Goal: Use online tool/utility: Utilize a website feature to perform a specific function

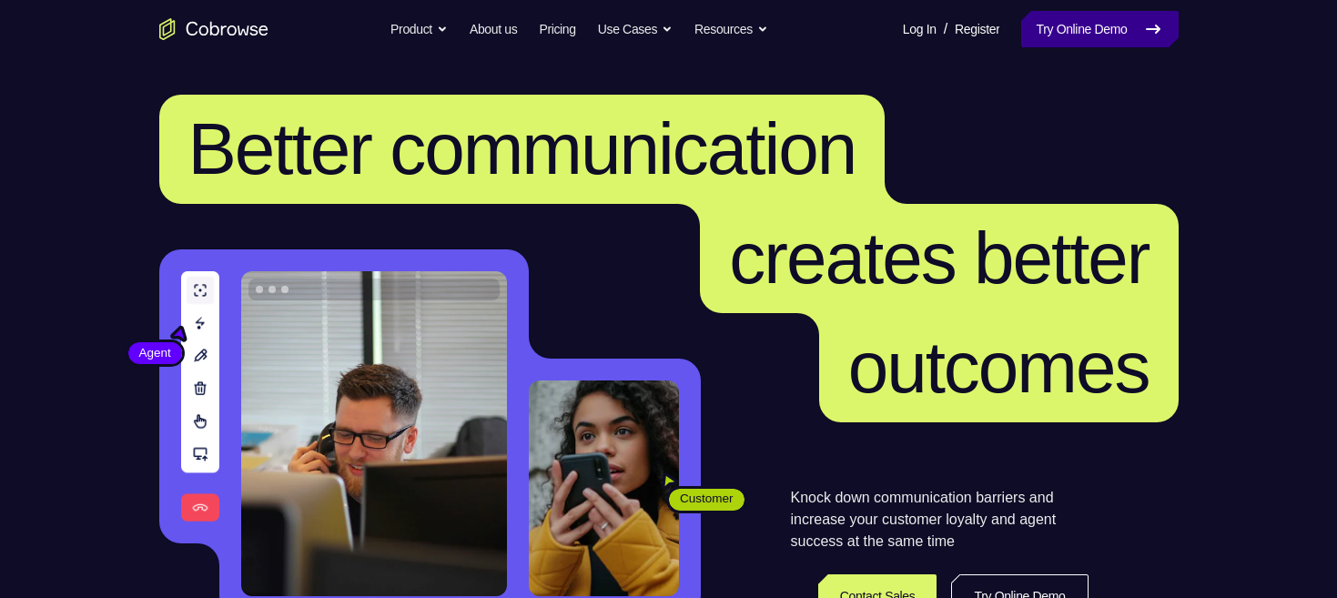
click at [1123, 28] on link "Try Online Demo" at bounding box center [1099, 29] width 157 height 36
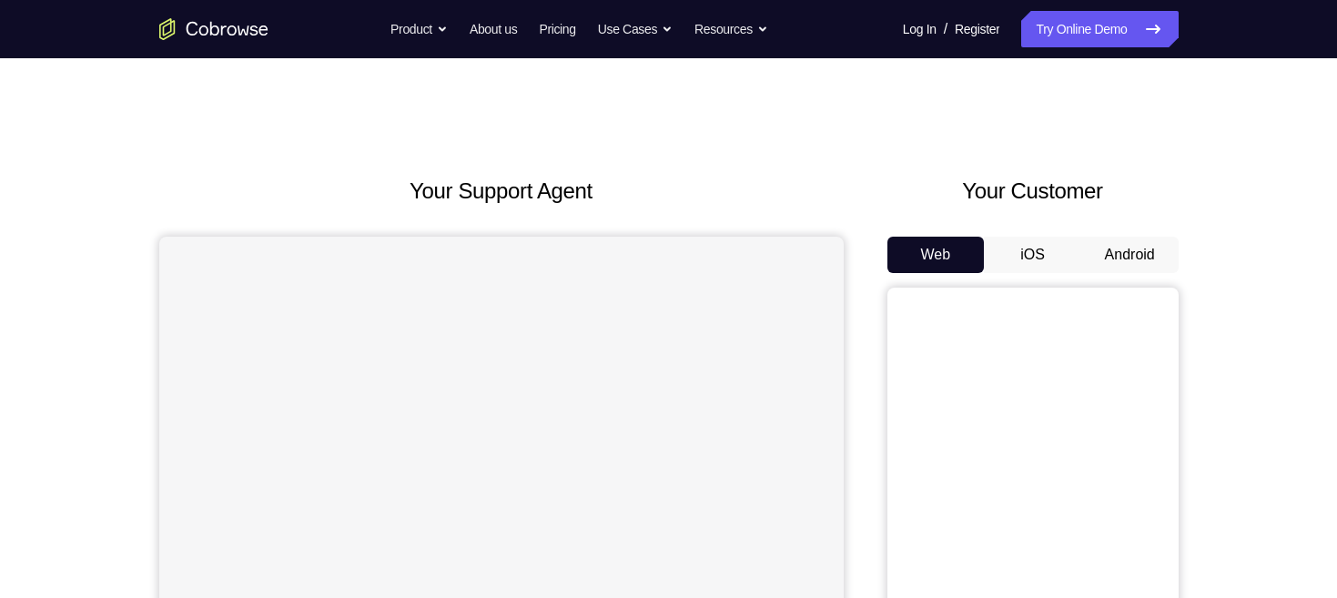
click at [1128, 258] on button "Android" at bounding box center [1129, 255] width 97 height 36
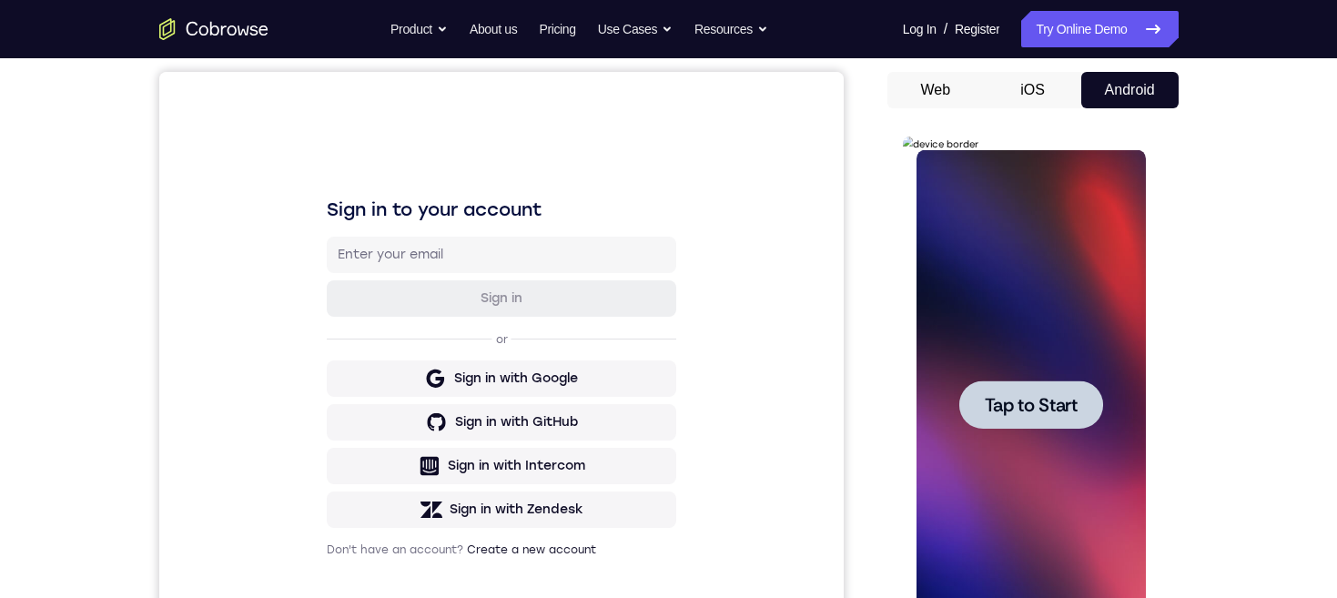
scroll to position [238, 0]
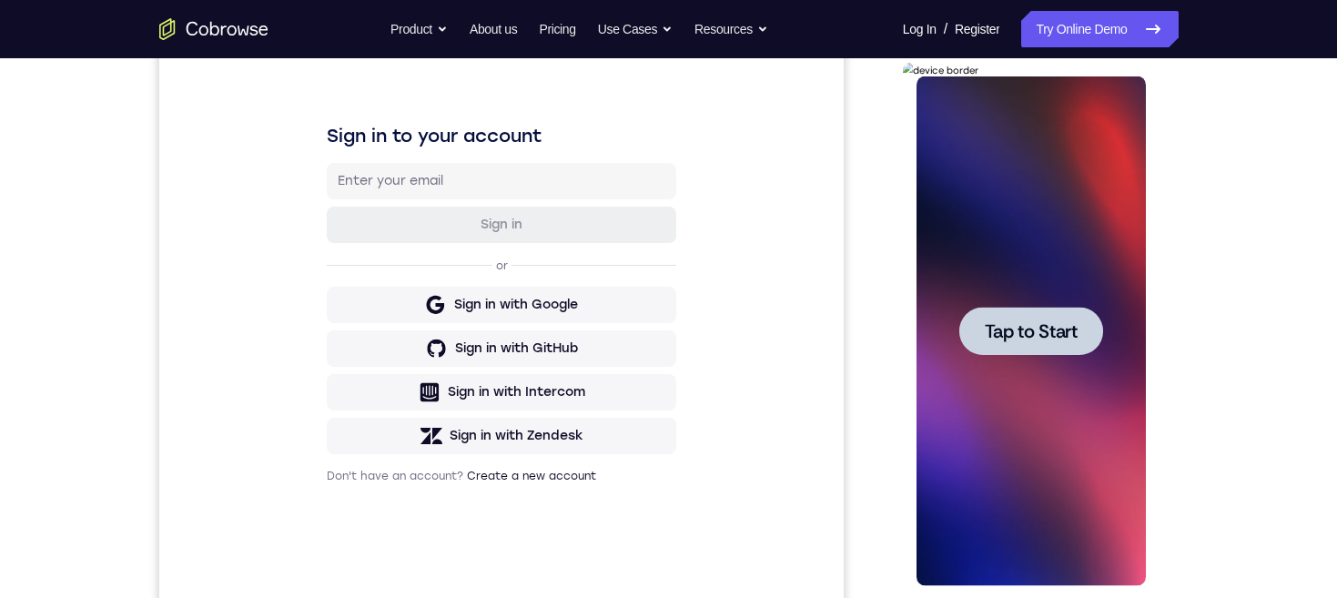
click at [991, 331] on span "Tap to Start" at bounding box center [1031, 331] width 93 height 18
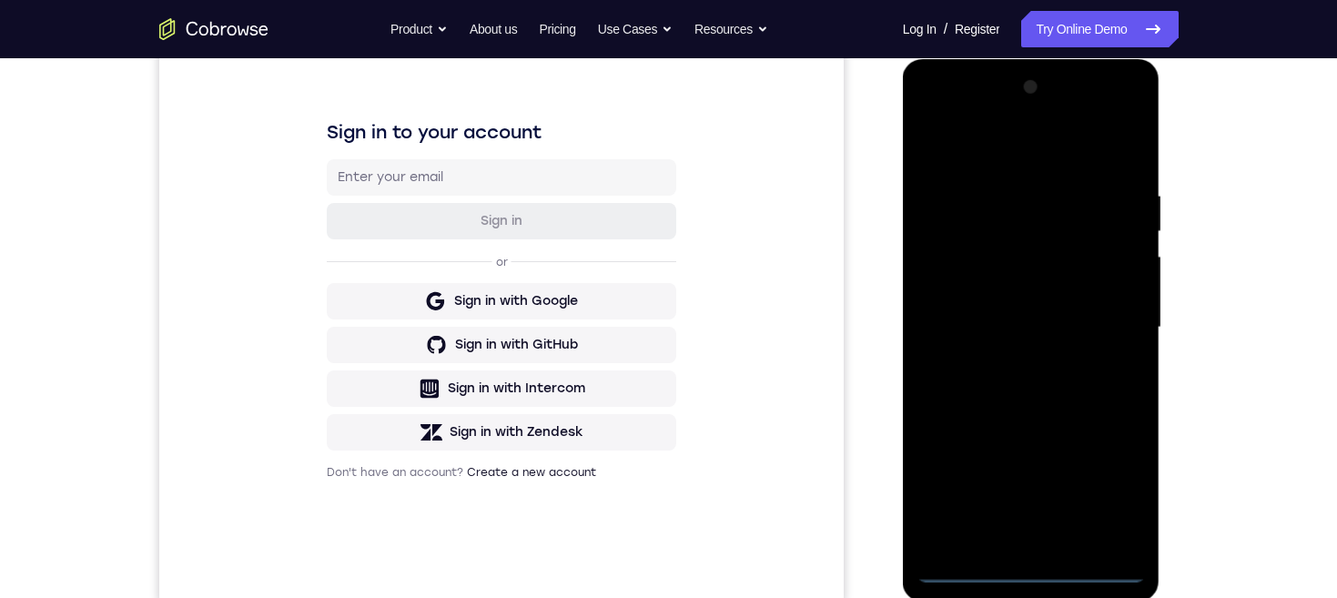
scroll to position [378, 0]
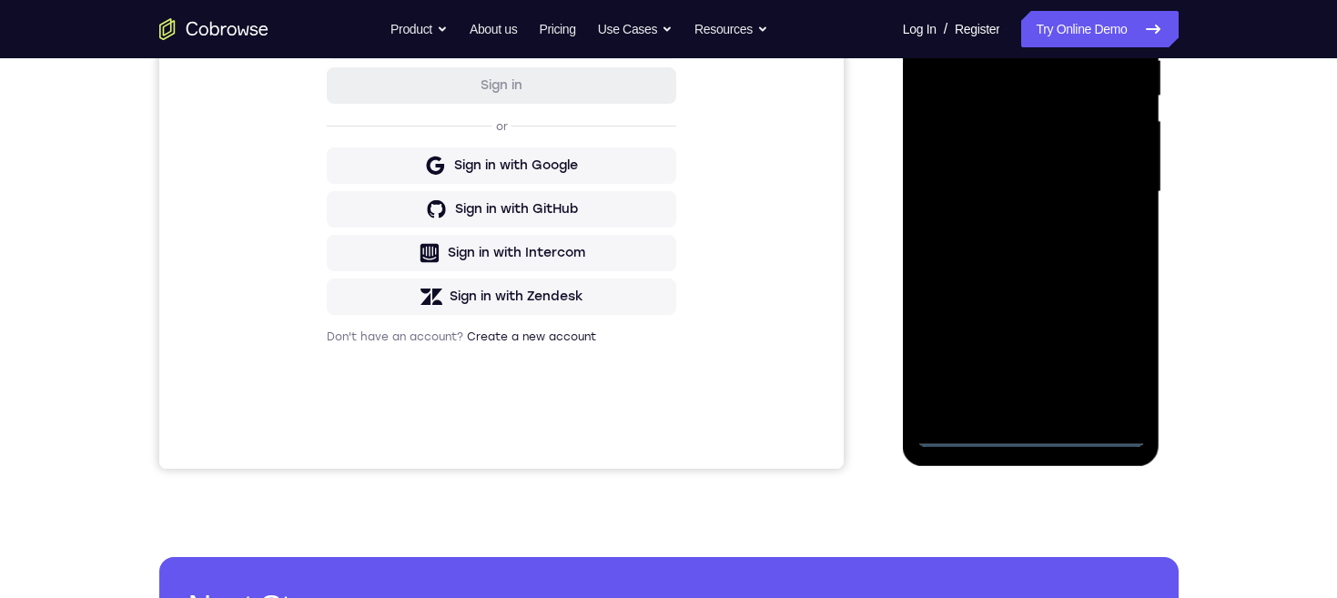
click at [1024, 439] on div at bounding box center [1030, 192] width 229 height 510
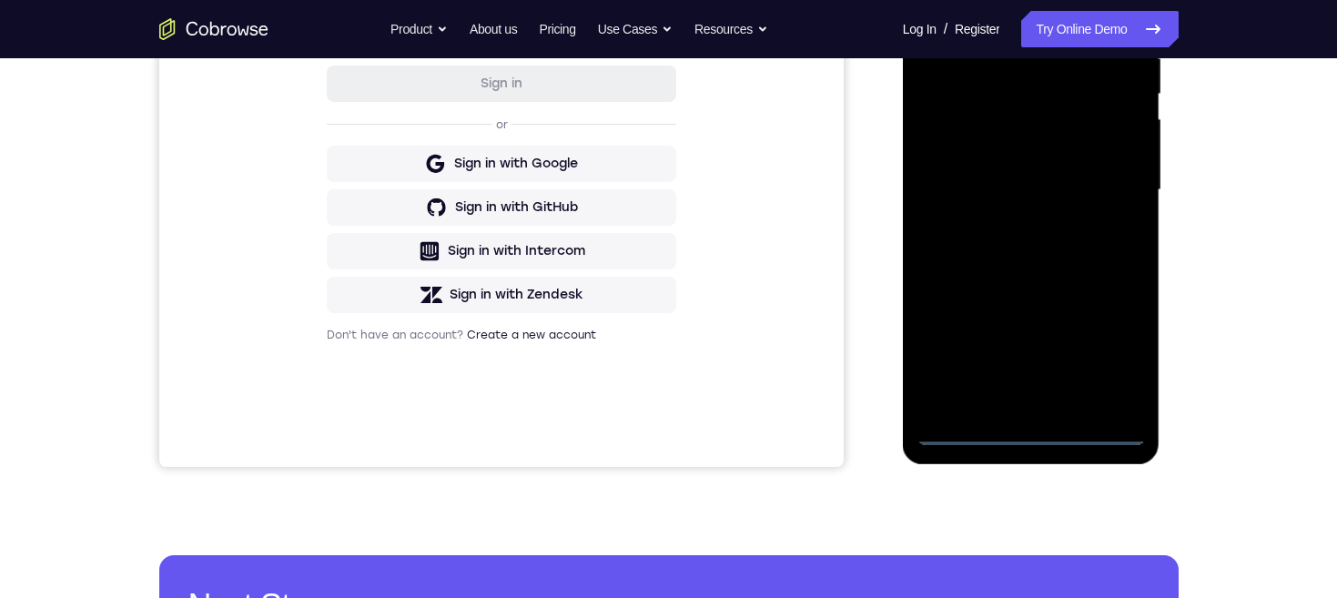
scroll to position [300, 0]
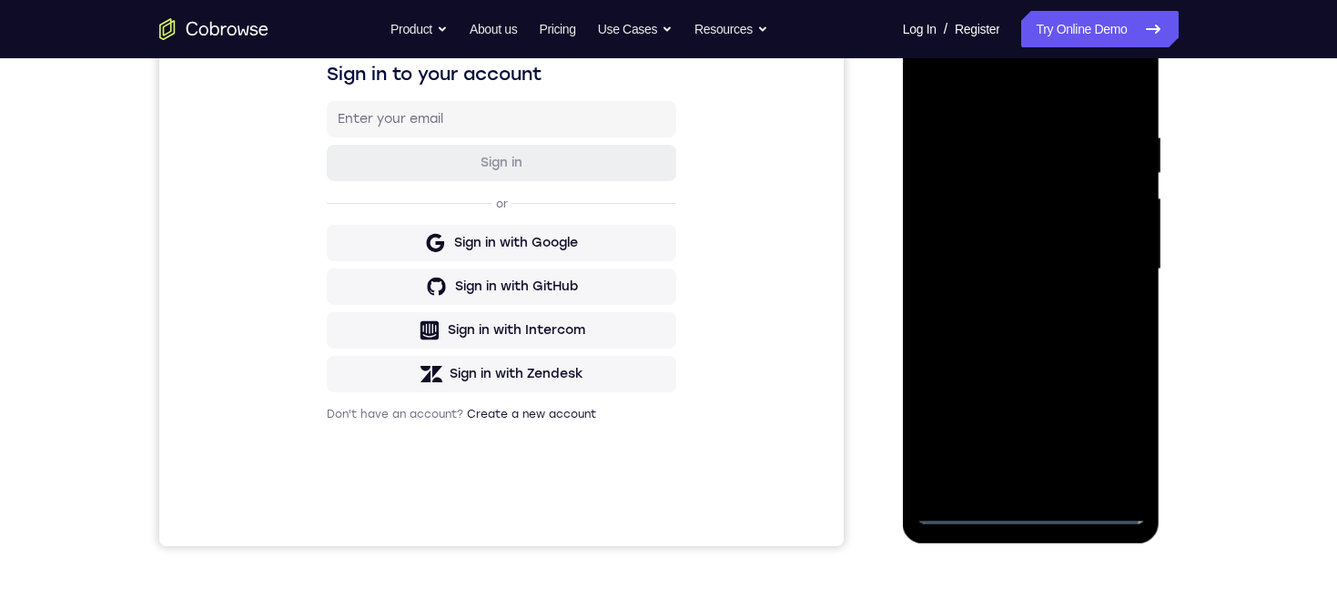
click at [956, 243] on div at bounding box center [1030, 270] width 229 height 510
click at [1071, 327] on div at bounding box center [1030, 270] width 229 height 510
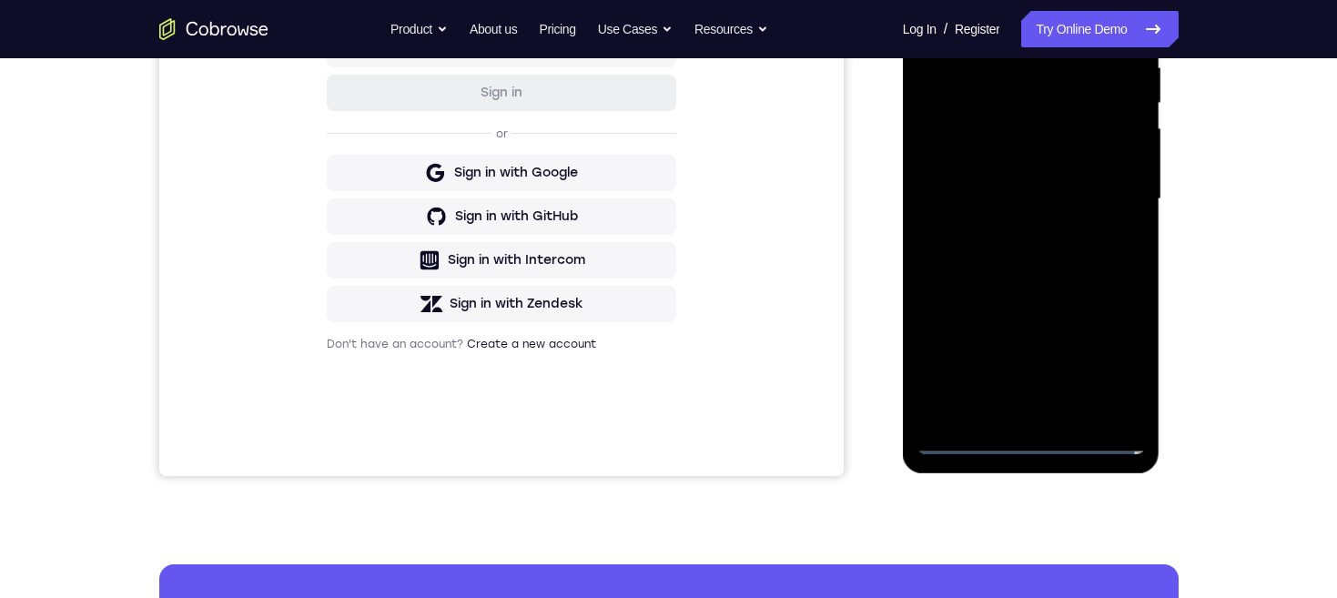
click at [1058, 415] on div at bounding box center [1030, 199] width 229 height 510
click at [1087, 130] on div at bounding box center [1030, 199] width 229 height 510
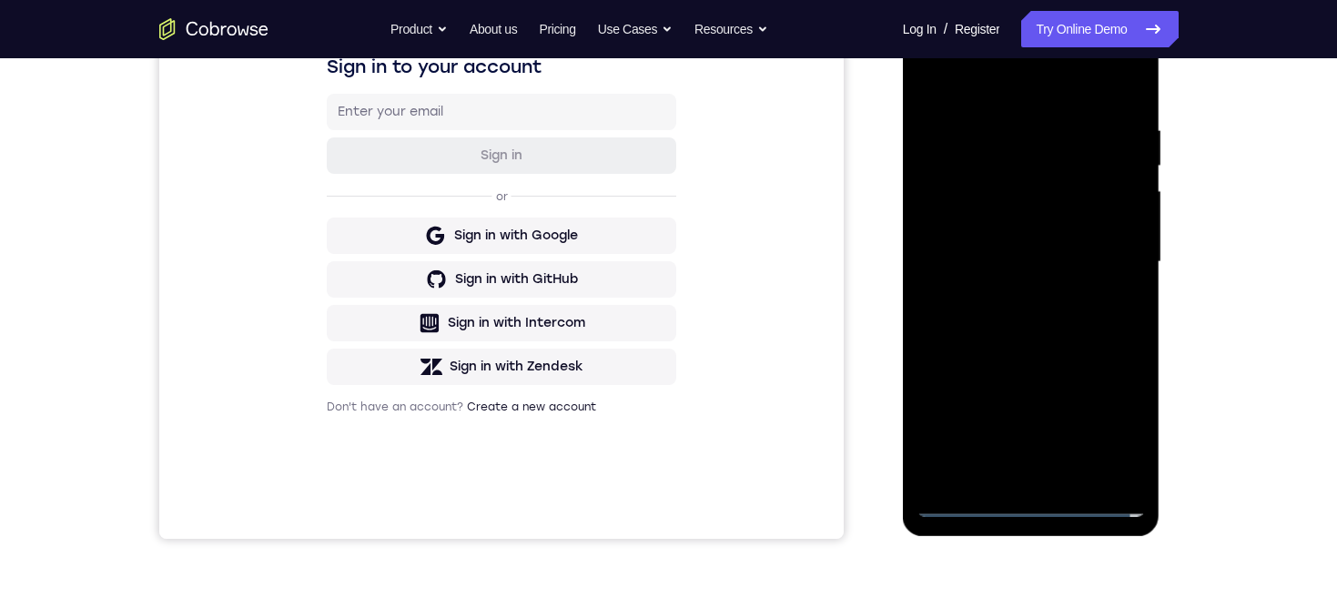
click at [1078, 150] on div at bounding box center [1030, 262] width 229 height 510
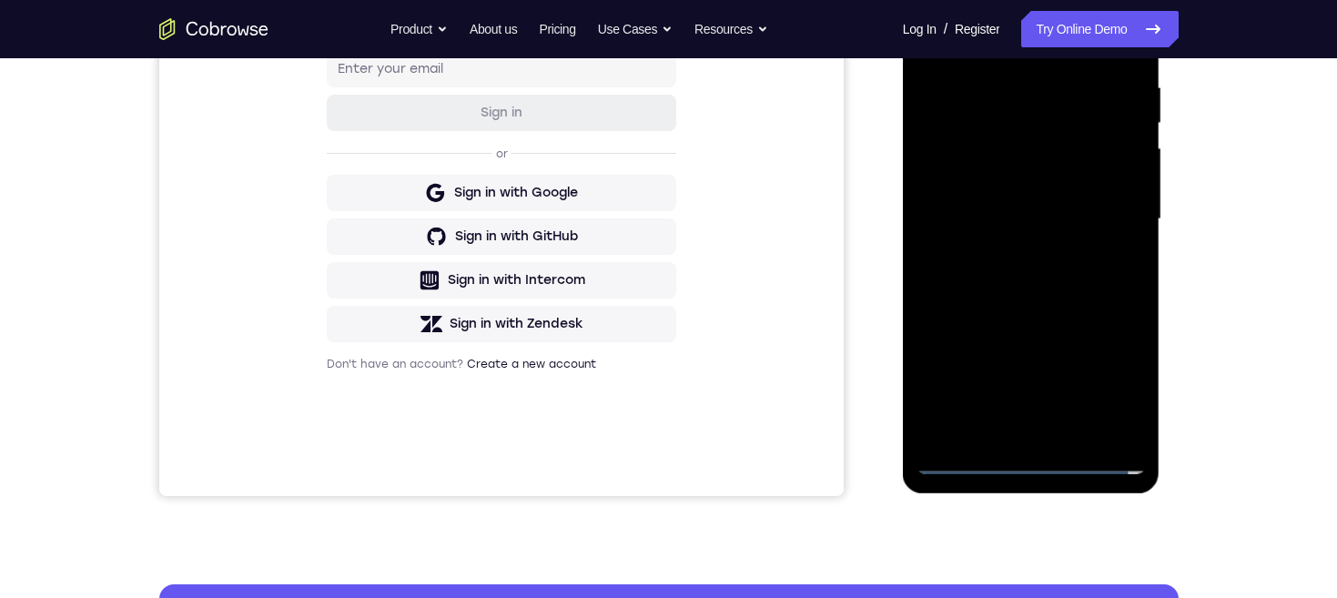
scroll to position [351, 0]
click at [1083, 149] on div at bounding box center [1030, 219] width 229 height 510
click at [1110, 420] on div at bounding box center [1030, 219] width 229 height 510
click at [1115, 429] on div at bounding box center [1030, 219] width 229 height 510
click at [1077, 431] on div at bounding box center [1030, 219] width 229 height 510
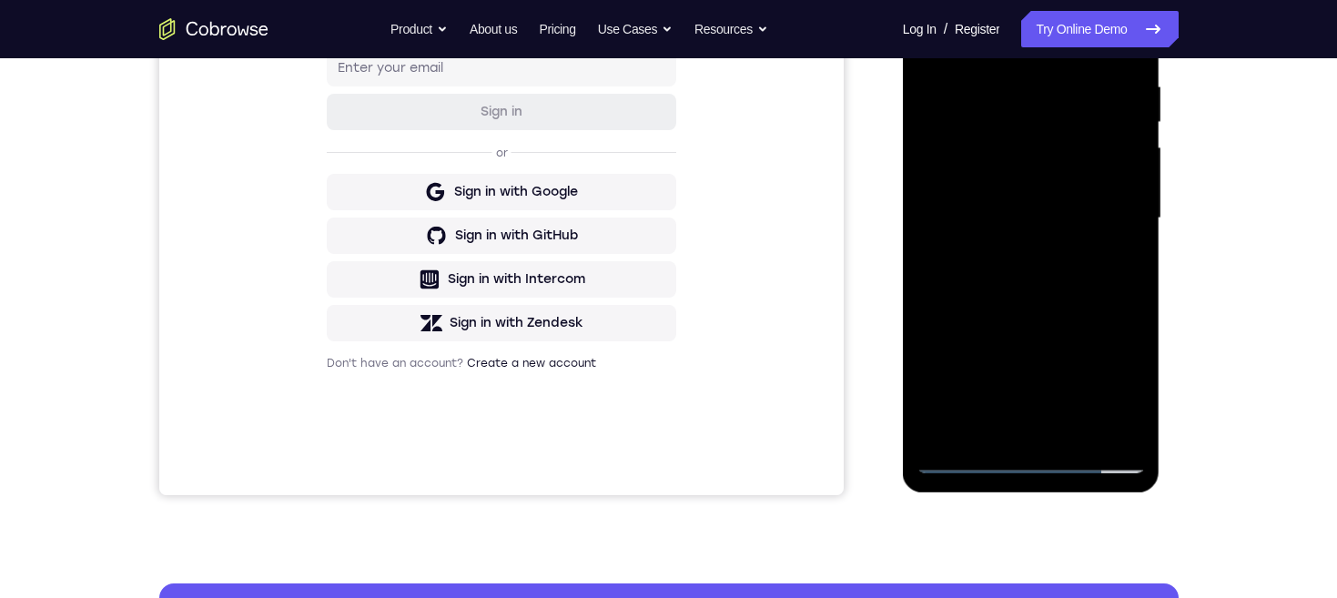
click at [1112, 204] on div at bounding box center [1030, 219] width 229 height 510
click at [1067, 145] on div at bounding box center [1030, 219] width 229 height 510
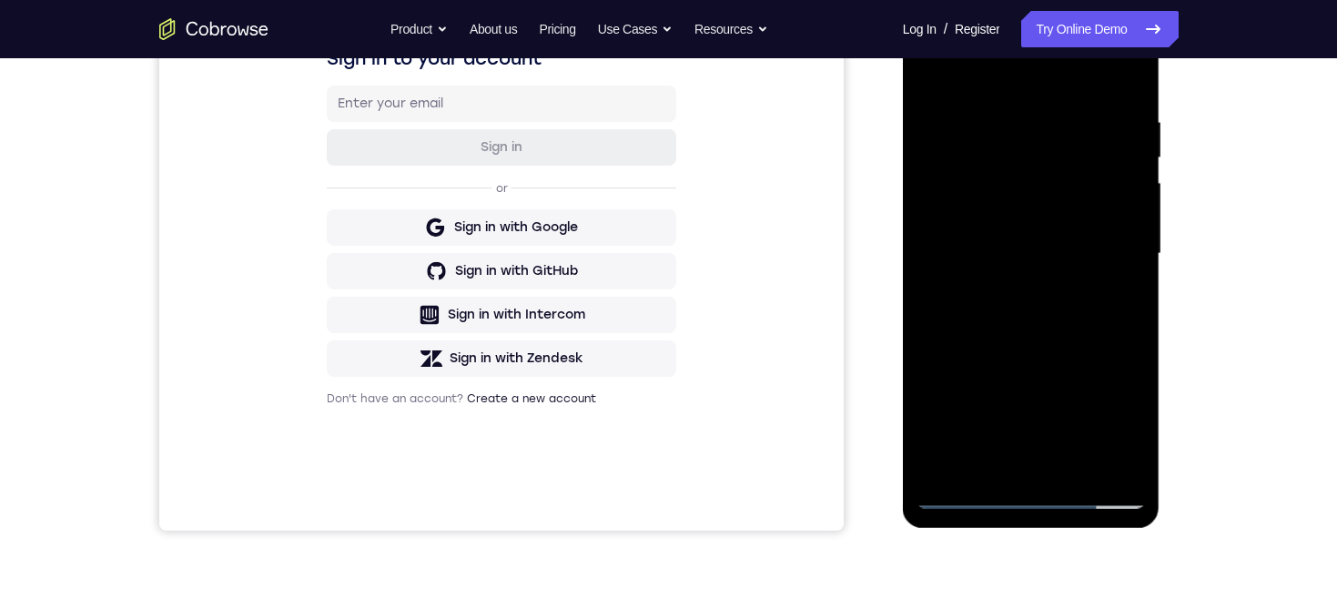
click at [1127, 161] on div at bounding box center [1030, 254] width 229 height 510
click at [1191, 296] on div "Your Support Agent Your Customer Web iOS Android Next Steps We’d be happy to gi…" at bounding box center [668, 342] width 1165 height 1200
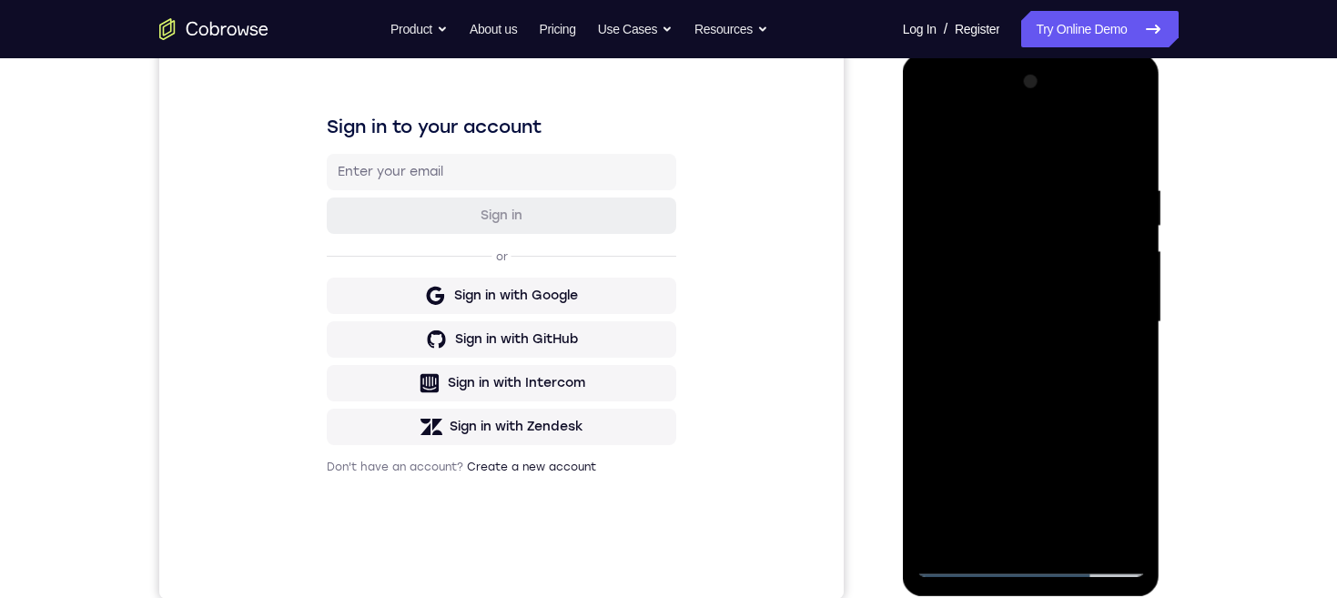
click at [1113, 147] on div at bounding box center [1030, 322] width 229 height 510
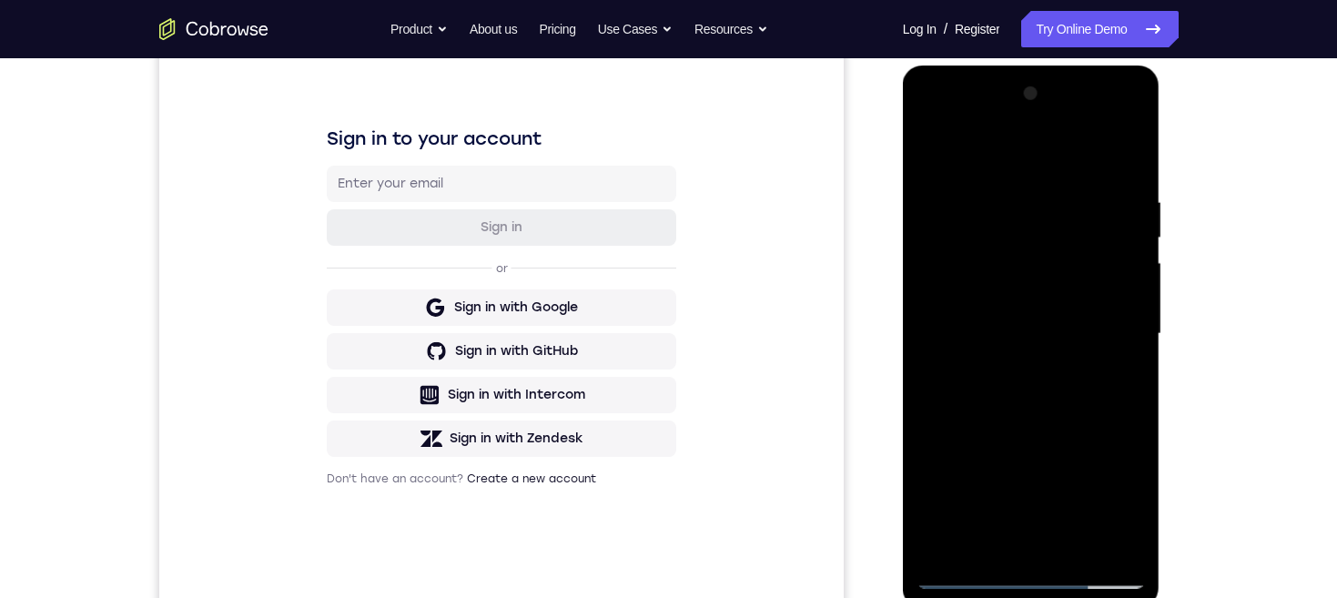
click at [928, 122] on div at bounding box center [1030, 334] width 229 height 510
click at [1038, 328] on div at bounding box center [1030, 334] width 229 height 510
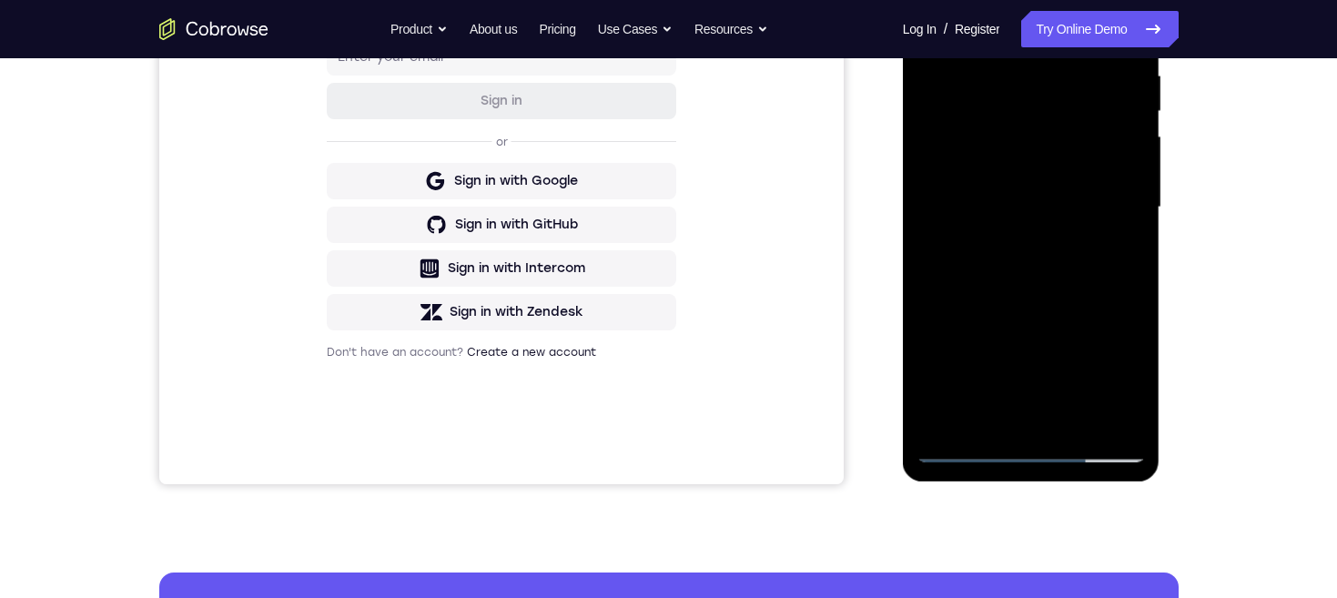
click at [1226, 217] on div "Your Support Agent Your Customer Web iOS Android Next Steps We’d be happy to gi…" at bounding box center [668, 296] width 1165 height 1200
click at [965, 450] on div at bounding box center [1030, 208] width 229 height 510
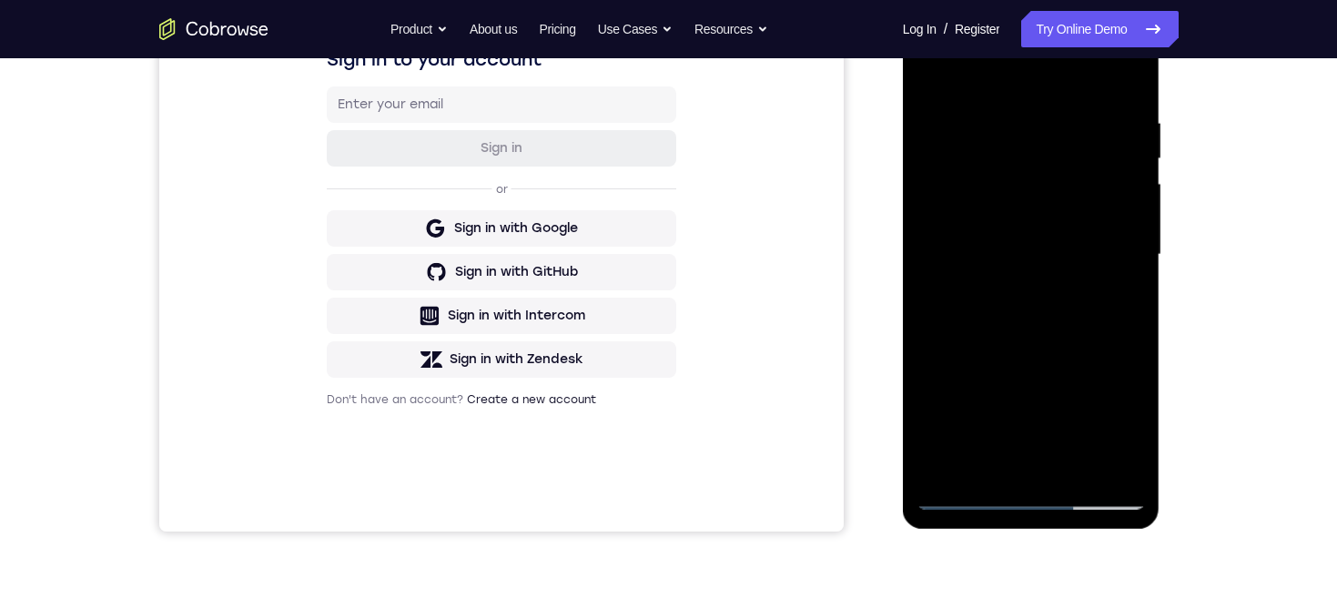
scroll to position [346, 0]
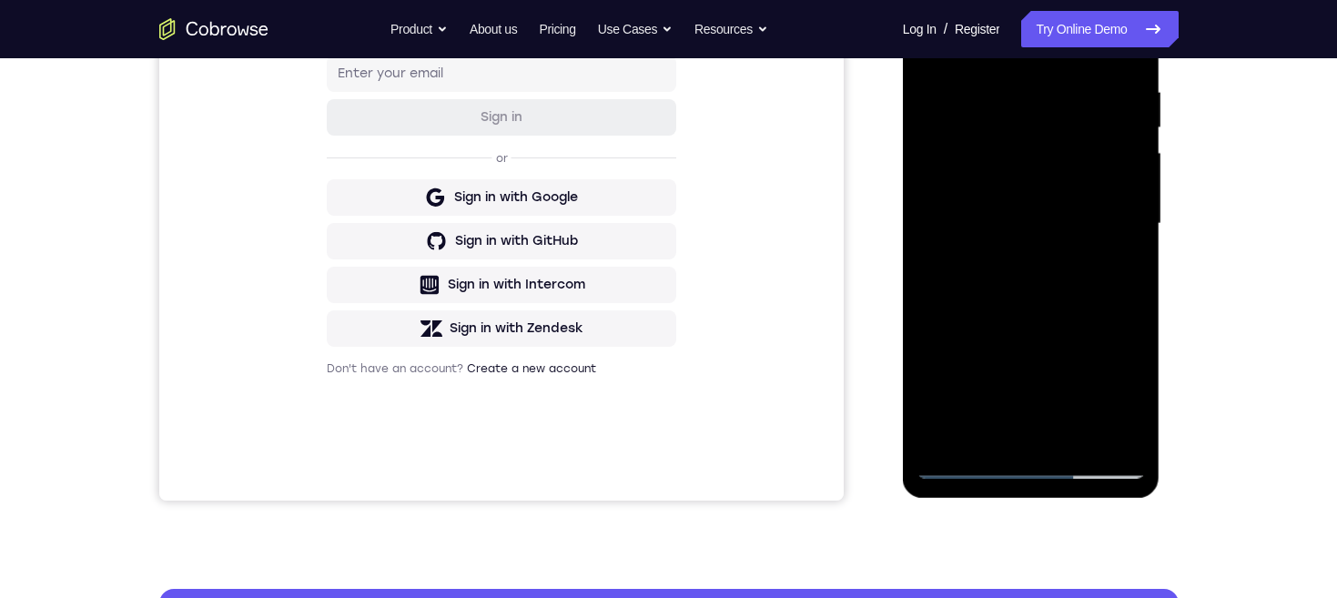
click at [1036, 464] on div at bounding box center [1030, 224] width 229 height 510
click at [1112, 380] on div at bounding box center [1030, 224] width 229 height 510
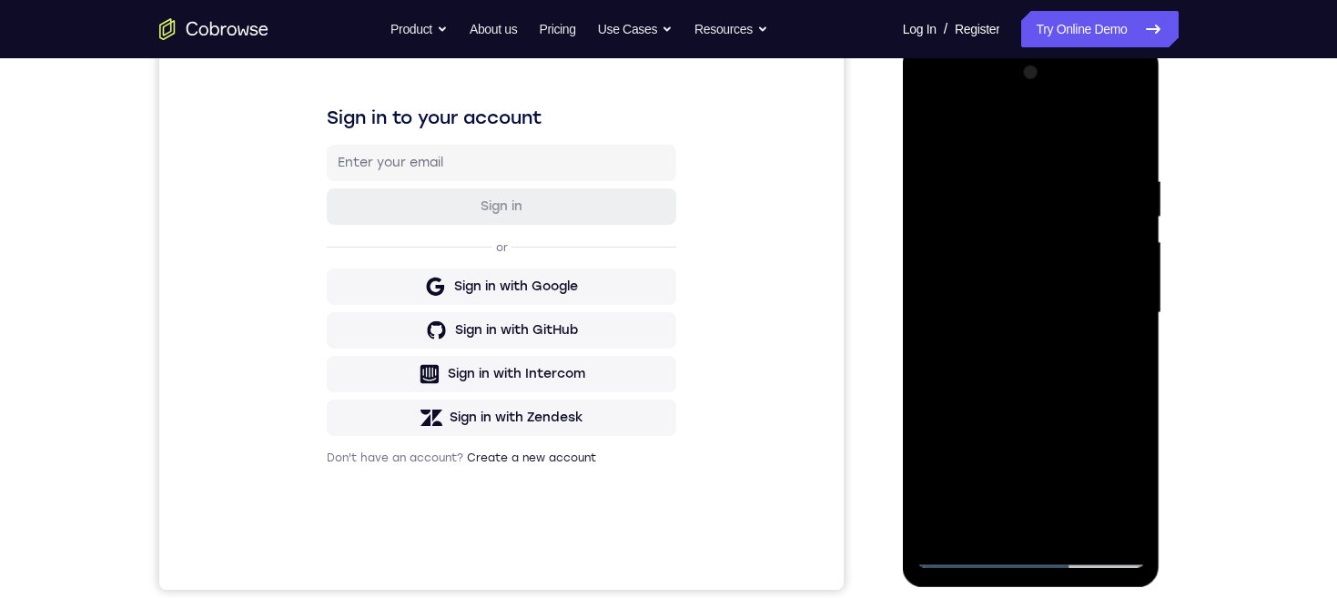
click at [1077, 141] on div at bounding box center [1030, 313] width 229 height 510
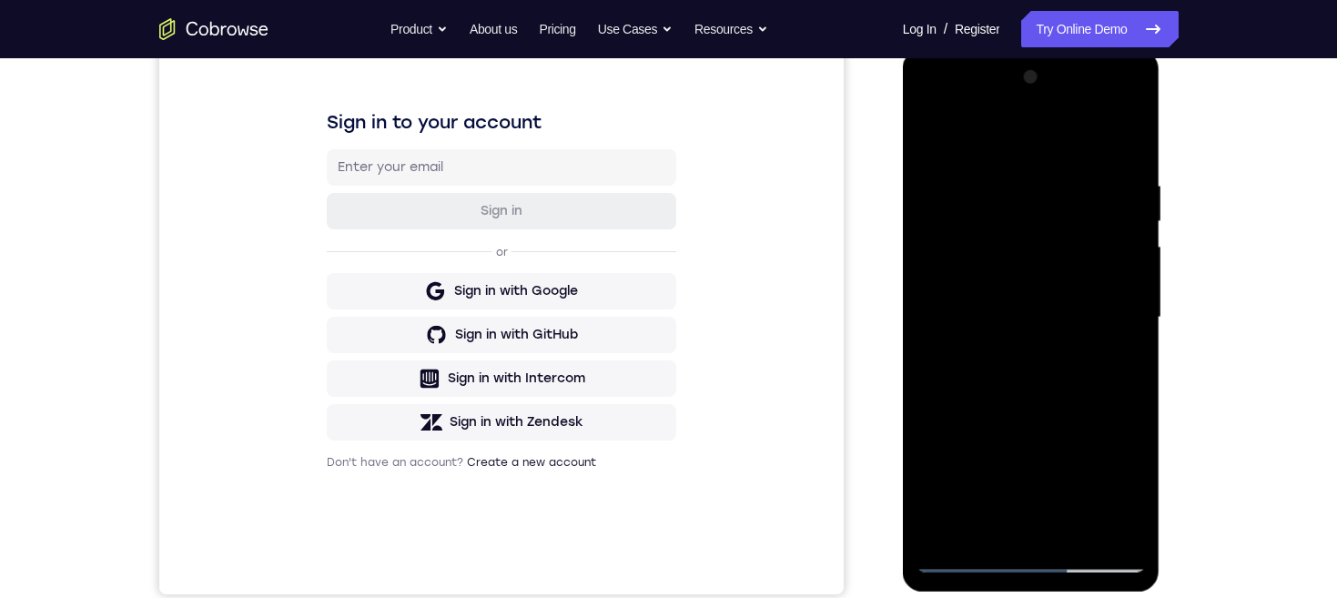
click at [1102, 315] on div at bounding box center [1030, 318] width 229 height 510
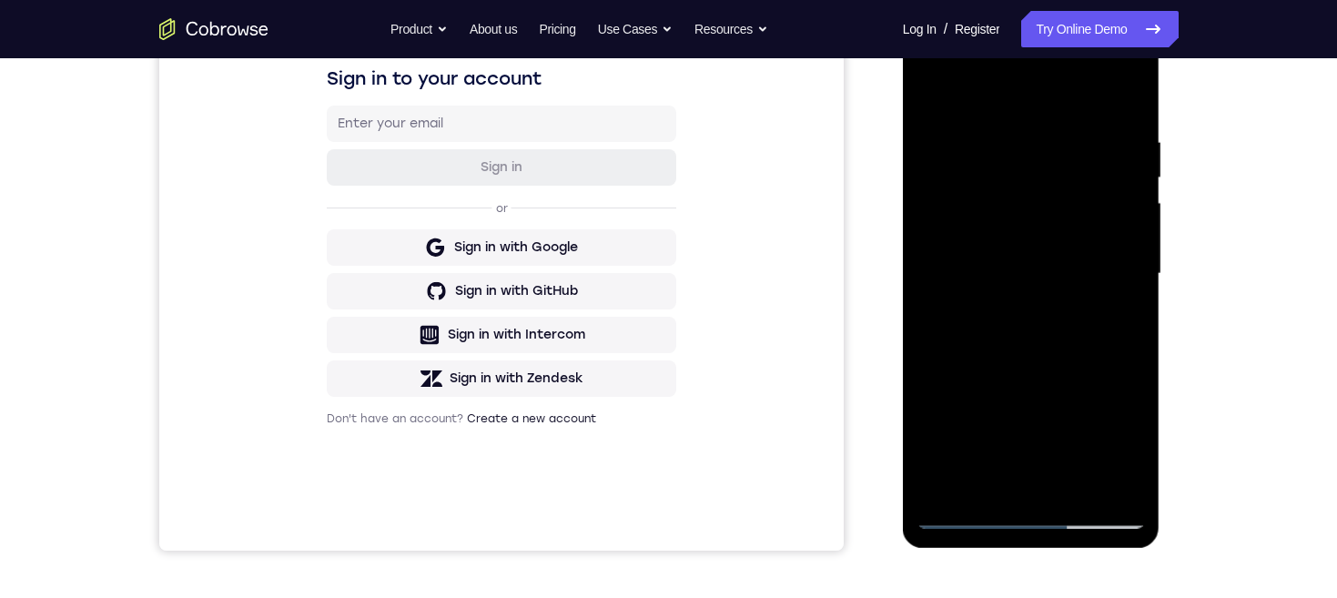
scroll to position [308, 0]
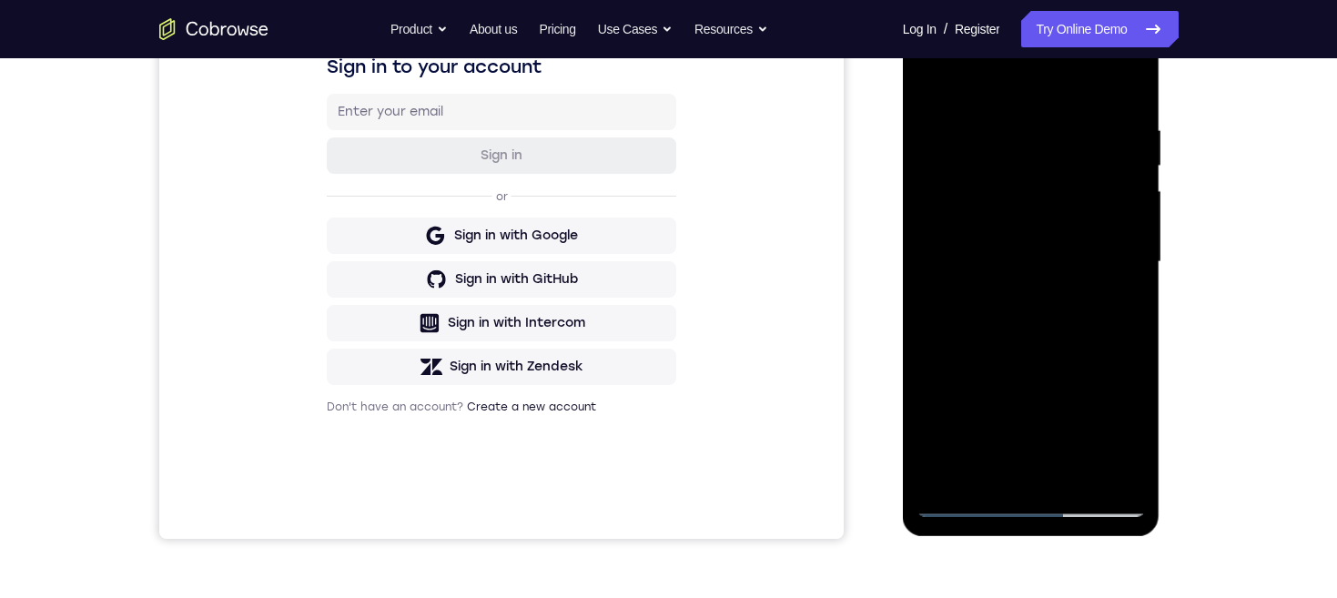
click at [1008, 487] on div at bounding box center [1030, 262] width 229 height 510
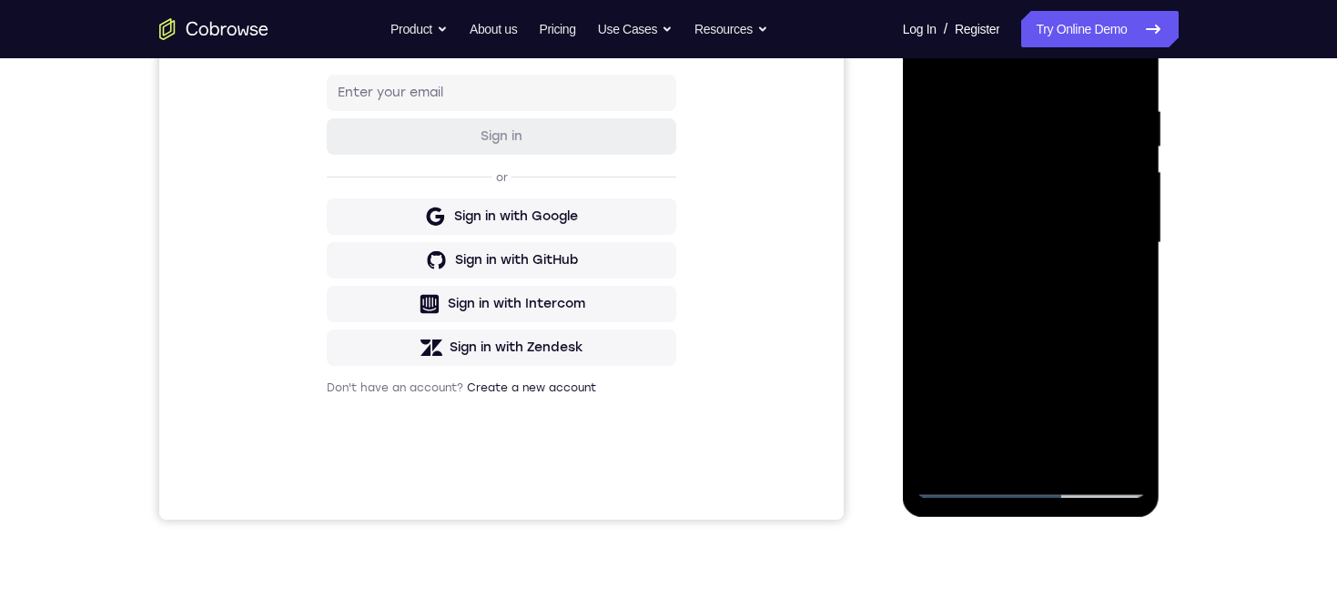
click at [1009, 460] on div at bounding box center [1030, 243] width 229 height 510
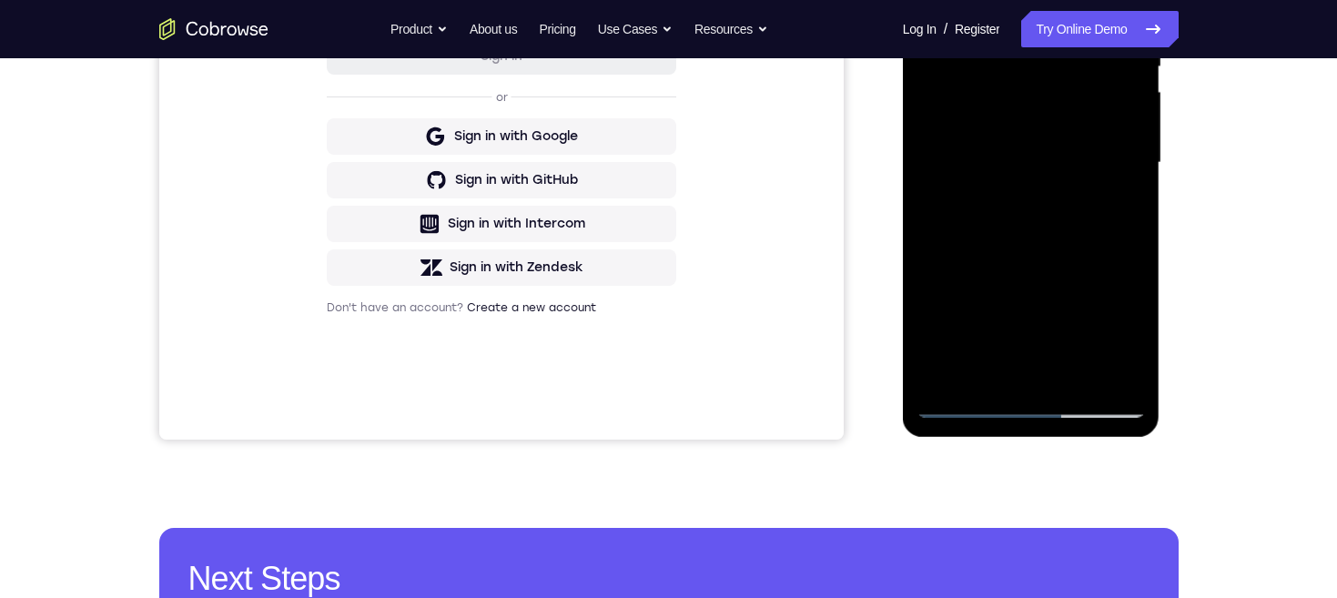
scroll to position [394, 0]
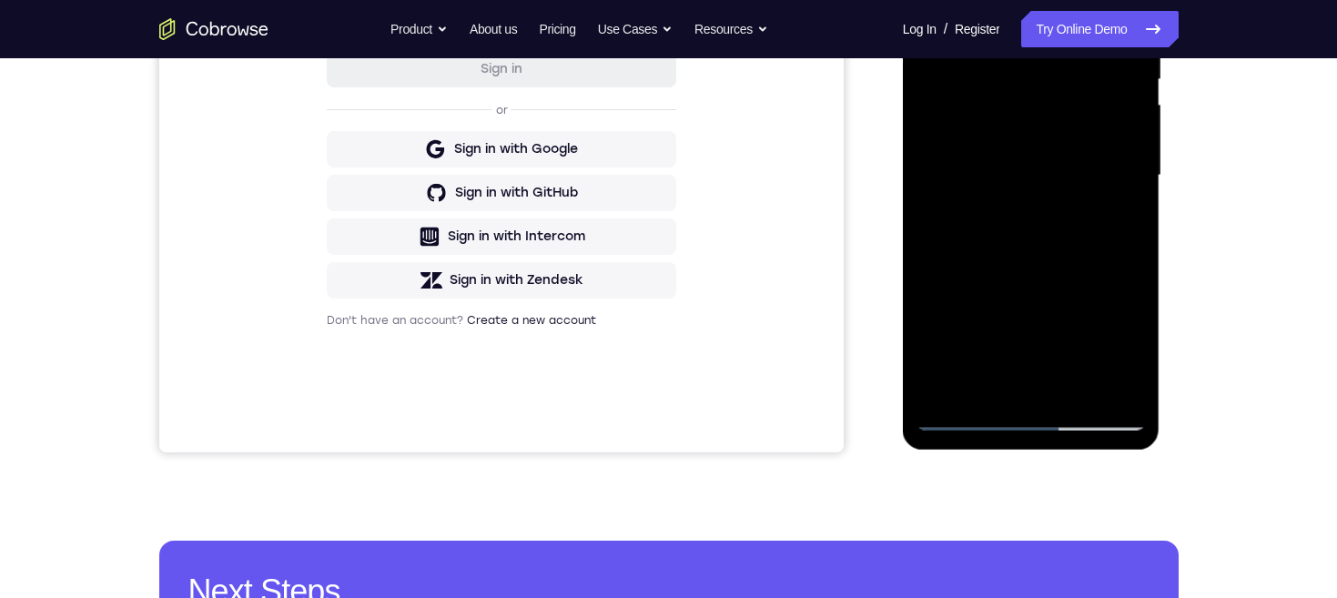
click at [1085, 164] on div at bounding box center [1030, 176] width 229 height 510
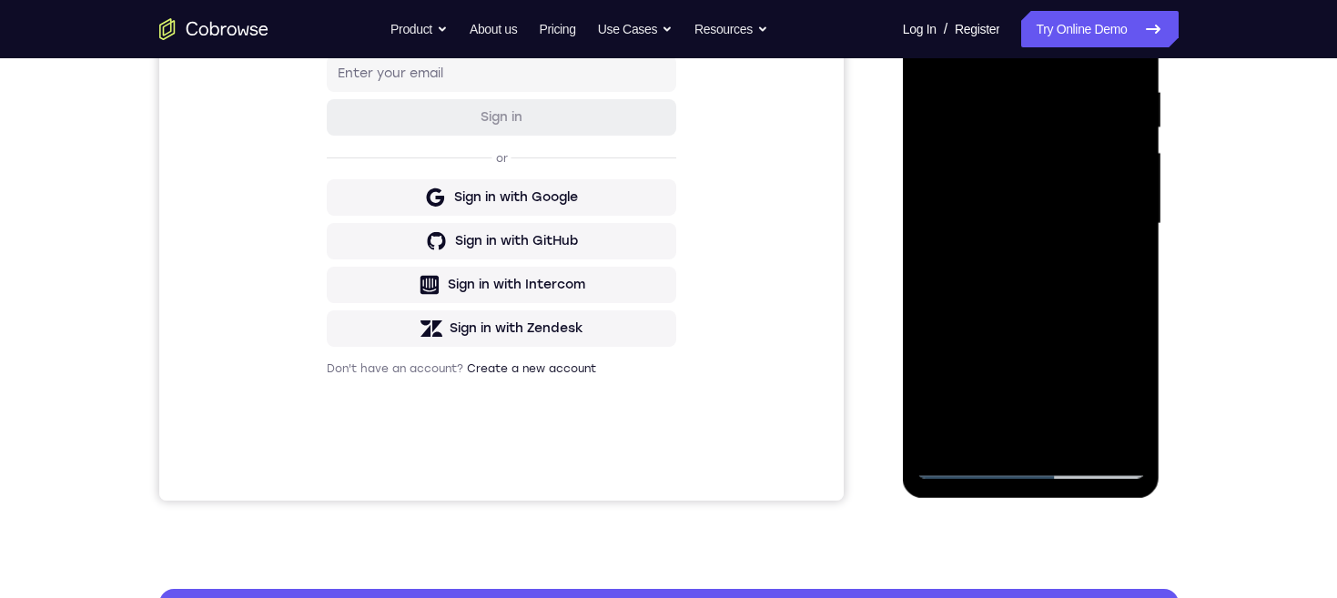
click at [1033, 182] on div at bounding box center [1030, 224] width 229 height 510
click at [1112, 217] on div at bounding box center [1030, 224] width 229 height 510
click at [1065, 286] on div at bounding box center [1030, 224] width 229 height 510
click at [1046, 266] on div at bounding box center [1030, 224] width 229 height 510
click at [1067, 288] on div at bounding box center [1030, 224] width 229 height 510
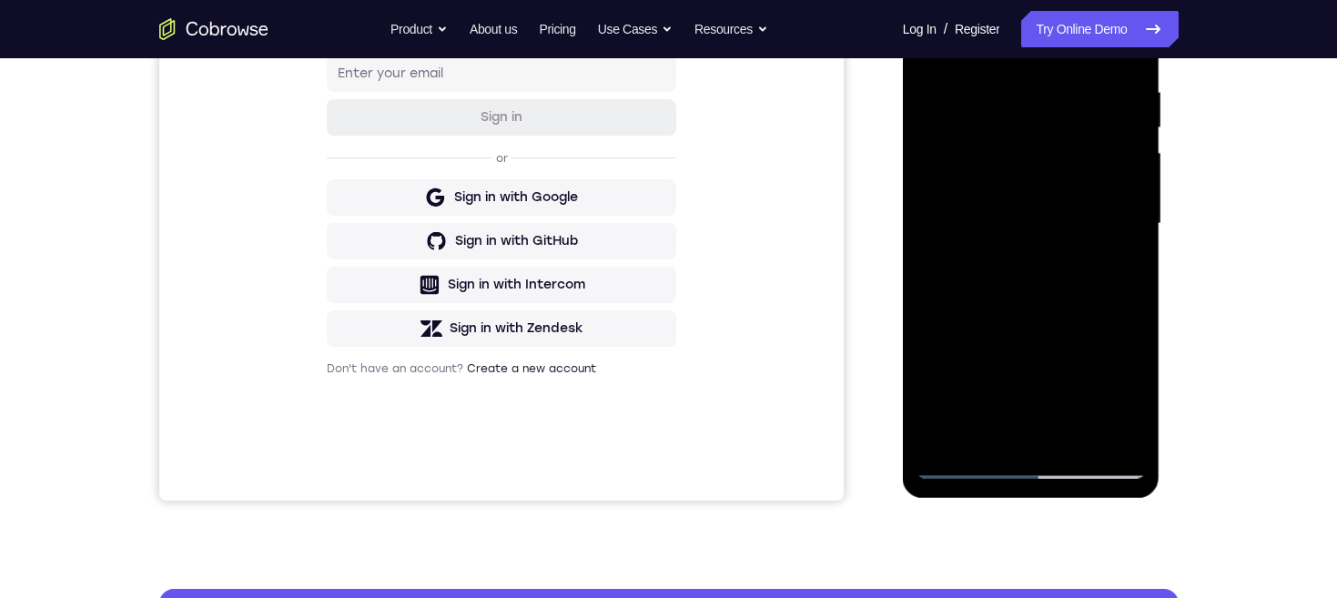
click at [1054, 288] on div at bounding box center [1030, 224] width 229 height 510
click at [1097, 276] on div at bounding box center [1030, 224] width 229 height 510
click at [1053, 257] on div at bounding box center [1030, 224] width 229 height 510
click at [1124, 403] on div at bounding box center [1030, 224] width 229 height 510
click at [1084, 223] on div at bounding box center [1030, 224] width 229 height 510
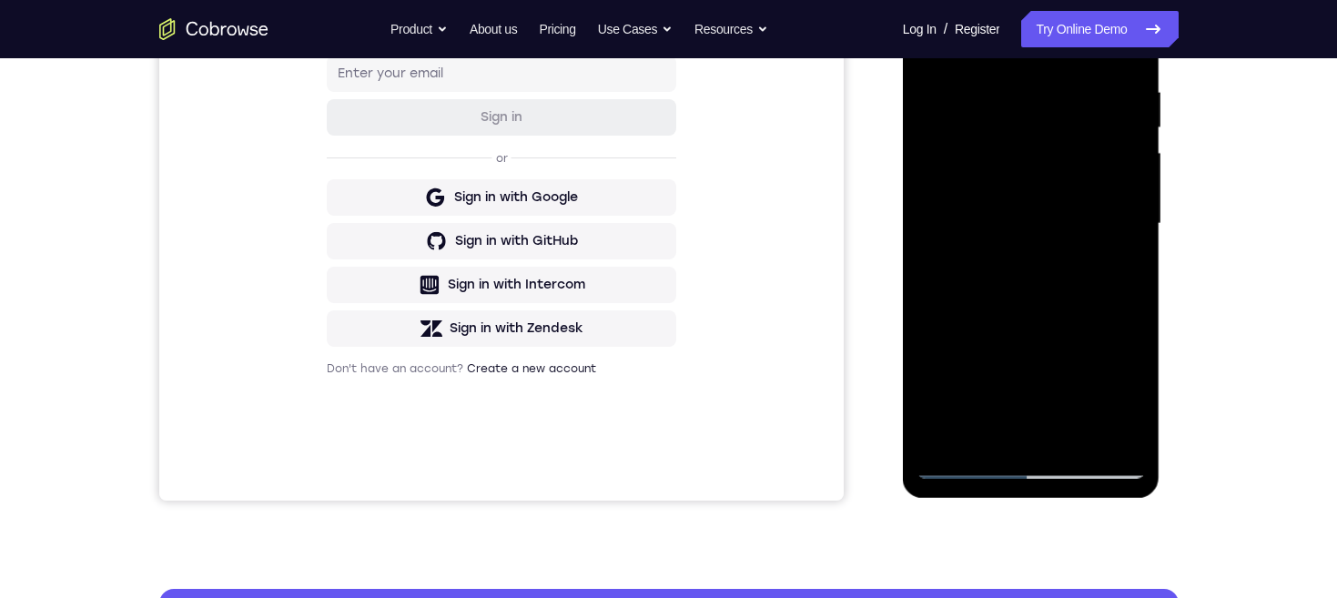
click at [1069, 276] on div at bounding box center [1030, 224] width 229 height 510
click at [1062, 249] on div at bounding box center [1030, 224] width 229 height 510
click at [1092, 226] on div at bounding box center [1030, 224] width 229 height 510
click at [1087, 276] on div at bounding box center [1030, 224] width 229 height 510
click at [1087, 285] on div at bounding box center [1030, 224] width 229 height 510
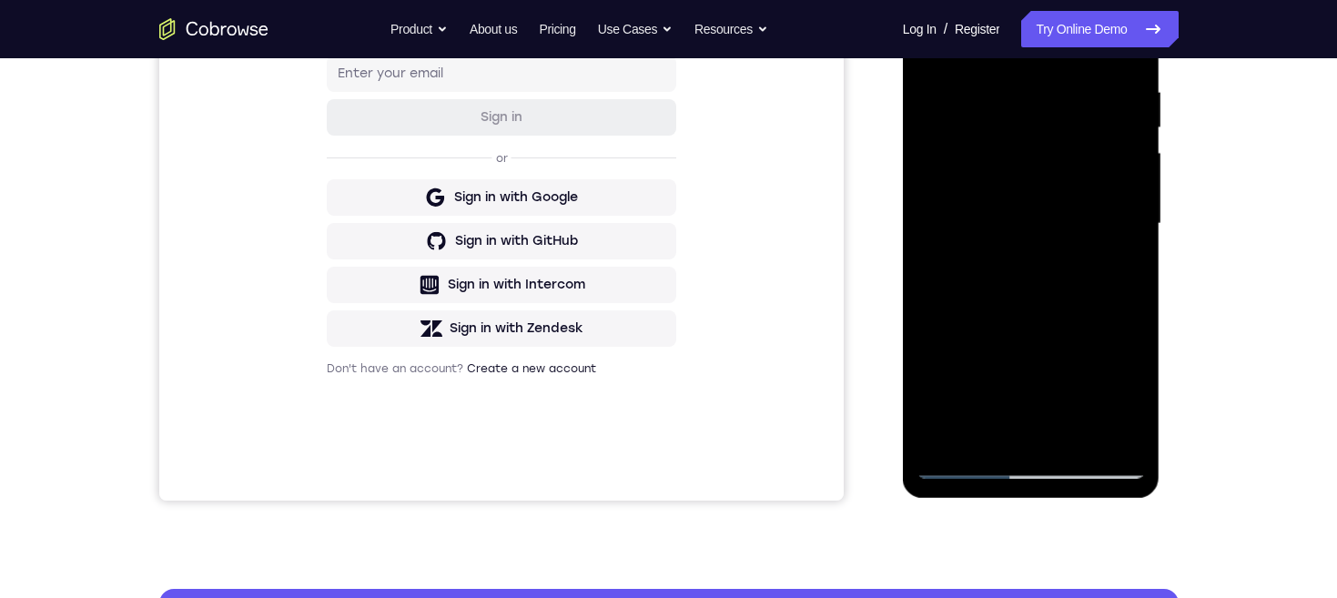
click at [1097, 276] on div at bounding box center [1030, 224] width 229 height 510
click at [1042, 211] on div at bounding box center [1030, 224] width 229 height 510
click at [1015, 194] on div at bounding box center [1030, 224] width 229 height 510
click at [1065, 227] on div at bounding box center [1030, 224] width 229 height 510
click at [1068, 279] on div at bounding box center [1030, 224] width 229 height 510
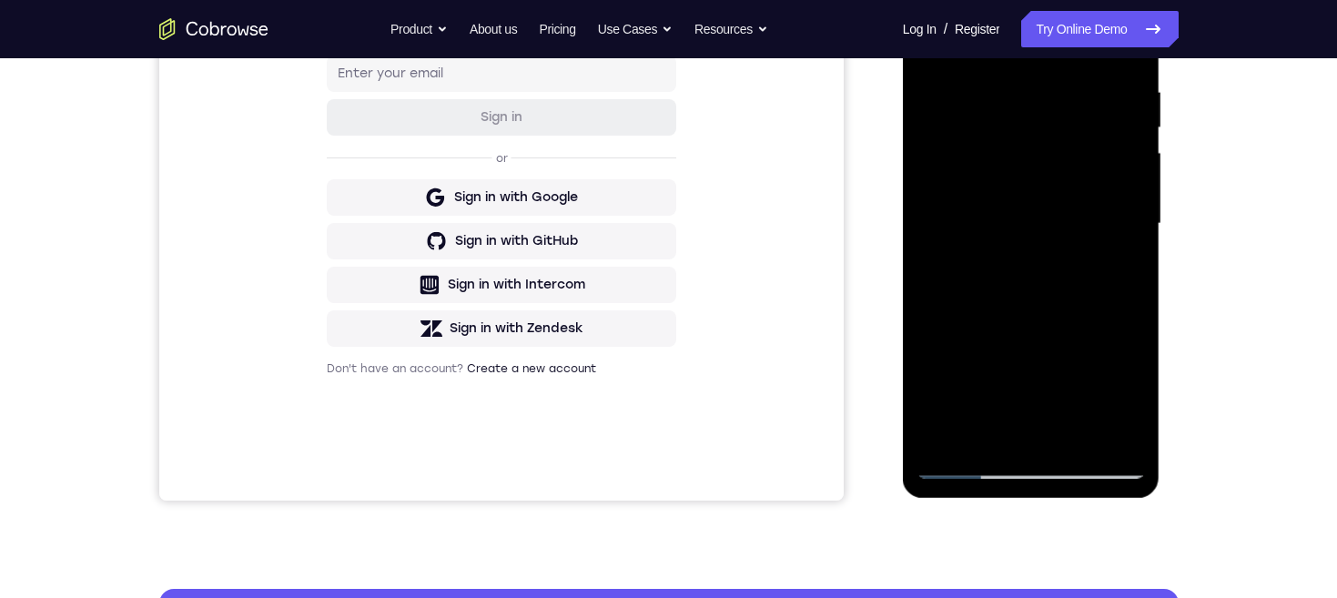
click at [1120, 246] on div at bounding box center [1030, 224] width 229 height 510
click at [1051, 193] on div at bounding box center [1030, 224] width 229 height 510
click at [1053, 225] on div at bounding box center [1030, 224] width 229 height 510
click at [1054, 276] on div at bounding box center [1030, 224] width 229 height 510
click at [974, 249] on div at bounding box center [1030, 224] width 229 height 510
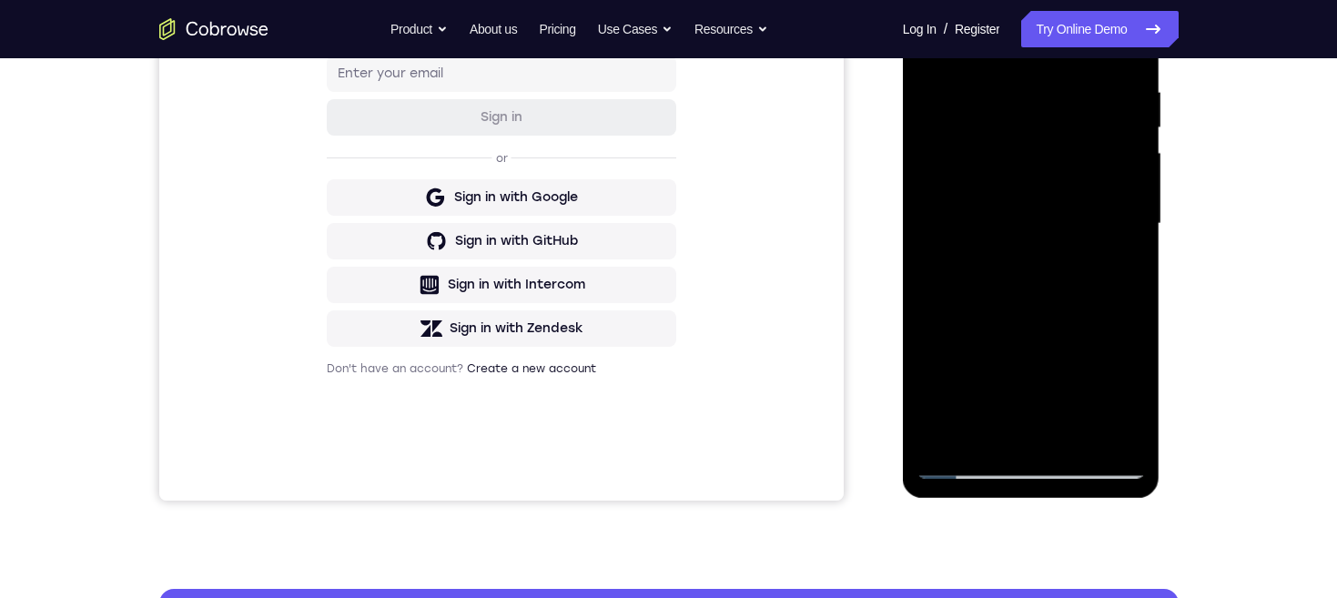
click at [1056, 227] on div at bounding box center [1030, 224] width 229 height 510
click at [1067, 264] on div at bounding box center [1030, 224] width 229 height 510
click at [1042, 310] on div at bounding box center [1030, 224] width 229 height 510
click at [1077, 138] on div at bounding box center [1030, 224] width 229 height 510
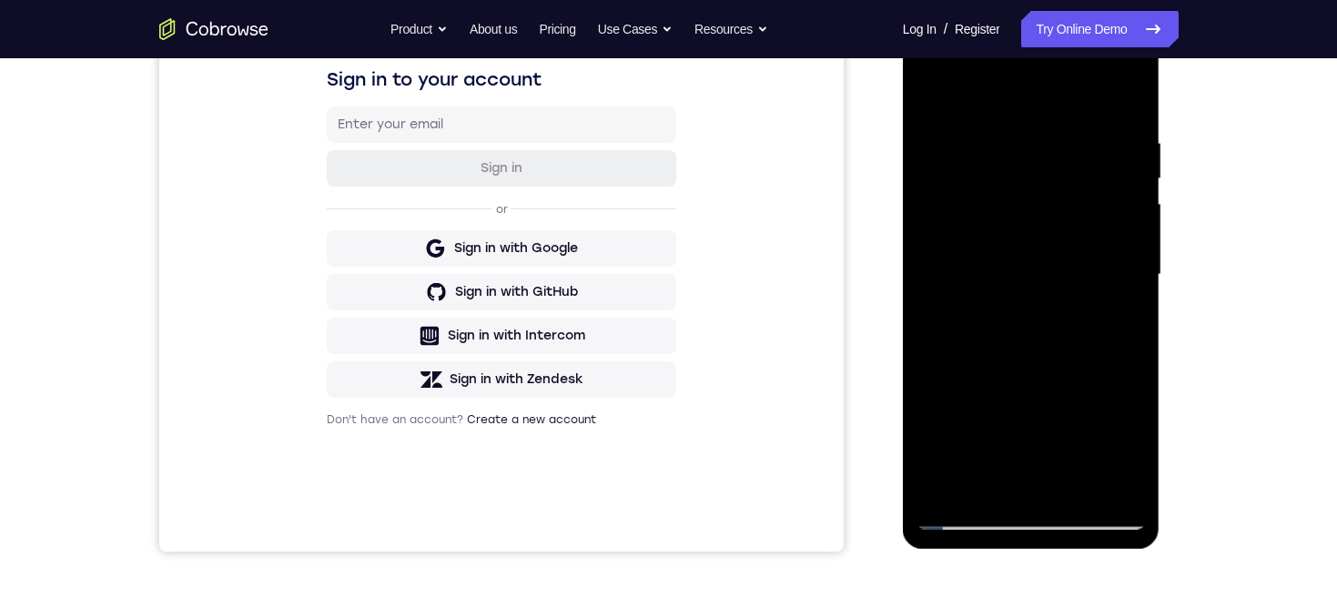
scroll to position [277, 0]
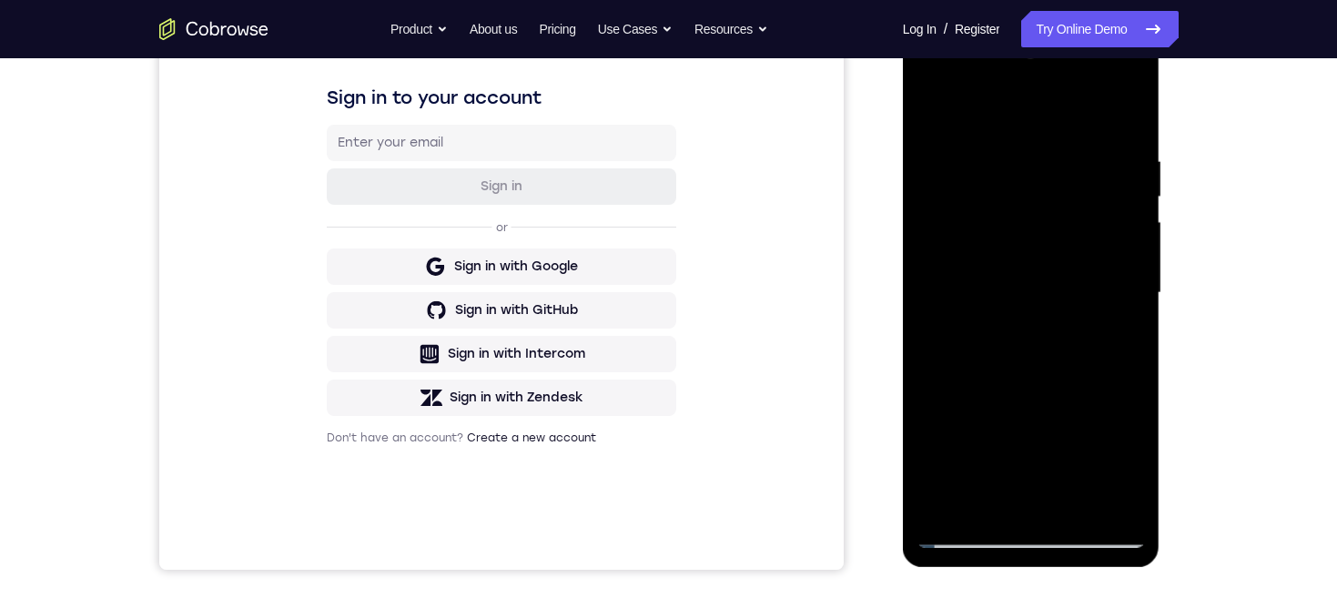
click at [1108, 113] on div at bounding box center [1030, 293] width 229 height 510
click at [1035, 214] on div at bounding box center [1030, 293] width 229 height 510
click at [1030, 180] on div at bounding box center [1030, 293] width 229 height 510
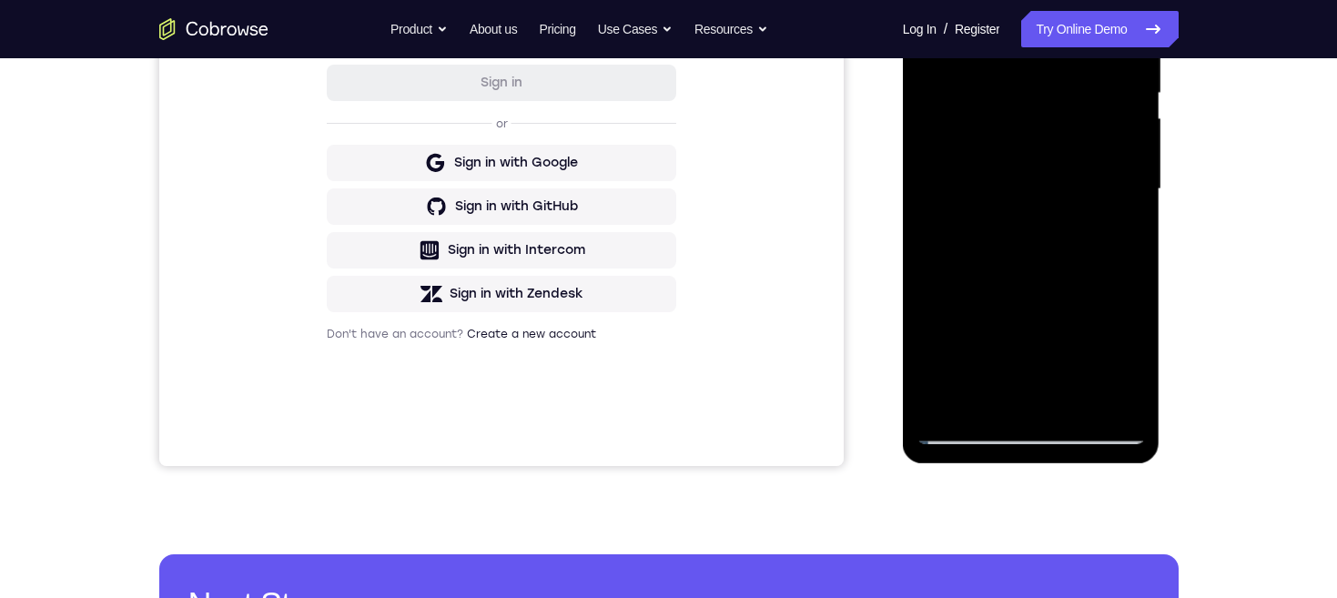
click at [1103, 319] on div at bounding box center [1030, 189] width 229 height 510
click at [1063, 405] on div at bounding box center [1030, 189] width 229 height 510
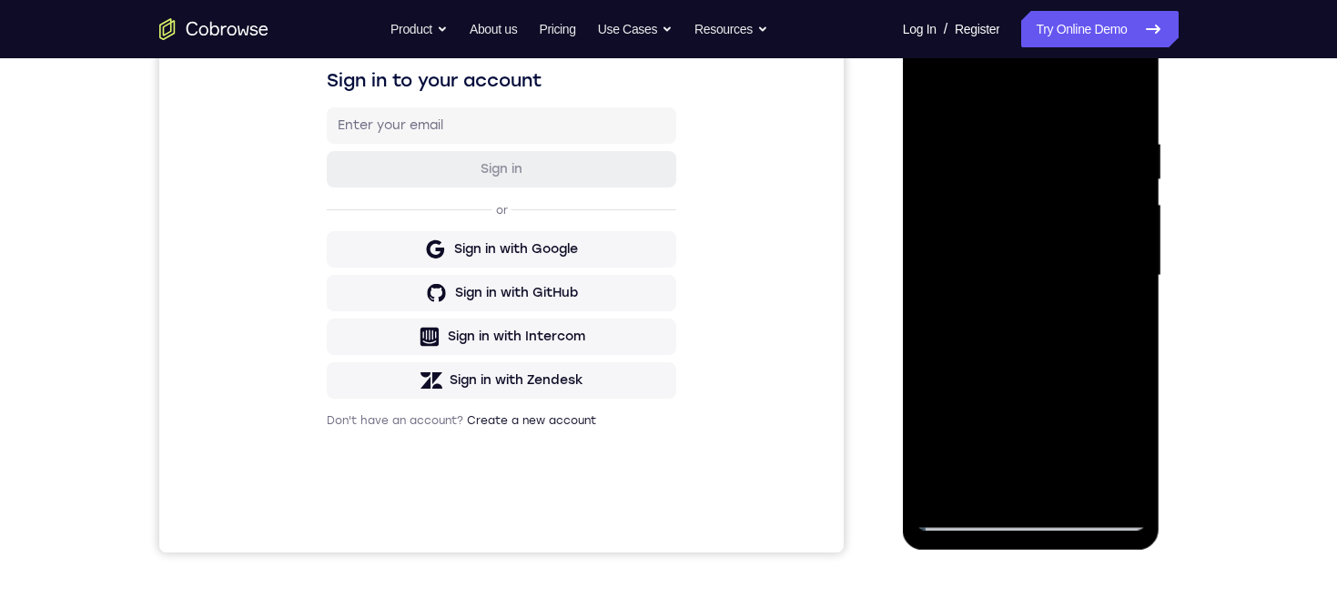
scroll to position [264, 0]
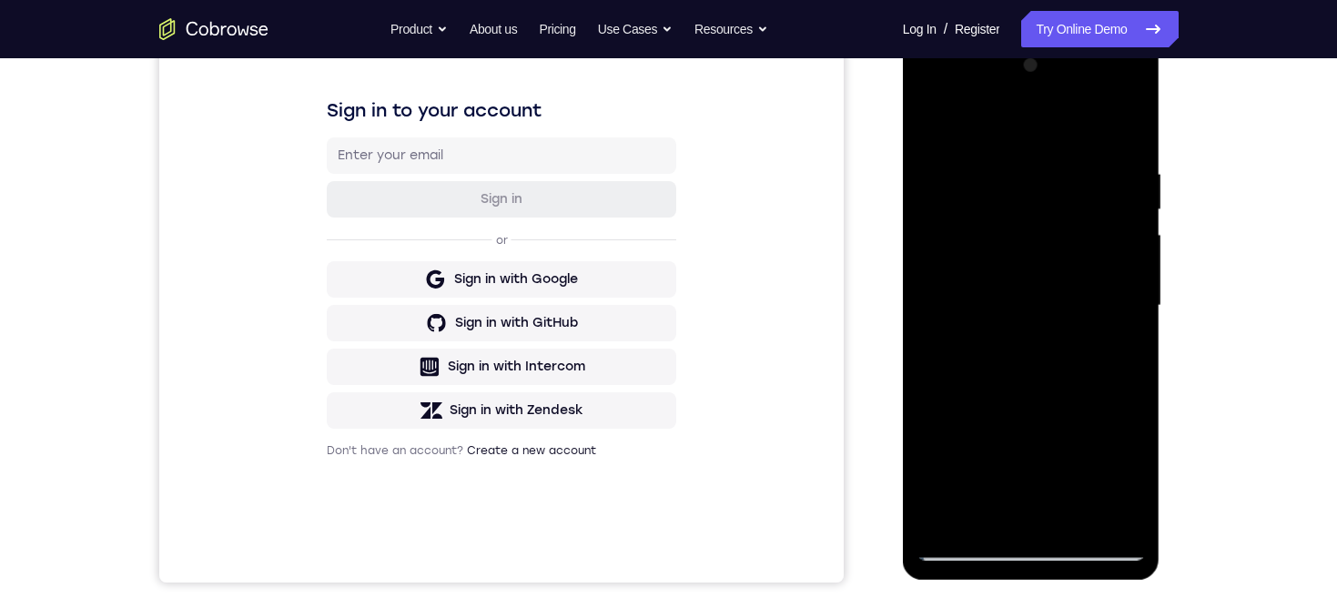
click at [918, 126] on div at bounding box center [1030, 306] width 229 height 510
click at [980, 260] on div at bounding box center [1030, 306] width 229 height 510
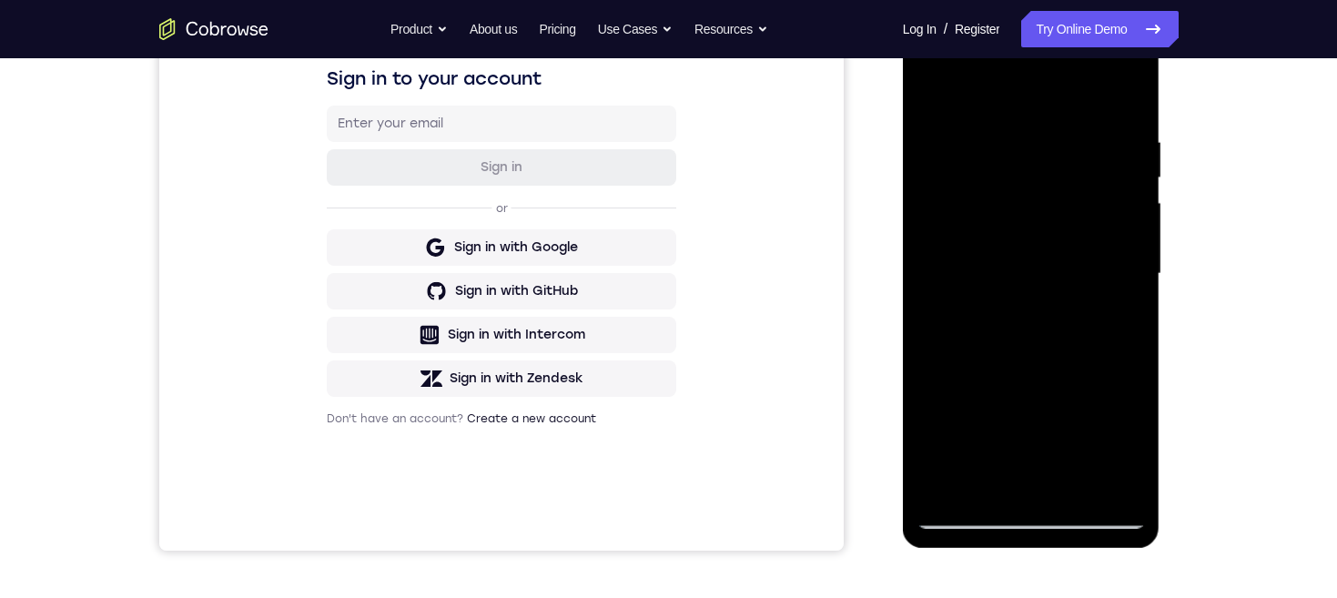
scroll to position [375, 0]
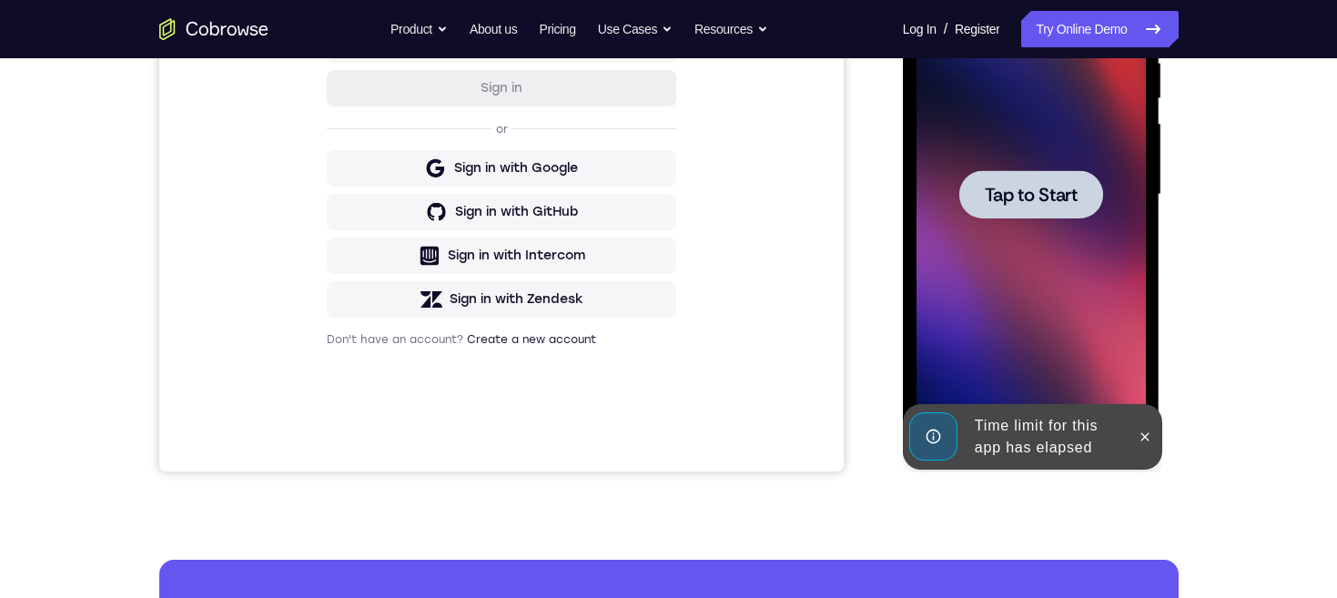
click at [1001, 207] on div at bounding box center [1031, 194] width 144 height 48
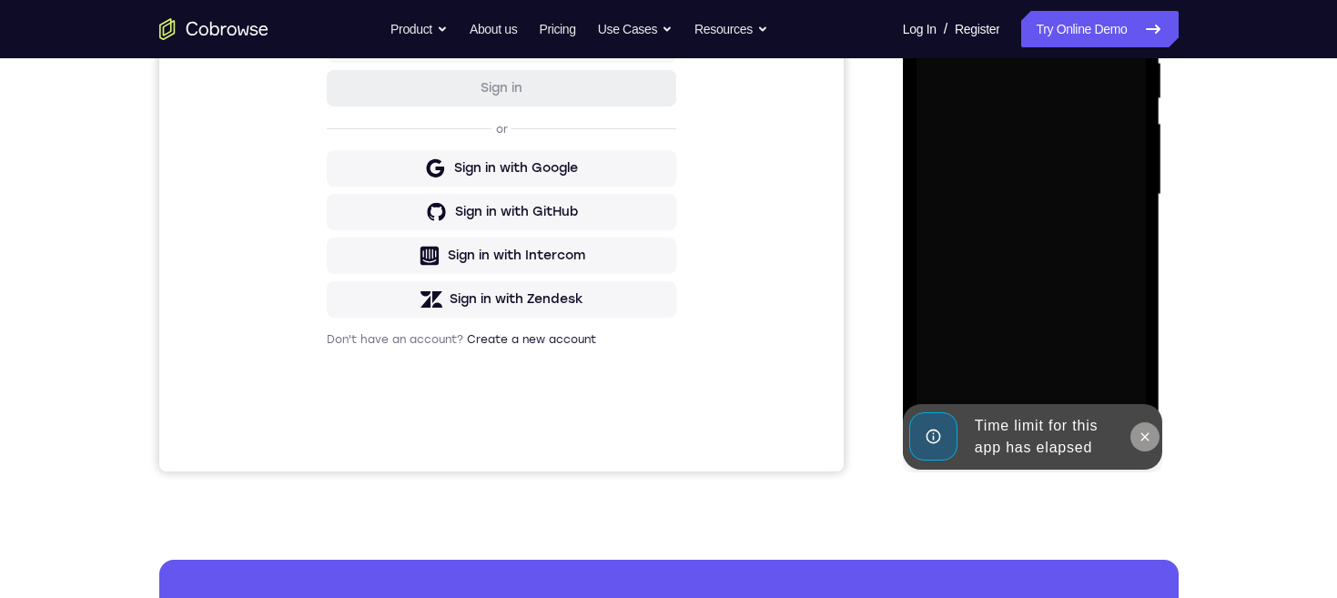
click at [1144, 430] on icon at bounding box center [1144, 437] width 15 height 15
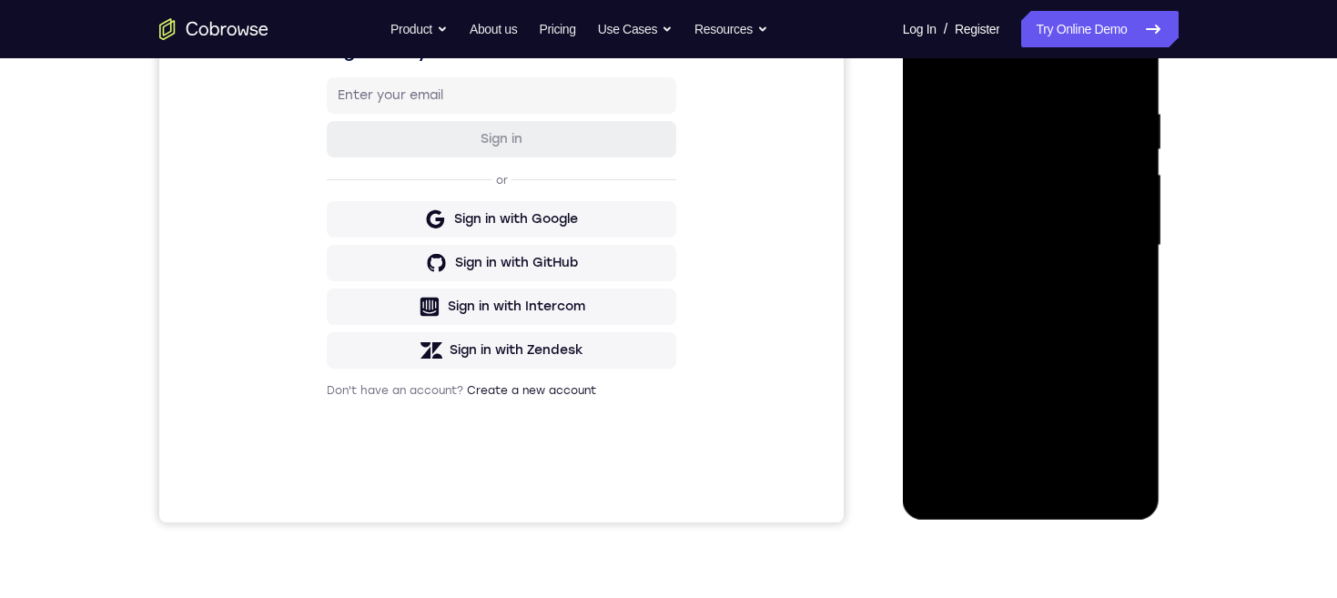
scroll to position [362, 0]
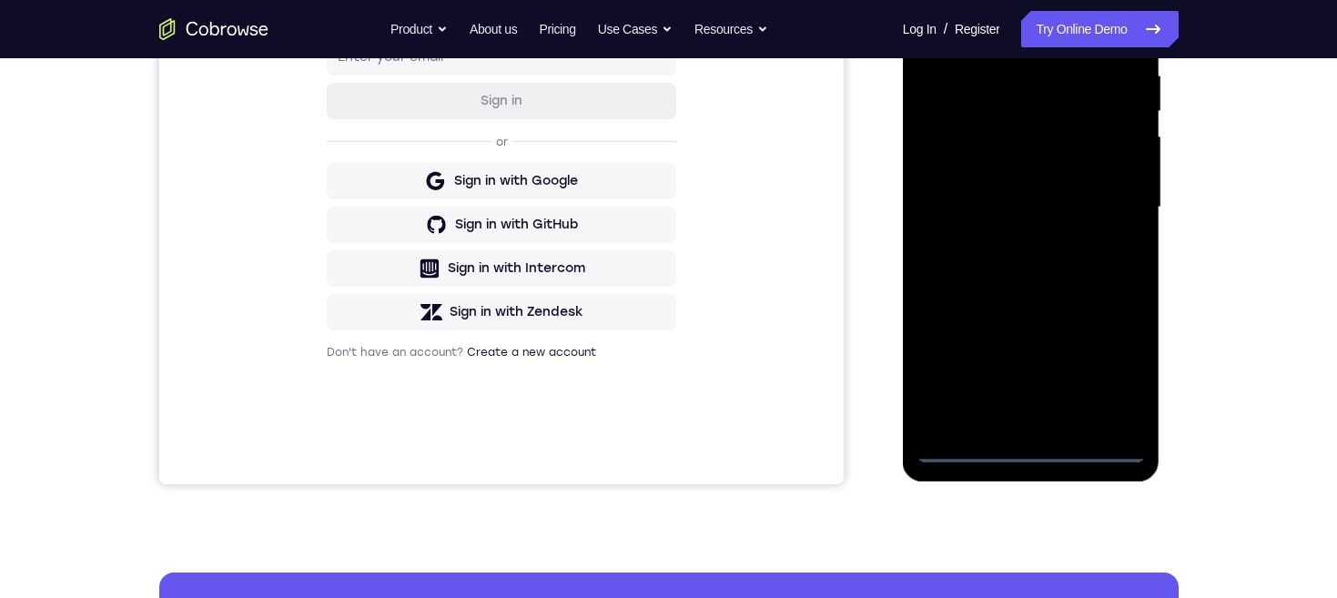
click at [1037, 447] on div at bounding box center [1030, 208] width 229 height 510
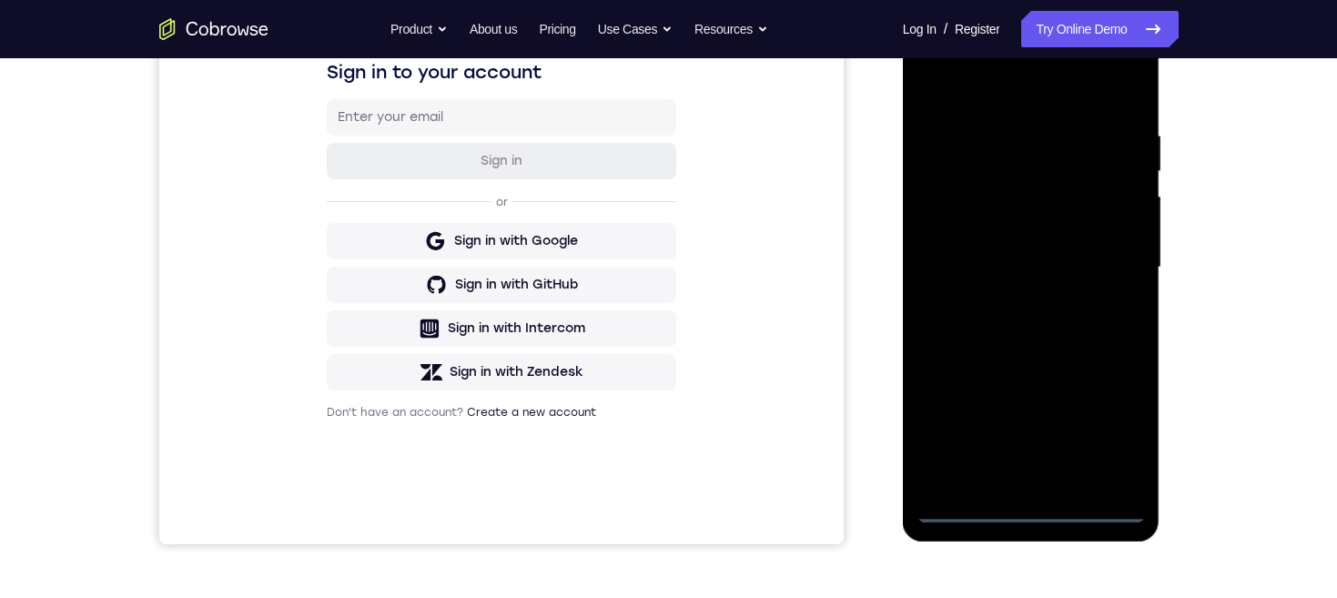
click at [1112, 424] on div at bounding box center [1030, 268] width 229 height 510
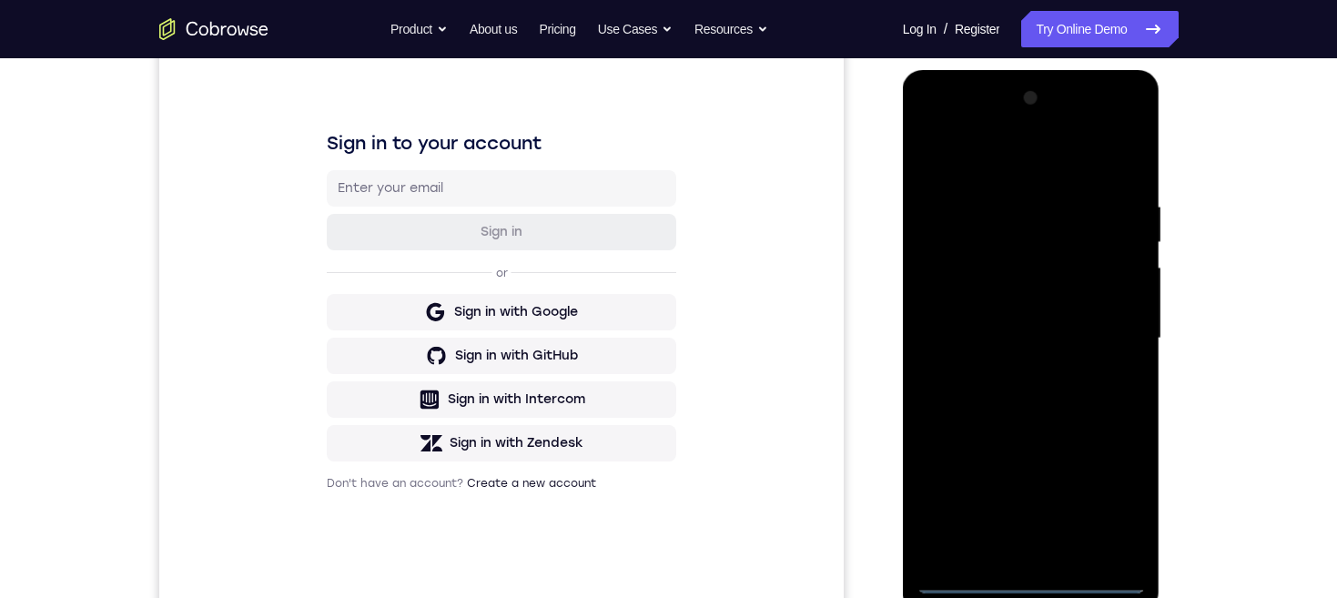
click at [1041, 167] on div at bounding box center [1030, 339] width 229 height 510
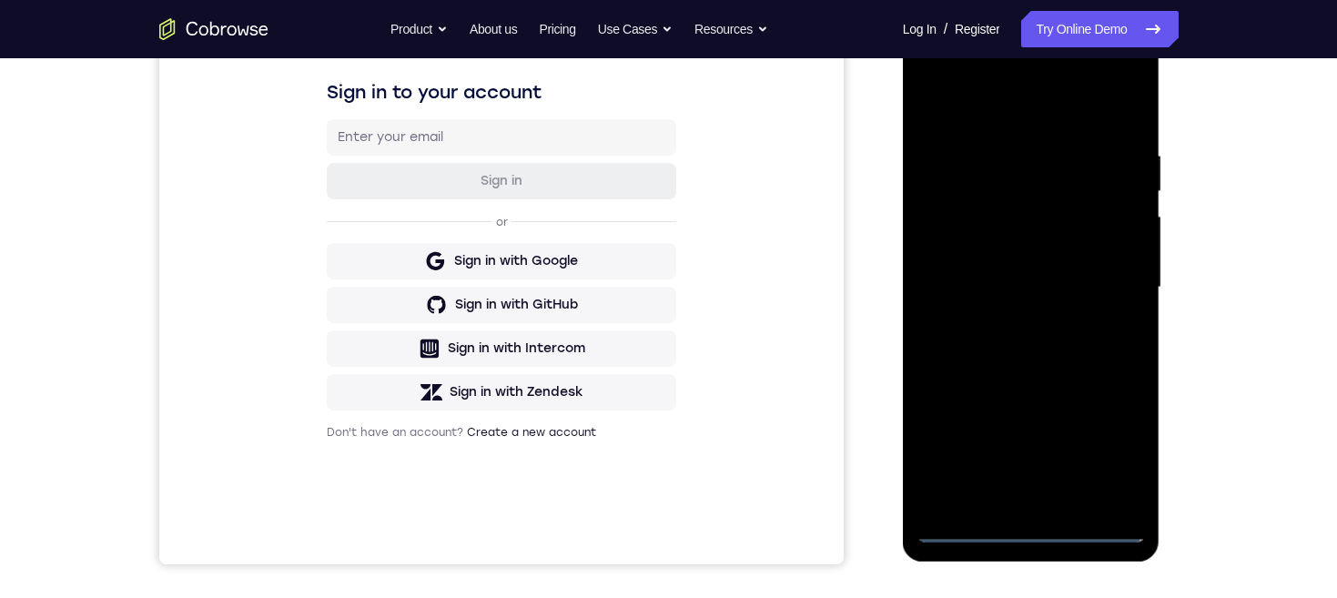
click at [1111, 276] on div at bounding box center [1030, 288] width 229 height 510
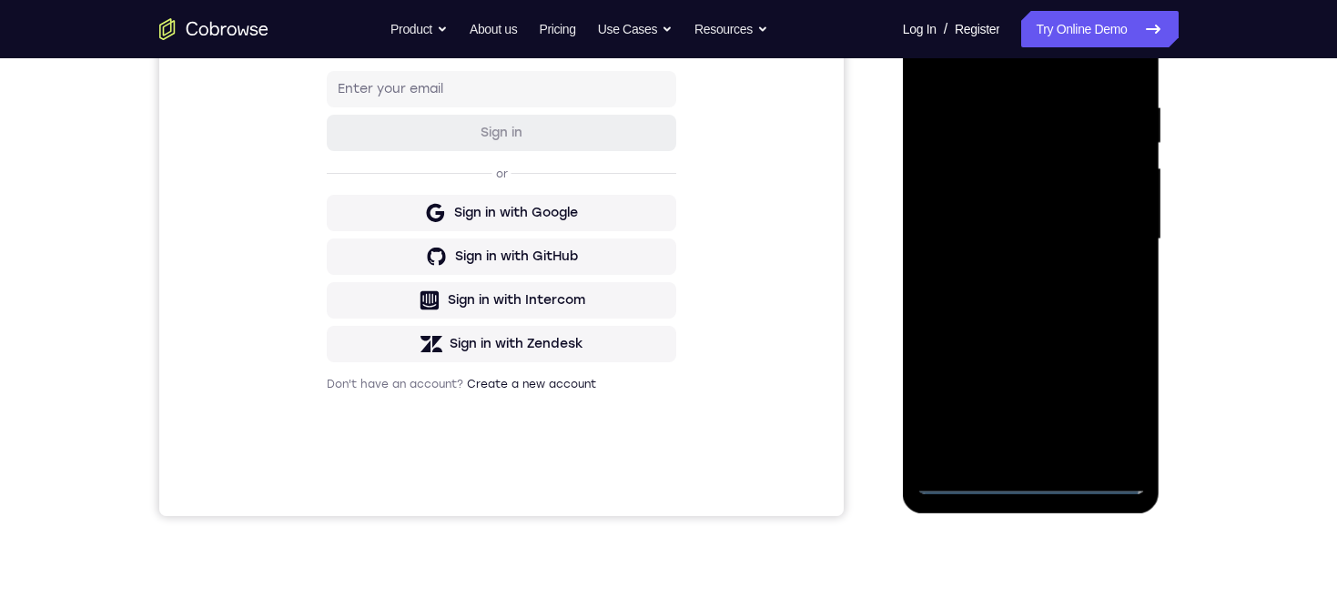
scroll to position [349, 0]
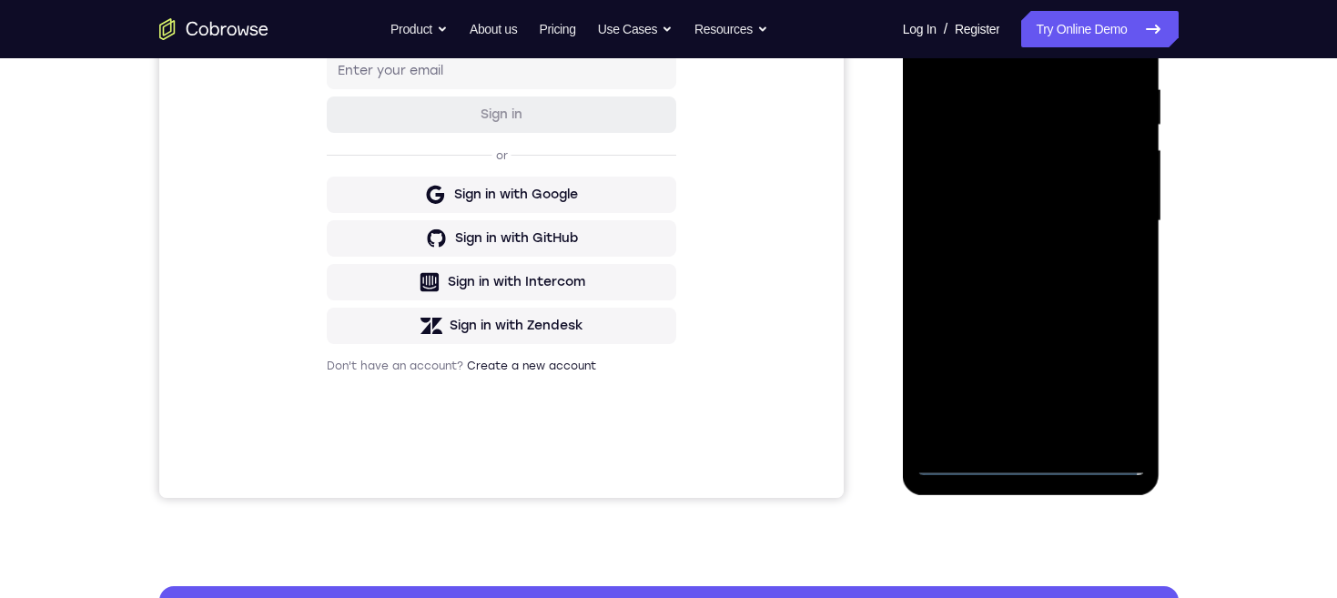
click at [1010, 252] on div at bounding box center [1030, 221] width 229 height 510
click at [1037, 204] on div at bounding box center [1030, 221] width 229 height 510
click at [994, 182] on div at bounding box center [1030, 221] width 229 height 510
click at [1046, 254] on div at bounding box center [1030, 221] width 229 height 510
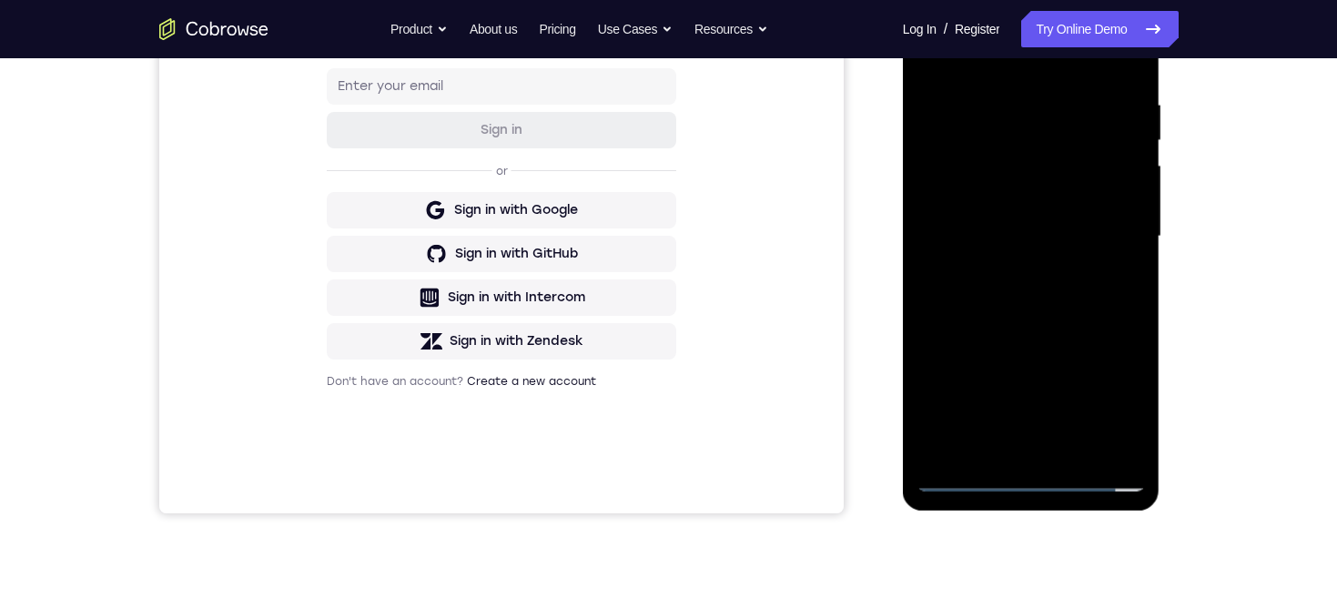
click at [1081, 157] on div at bounding box center [1030, 237] width 229 height 510
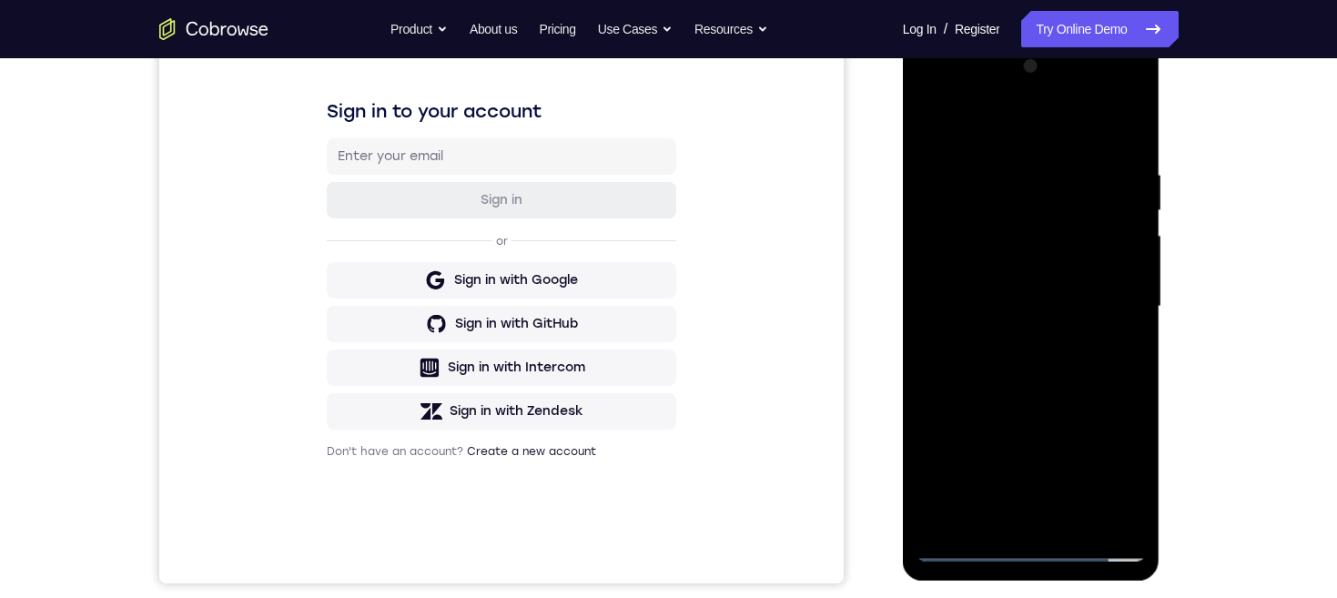
click at [1046, 255] on div at bounding box center [1030, 307] width 229 height 510
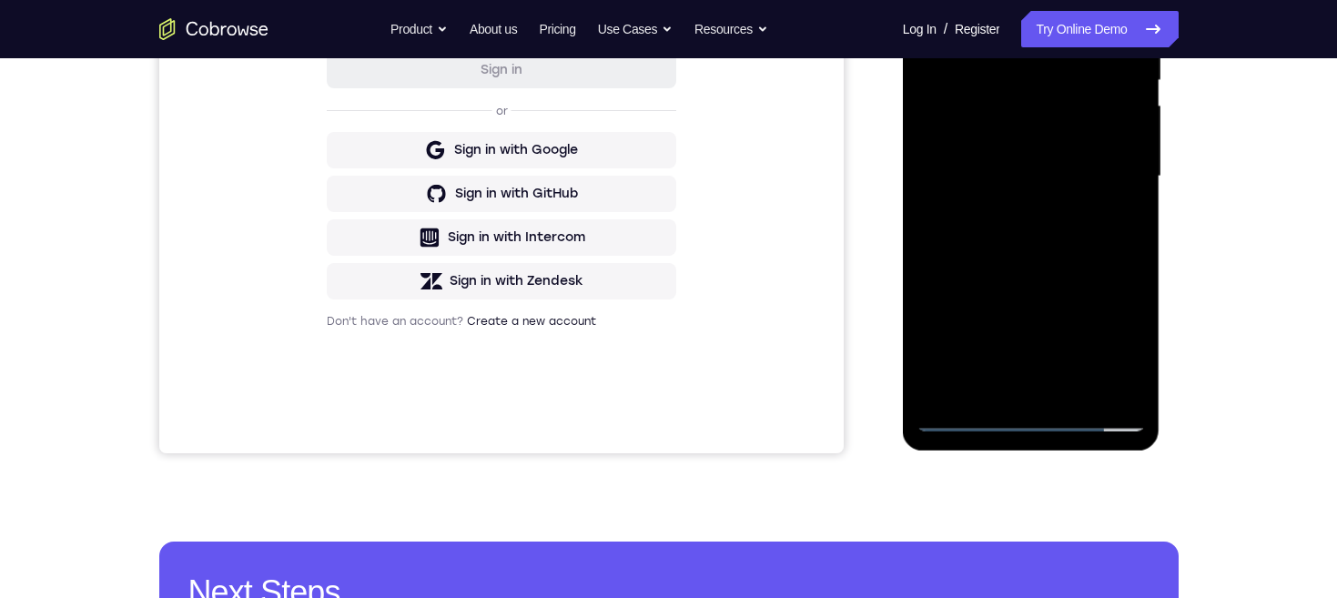
click at [1063, 157] on div at bounding box center [1030, 177] width 229 height 510
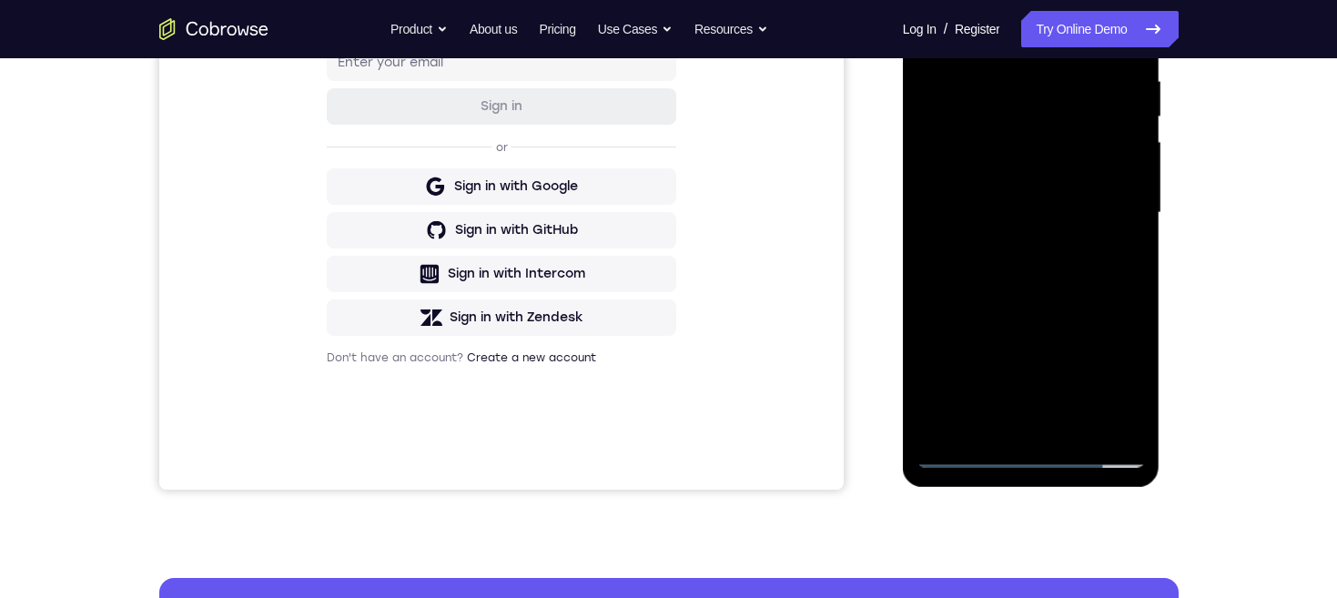
scroll to position [227, 0]
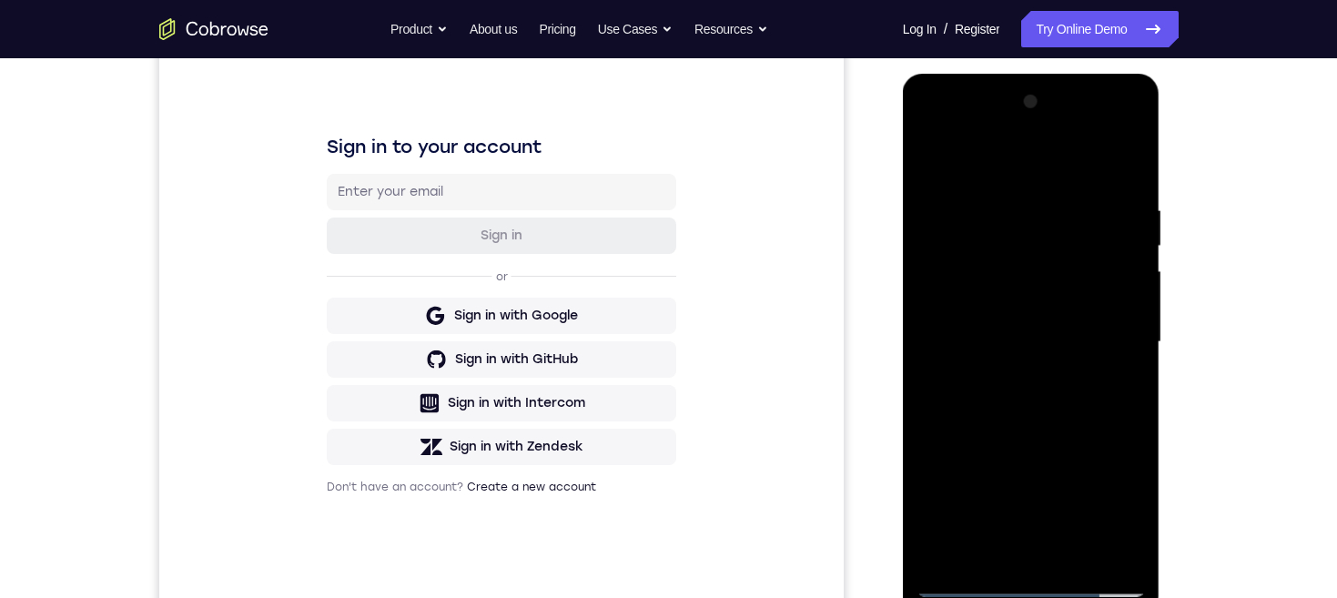
click at [1020, 334] on div at bounding box center [1030, 342] width 229 height 510
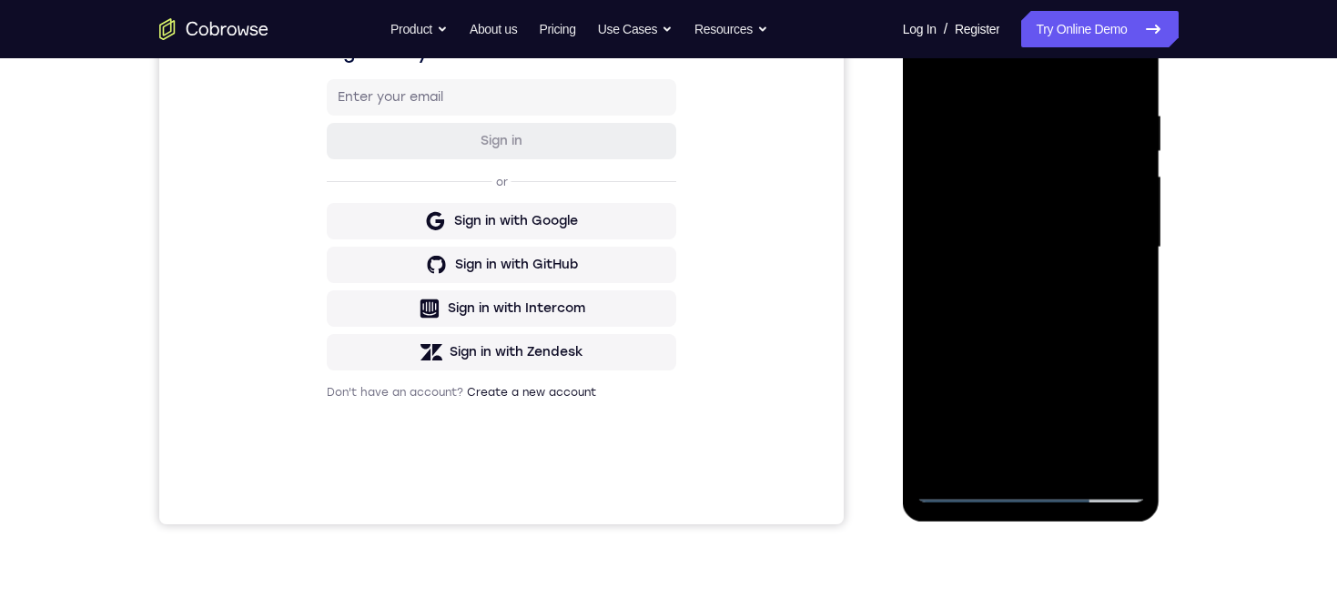
scroll to position [357, 0]
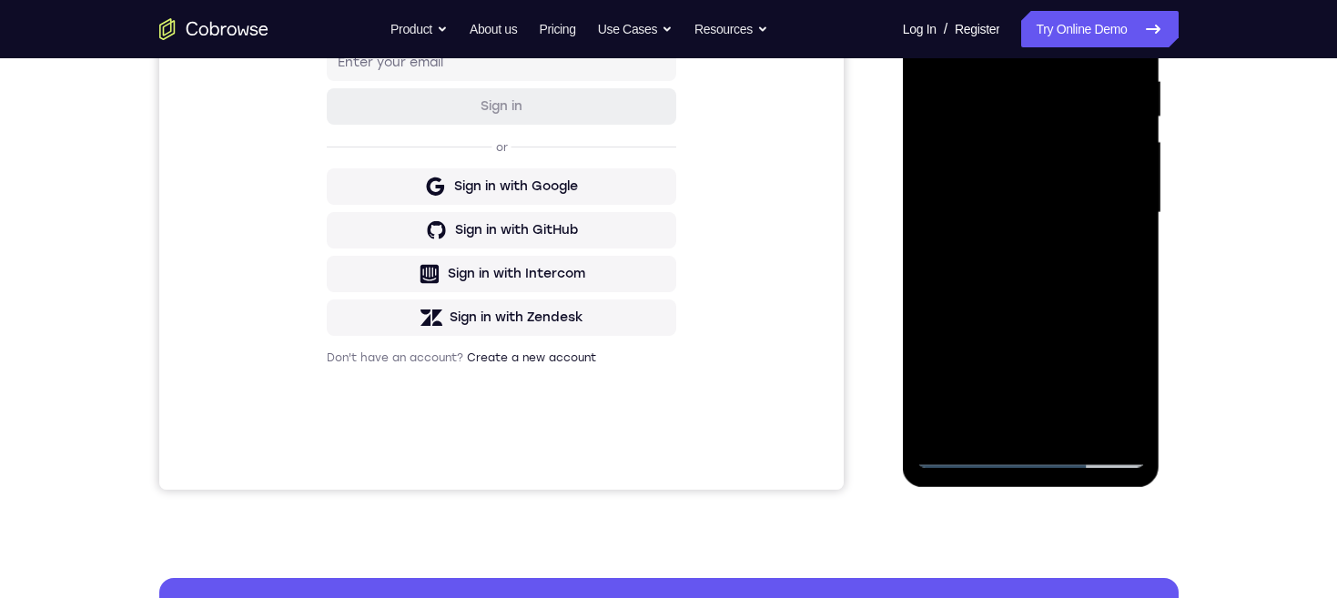
click at [964, 454] on div at bounding box center [1030, 213] width 229 height 510
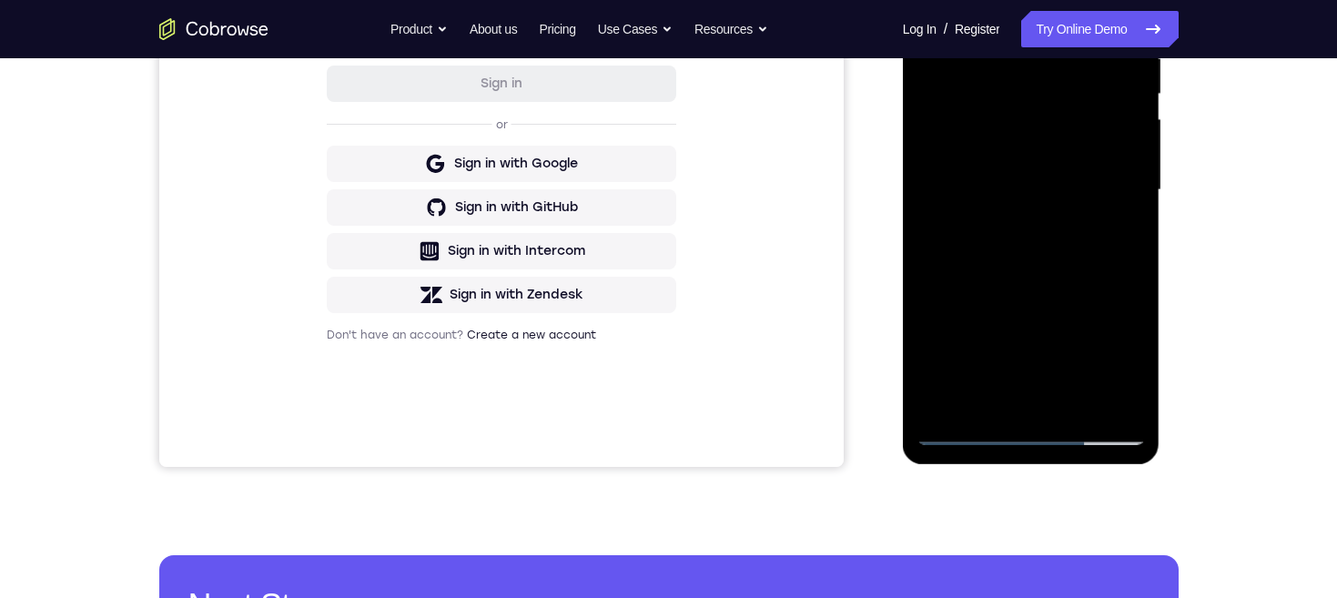
click at [966, 435] on div at bounding box center [1030, 190] width 229 height 510
click at [1030, 408] on div at bounding box center [1030, 190] width 229 height 510
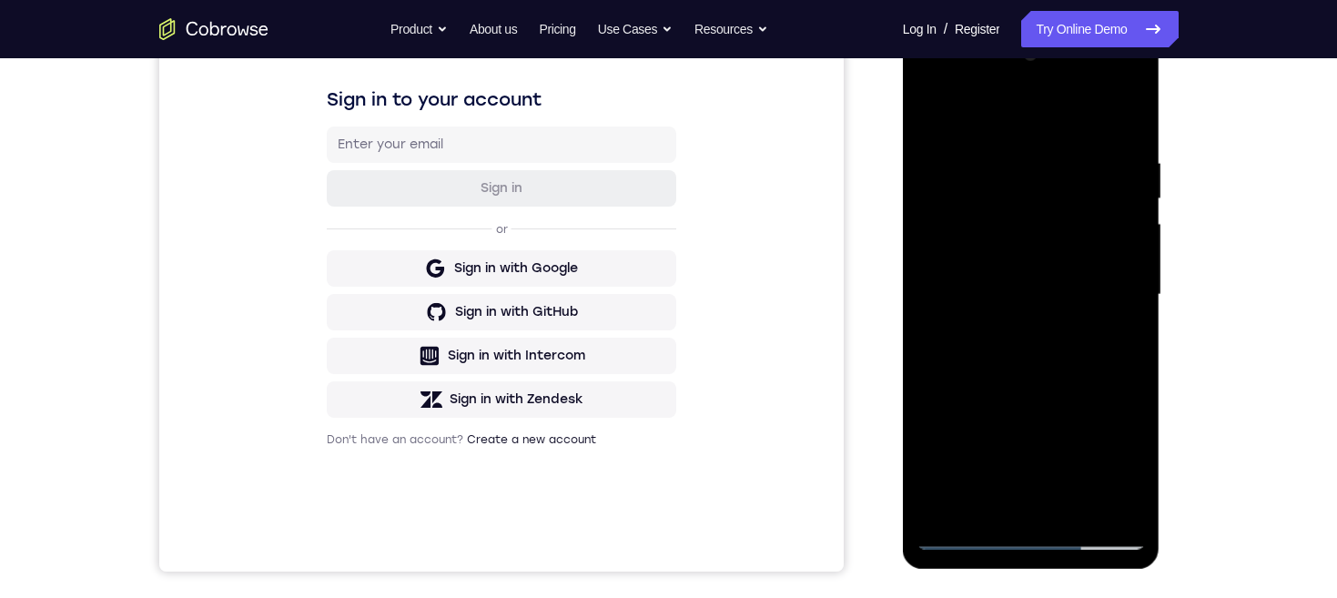
click at [1022, 172] on div at bounding box center [1030, 295] width 229 height 510
click at [1038, 207] on div at bounding box center [1030, 295] width 229 height 510
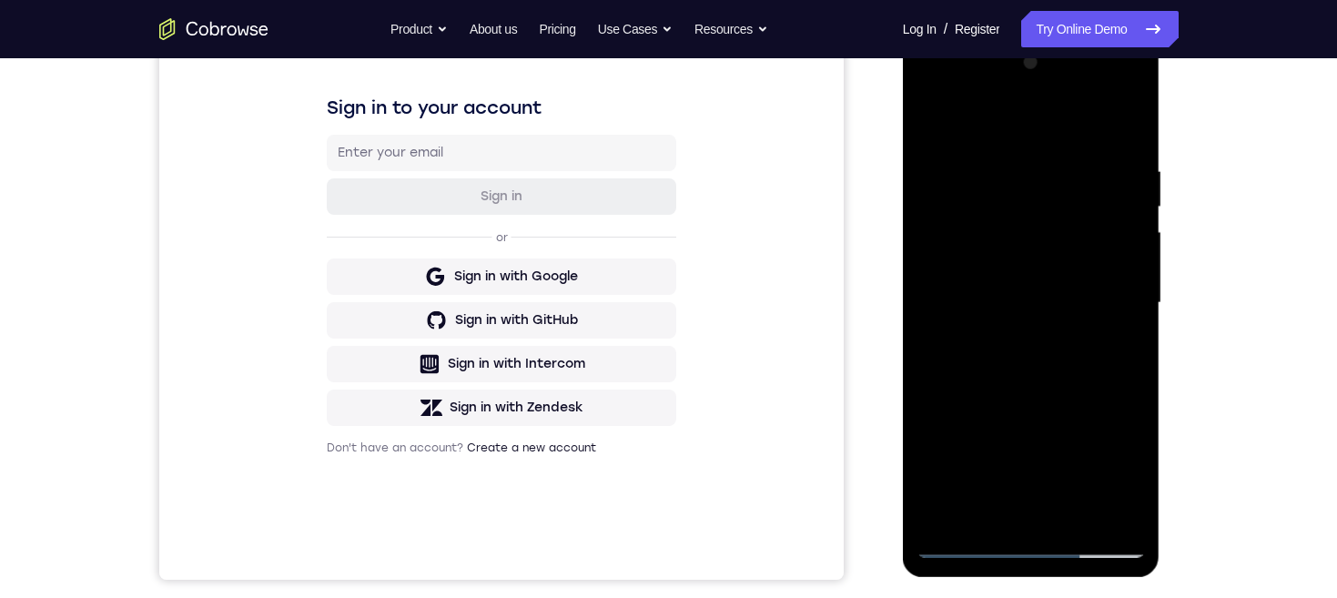
click at [1036, 214] on div at bounding box center [1030, 303] width 229 height 510
click at [1036, 230] on div at bounding box center [1030, 303] width 229 height 510
click at [1038, 237] on div at bounding box center [1030, 303] width 229 height 510
click at [1038, 233] on div at bounding box center [1030, 303] width 229 height 510
click at [1033, 239] on div at bounding box center [1030, 303] width 229 height 510
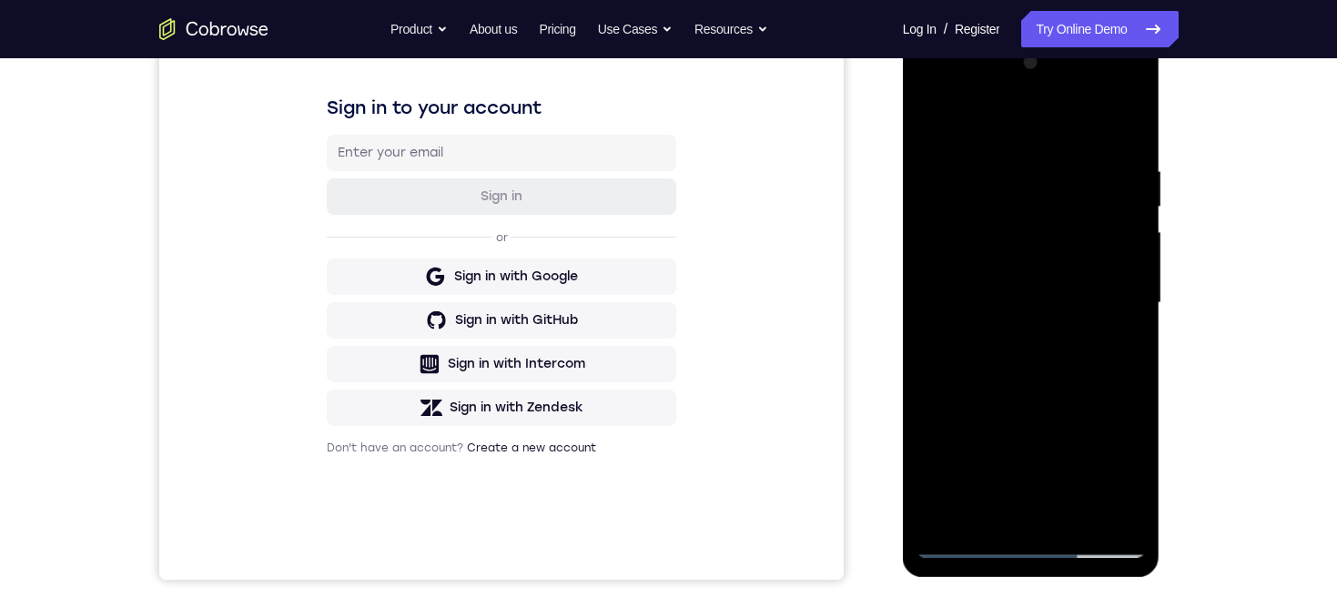
click at [925, 118] on div at bounding box center [1030, 303] width 229 height 510
click at [1001, 225] on div at bounding box center [1030, 303] width 229 height 510
click at [1073, 258] on div at bounding box center [1030, 303] width 229 height 510
click at [1026, 324] on div at bounding box center [1030, 303] width 229 height 510
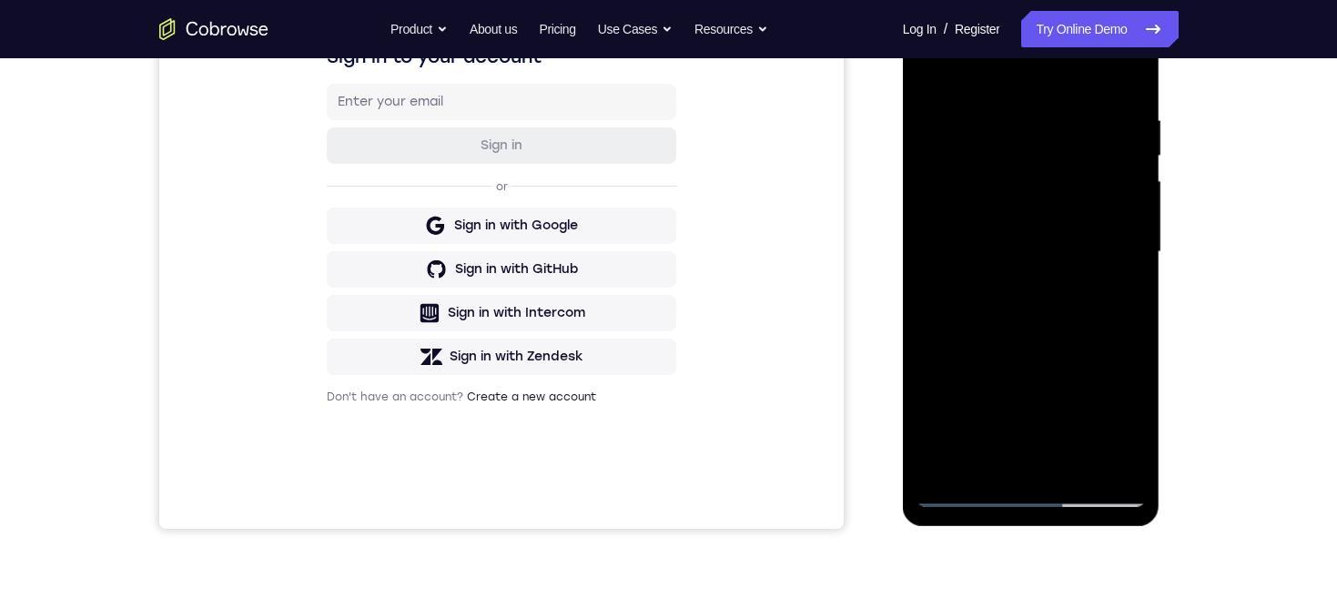
scroll to position [360, 0]
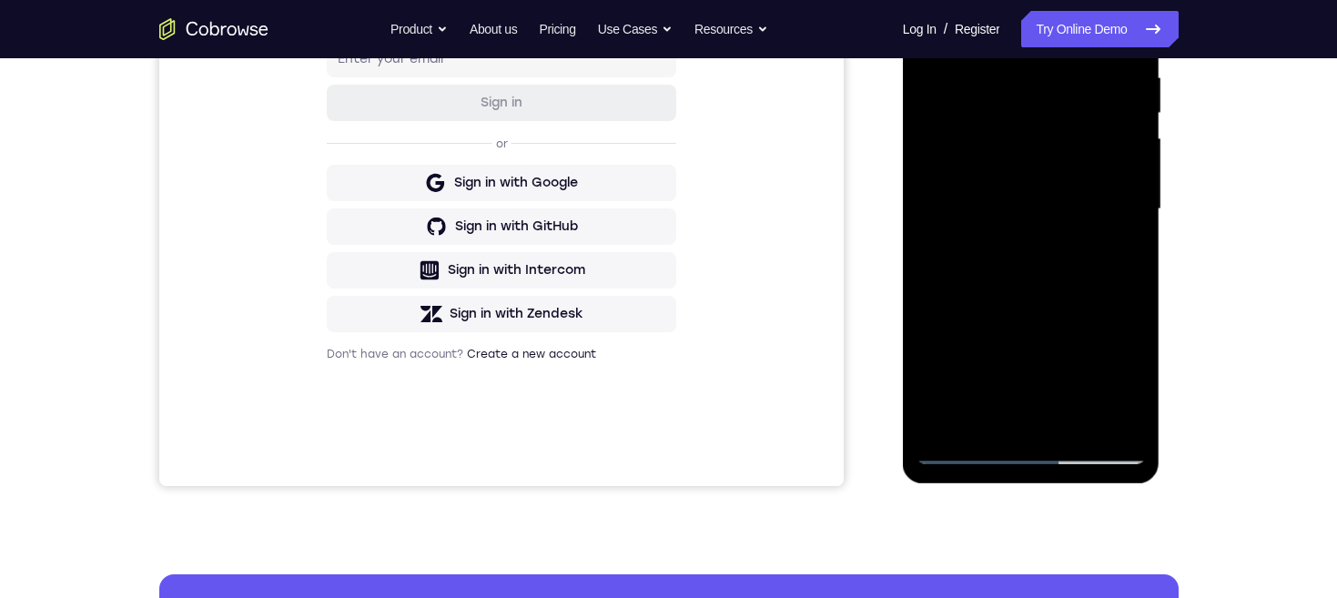
click at [1033, 453] on div at bounding box center [1030, 210] width 229 height 510
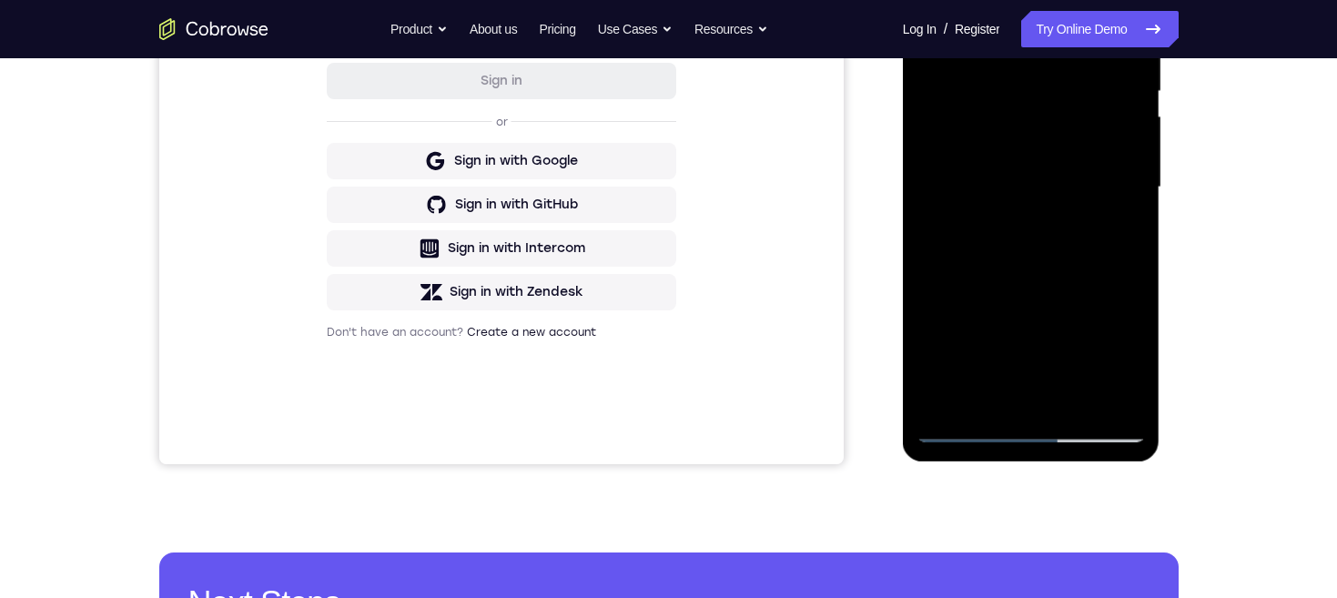
click at [1019, 250] on div at bounding box center [1030, 188] width 229 height 510
click at [949, 167] on div at bounding box center [1030, 188] width 229 height 510
click at [1027, 430] on div at bounding box center [1030, 188] width 229 height 510
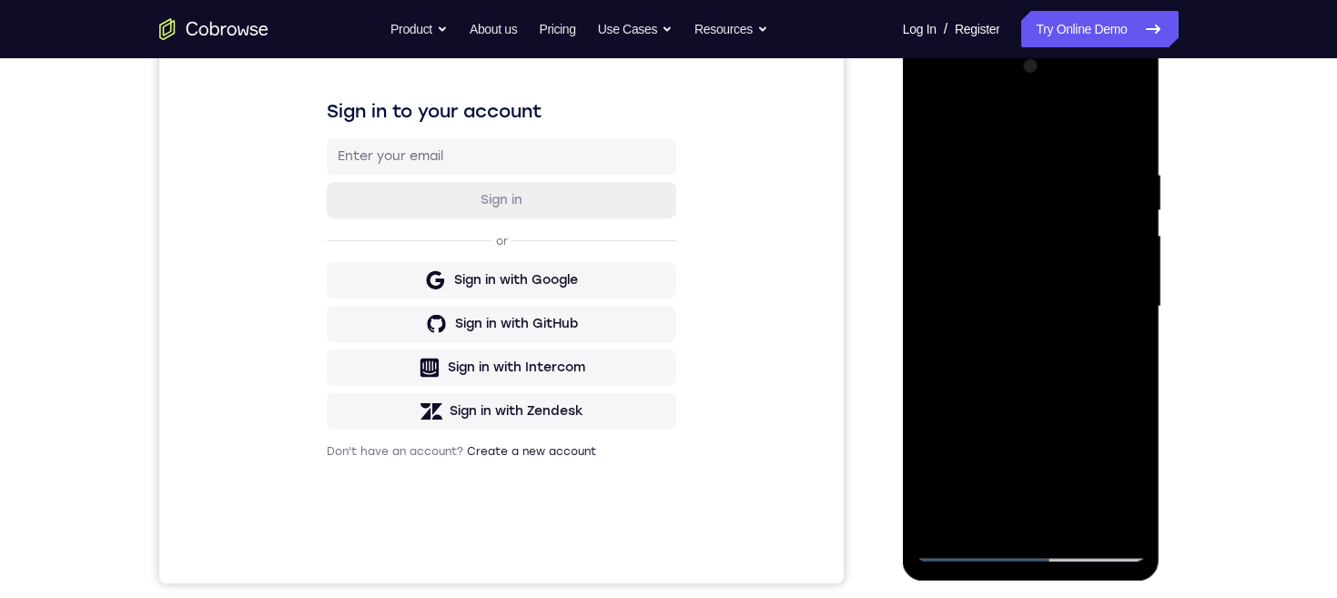
click at [957, 297] on div at bounding box center [1030, 307] width 229 height 510
click at [1074, 322] on div at bounding box center [1030, 307] width 229 height 510
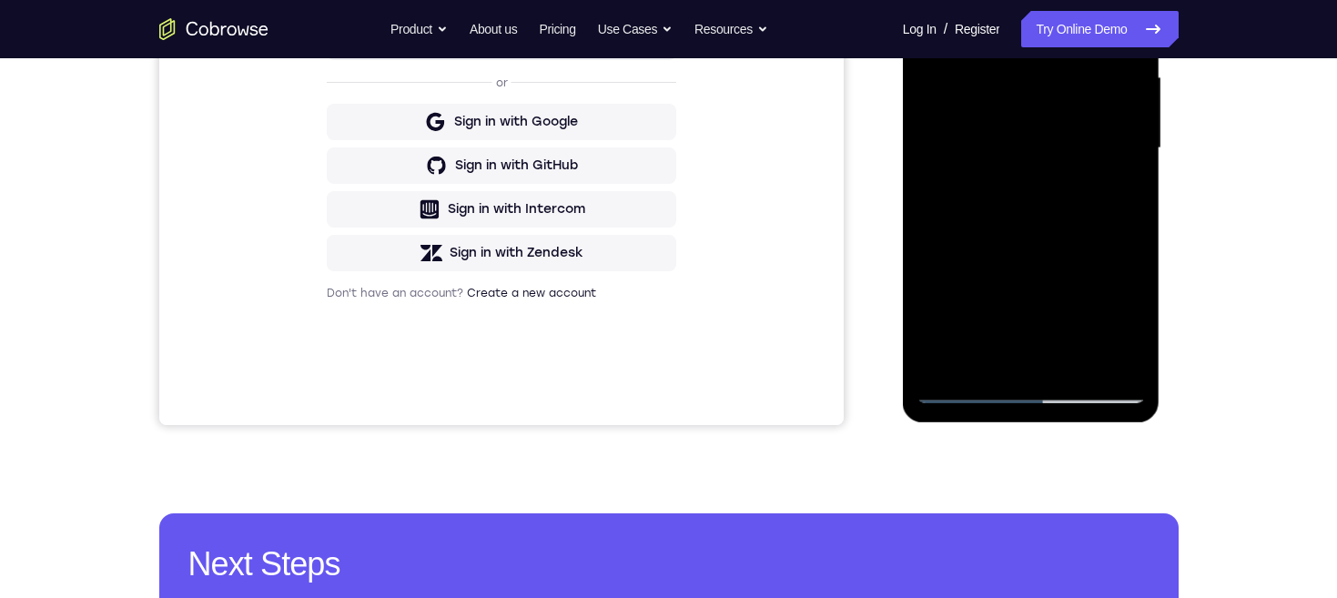
click at [1048, 367] on div at bounding box center [1030, 149] width 229 height 510
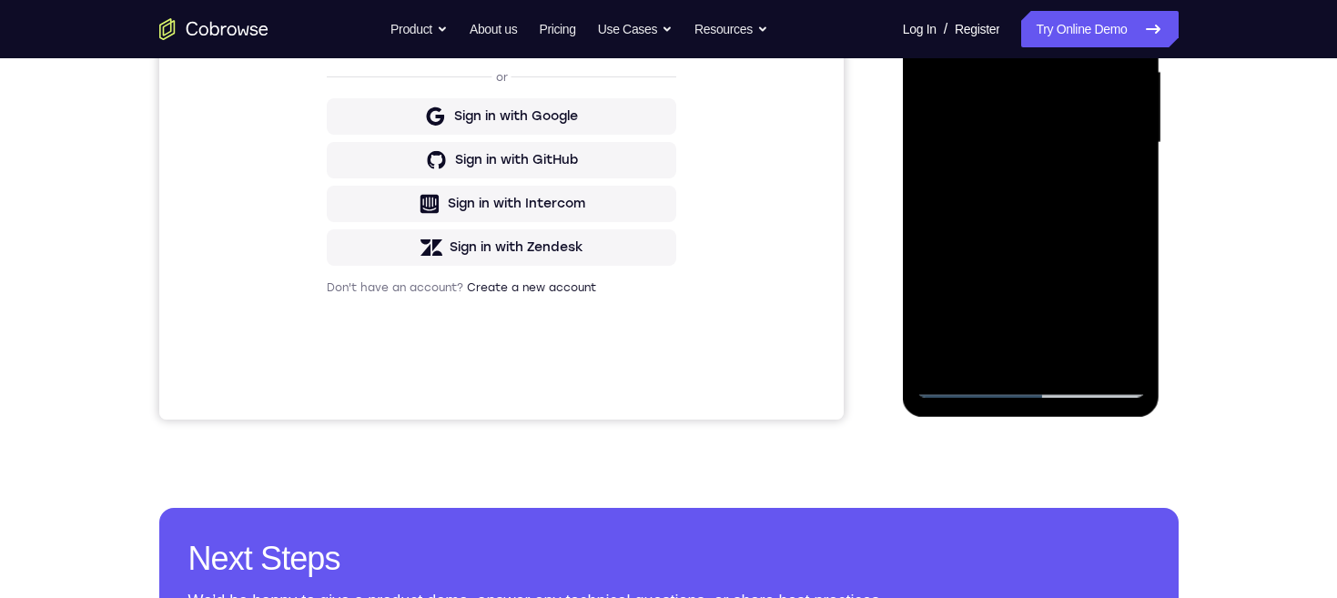
scroll to position [348, 0]
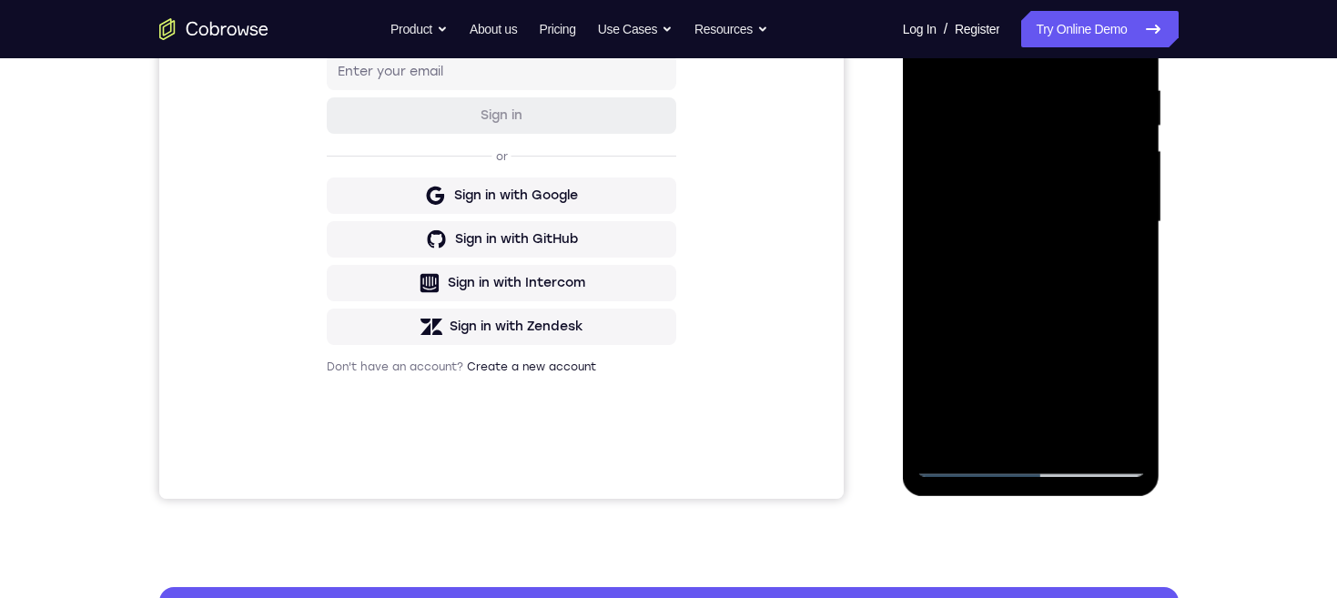
click at [1032, 162] on div at bounding box center [1030, 222] width 229 height 510
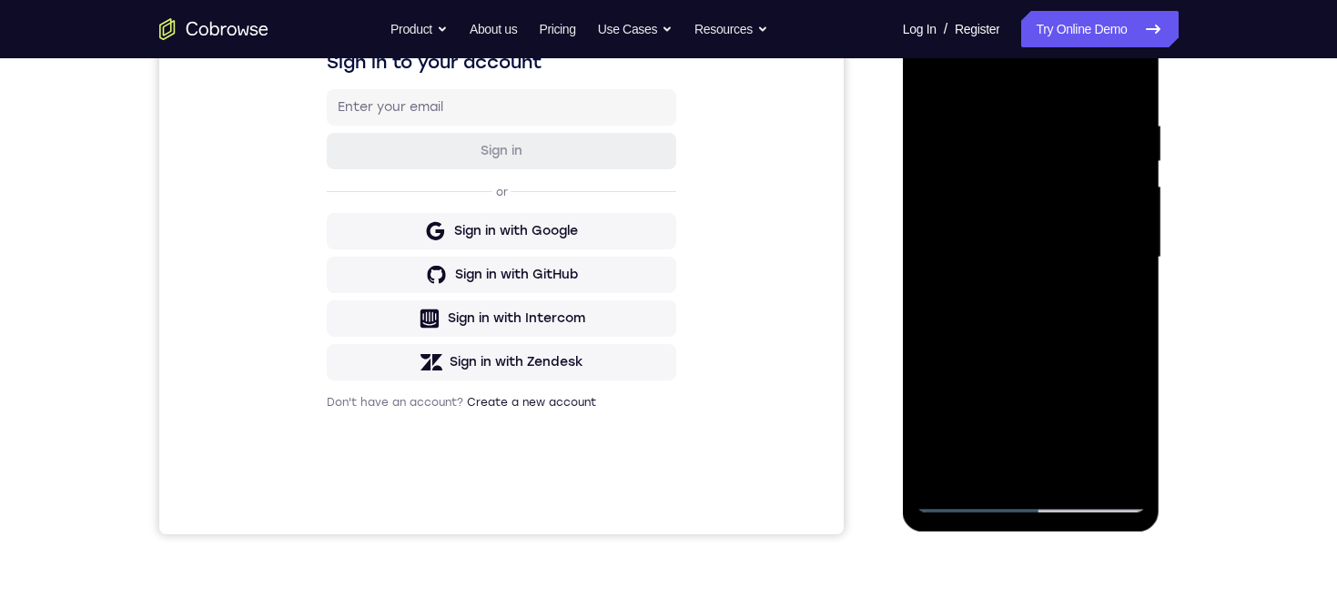
click at [1051, 149] on div at bounding box center [1030, 258] width 229 height 510
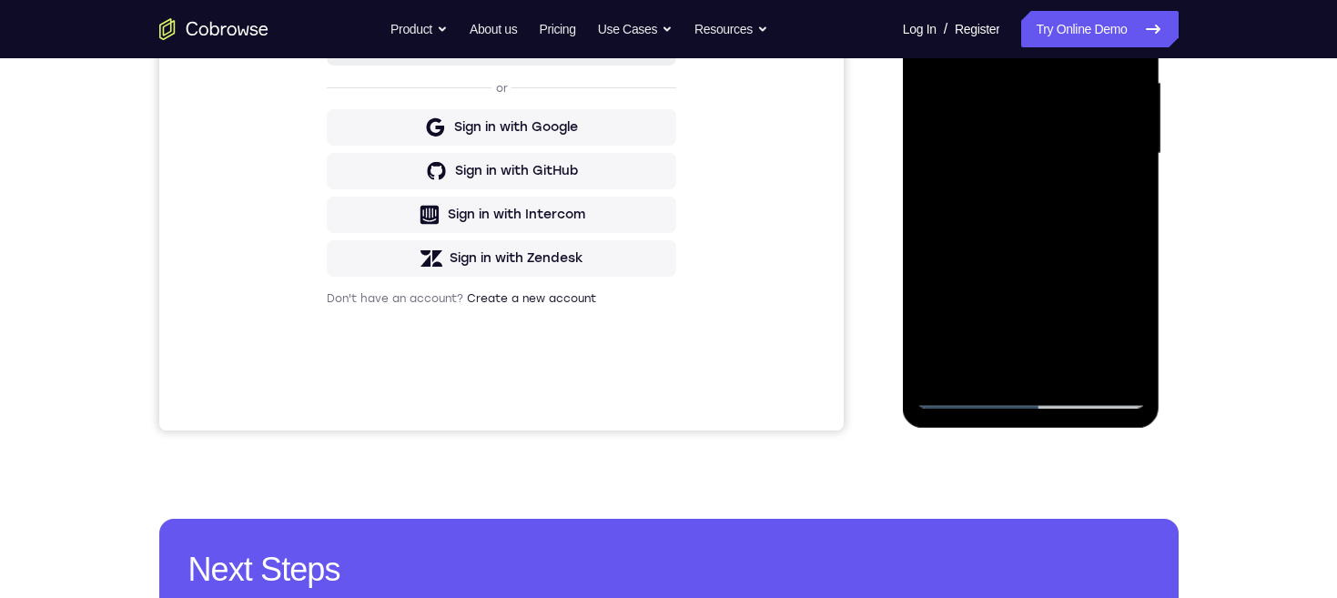
scroll to position [322, 0]
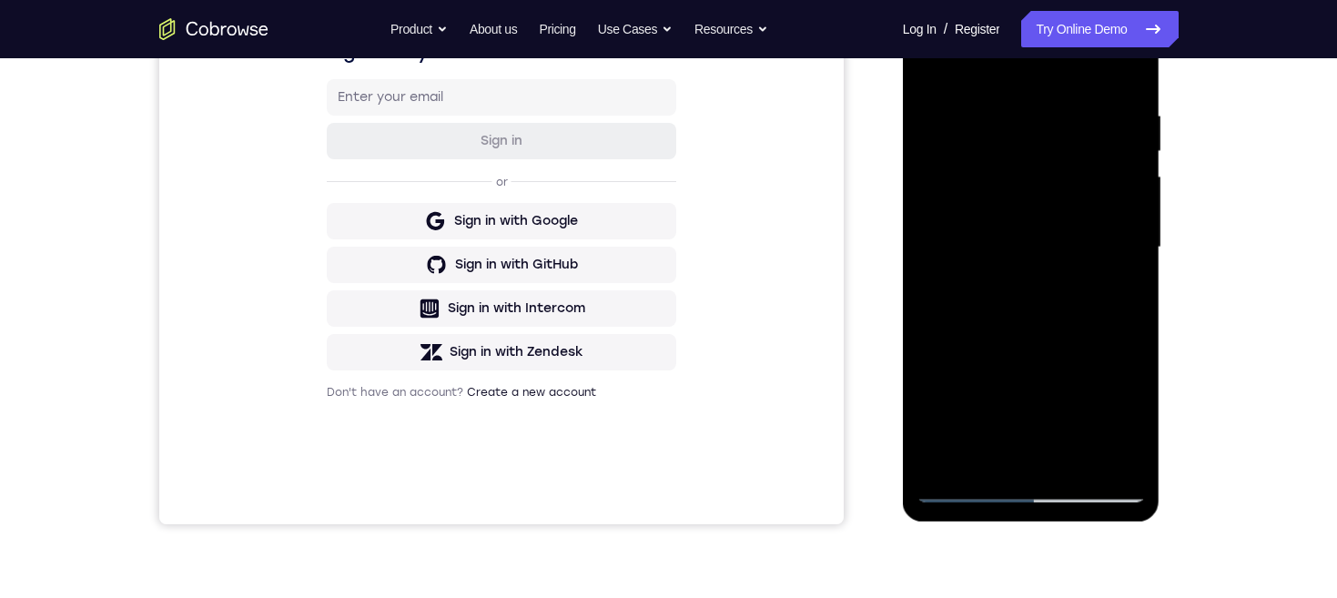
click at [1086, 184] on div at bounding box center [1030, 248] width 229 height 510
click at [1110, 450] on div at bounding box center [1030, 250] width 229 height 510
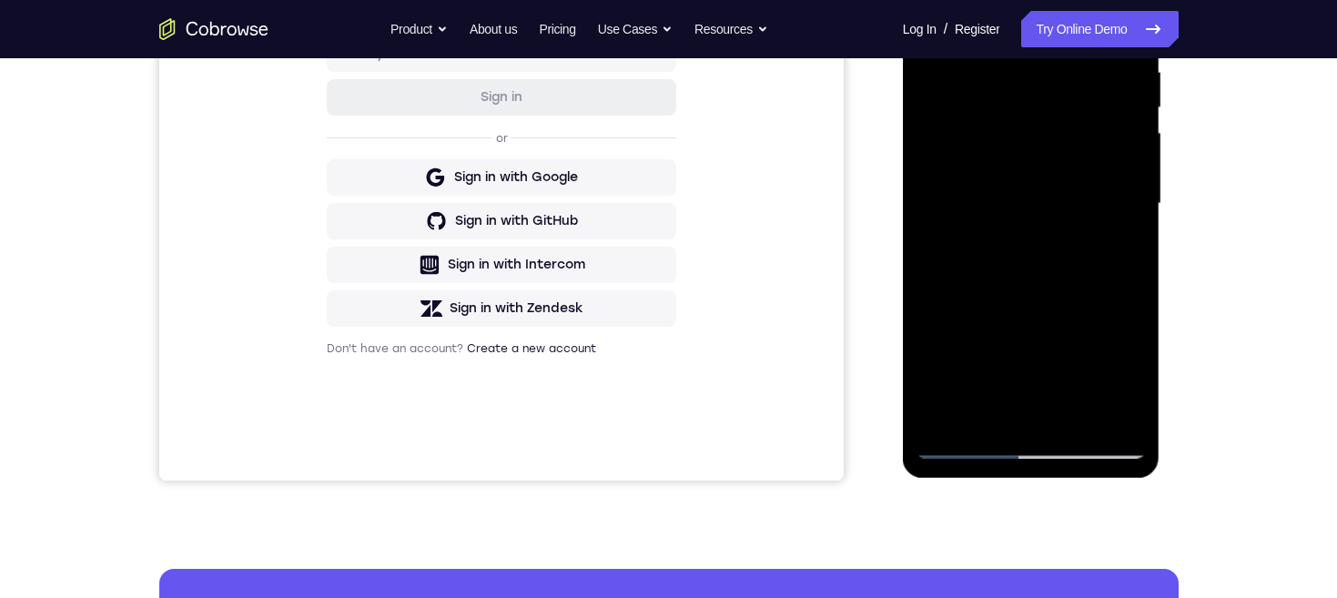
click at [1112, 415] on div at bounding box center [1030, 204] width 229 height 510
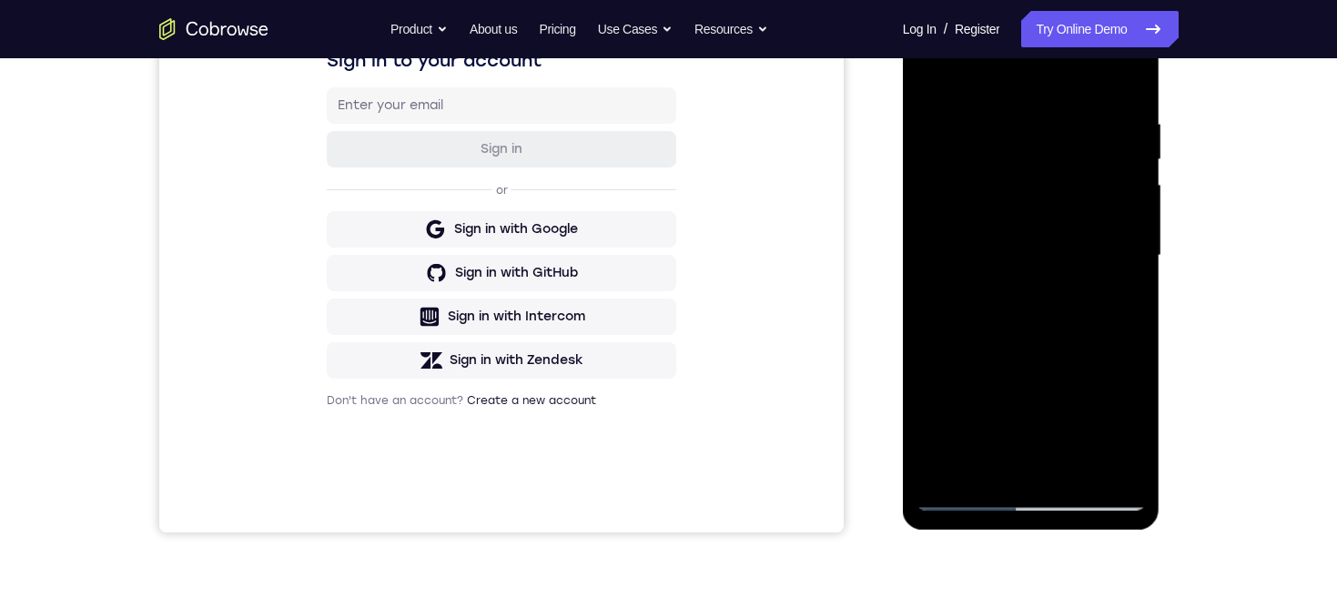
click at [1050, 469] on div at bounding box center [1030, 256] width 229 height 510
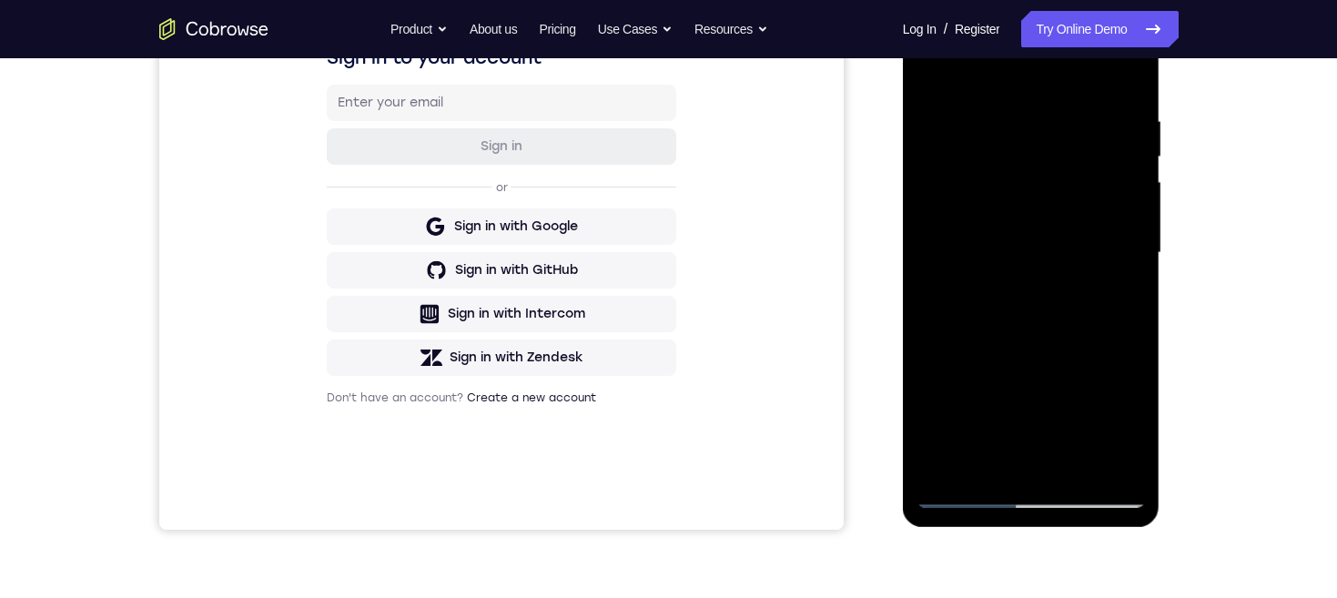
scroll to position [309, 0]
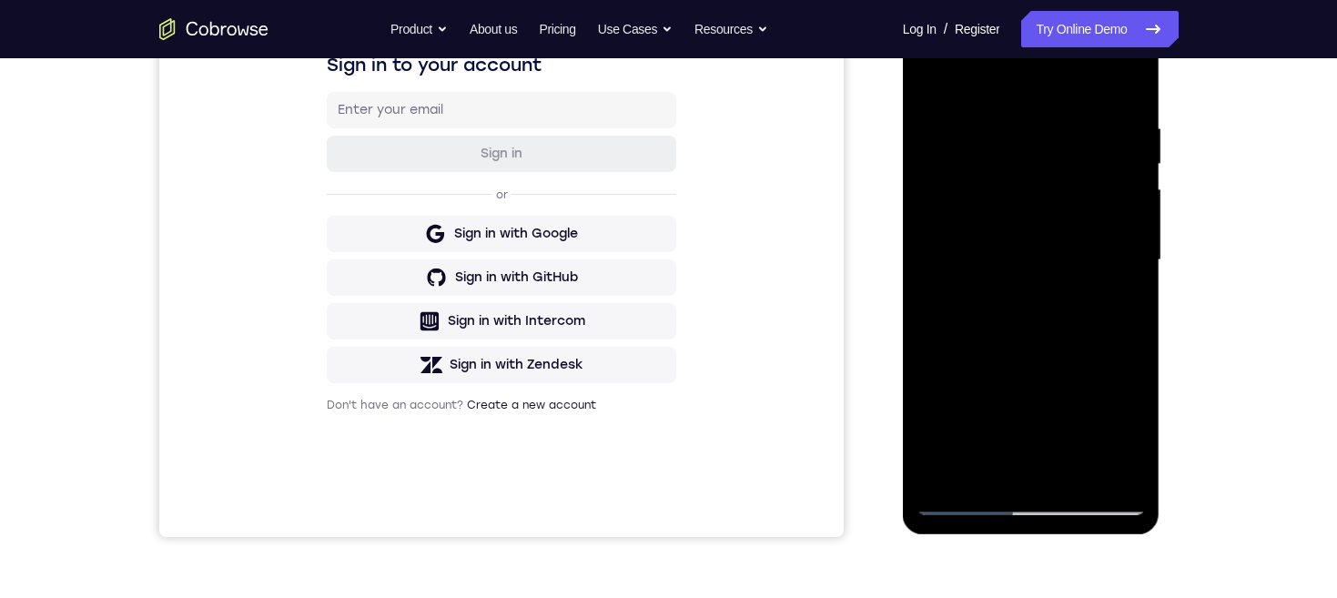
click at [1113, 243] on div at bounding box center [1030, 260] width 229 height 510
click at [1084, 150] on div at bounding box center [1030, 260] width 229 height 510
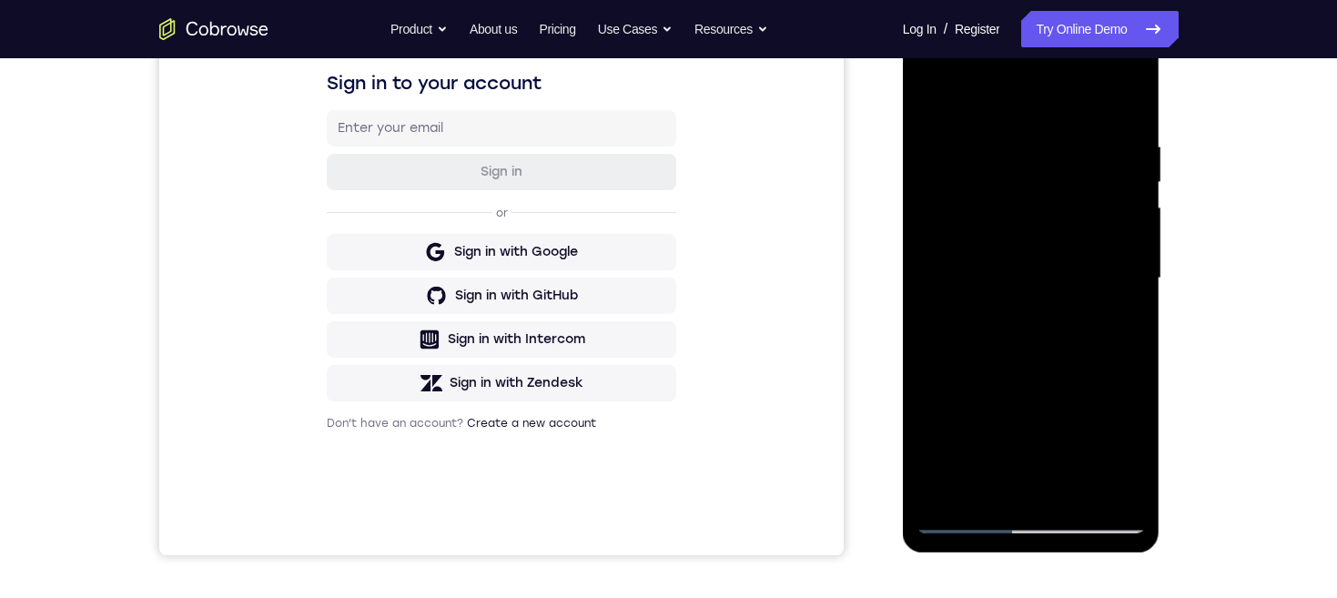
scroll to position [272, 0]
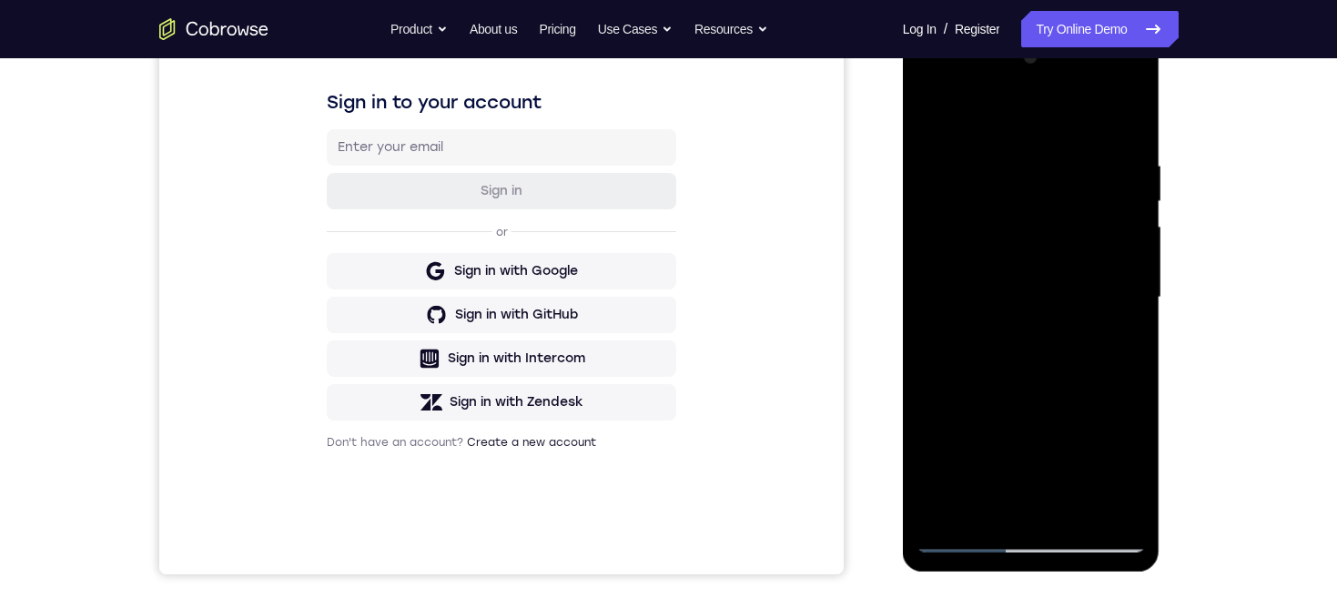
click at [926, 93] on div at bounding box center [1030, 298] width 229 height 510
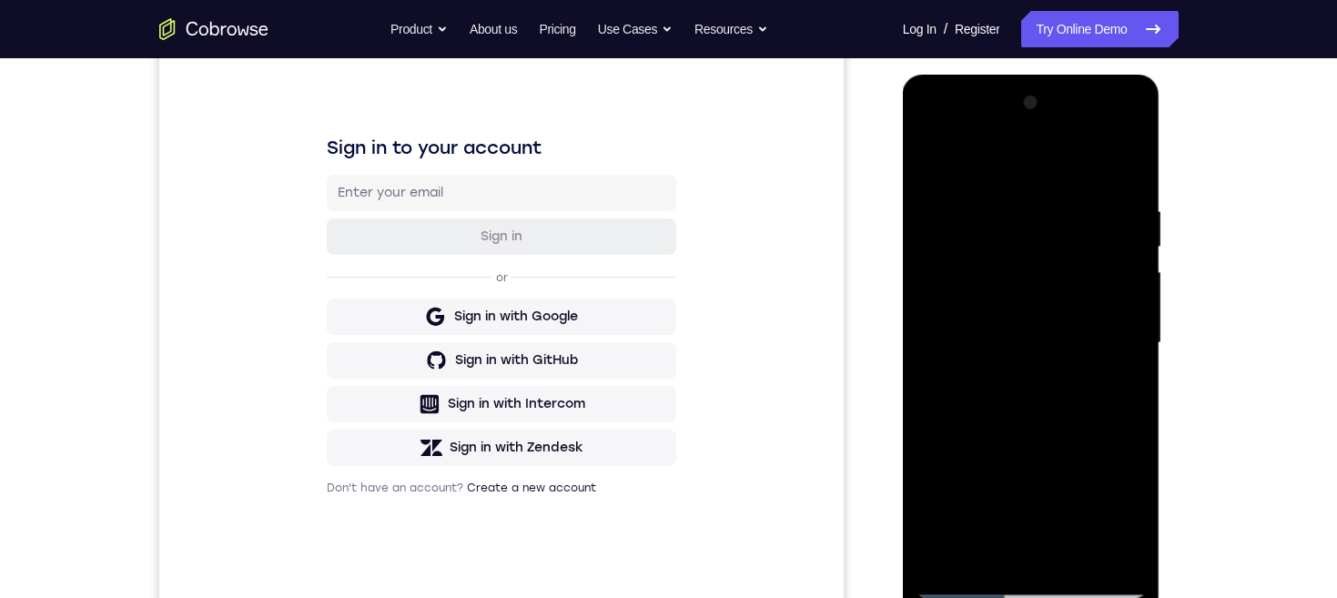
scroll to position [352, 0]
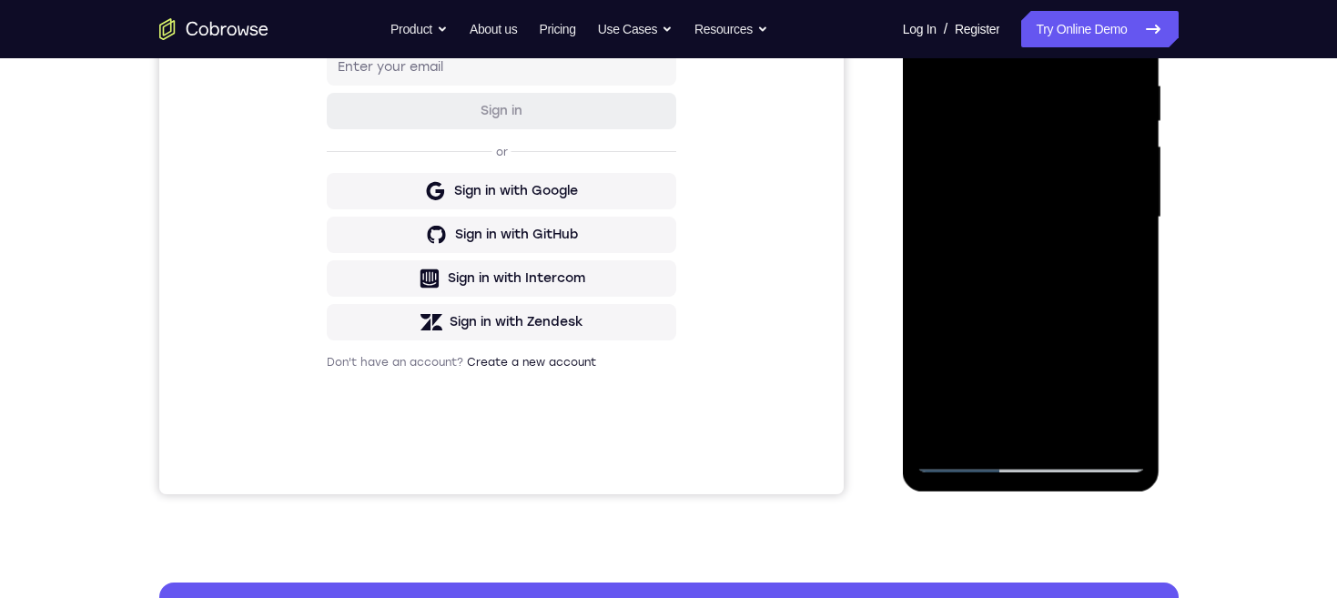
click at [1096, 458] on div at bounding box center [1030, 218] width 229 height 510
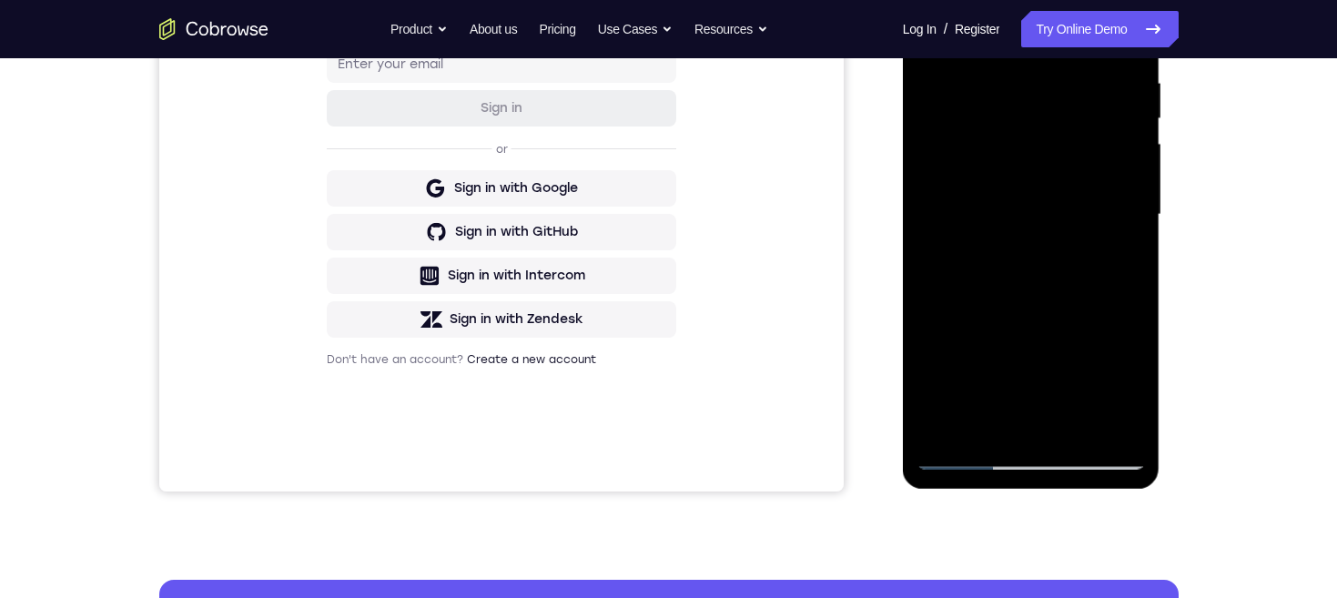
click at [1066, 248] on div at bounding box center [1030, 215] width 229 height 510
click at [979, 275] on div at bounding box center [1030, 215] width 229 height 510
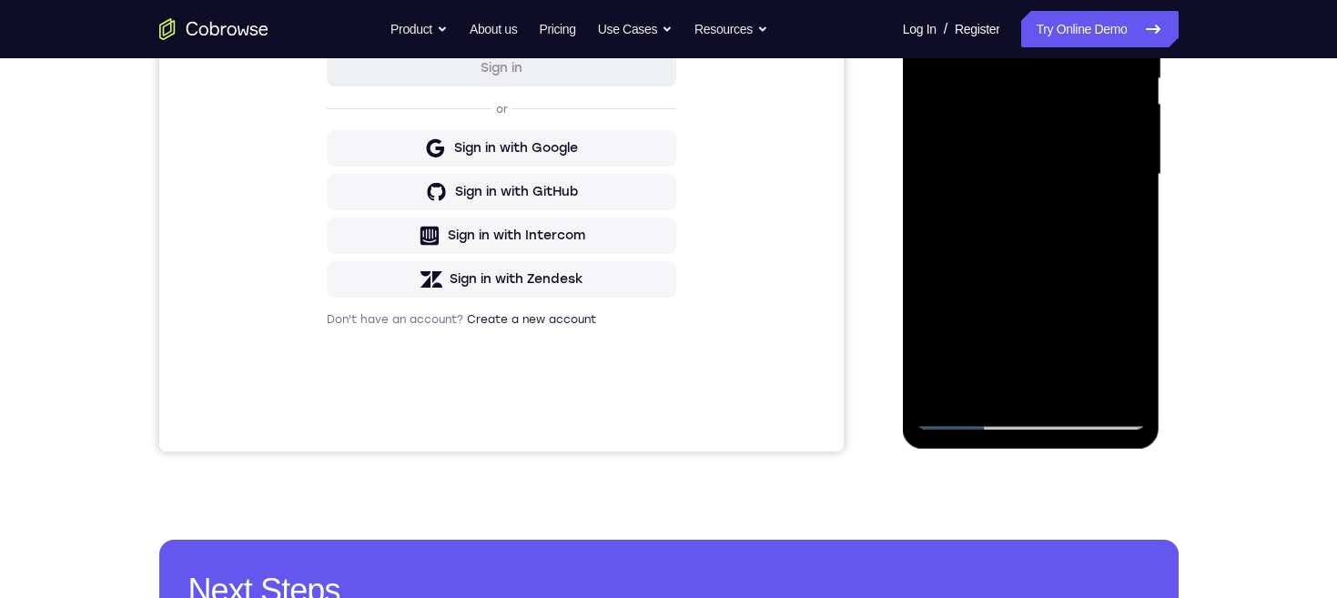
click at [1095, 419] on div at bounding box center [1030, 175] width 229 height 510
click at [1047, 232] on div at bounding box center [1030, 175] width 229 height 510
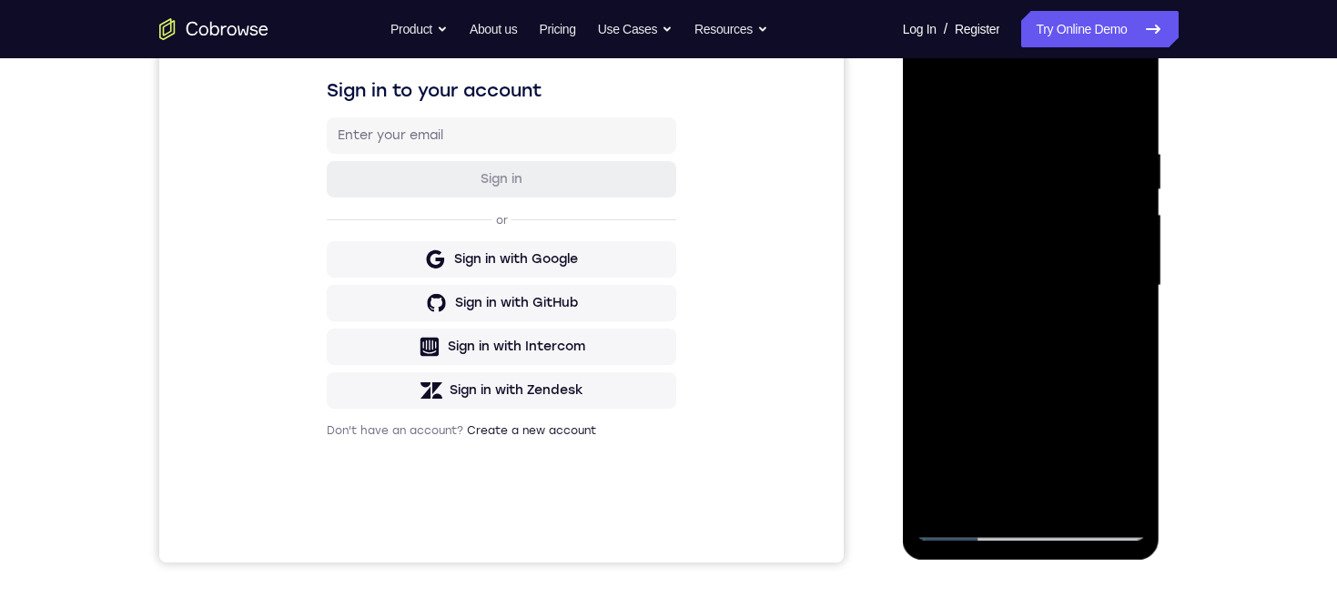
scroll to position [278, 0]
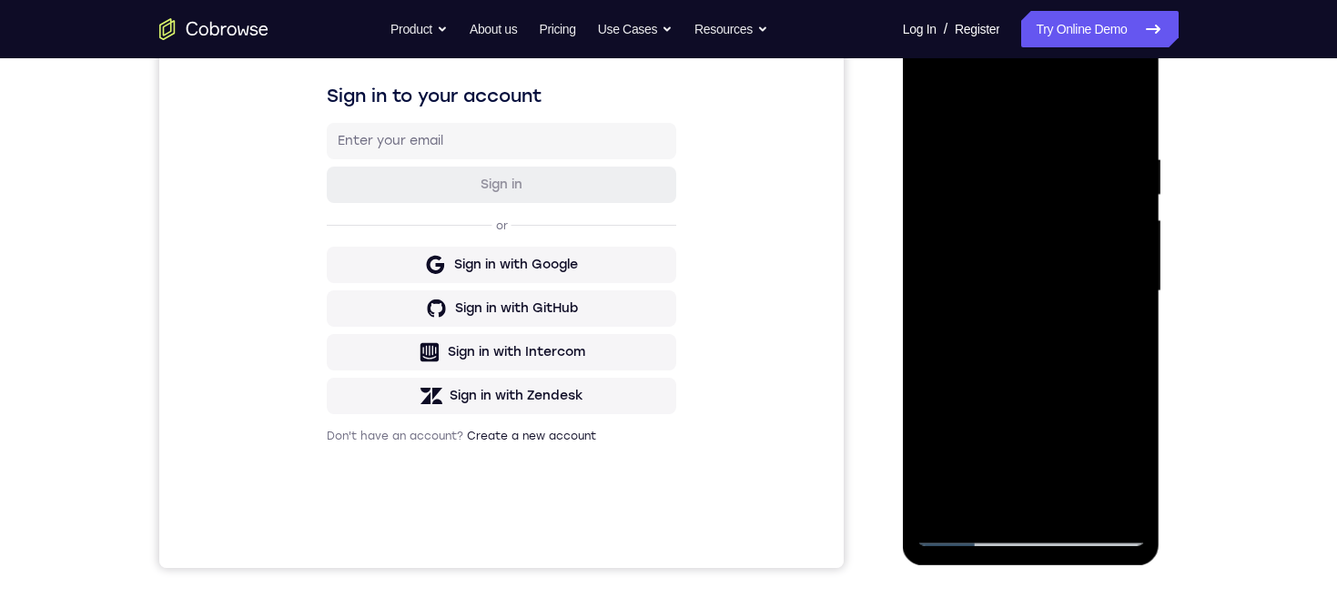
click at [1112, 134] on div at bounding box center [1030, 291] width 229 height 510
click at [1023, 289] on div at bounding box center [1030, 291] width 229 height 510
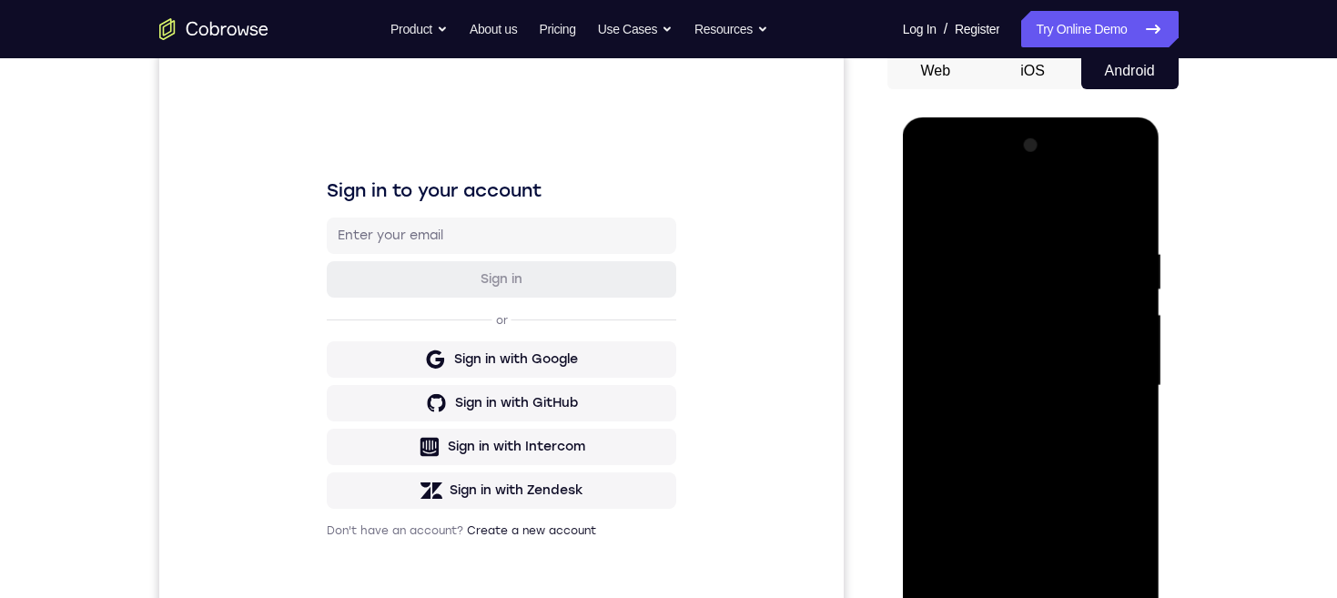
click at [935, 177] on div at bounding box center [1030, 386] width 229 height 510
click at [940, 177] on div at bounding box center [1030, 386] width 229 height 510
click at [964, 402] on div at bounding box center [1030, 386] width 229 height 510
click at [1030, 421] on div at bounding box center [1030, 386] width 229 height 510
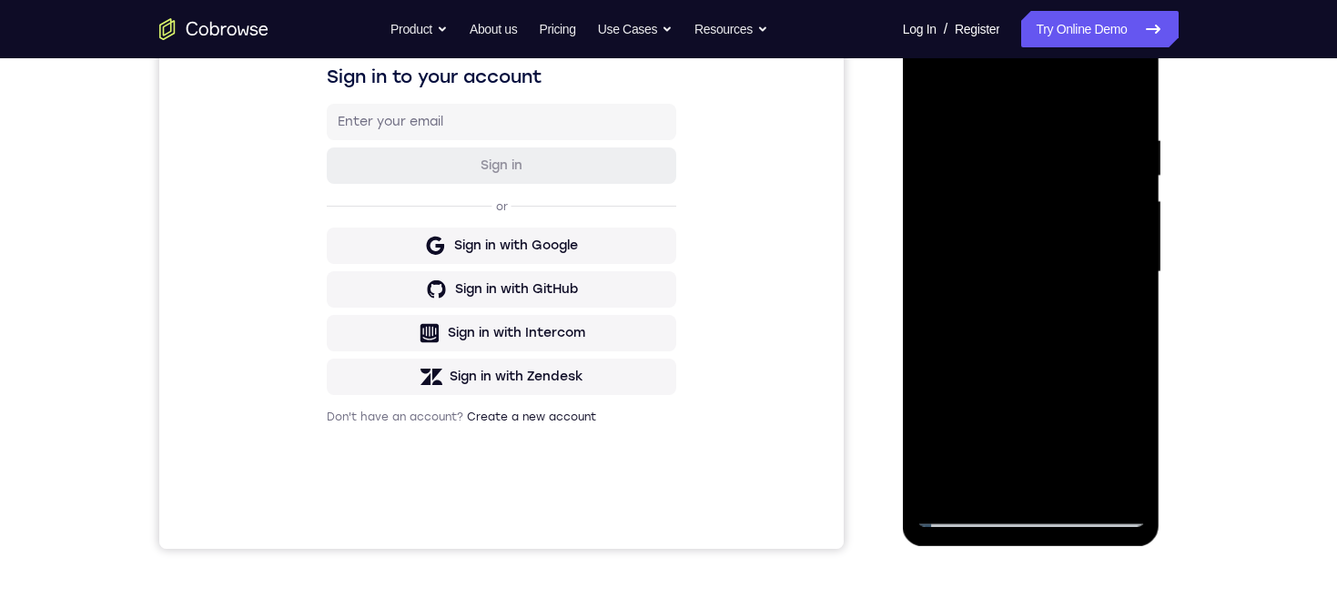
scroll to position [260, 0]
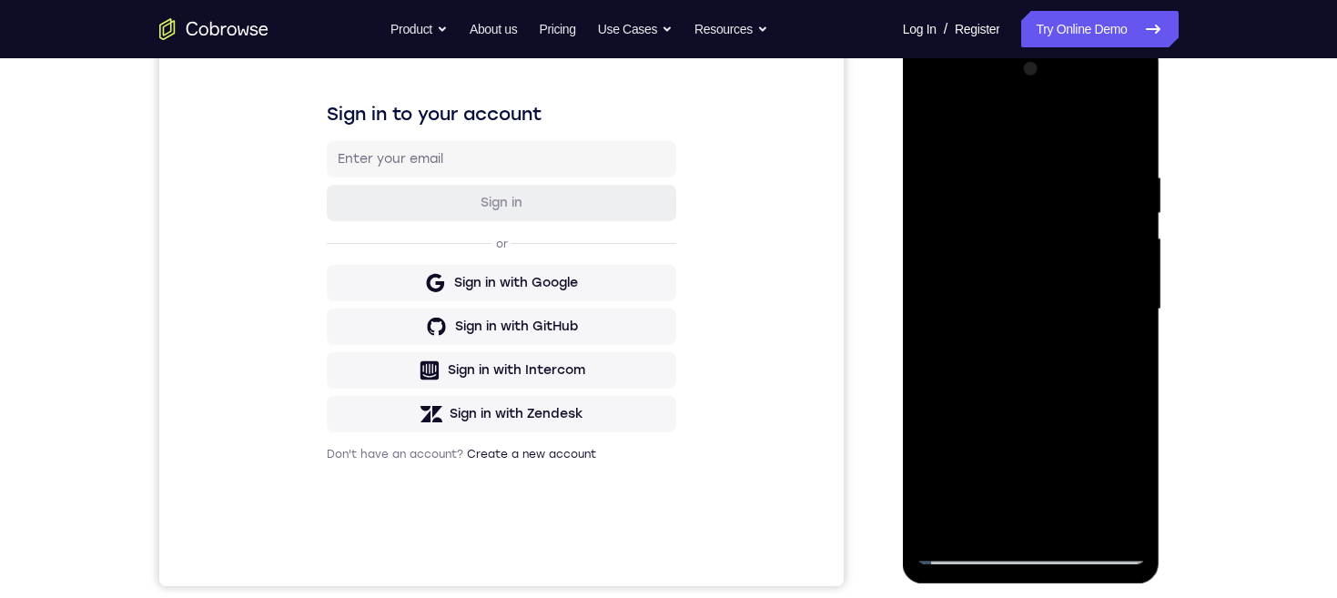
click at [927, 96] on div at bounding box center [1030, 310] width 229 height 510
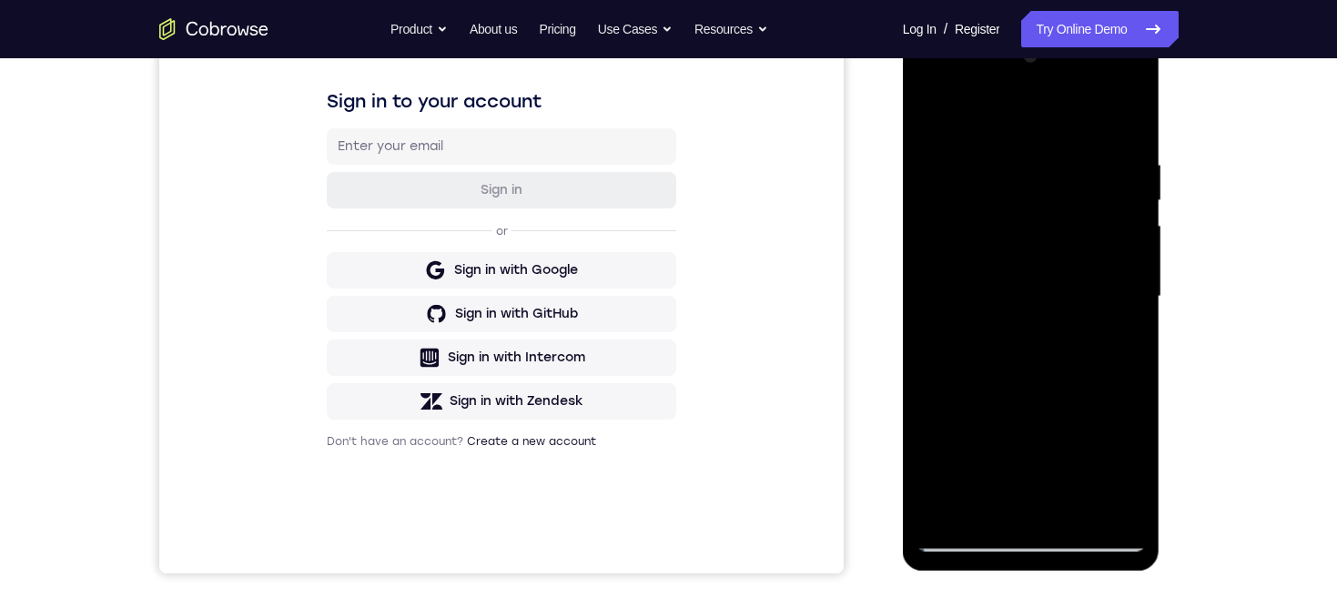
scroll to position [257, 0]
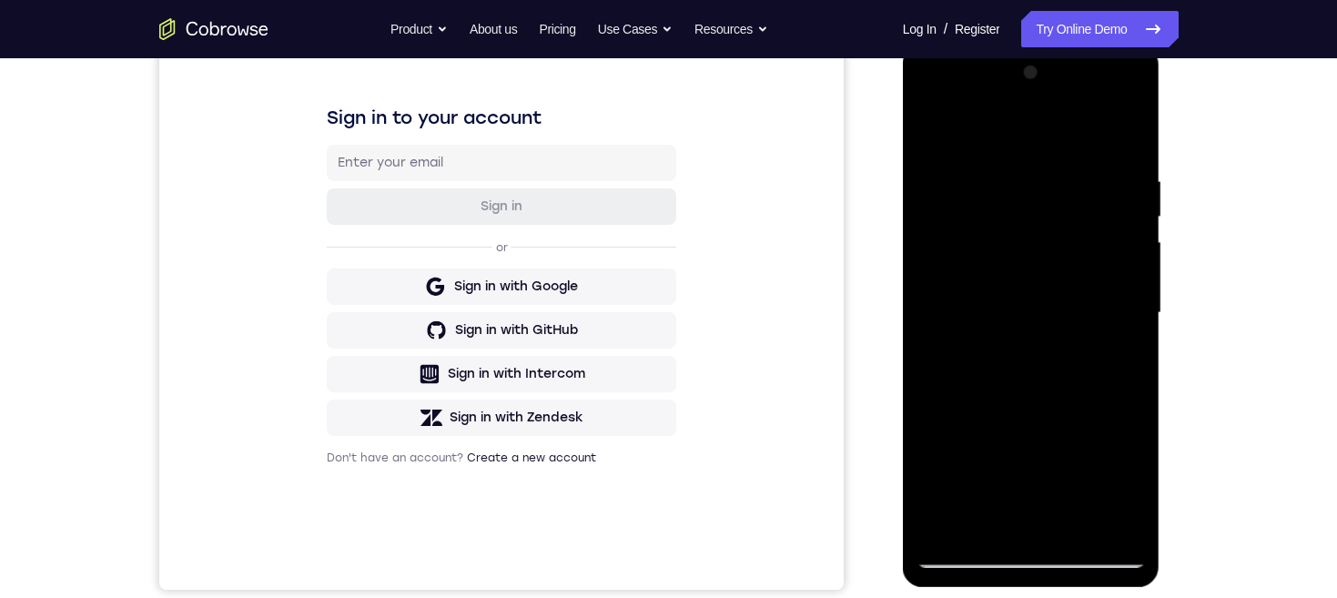
click at [932, 101] on div at bounding box center [1030, 313] width 229 height 510
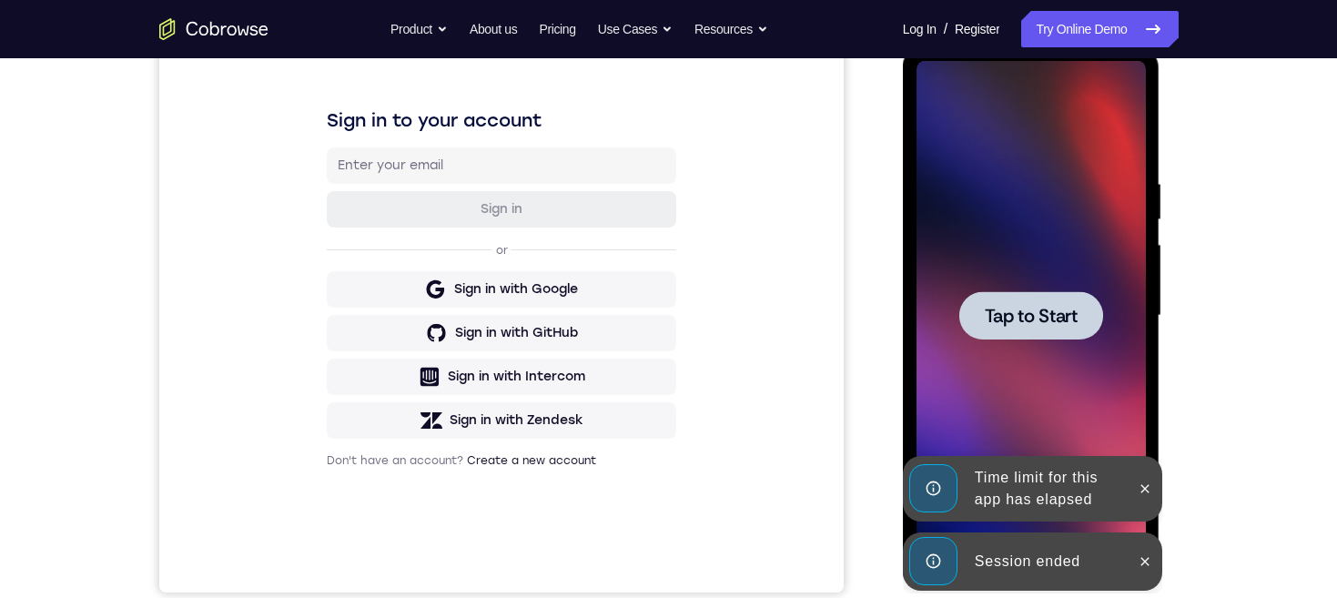
click at [1063, 321] on span "Tap to Start" at bounding box center [1031, 316] width 93 height 18
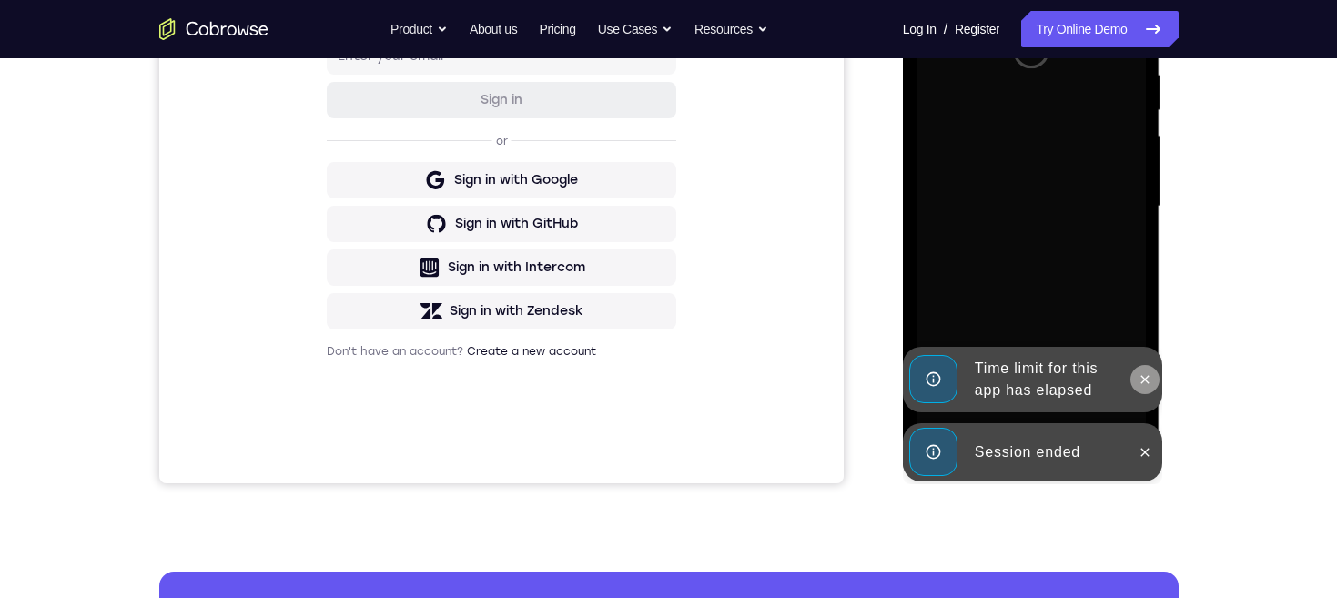
click at [1140, 372] on icon at bounding box center [1144, 379] width 15 height 15
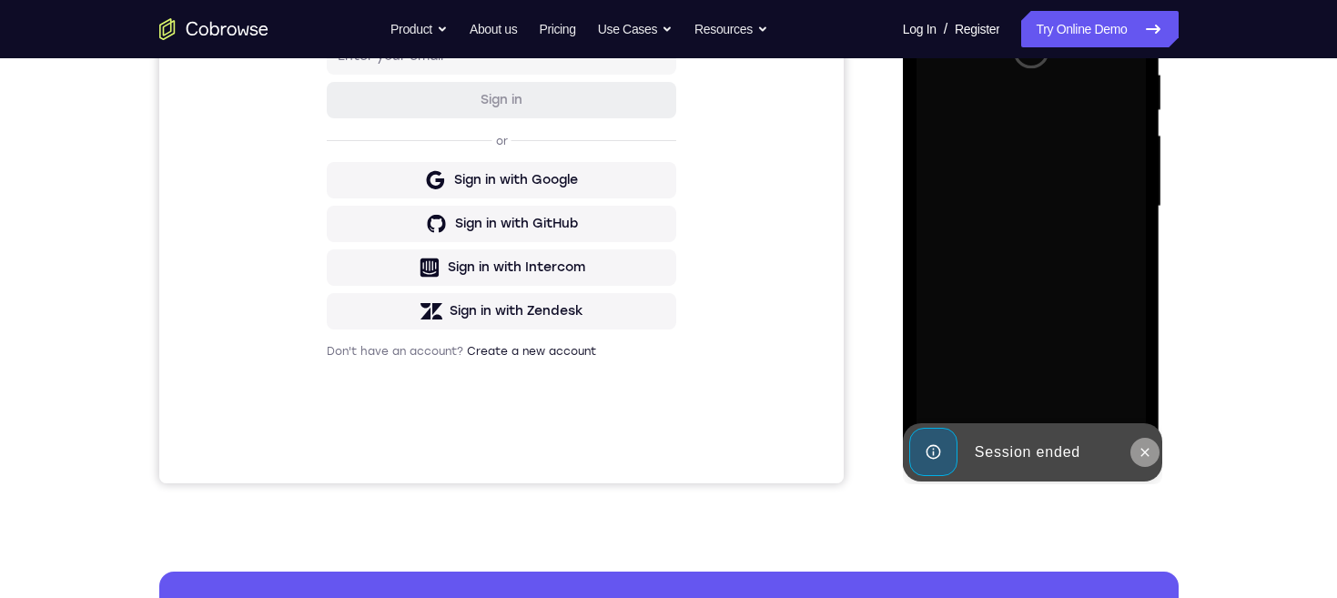
click at [1141, 455] on icon at bounding box center [1145, 452] width 8 height 8
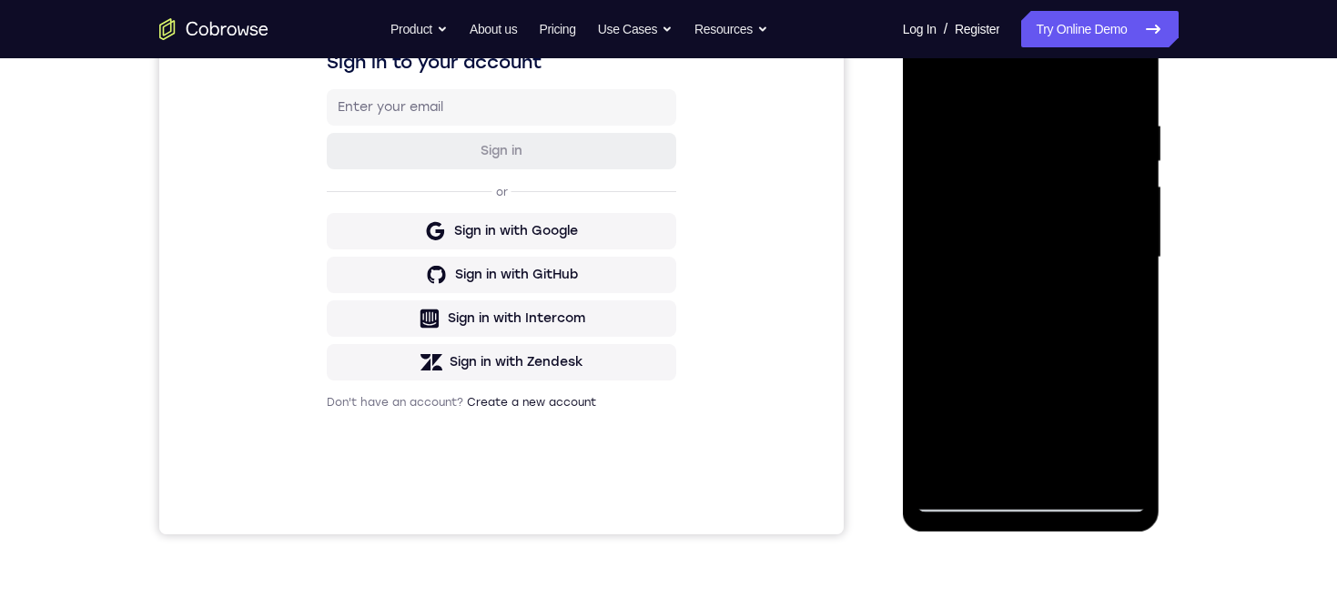
scroll to position [414, 0]
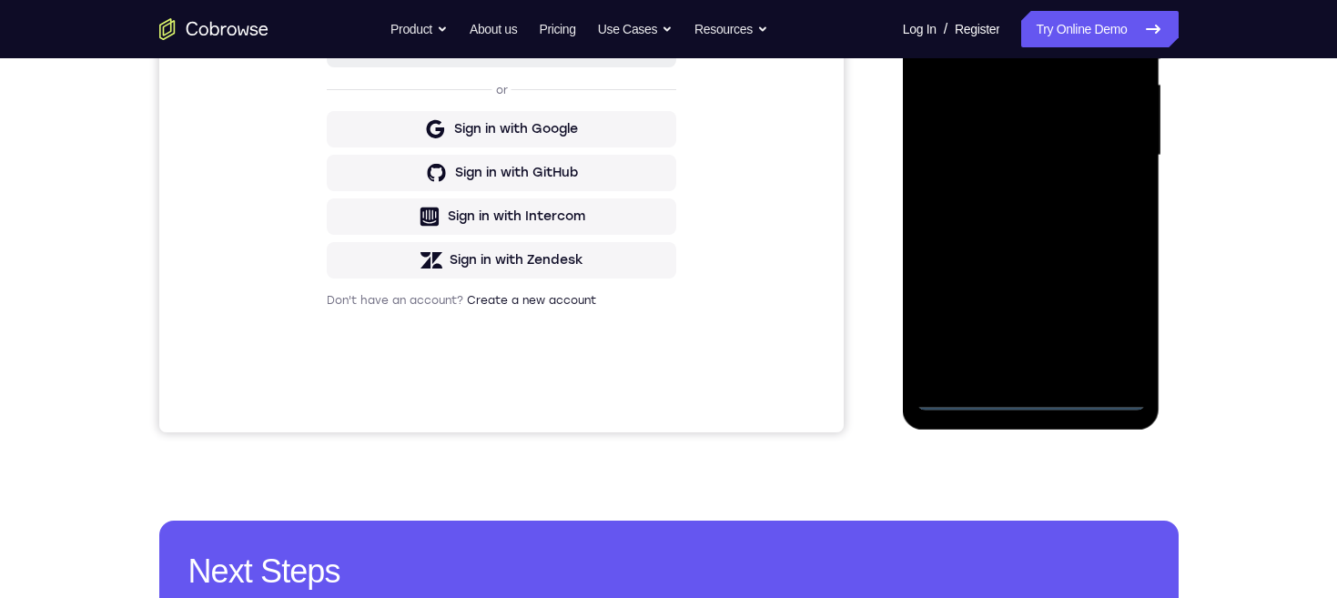
click at [1031, 392] on div at bounding box center [1030, 156] width 229 height 510
click at [952, 137] on div at bounding box center [1030, 156] width 229 height 510
click at [1042, 164] on div at bounding box center [1030, 156] width 229 height 510
click at [1035, 360] on div at bounding box center [1030, 156] width 229 height 510
click at [1024, 82] on div at bounding box center [1030, 156] width 229 height 510
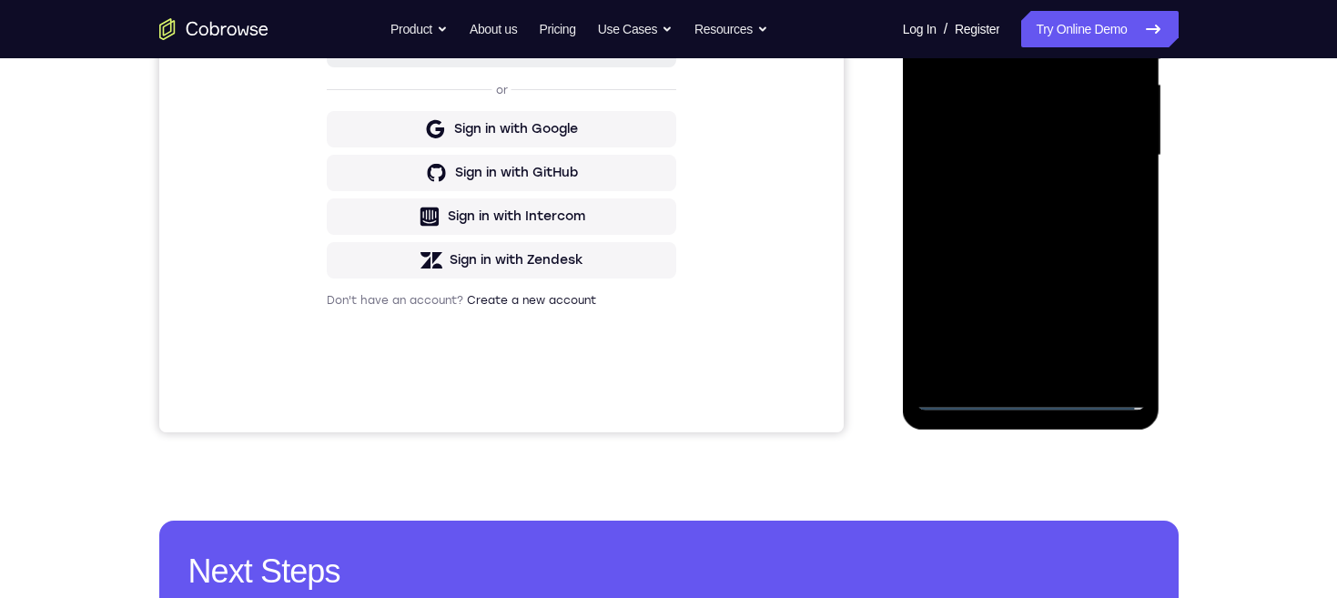
scroll to position [332, 0]
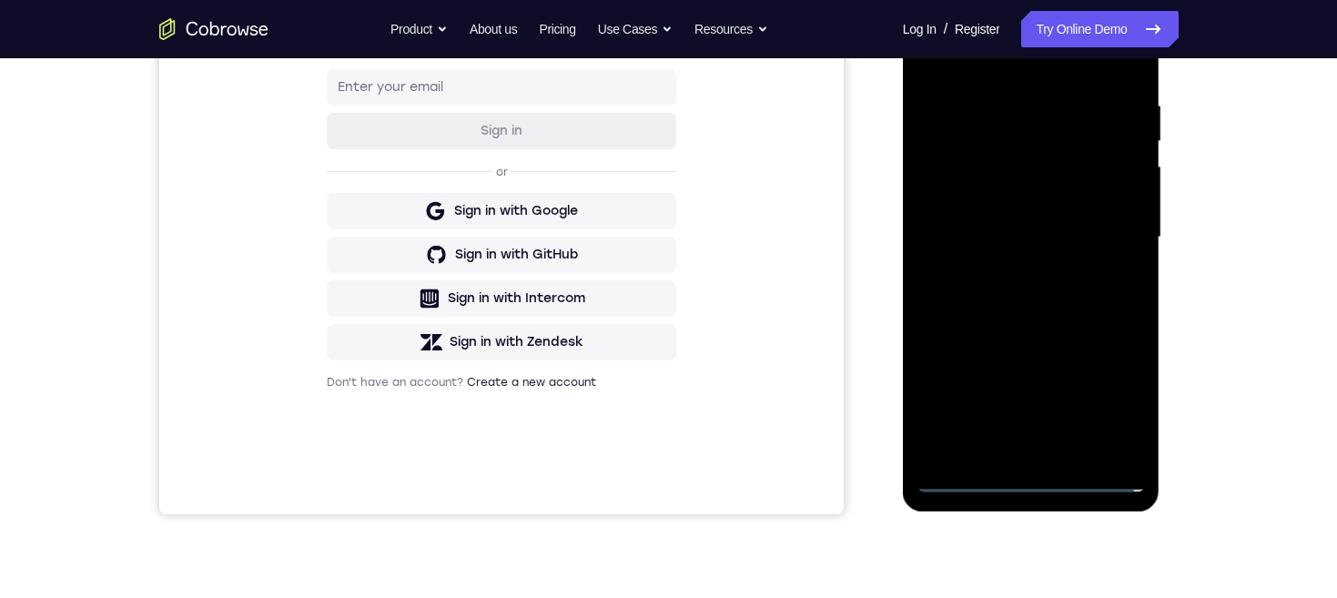
click at [1014, 117] on div at bounding box center [1030, 238] width 229 height 510
click at [1055, 176] on div at bounding box center [1030, 238] width 229 height 510
click at [1097, 439] on div at bounding box center [1030, 238] width 229 height 510
click at [1117, 439] on div at bounding box center [1030, 238] width 229 height 510
click at [1117, 451] on div at bounding box center [1030, 238] width 229 height 510
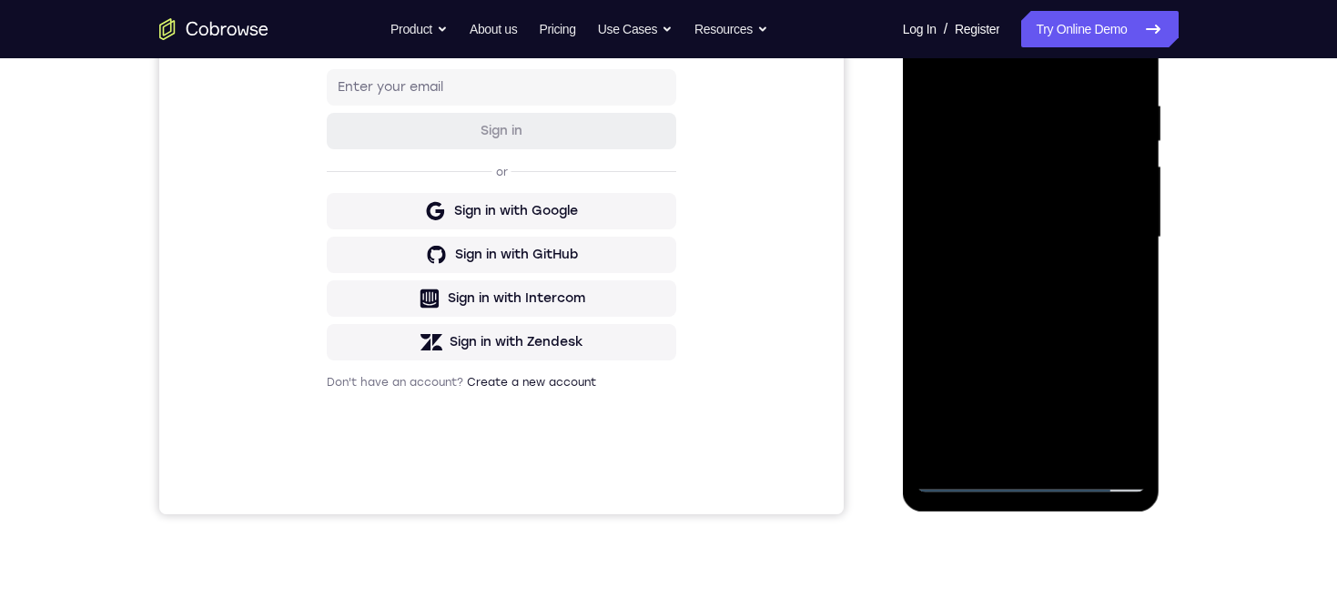
click at [1077, 450] on div at bounding box center [1030, 238] width 229 height 510
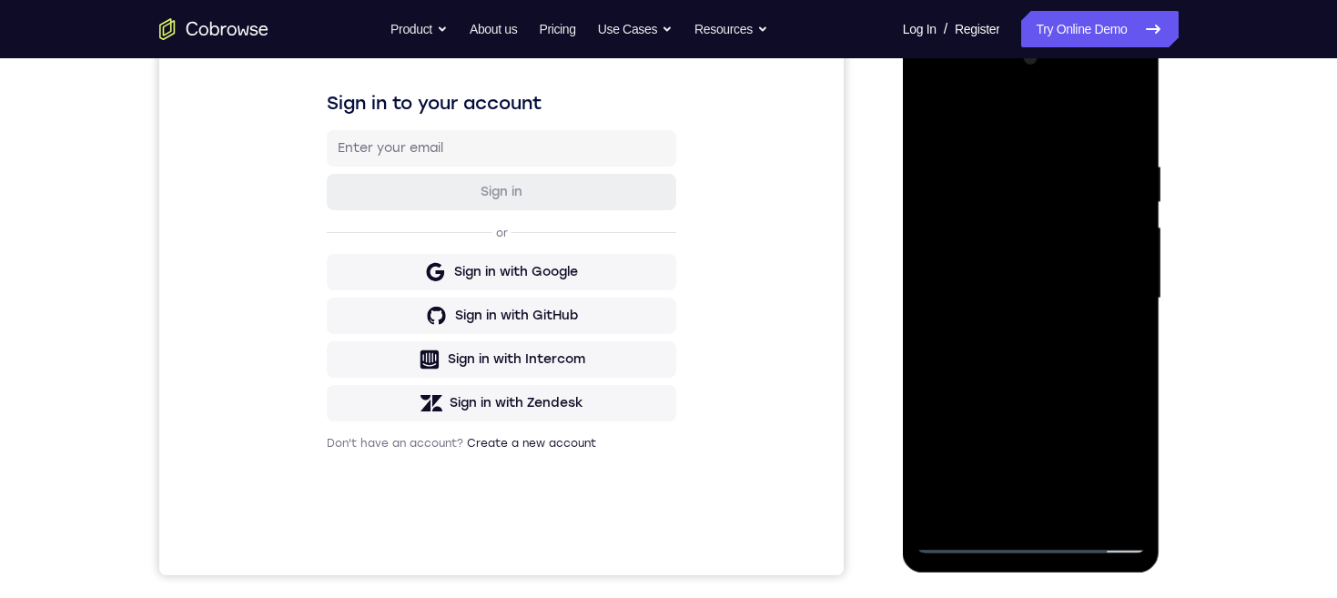
click at [1117, 288] on div at bounding box center [1030, 299] width 229 height 510
click at [1115, 140] on div at bounding box center [1030, 300] width 229 height 510
click at [940, 90] on div at bounding box center [1030, 300] width 229 height 510
click at [992, 446] on div at bounding box center [1030, 300] width 229 height 510
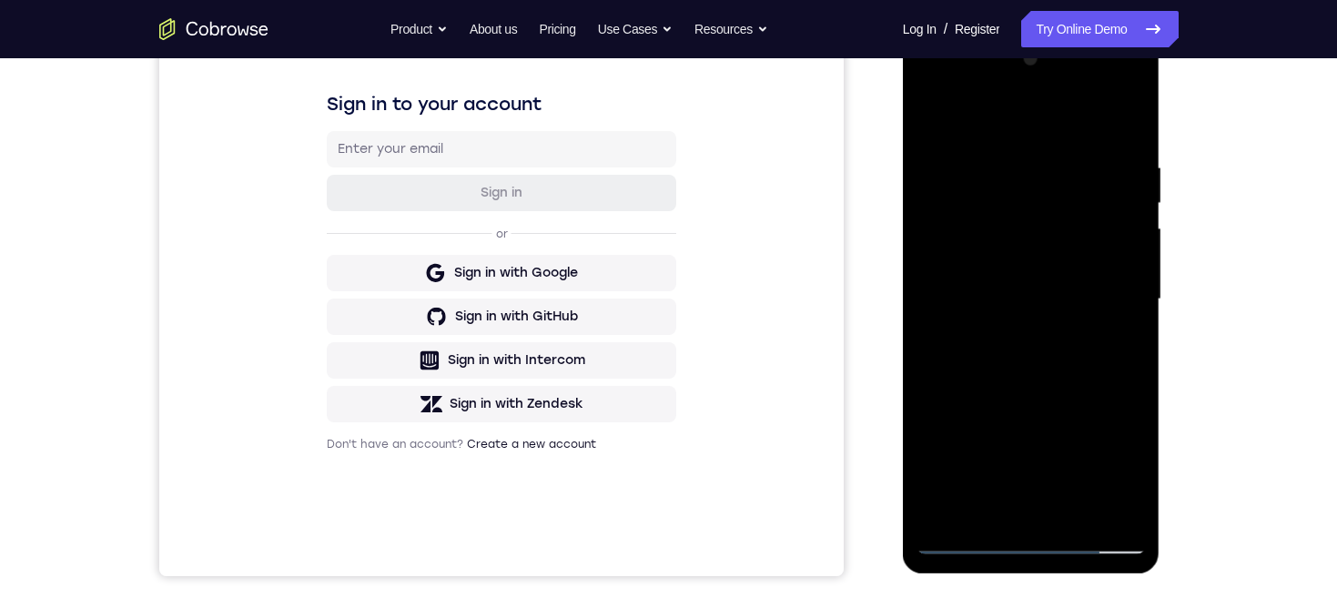
scroll to position [359, 0]
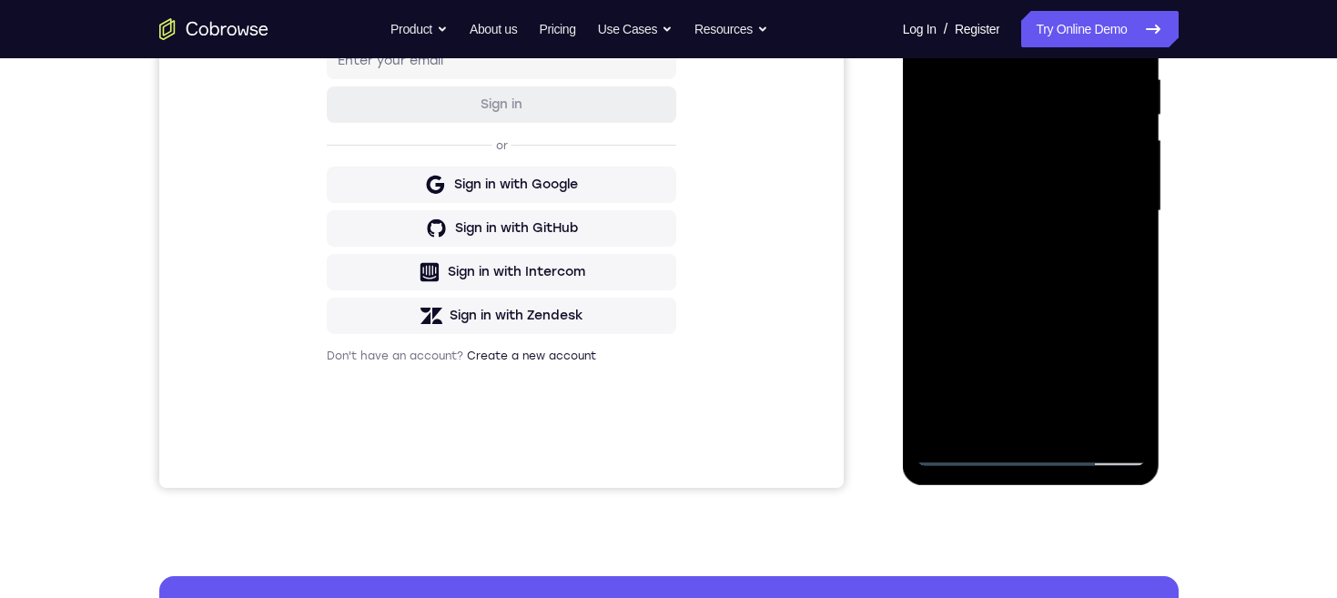
click at [1032, 458] on div at bounding box center [1030, 211] width 229 height 510
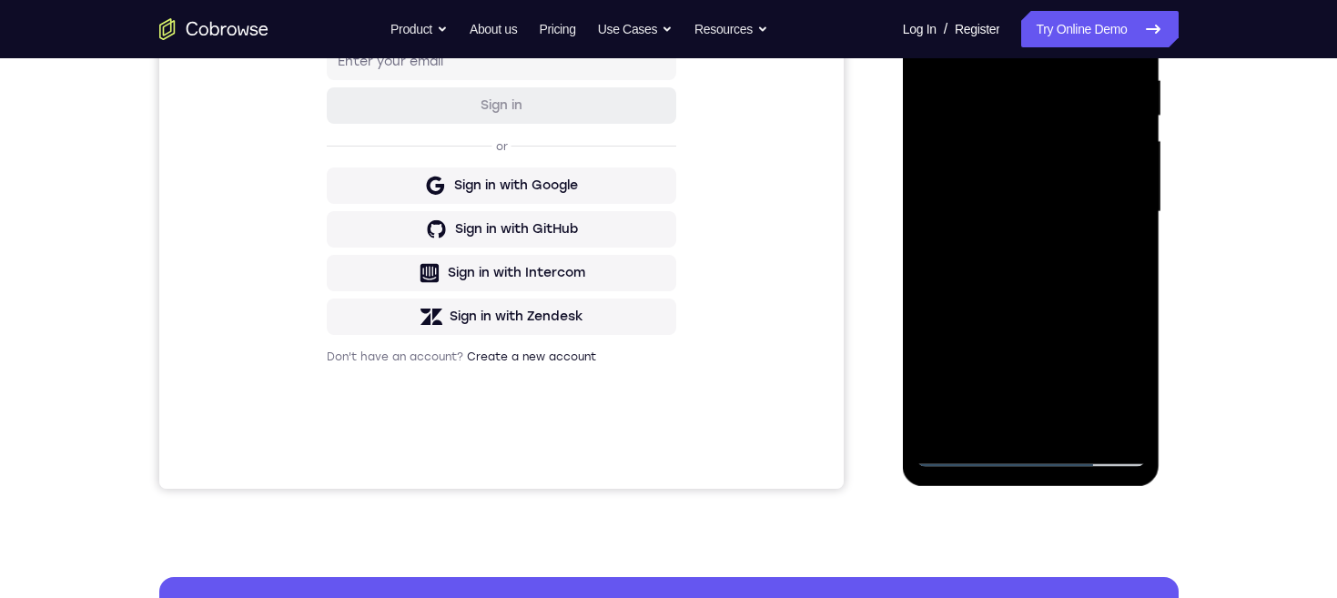
click at [1105, 380] on div at bounding box center [1030, 212] width 229 height 510
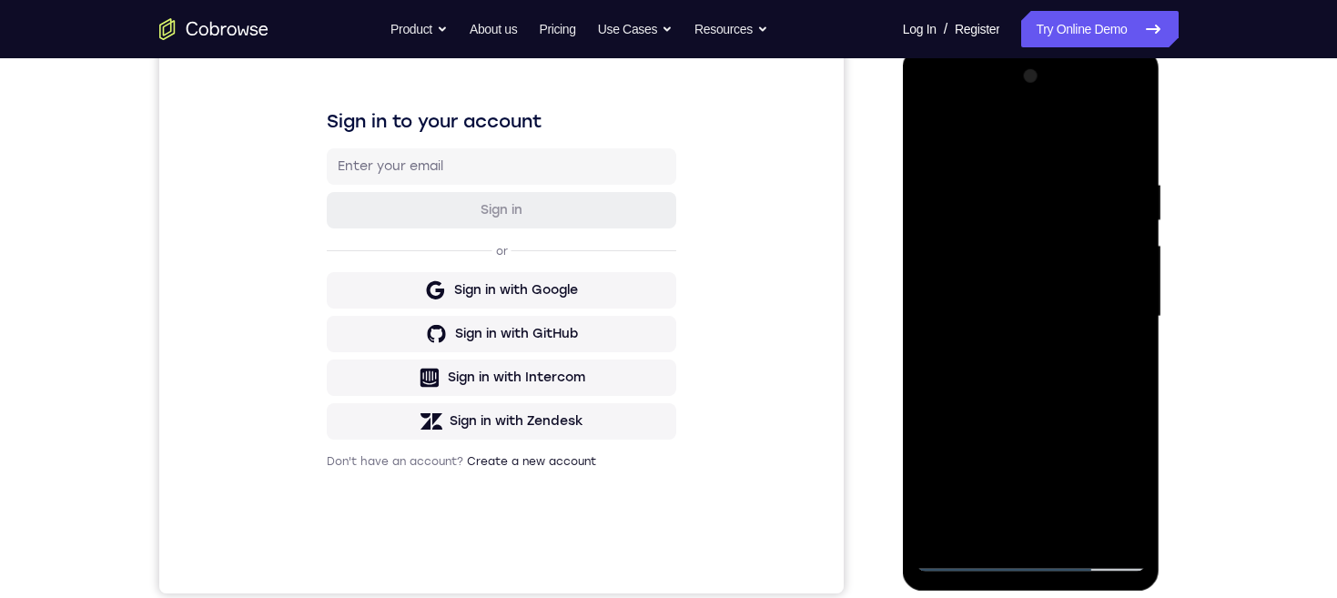
click at [1016, 137] on div at bounding box center [1030, 317] width 229 height 510
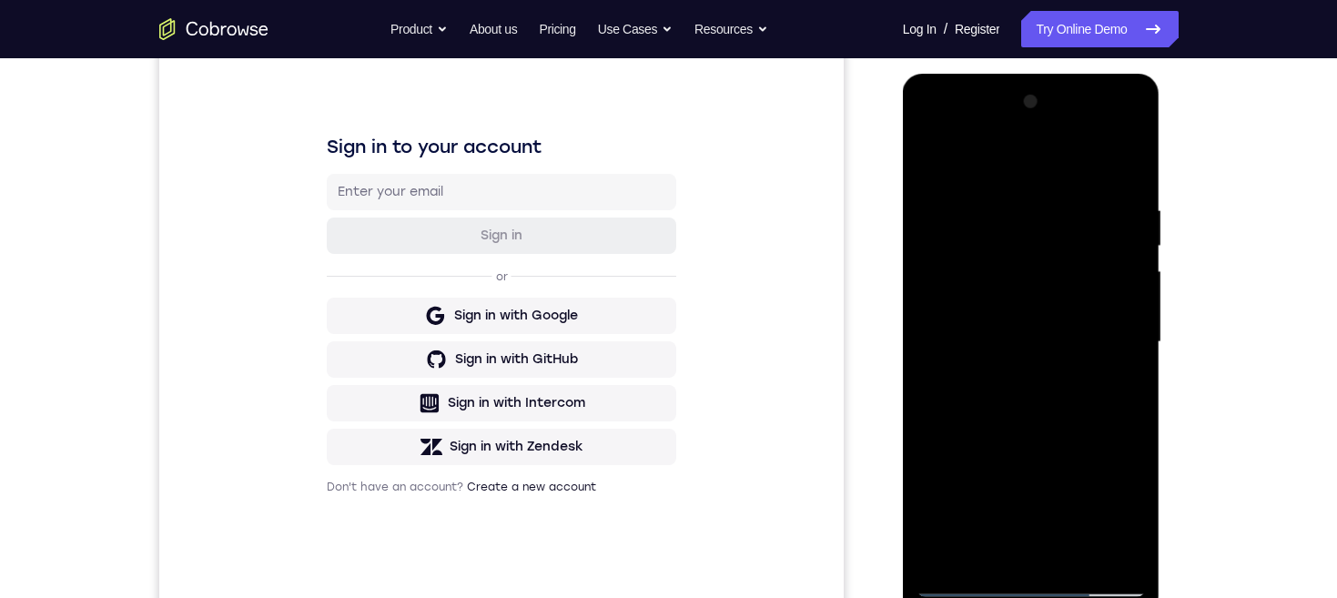
click at [1104, 342] on div at bounding box center [1030, 342] width 229 height 510
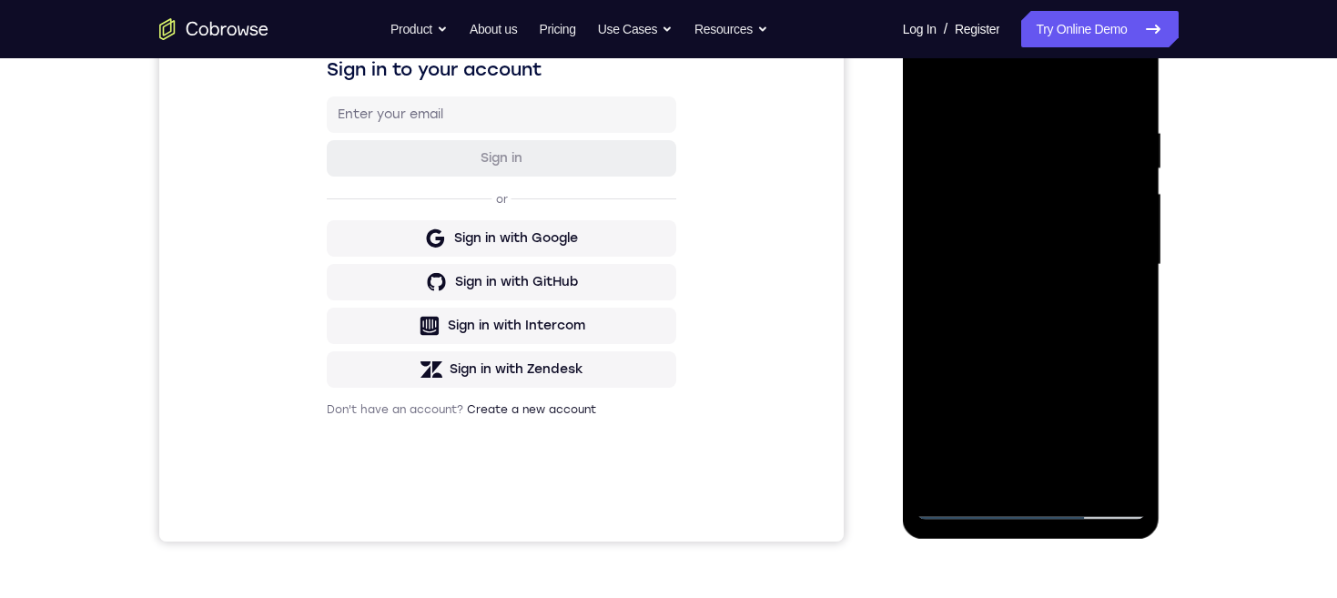
click at [1014, 292] on div at bounding box center [1030, 265] width 229 height 510
click at [1053, 248] on div at bounding box center [1030, 265] width 229 height 510
click at [1038, 227] on div at bounding box center [1030, 265] width 229 height 510
click at [1046, 267] on div at bounding box center [1030, 265] width 229 height 510
click at [1078, 321] on div at bounding box center [1030, 265] width 229 height 510
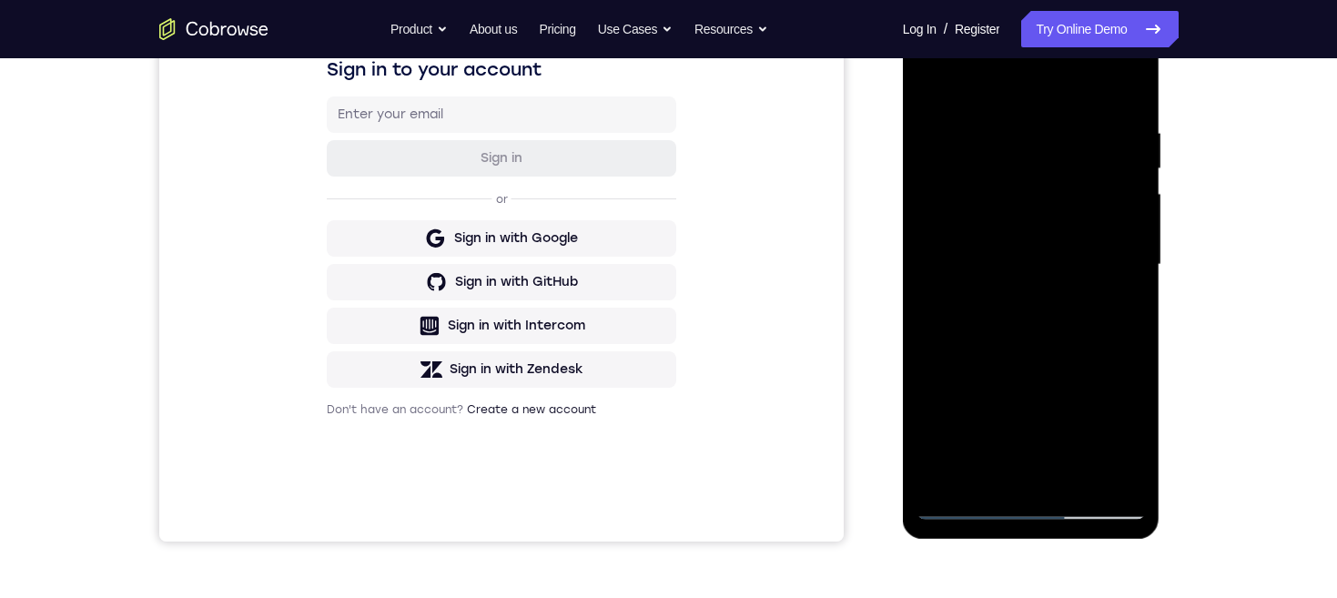
click at [1091, 317] on div at bounding box center [1030, 265] width 229 height 510
click at [1026, 316] on div at bounding box center [1030, 265] width 229 height 510
click at [1050, 356] on div at bounding box center [1030, 265] width 229 height 510
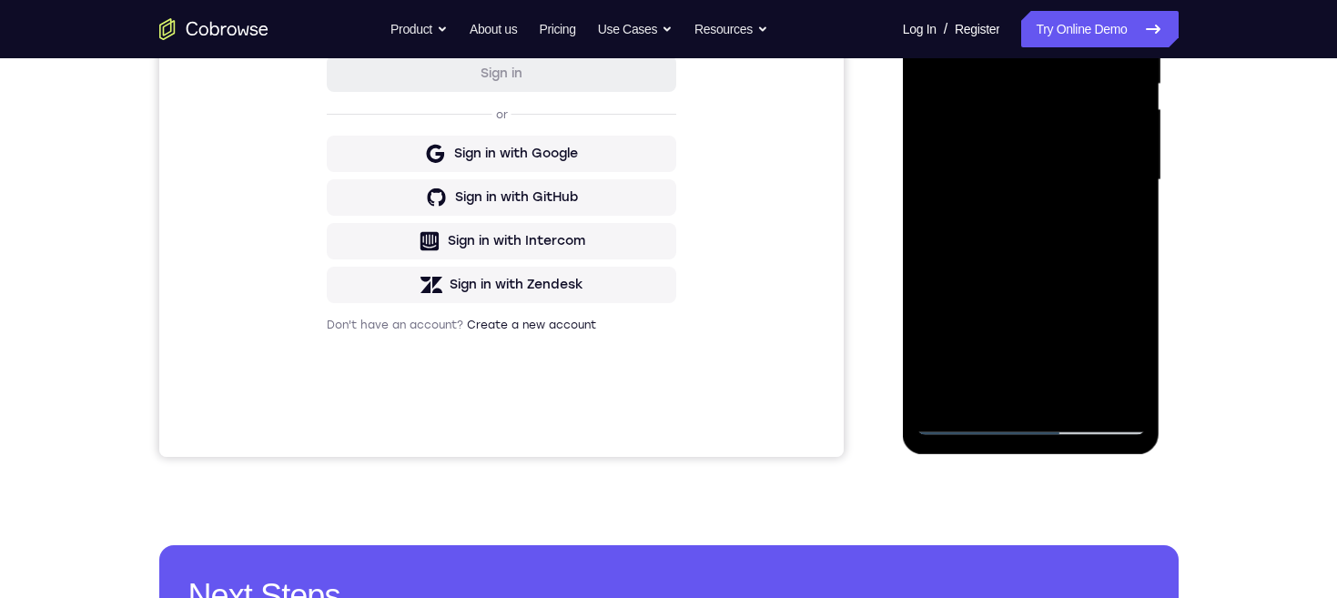
click at [1087, 93] on div at bounding box center [1030, 180] width 229 height 510
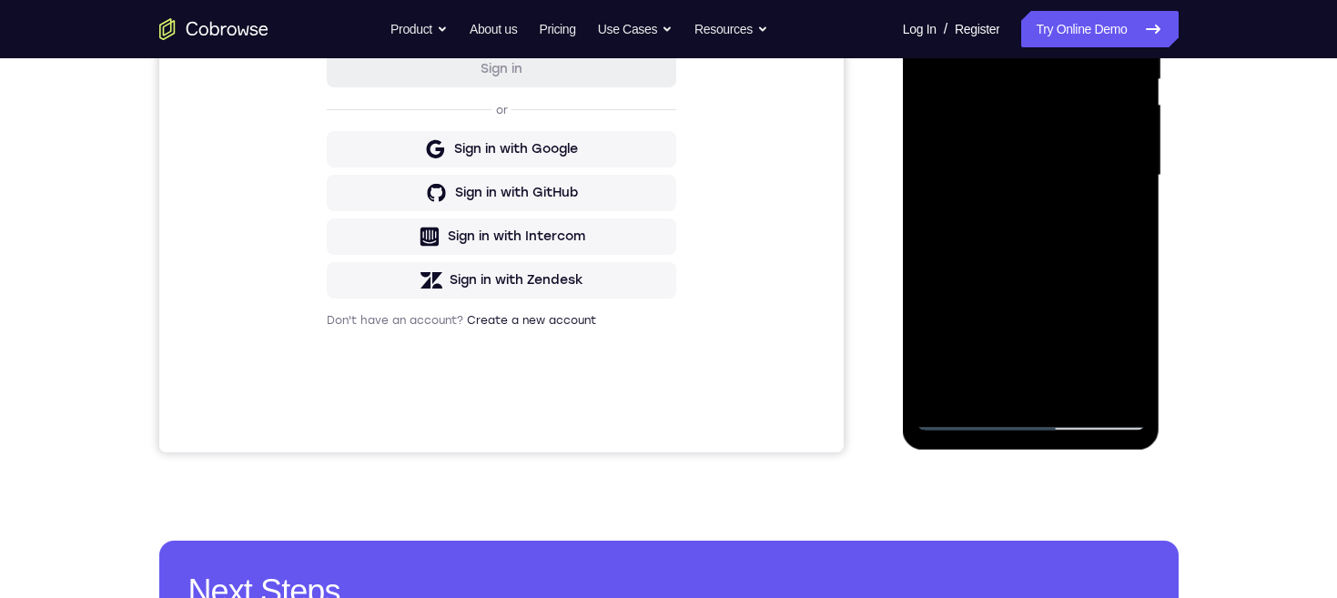
click at [1081, 138] on div at bounding box center [1030, 176] width 229 height 510
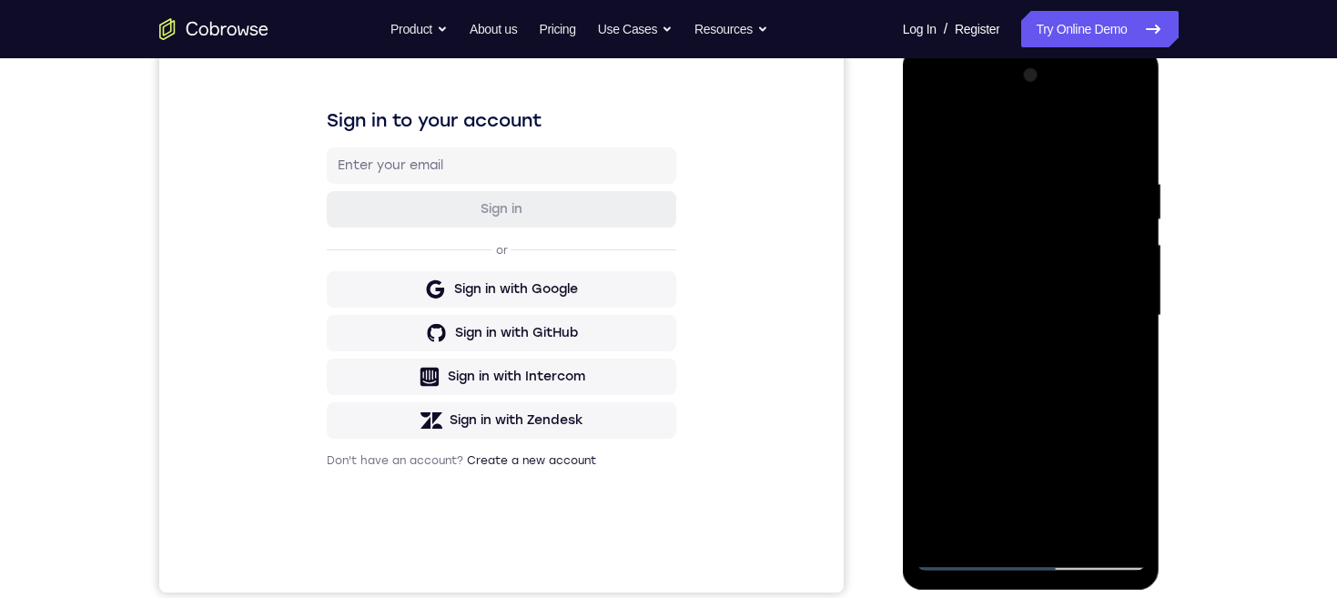
scroll to position [321, 0]
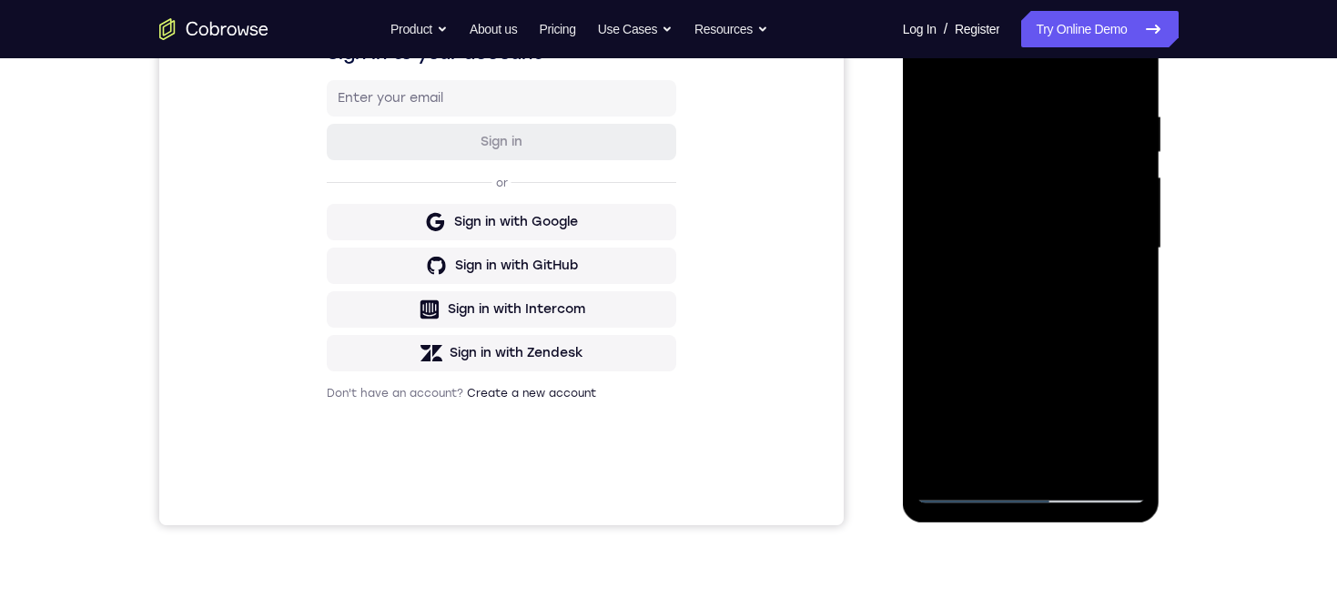
click at [1093, 494] on div at bounding box center [1030, 249] width 229 height 510
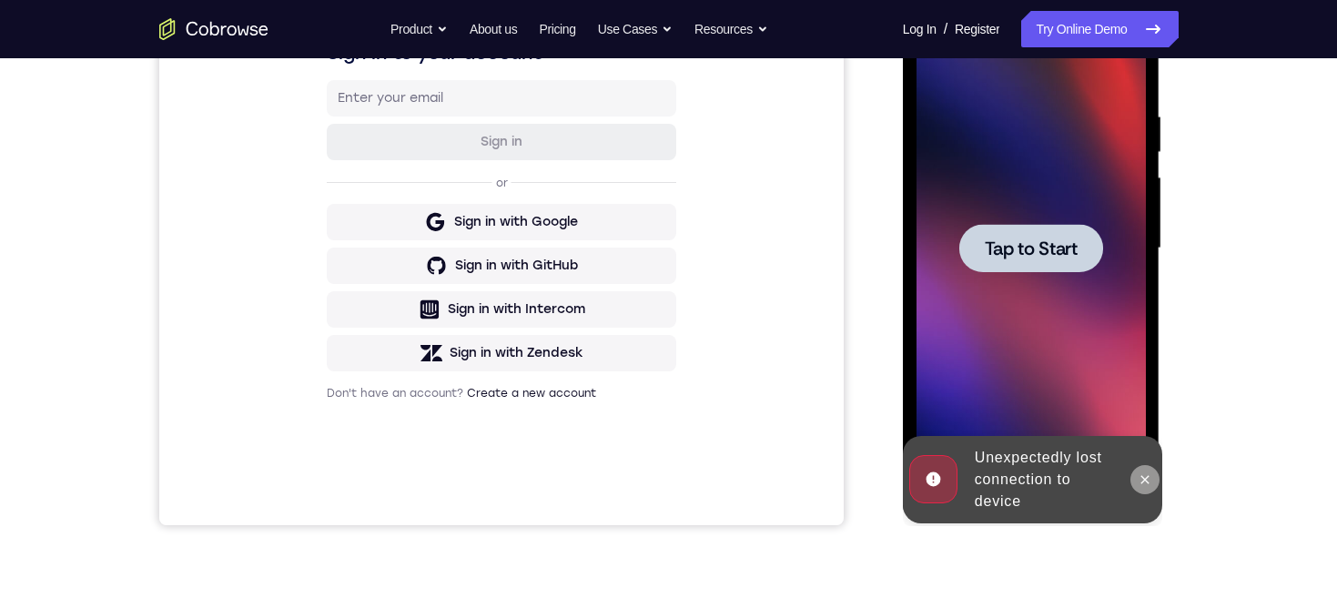
click at [1138, 476] on icon at bounding box center [1144, 479] width 15 height 15
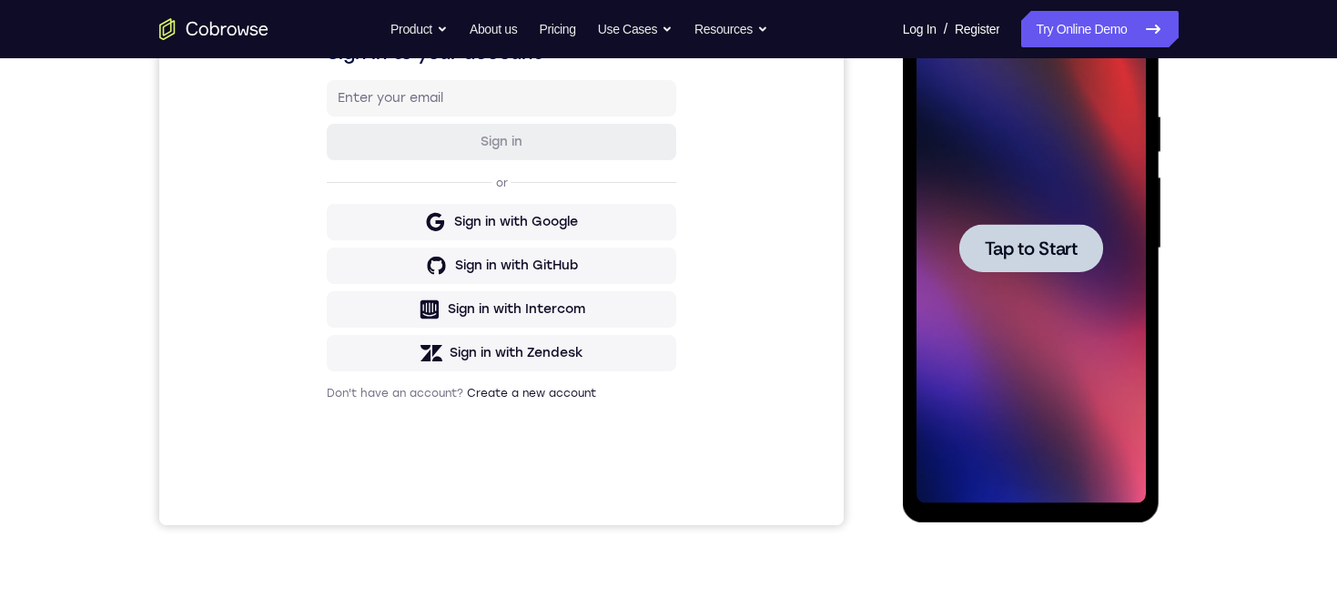
click at [1080, 245] on div at bounding box center [1031, 248] width 144 height 48
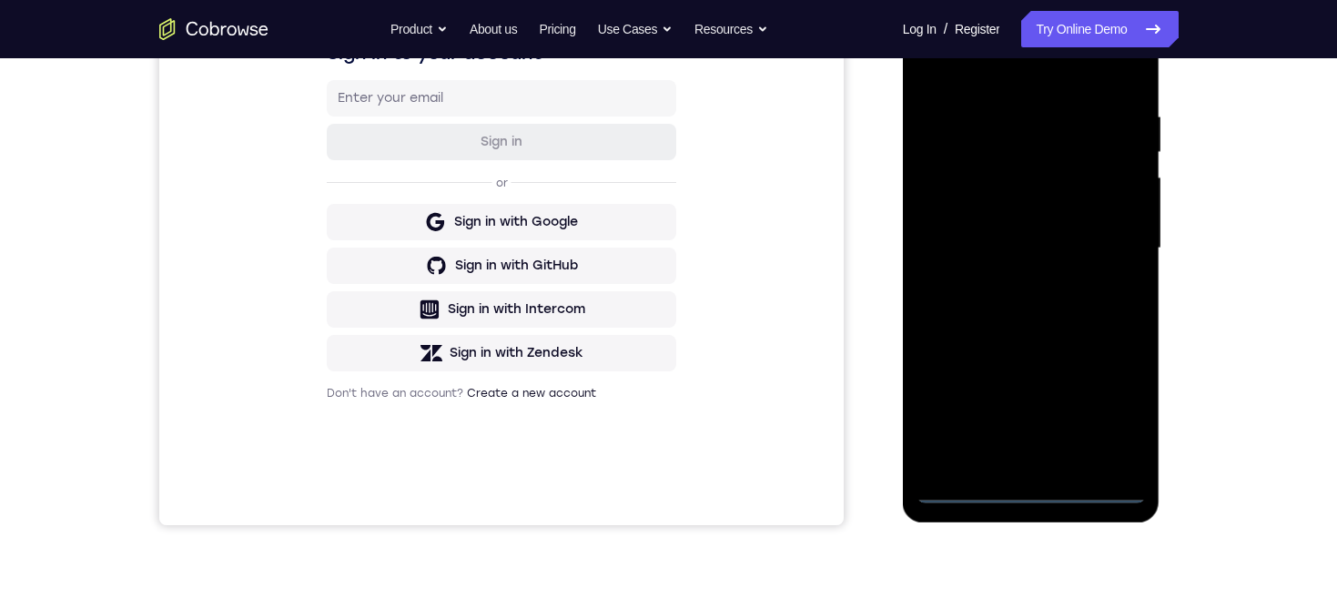
click at [1030, 490] on div at bounding box center [1030, 249] width 229 height 510
click at [1104, 413] on div at bounding box center [1030, 249] width 229 height 510
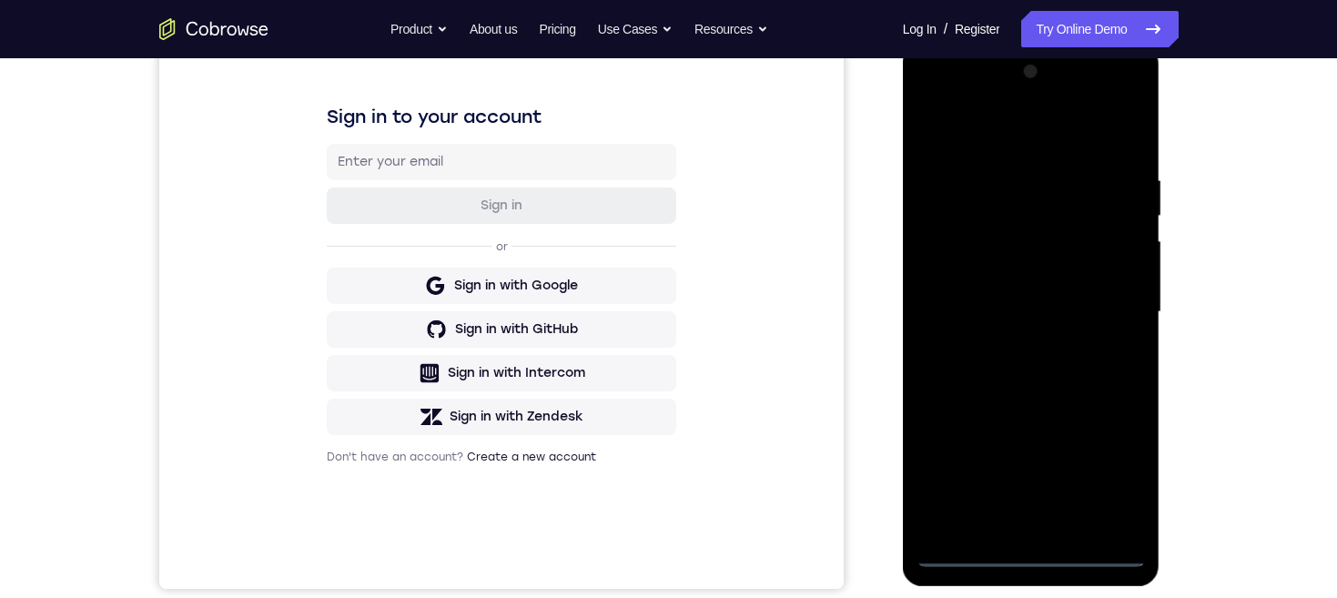
click at [1008, 138] on div at bounding box center [1030, 312] width 229 height 510
click at [1098, 316] on div at bounding box center [1030, 312] width 229 height 510
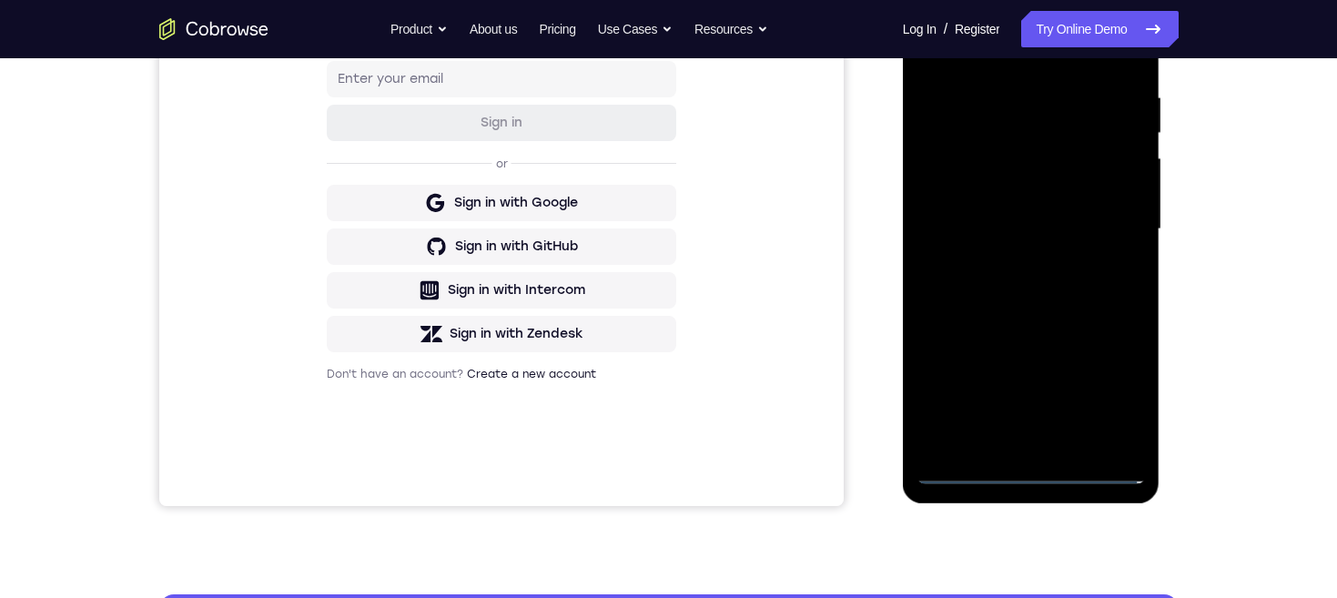
click at [1010, 269] on div at bounding box center [1030, 230] width 229 height 510
click at [1077, 219] on div at bounding box center [1030, 230] width 229 height 510
click at [1046, 259] on div at bounding box center [1030, 230] width 229 height 510
click at [1075, 153] on div at bounding box center [1030, 230] width 229 height 510
click at [1090, 177] on div at bounding box center [1030, 230] width 229 height 510
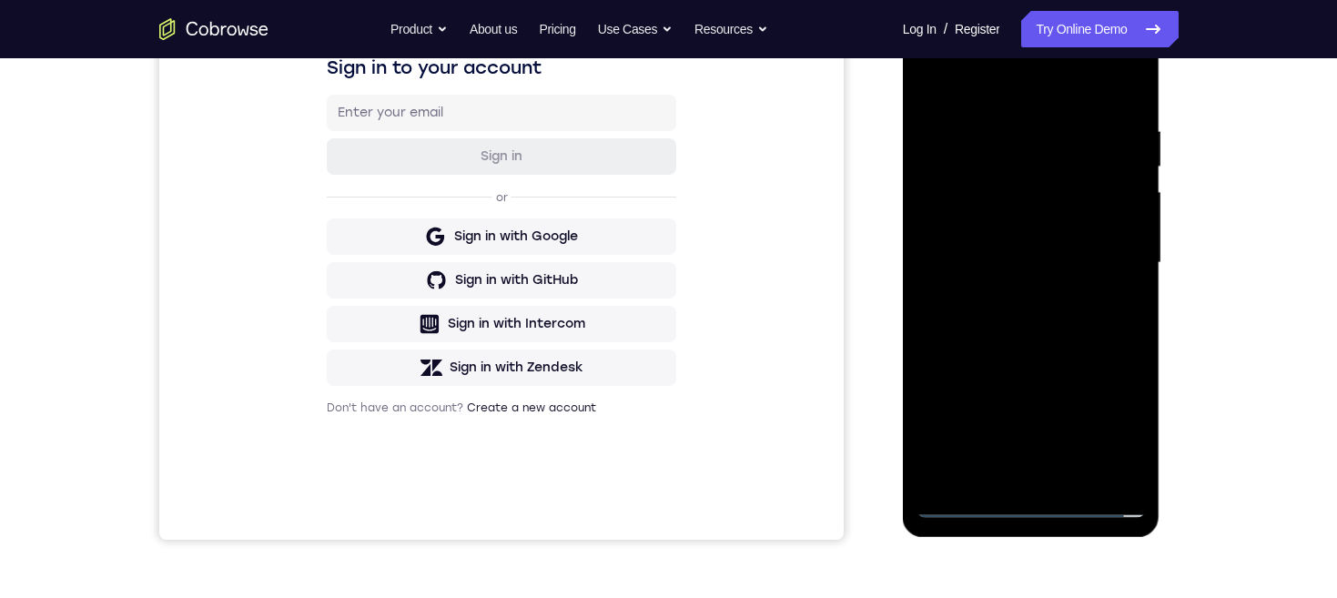
scroll to position [331, 0]
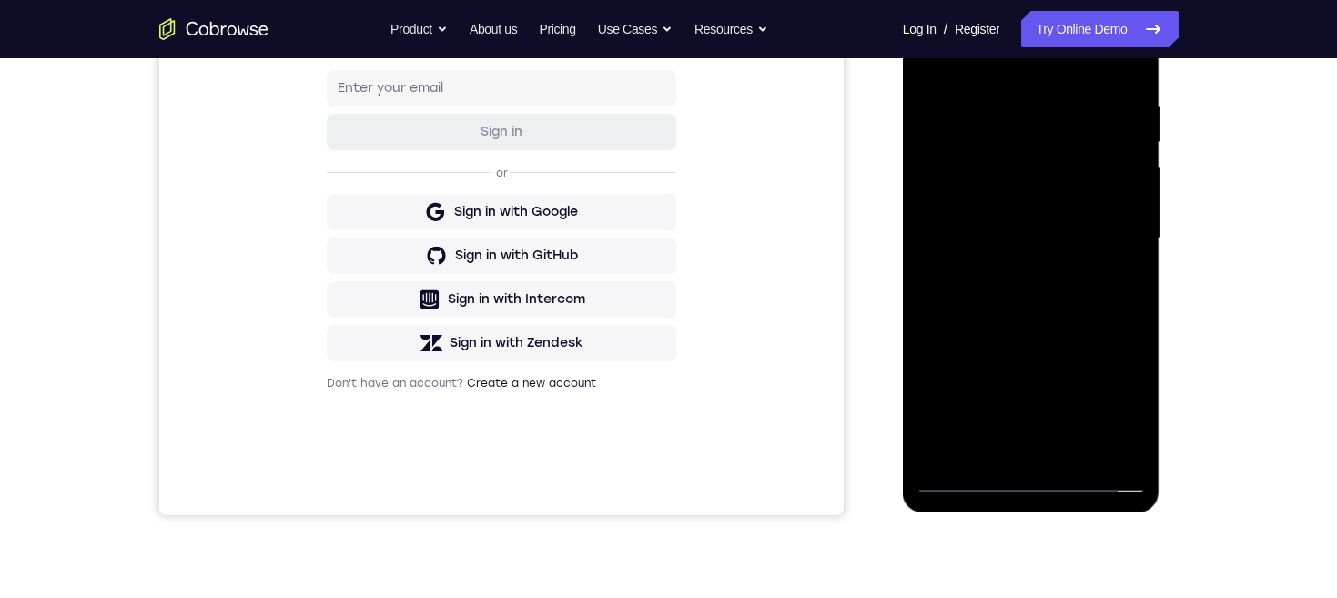
click at [1026, 268] on div at bounding box center [1030, 239] width 229 height 510
click at [1038, 478] on div at bounding box center [1030, 239] width 229 height 510
click at [964, 224] on div at bounding box center [1030, 239] width 229 height 510
click at [1044, 295] on div at bounding box center [1030, 239] width 229 height 510
click at [1035, 455] on div at bounding box center [1030, 239] width 229 height 510
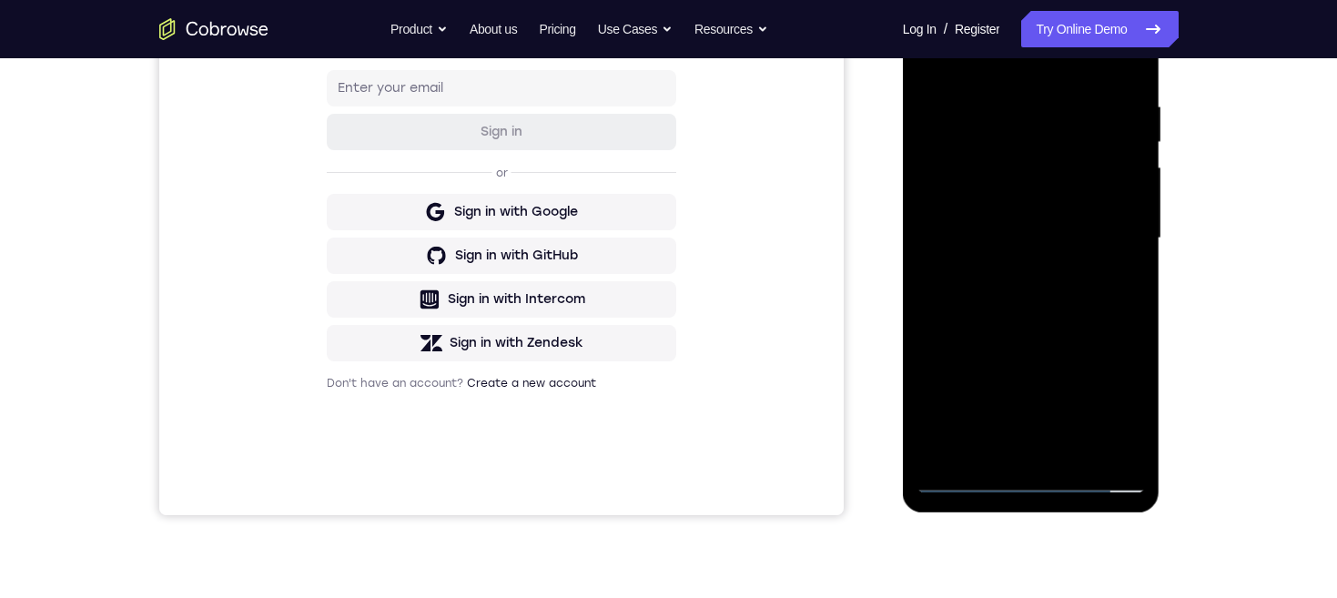
click at [1050, 162] on div at bounding box center [1030, 239] width 229 height 510
click at [1042, 130] on div at bounding box center [1030, 239] width 229 height 510
click at [1073, 174] on div at bounding box center [1030, 239] width 229 height 510
click at [1104, 441] on div at bounding box center [1030, 239] width 229 height 510
click at [1115, 442] on div at bounding box center [1030, 239] width 229 height 510
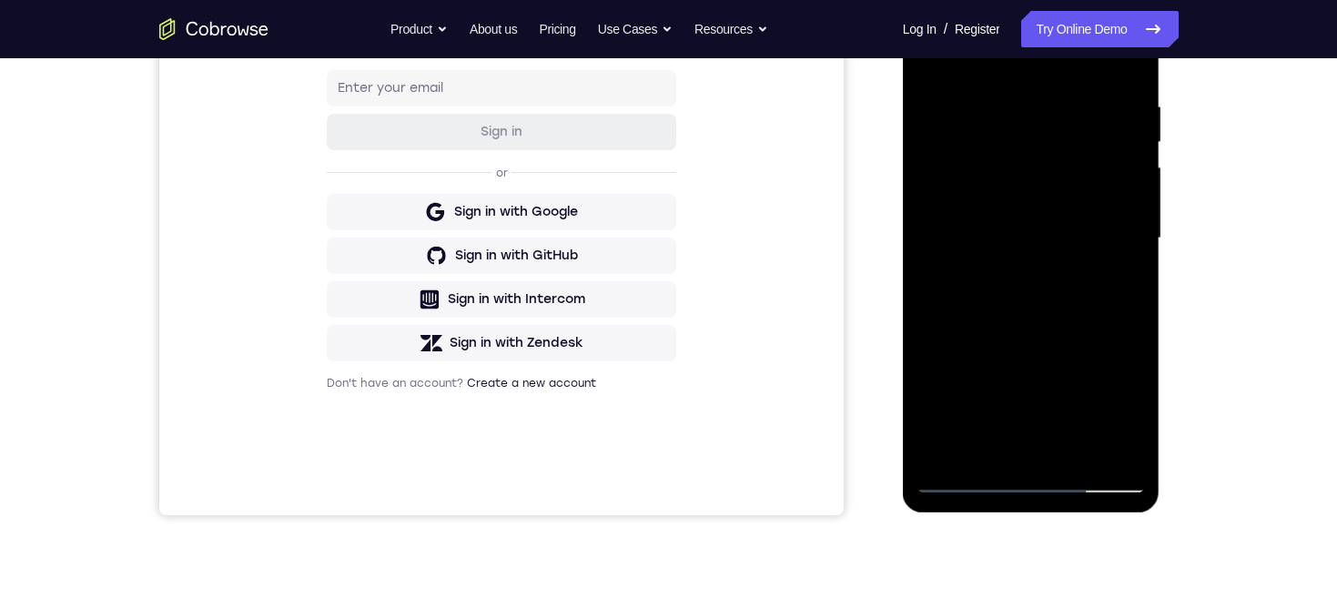
click at [1075, 457] on div at bounding box center [1030, 239] width 229 height 510
click at [1111, 227] on div at bounding box center [1030, 239] width 229 height 510
click at [1110, 93] on div at bounding box center [1030, 239] width 229 height 510
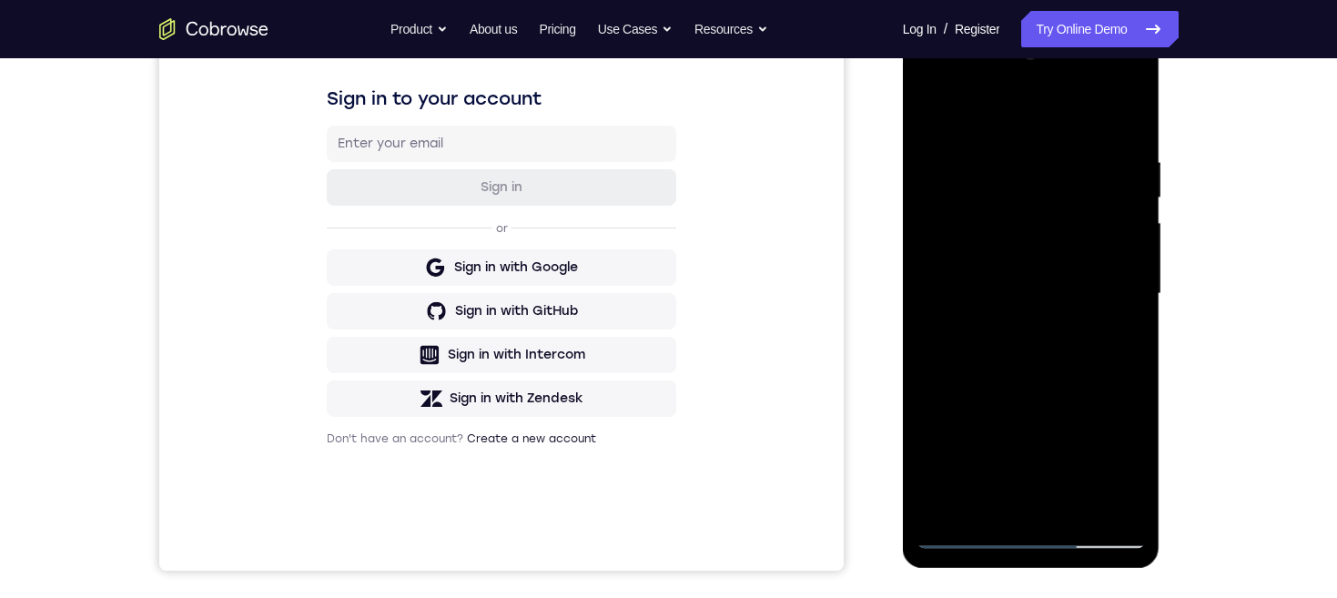
click at [1117, 142] on div at bounding box center [1030, 294] width 229 height 510
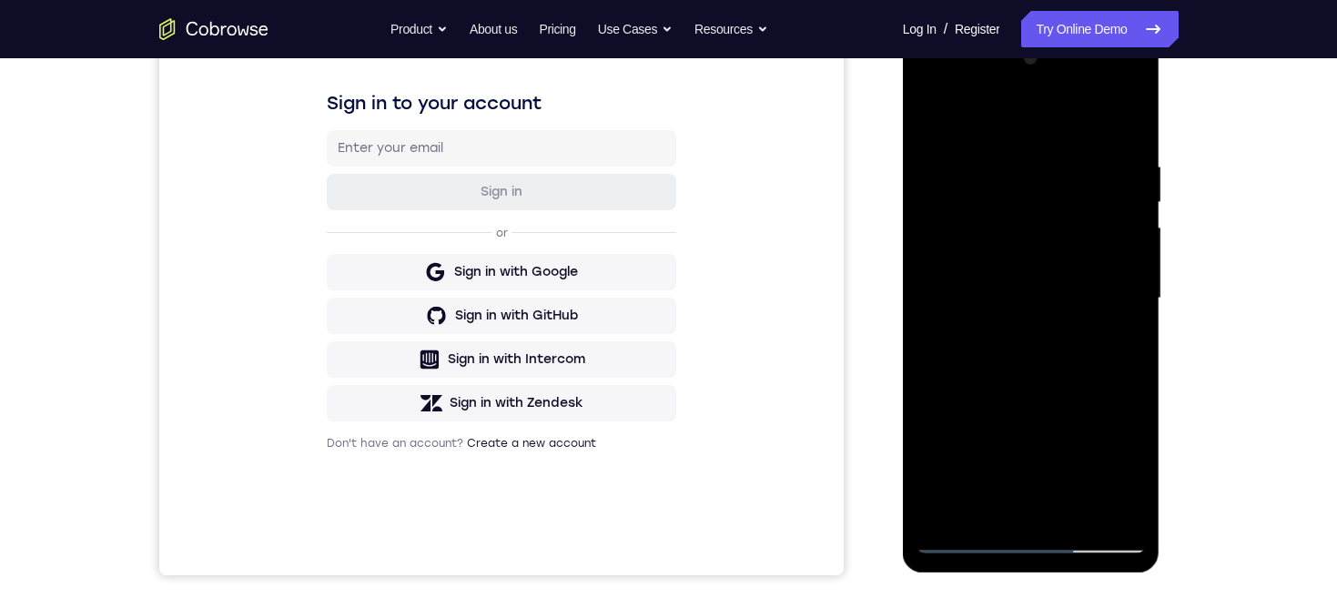
click at [940, 87] on div at bounding box center [1030, 299] width 229 height 510
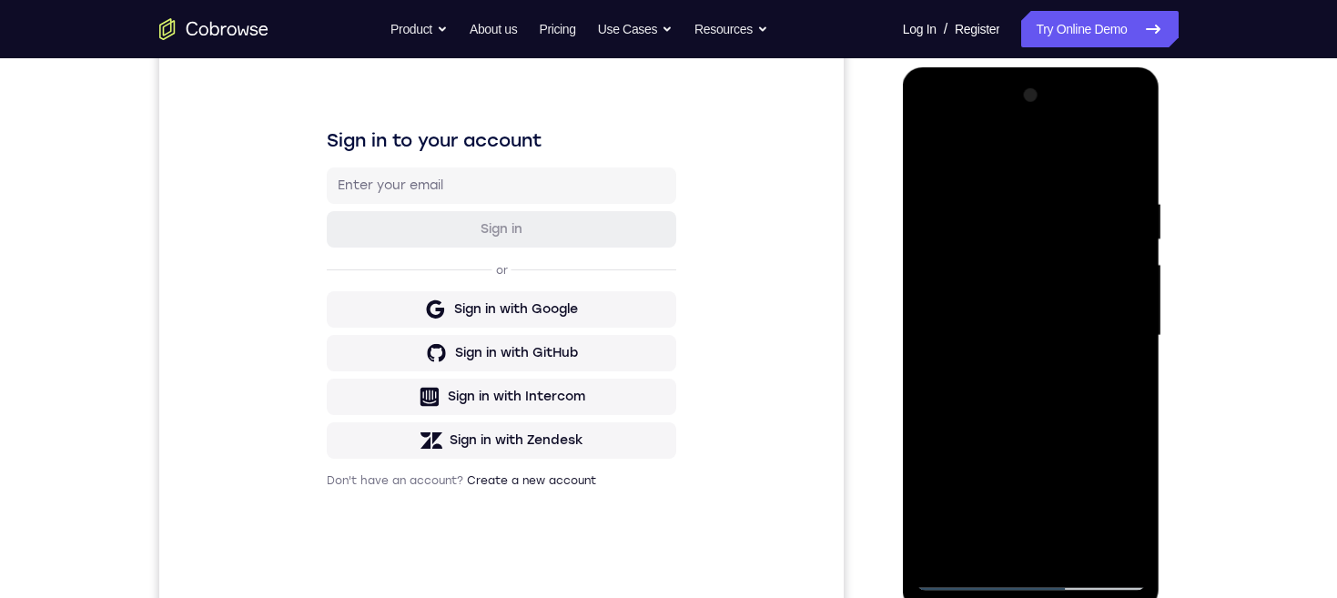
click at [943, 123] on div at bounding box center [1030, 336] width 229 height 510
click at [1000, 214] on div at bounding box center [1030, 337] width 229 height 510
click at [1062, 295] on div at bounding box center [1030, 337] width 229 height 510
click at [1077, 375] on div at bounding box center [1030, 337] width 229 height 510
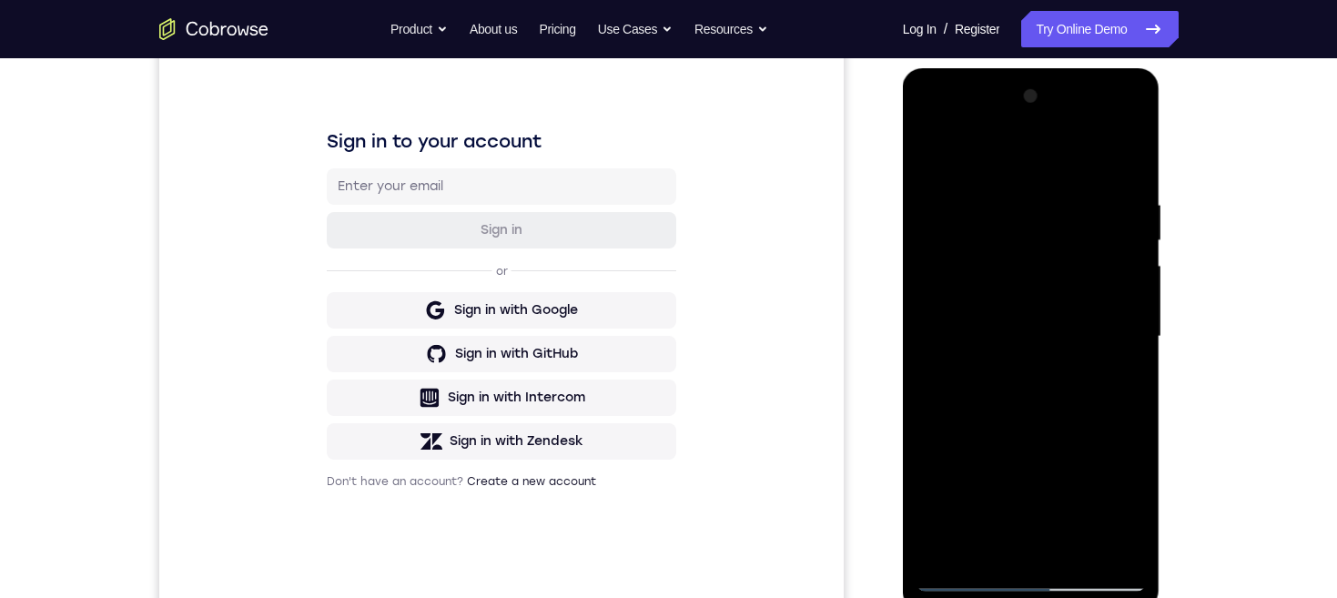
click at [1053, 359] on div at bounding box center [1030, 337] width 229 height 510
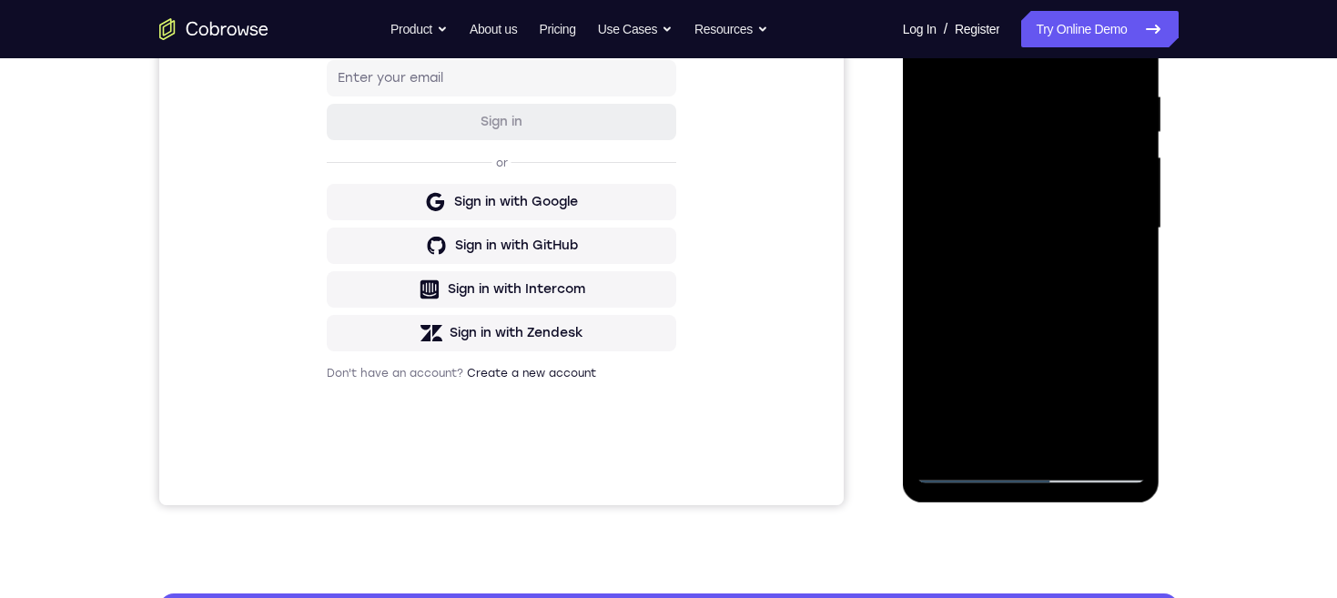
scroll to position [314, 0]
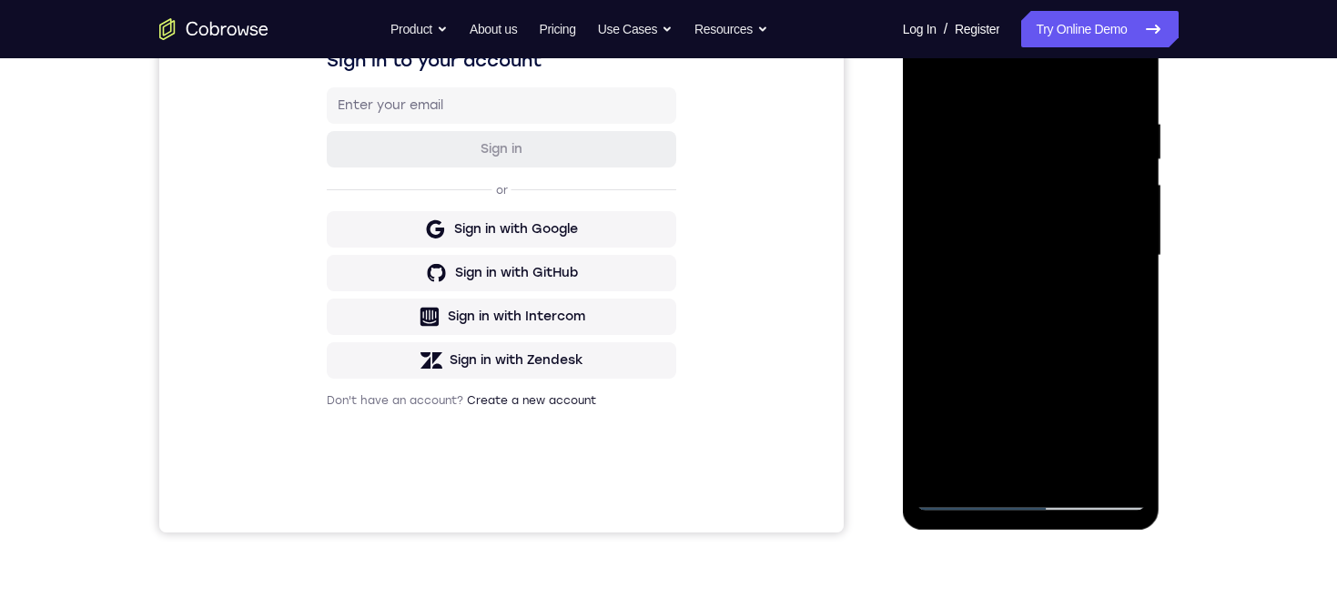
click at [1126, 79] on div at bounding box center [1030, 256] width 229 height 510
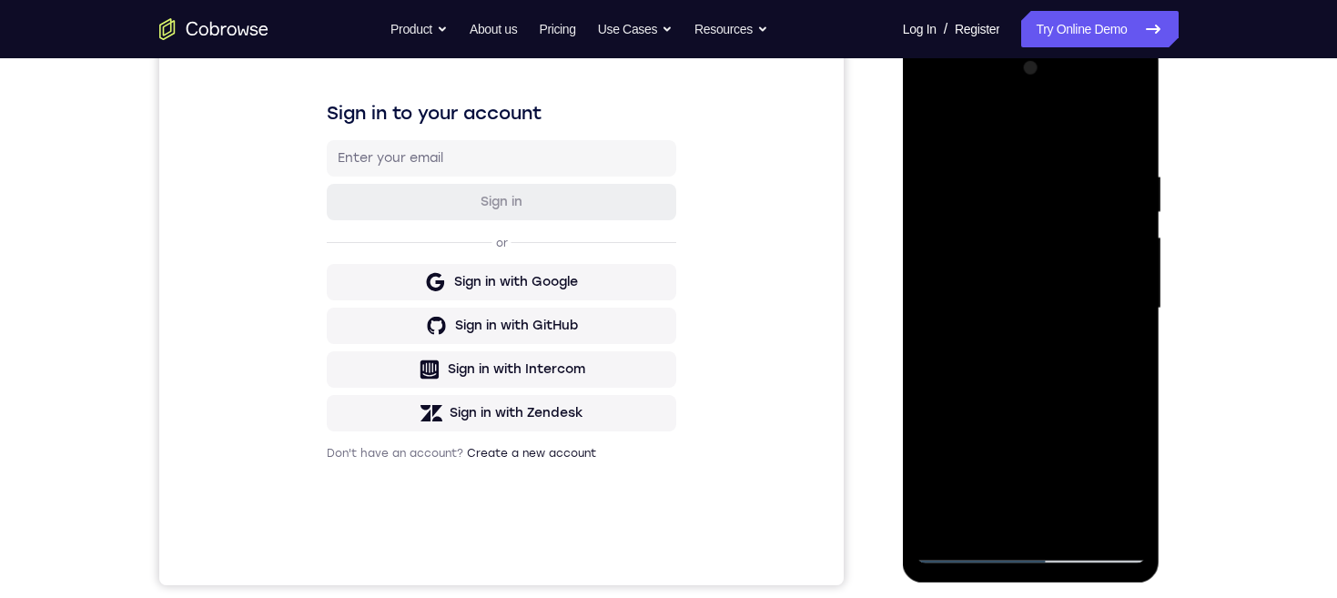
scroll to position [331, 0]
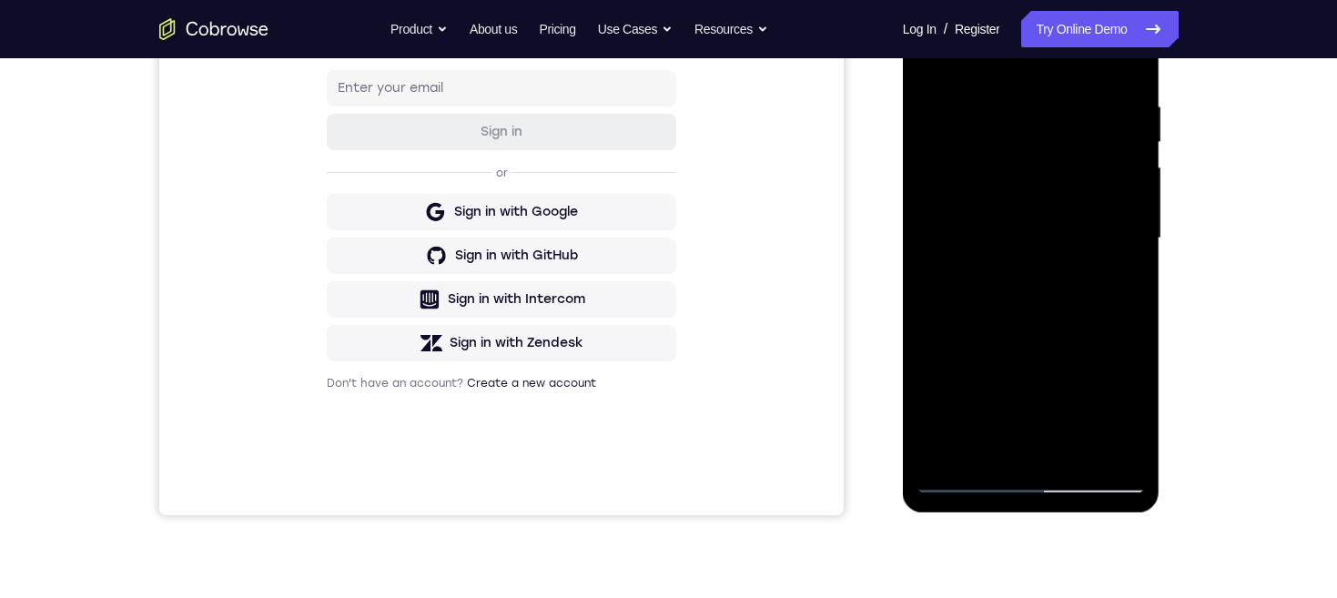
click at [1087, 443] on div at bounding box center [1030, 239] width 229 height 510
click at [1048, 439] on div at bounding box center [1030, 239] width 229 height 510
click at [1065, 437] on div at bounding box center [1030, 239] width 229 height 510
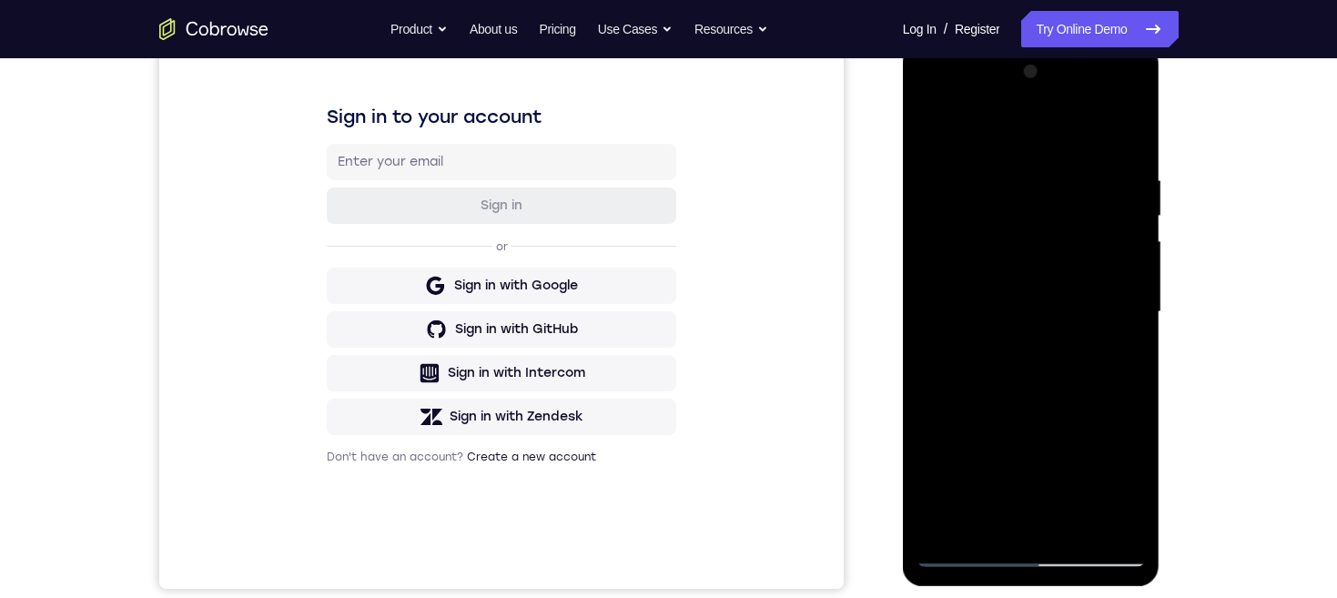
click at [929, 100] on div at bounding box center [1030, 312] width 229 height 510
click at [920, 103] on div at bounding box center [1030, 312] width 229 height 510
click at [941, 98] on div at bounding box center [1030, 312] width 229 height 510
click at [1014, 164] on div at bounding box center [1030, 312] width 229 height 510
click at [921, 107] on div at bounding box center [1030, 312] width 229 height 510
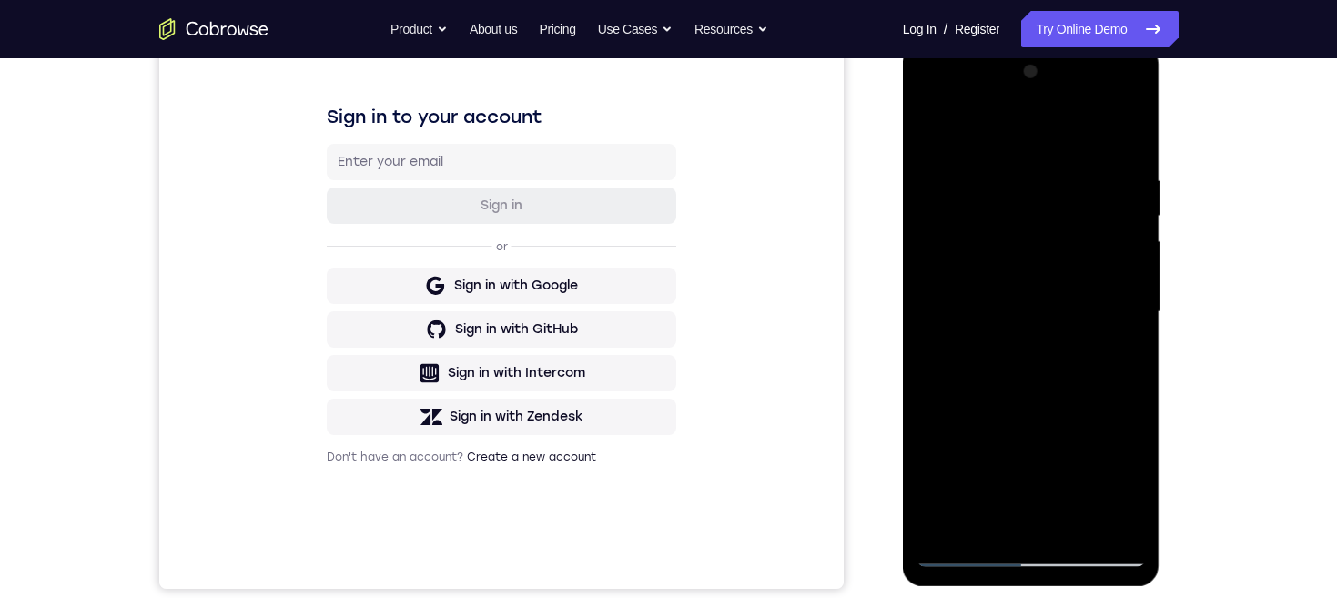
click at [939, 105] on div at bounding box center [1030, 312] width 229 height 510
click at [1031, 131] on div at bounding box center [1030, 312] width 229 height 510
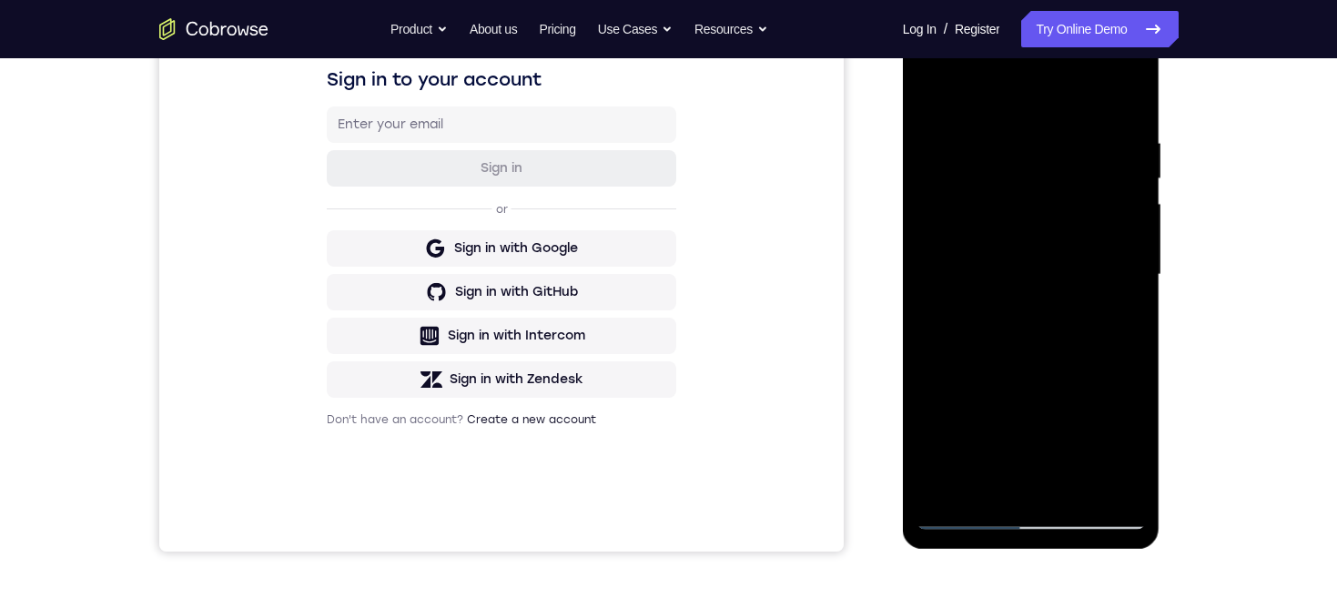
scroll to position [305, 0]
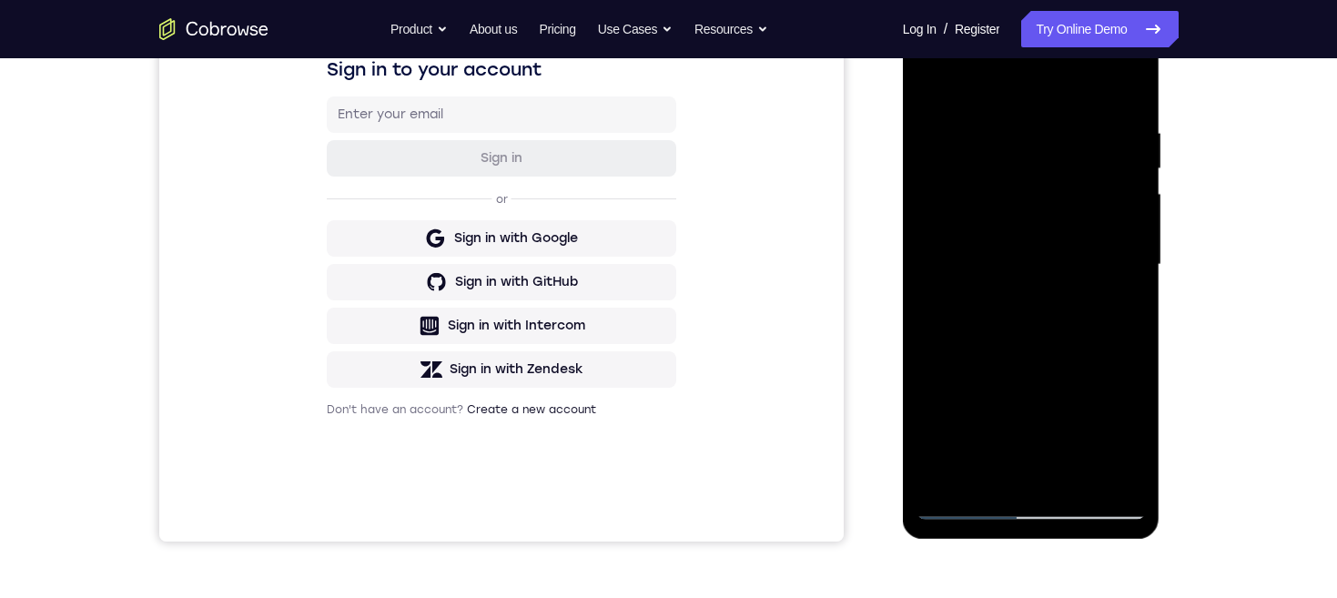
click at [1035, 181] on div at bounding box center [1030, 265] width 229 height 510
click at [1077, 385] on div at bounding box center [1030, 263] width 229 height 510
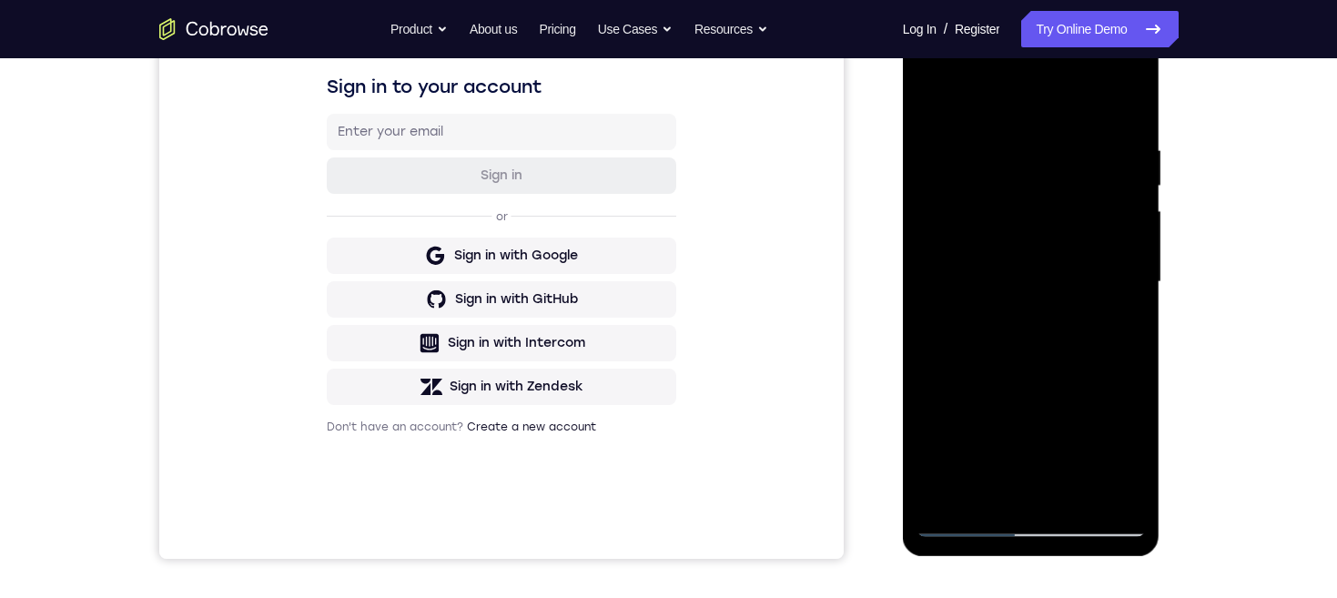
scroll to position [322, 0]
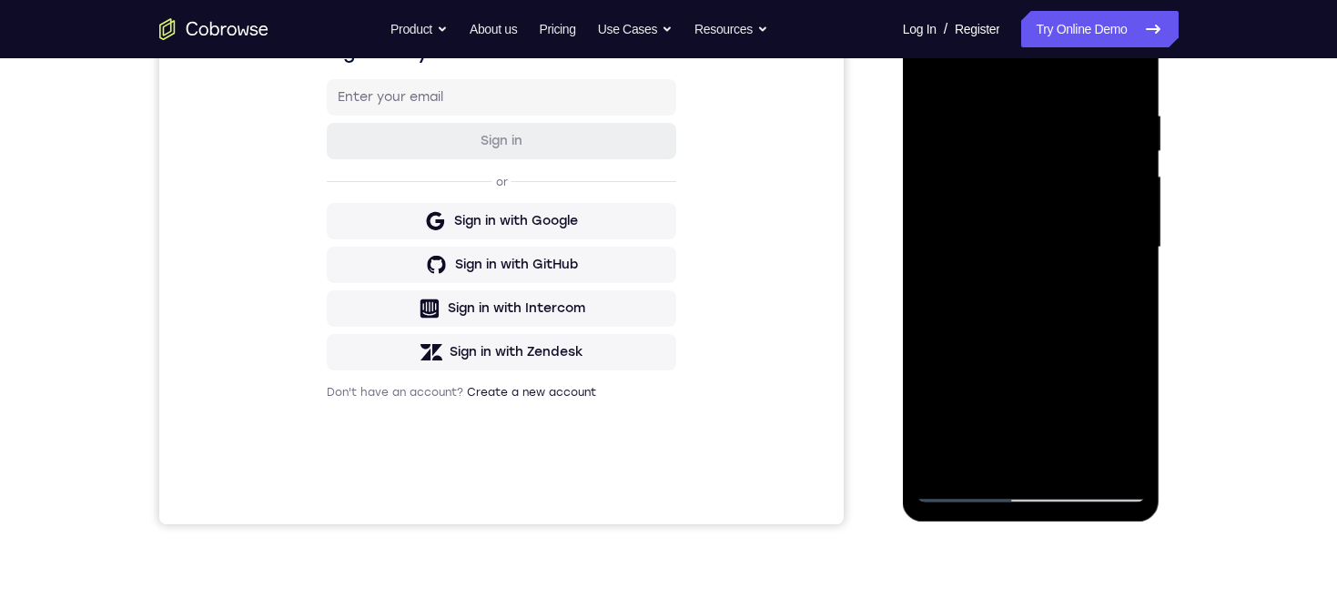
click at [1077, 157] on div at bounding box center [1030, 248] width 229 height 510
click at [1064, 204] on div at bounding box center [1030, 248] width 229 height 510
click at [977, 137] on div at bounding box center [1030, 248] width 229 height 510
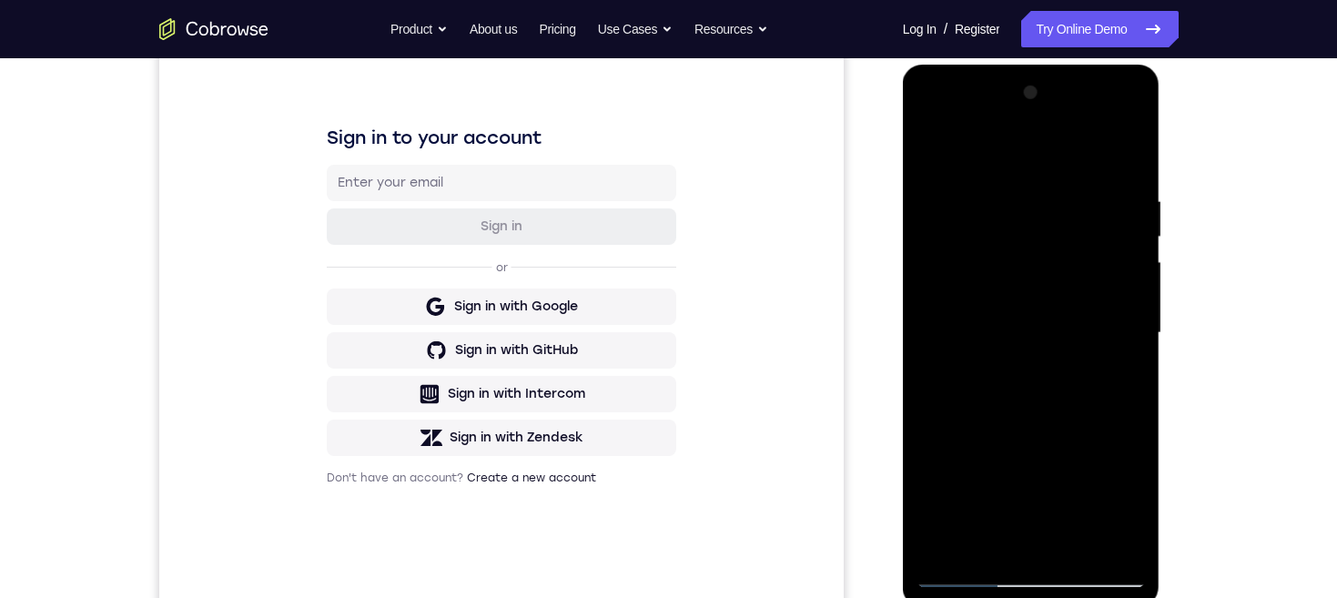
click at [929, 119] on div at bounding box center [1030, 333] width 229 height 510
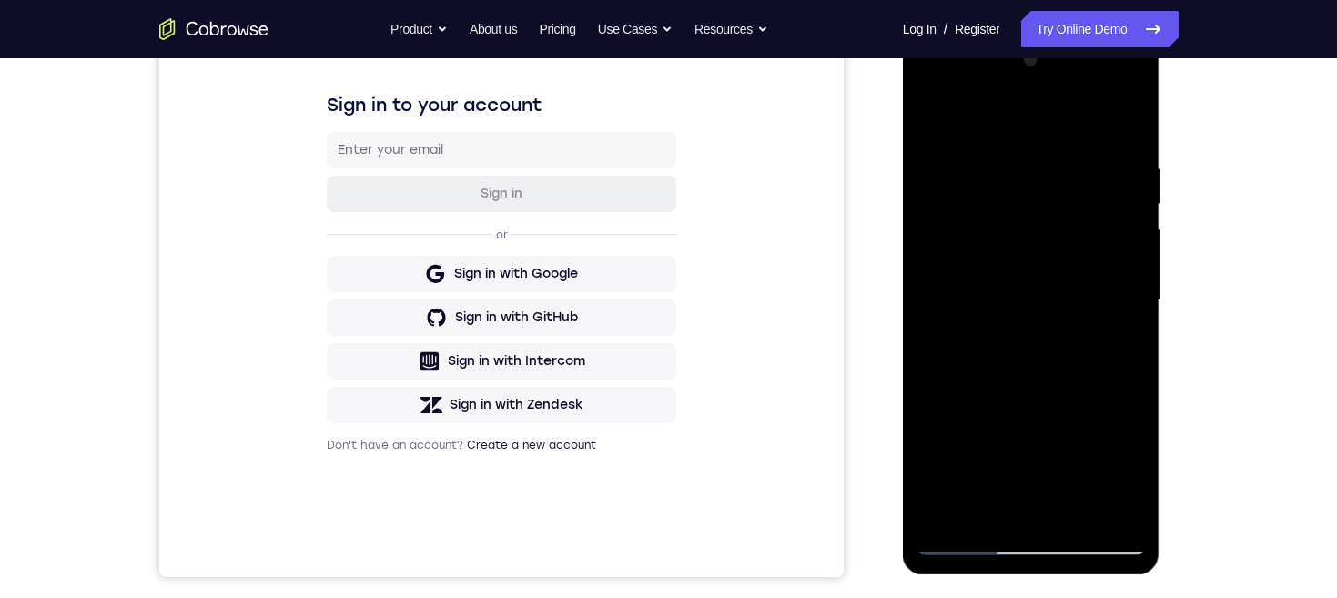
scroll to position [359, 0]
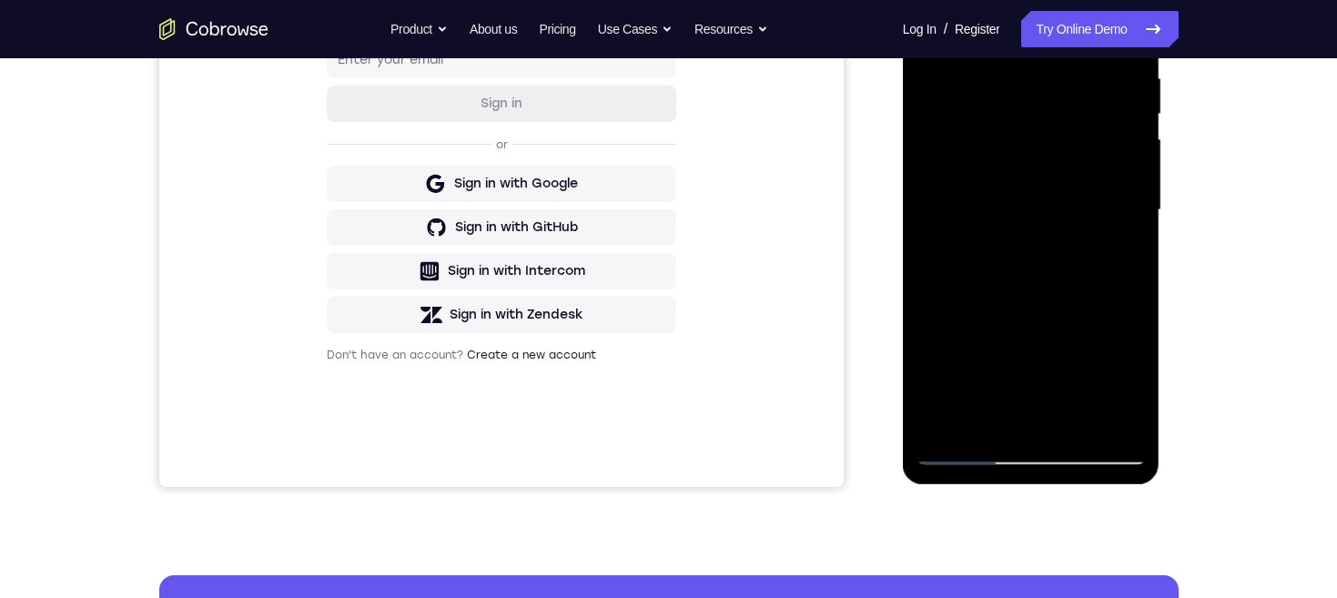
click at [1077, 333] on div at bounding box center [1030, 210] width 229 height 510
click at [1078, 121] on div at bounding box center [1030, 210] width 229 height 510
click at [1086, 165] on div at bounding box center [1030, 210] width 229 height 510
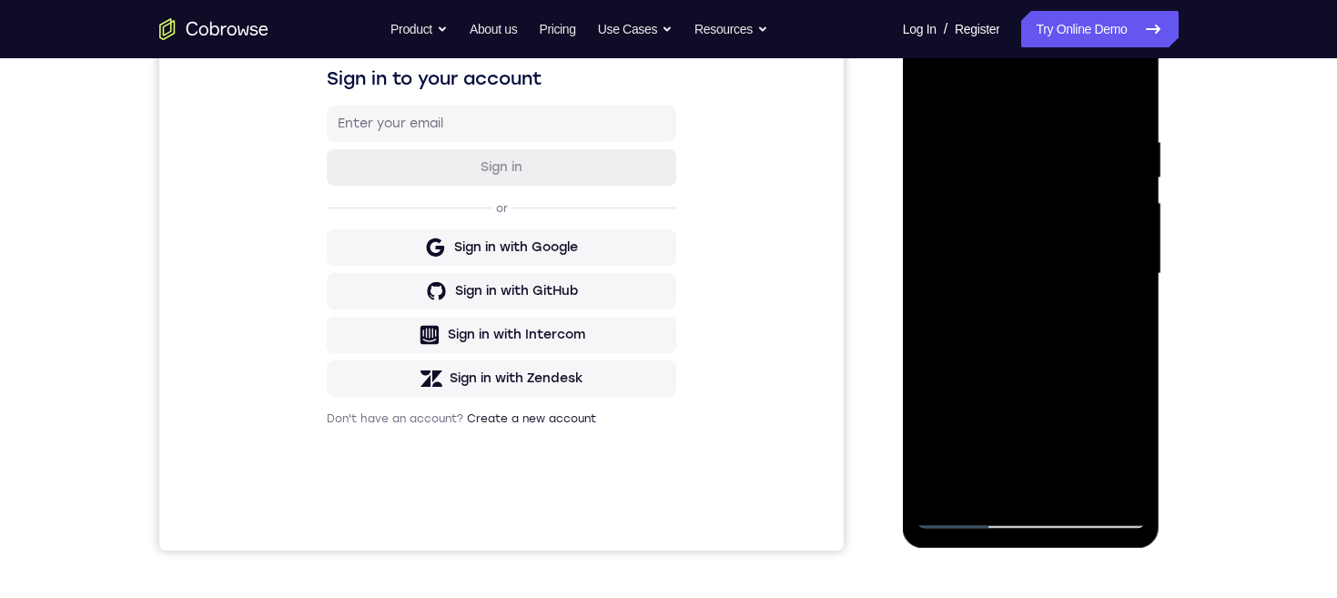
scroll to position [351, 0]
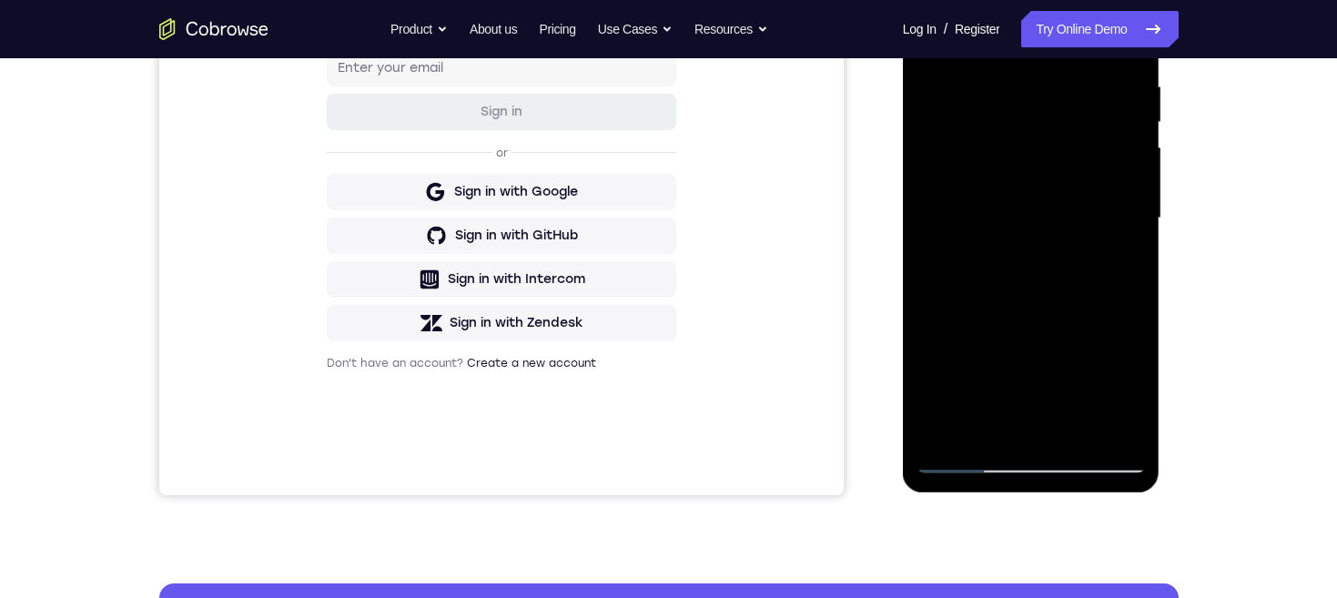
click at [1095, 454] on div at bounding box center [1030, 219] width 229 height 510
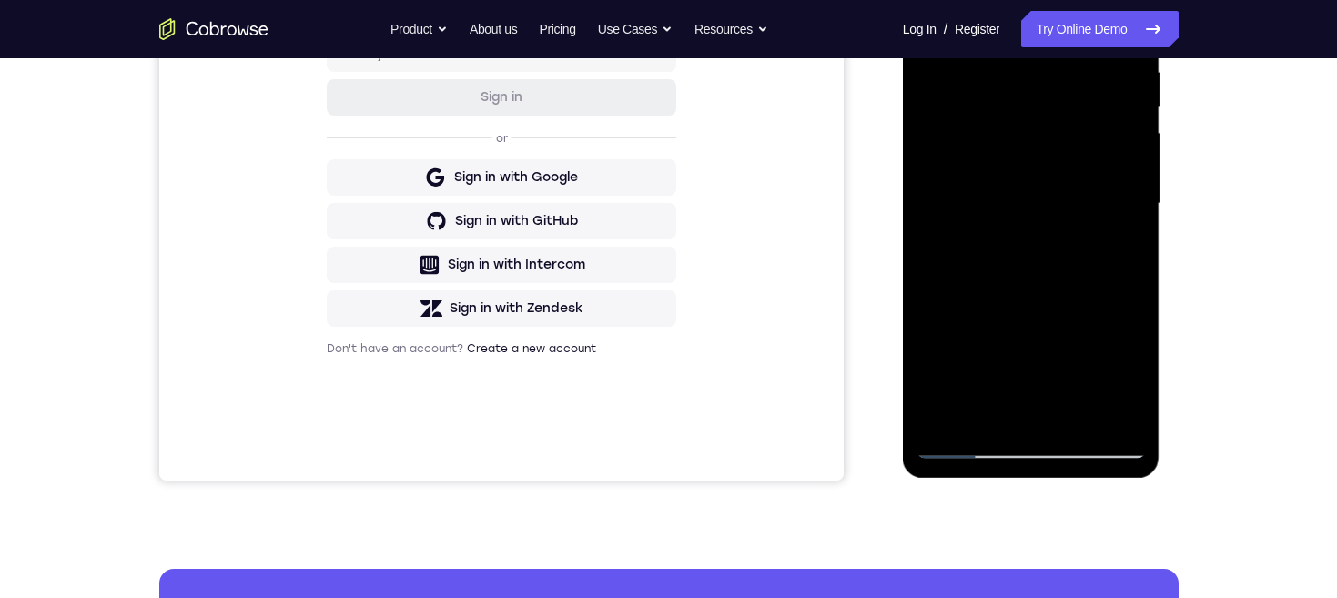
click at [1004, 307] on div at bounding box center [1030, 204] width 229 height 510
click at [1057, 86] on div at bounding box center [1030, 204] width 229 height 510
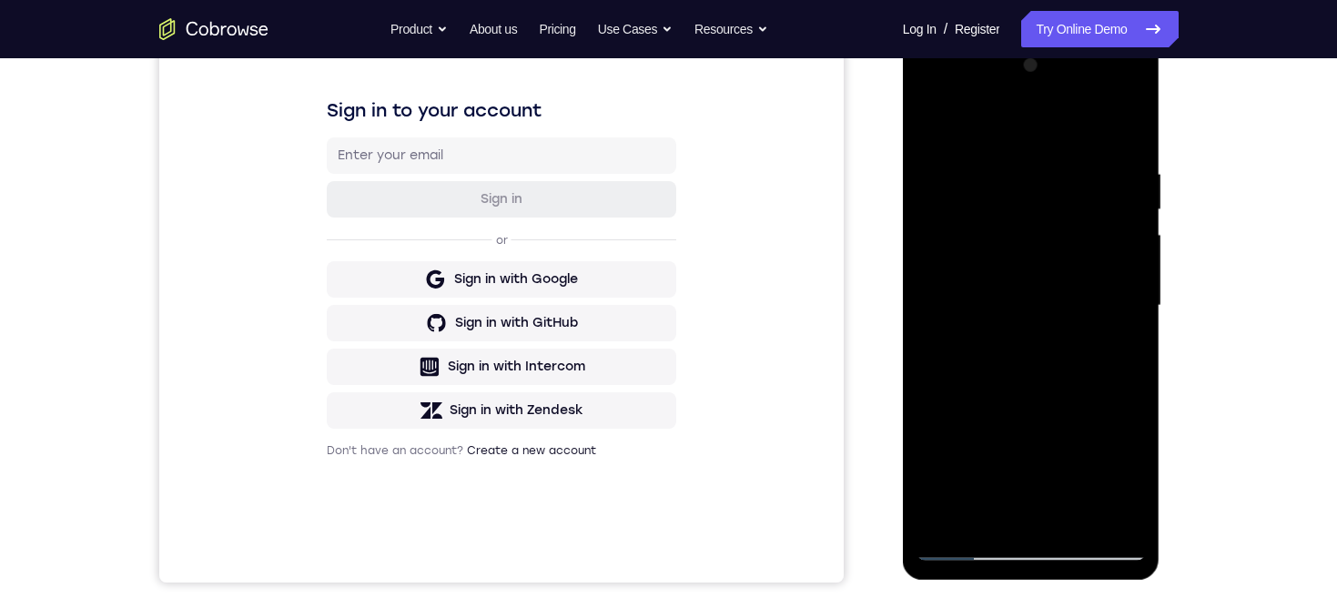
scroll to position [359, 0]
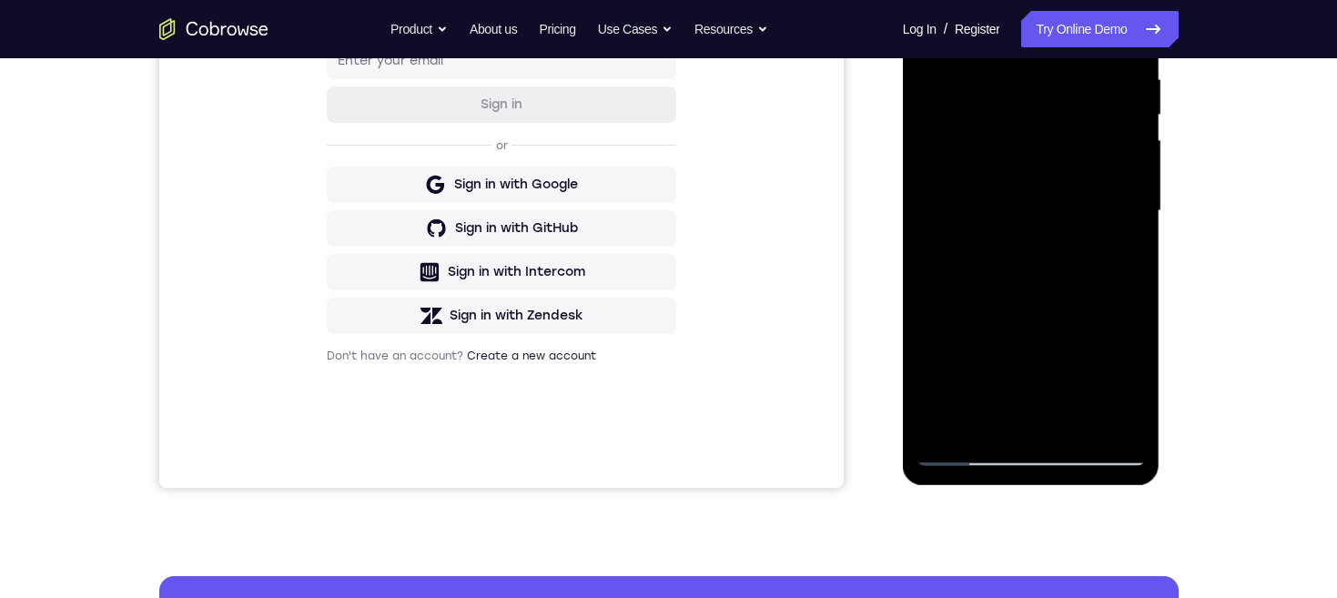
click at [1059, 157] on div at bounding box center [1030, 211] width 229 height 510
click at [1118, 263] on div at bounding box center [1030, 211] width 229 height 510
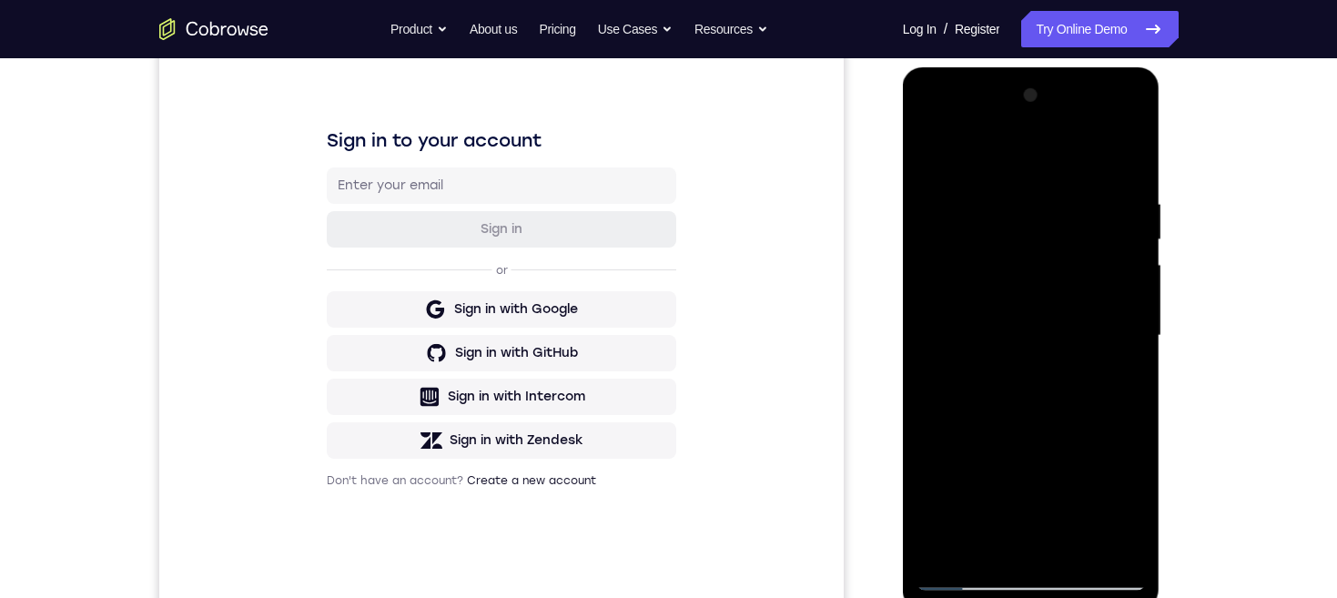
scroll to position [278, 0]
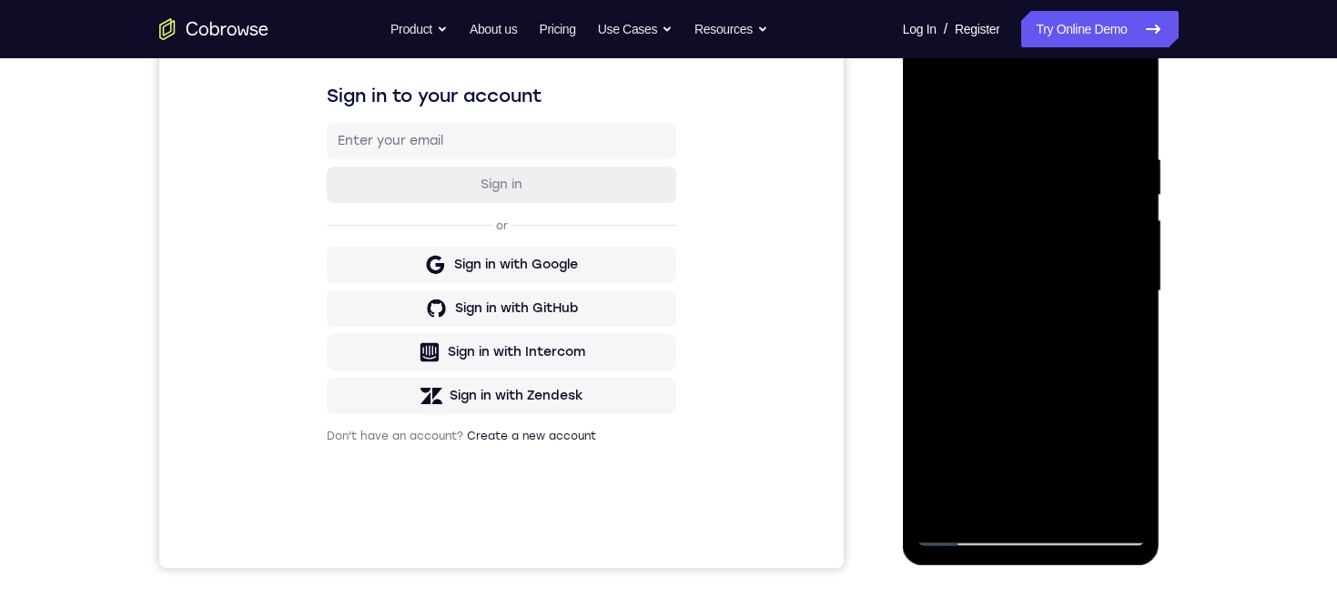
click at [966, 537] on div at bounding box center [1030, 291] width 229 height 510
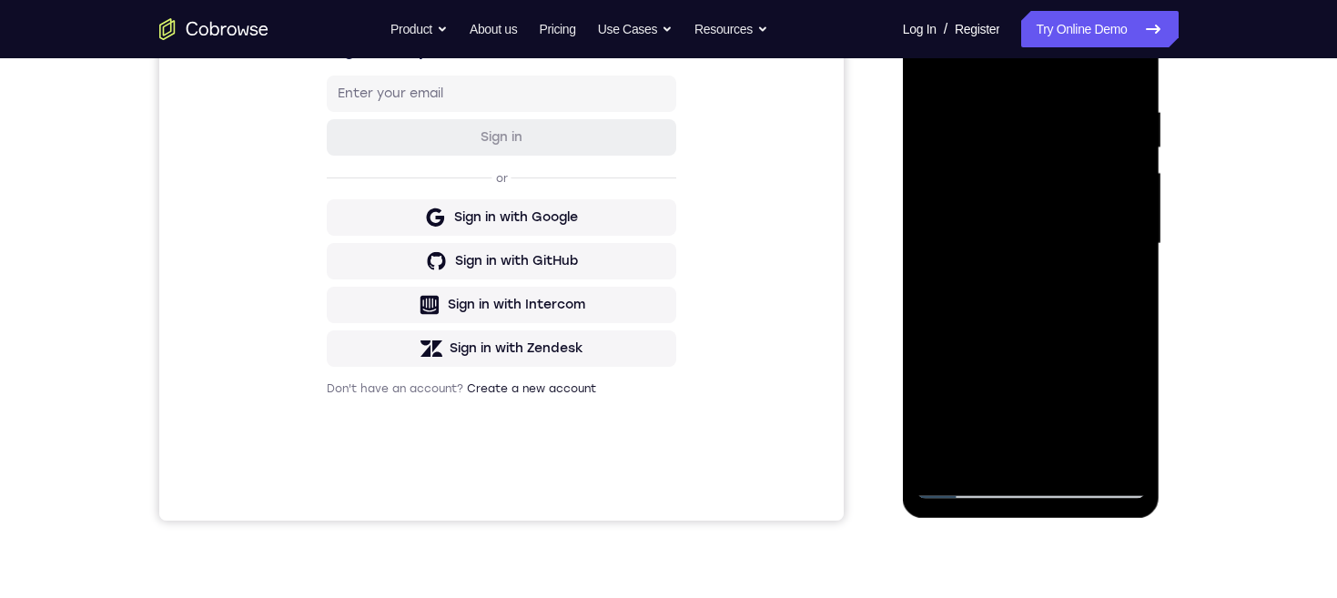
click at [966, 487] on div at bounding box center [1030, 244] width 229 height 510
click at [1089, 339] on div at bounding box center [1030, 244] width 229 height 510
click at [1094, 298] on div at bounding box center [1030, 244] width 229 height 510
click at [1045, 334] on div at bounding box center [1030, 244] width 229 height 510
click at [1048, 183] on div at bounding box center [1030, 244] width 229 height 510
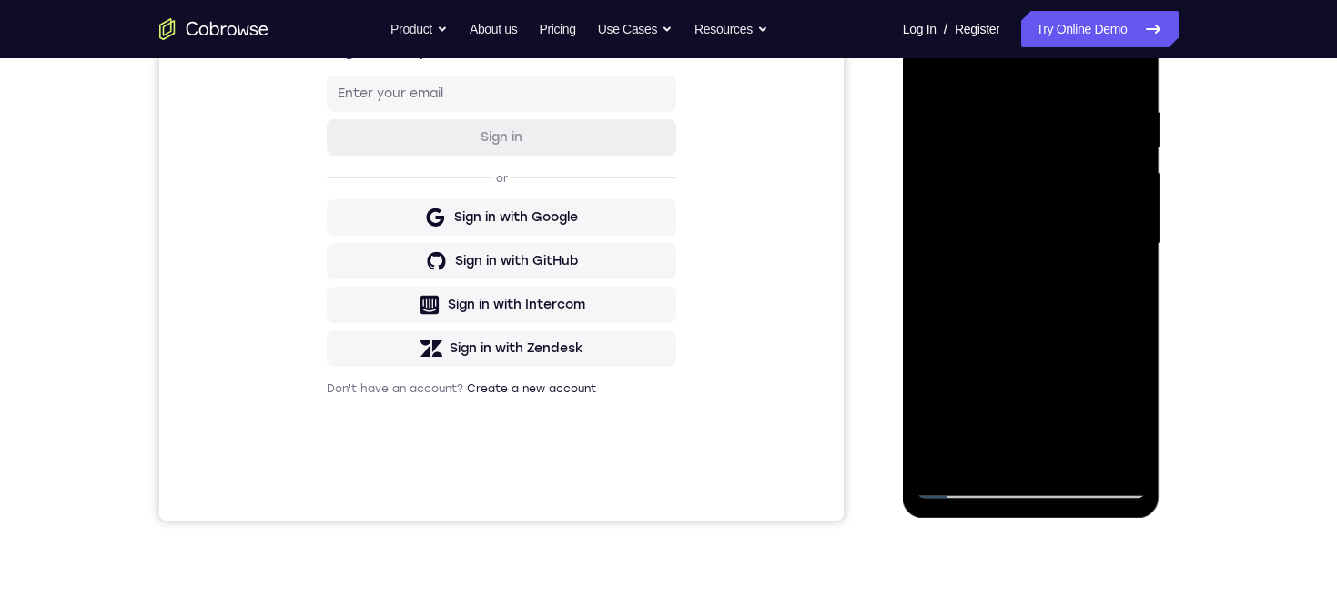
click at [1028, 228] on div at bounding box center [1030, 244] width 229 height 510
click at [1046, 189] on div at bounding box center [1030, 244] width 229 height 510
click at [1039, 216] on div at bounding box center [1030, 244] width 229 height 510
click at [1024, 436] on div at bounding box center [1030, 244] width 229 height 510
click at [1081, 161] on div at bounding box center [1030, 244] width 229 height 510
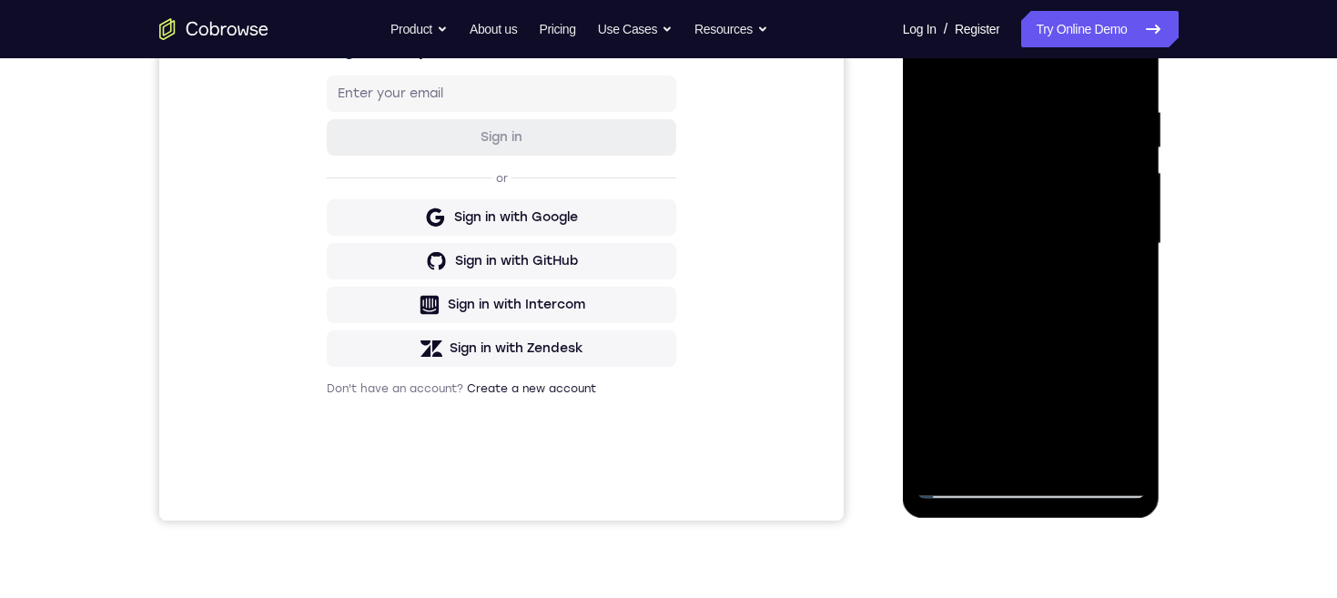
click at [1080, 209] on div at bounding box center [1030, 244] width 229 height 510
click at [1087, 293] on div at bounding box center [1030, 244] width 229 height 510
click at [1117, 166] on div at bounding box center [1030, 244] width 229 height 510
click at [1080, 171] on div at bounding box center [1030, 244] width 229 height 510
click at [1094, 202] on div at bounding box center [1030, 244] width 229 height 510
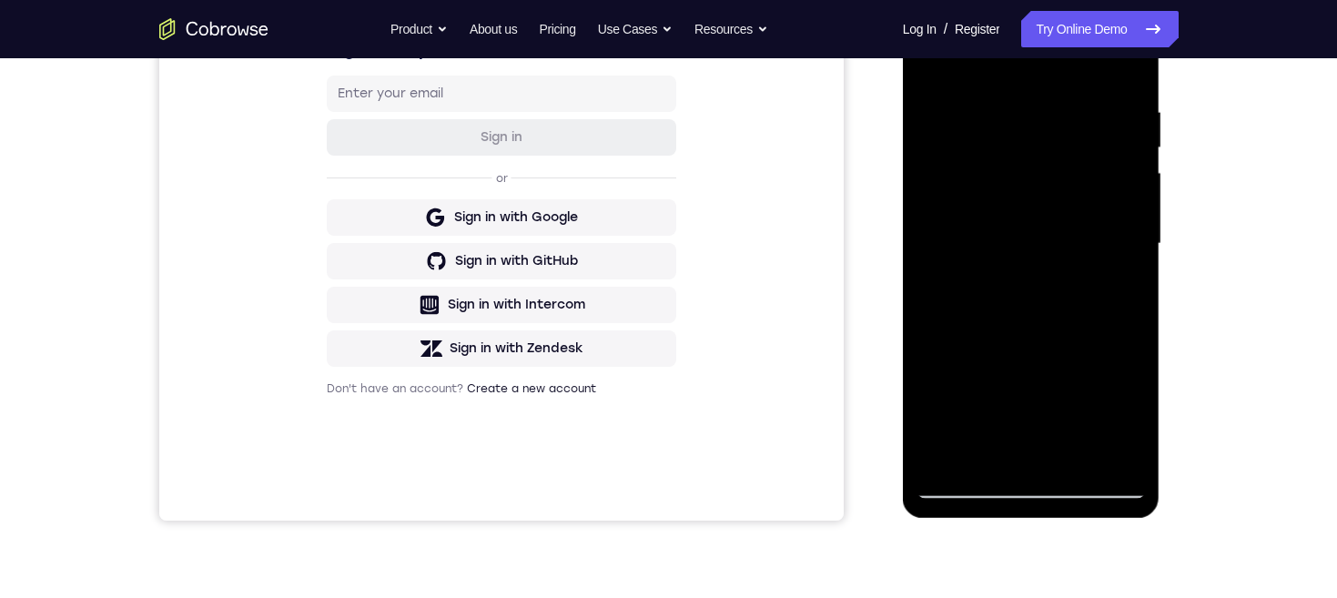
click at [1072, 297] on div at bounding box center [1030, 244] width 229 height 510
click at [1064, 168] on div at bounding box center [1030, 244] width 229 height 510
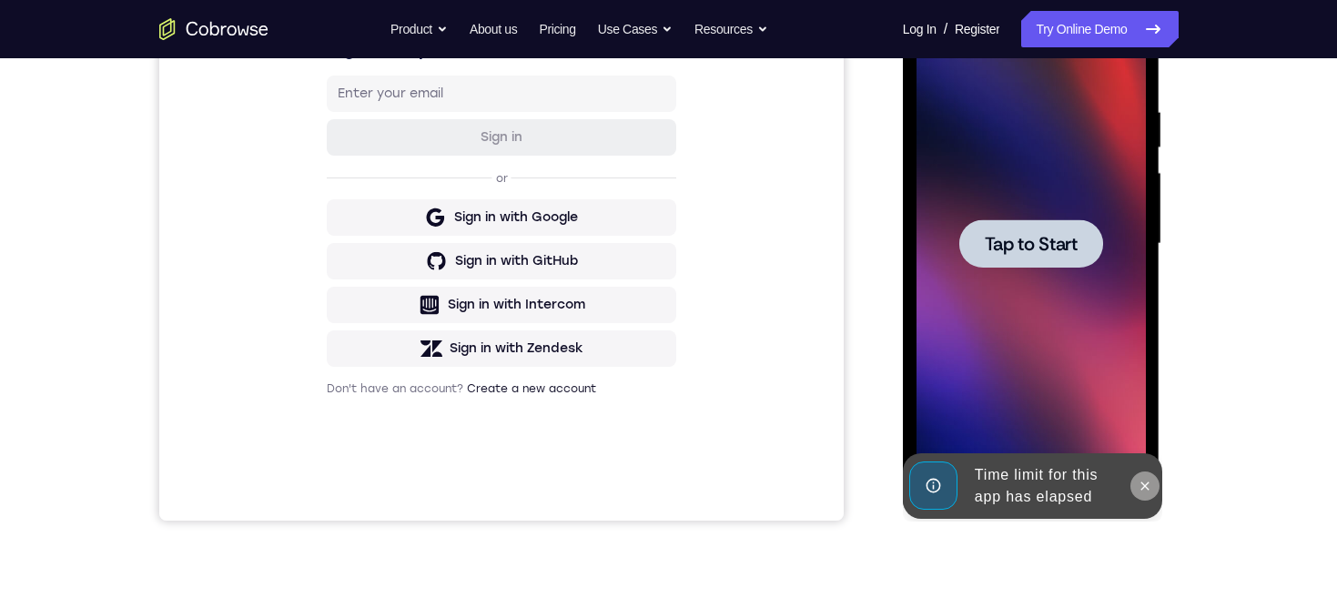
click at [1148, 485] on icon at bounding box center [1144, 486] width 15 height 15
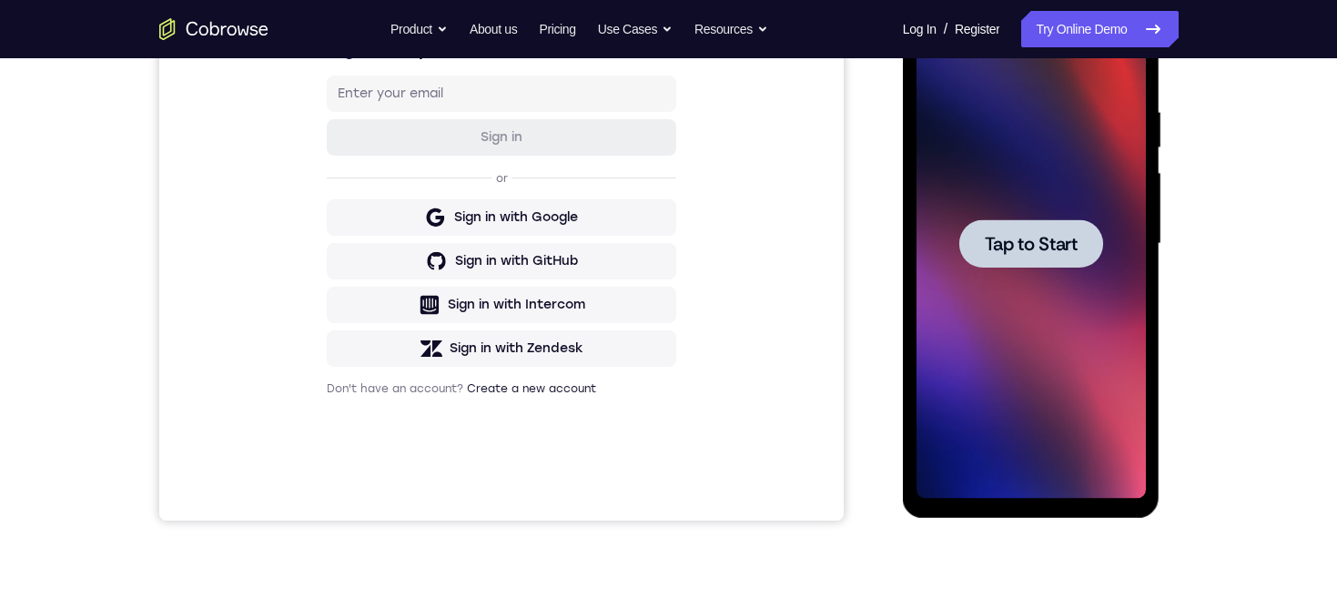
click at [1069, 246] on span "Tap to Start" at bounding box center [1031, 244] width 93 height 18
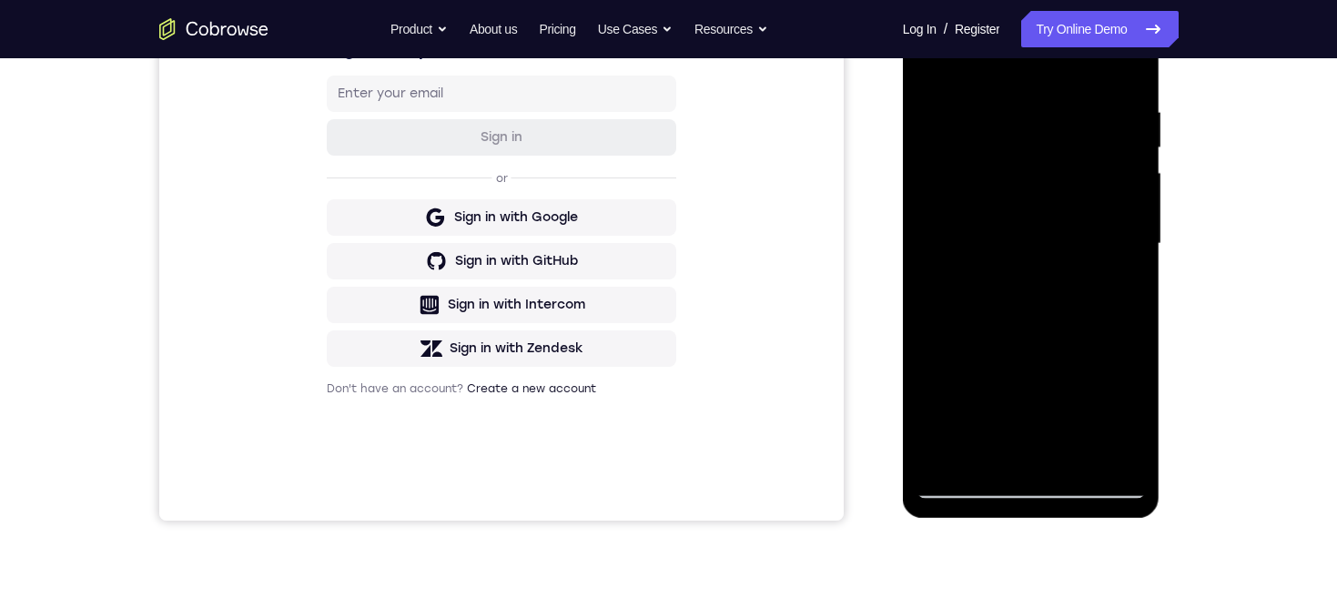
scroll to position [280, 0]
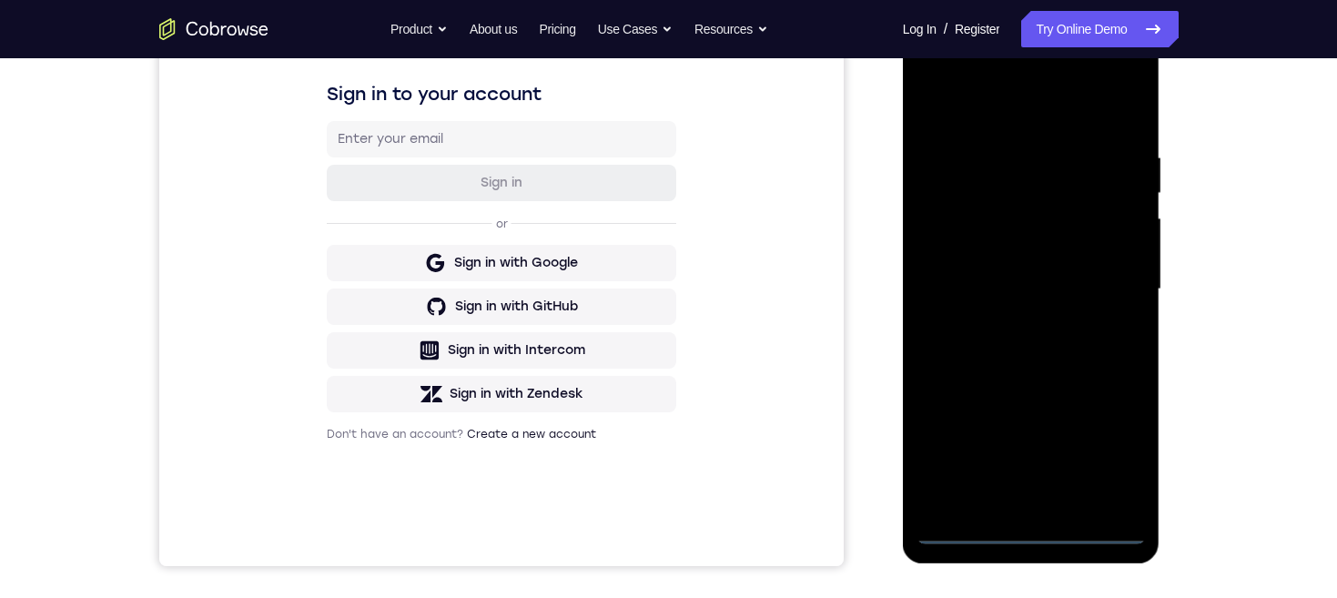
click at [1032, 527] on div at bounding box center [1030, 290] width 229 height 510
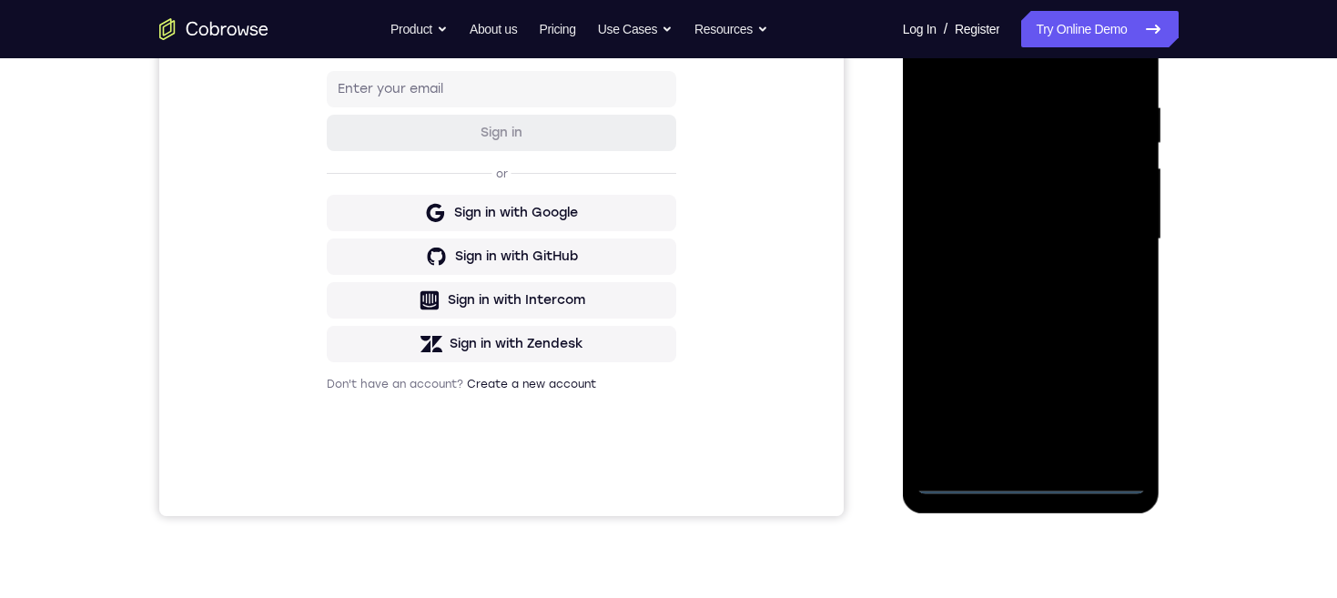
scroll to position [273, 0]
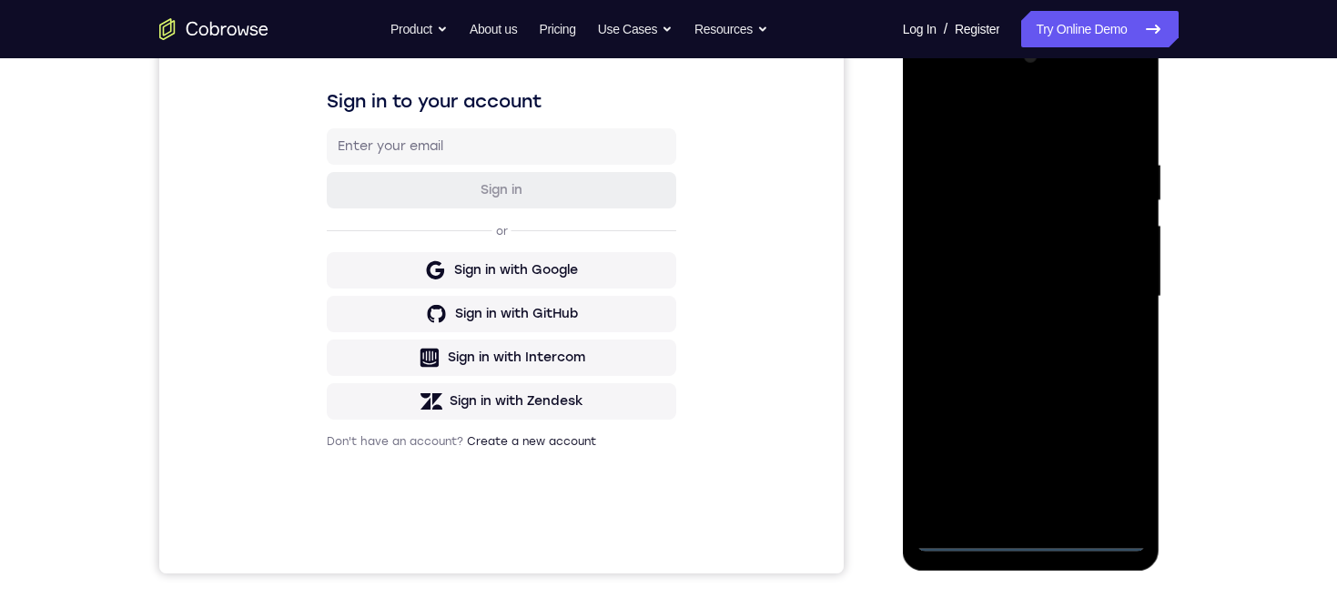
click at [1105, 452] on div at bounding box center [1030, 297] width 229 height 510
click at [1040, 114] on div at bounding box center [1030, 297] width 229 height 510
click at [1107, 294] on div at bounding box center [1030, 297] width 229 height 510
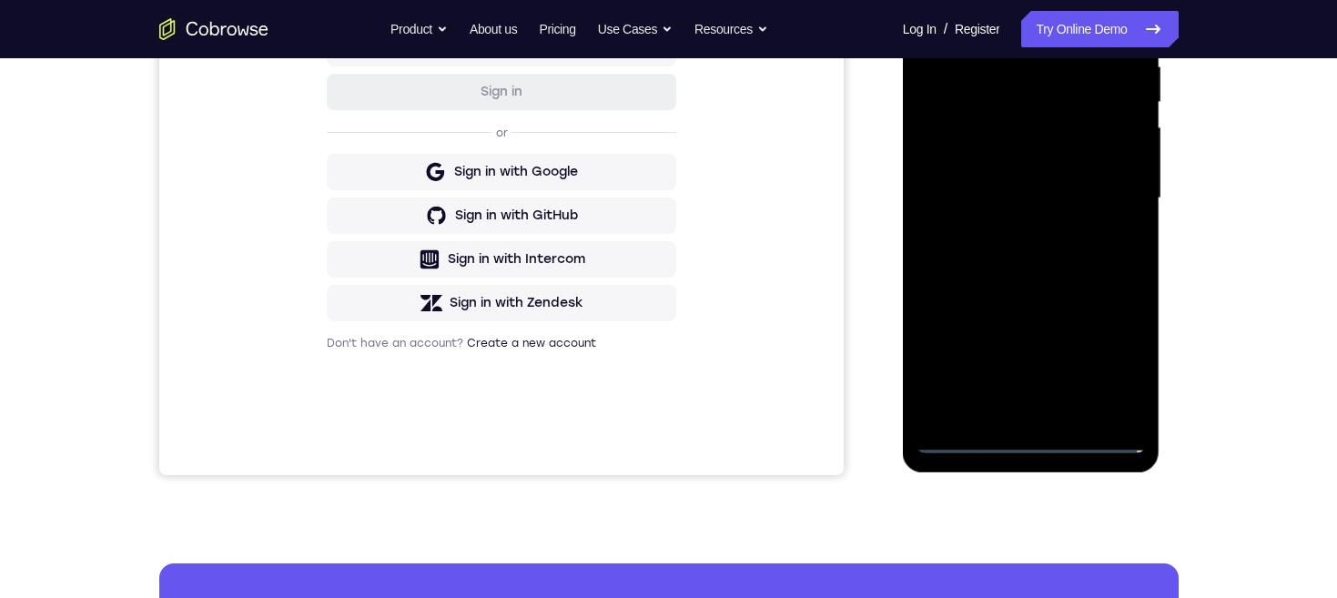
click at [1011, 226] on div at bounding box center [1030, 199] width 229 height 510
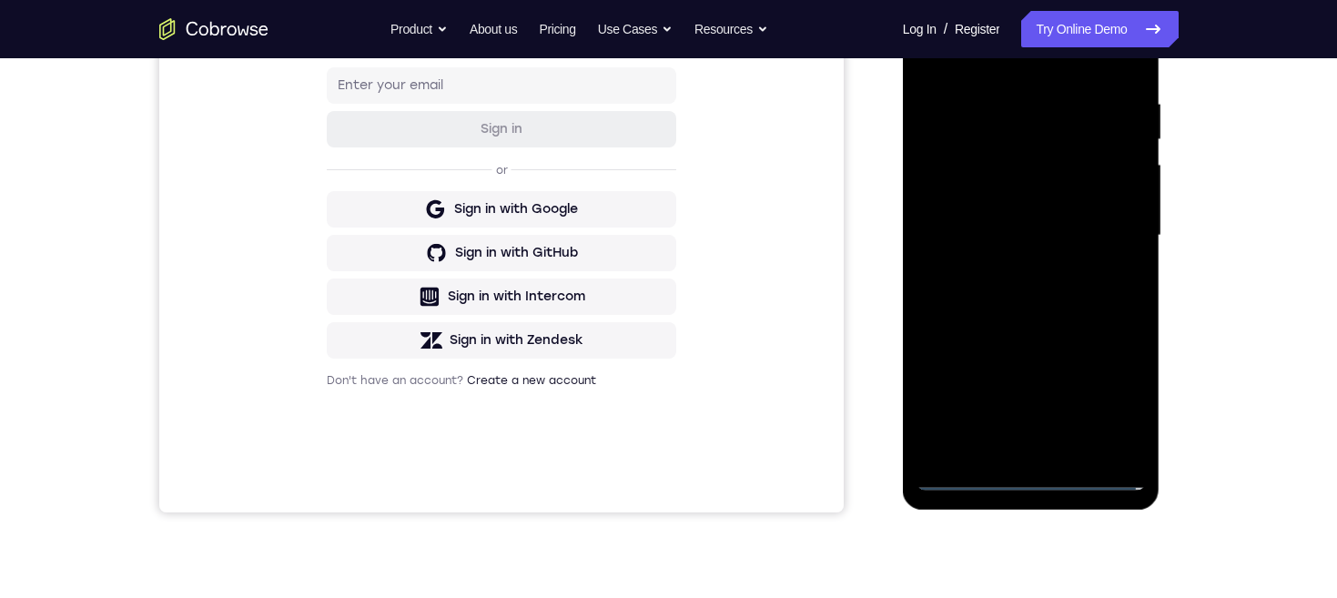
scroll to position [322, 0]
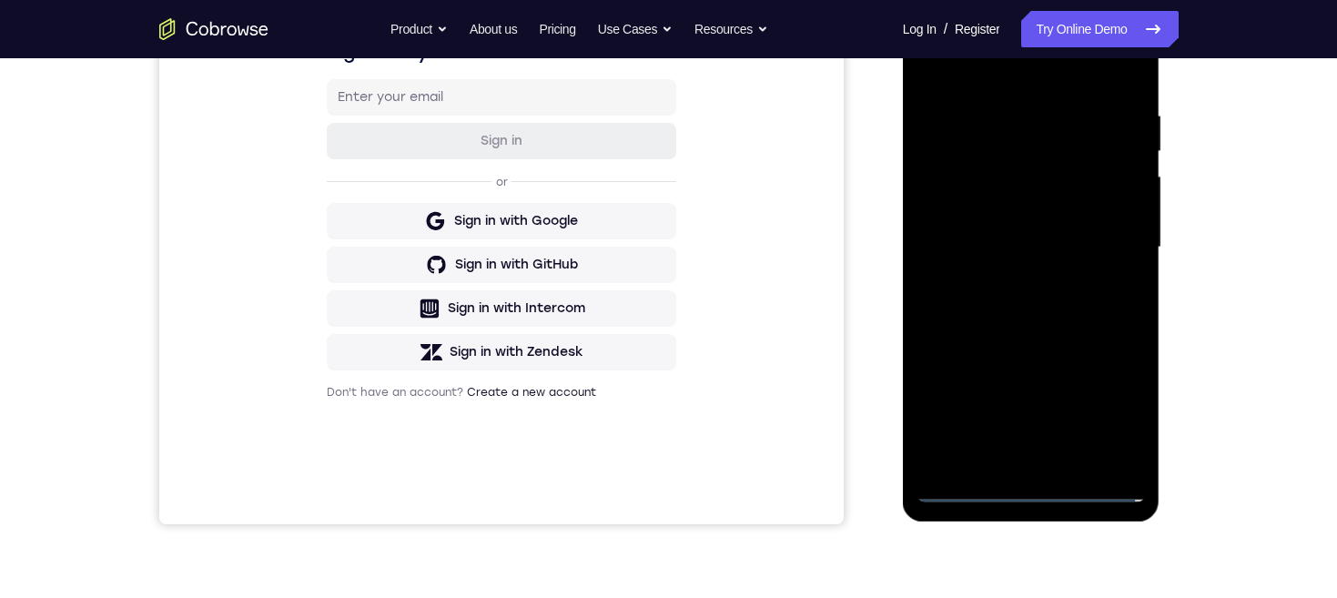
click at [1077, 231] on div at bounding box center [1030, 248] width 229 height 510
click at [1060, 207] on div at bounding box center [1030, 248] width 229 height 510
click at [1098, 248] on div at bounding box center [1030, 248] width 229 height 510
click at [1066, 304] on div at bounding box center [1030, 248] width 229 height 510
click at [1080, 306] on div at bounding box center [1030, 248] width 229 height 510
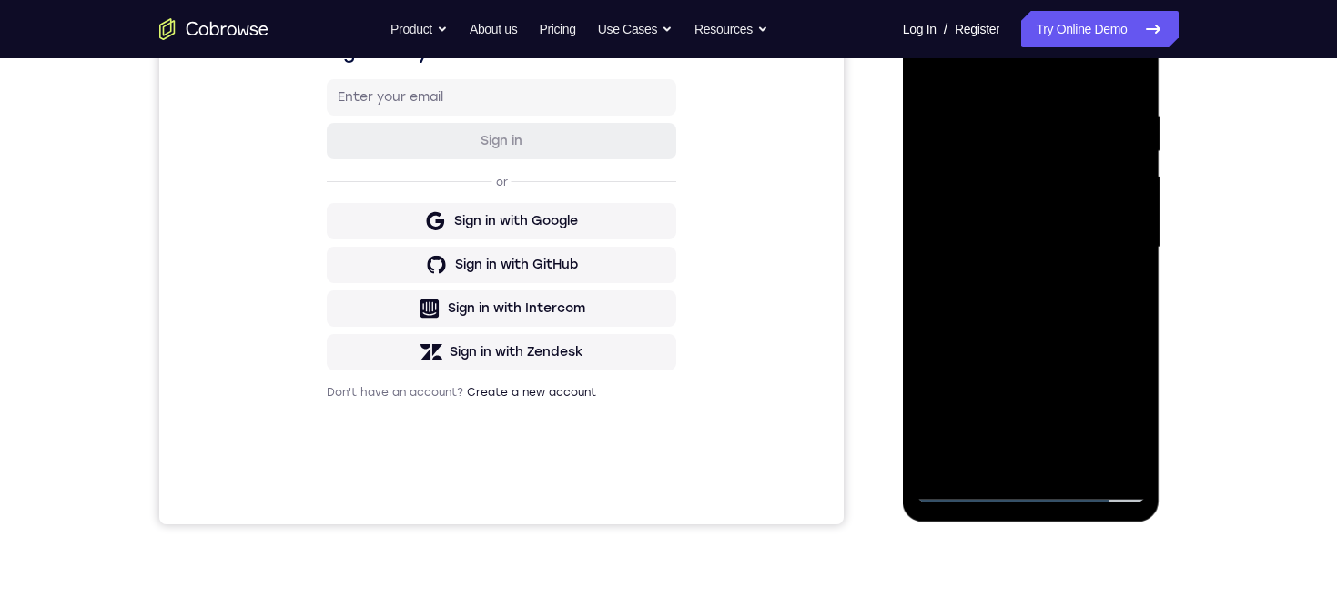
click at [1071, 301] on div at bounding box center [1030, 248] width 229 height 510
click at [1081, 310] on div at bounding box center [1030, 248] width 229 height 510
click at [1087, 303] on div at bounding box center [1030, 248] width 229 height 510
click at [1112, 68] on div at bounding box center [1030, 248] width 229 height 510
click at [1091, 310] on div at bounding box center [1030, 248] width 229 height 510
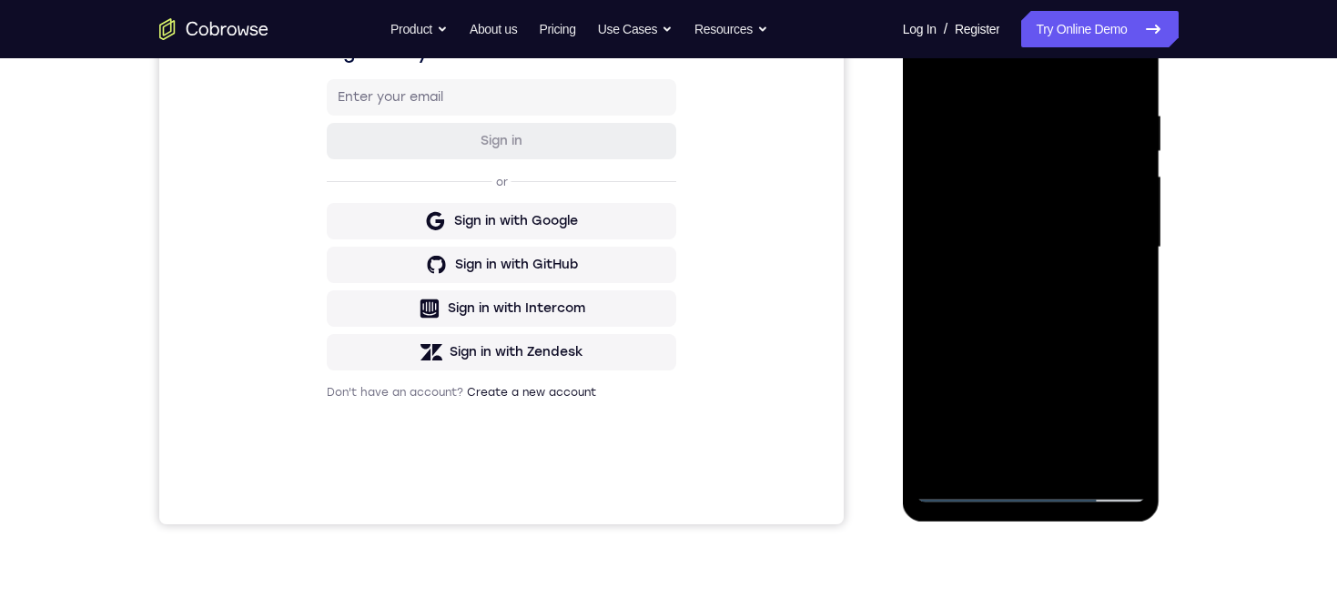
click at [1089, 301] on div at bounding box center [1030, 248] width 229 height 510
click at [1078, 460] on div at bounding box center [1030, 248] width 229 height 510
click at [1092, 227] on div at bounding box center [1030, 248] width 229 height 510
click at [1087, 153] on div at bounding box center [1030, 248] width 229 height 510
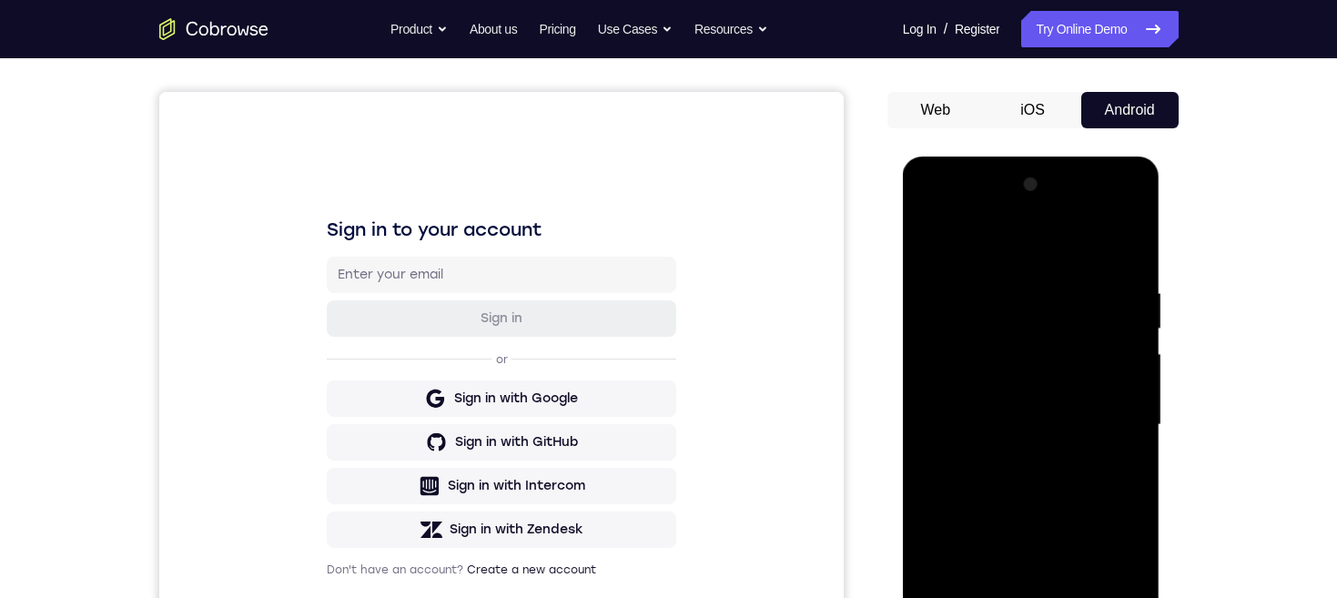
scroll to position [195, 0]
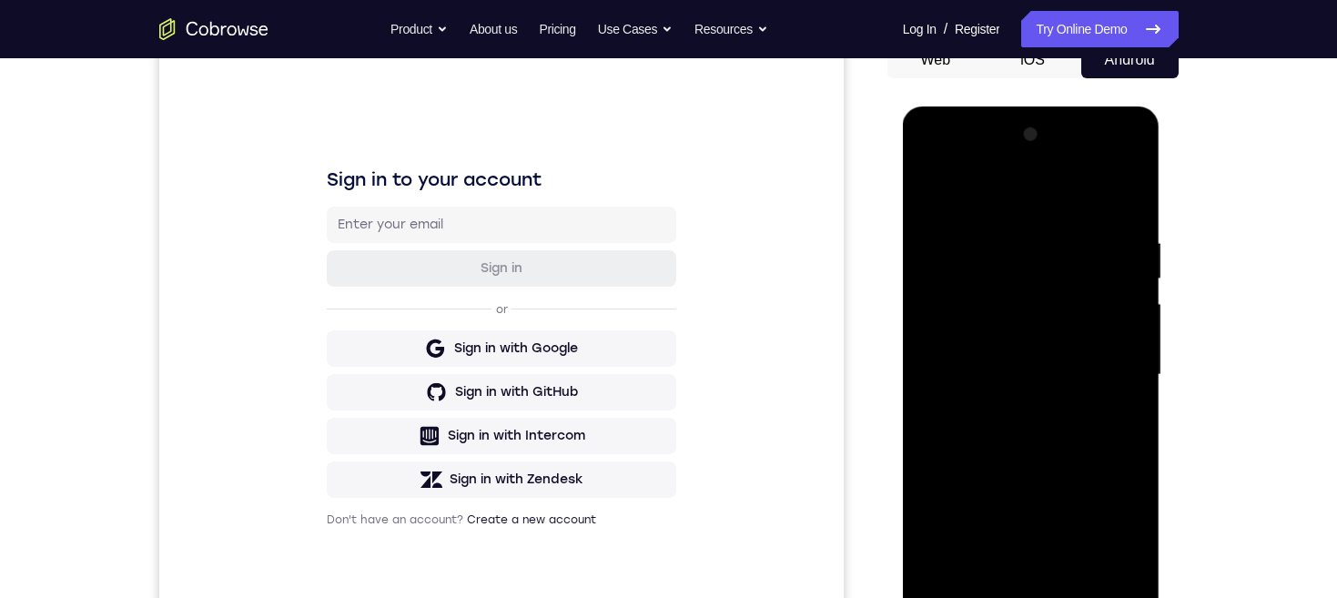
click at [1091, 283] on div at bounding box center [1030, 375] width 229 height 510
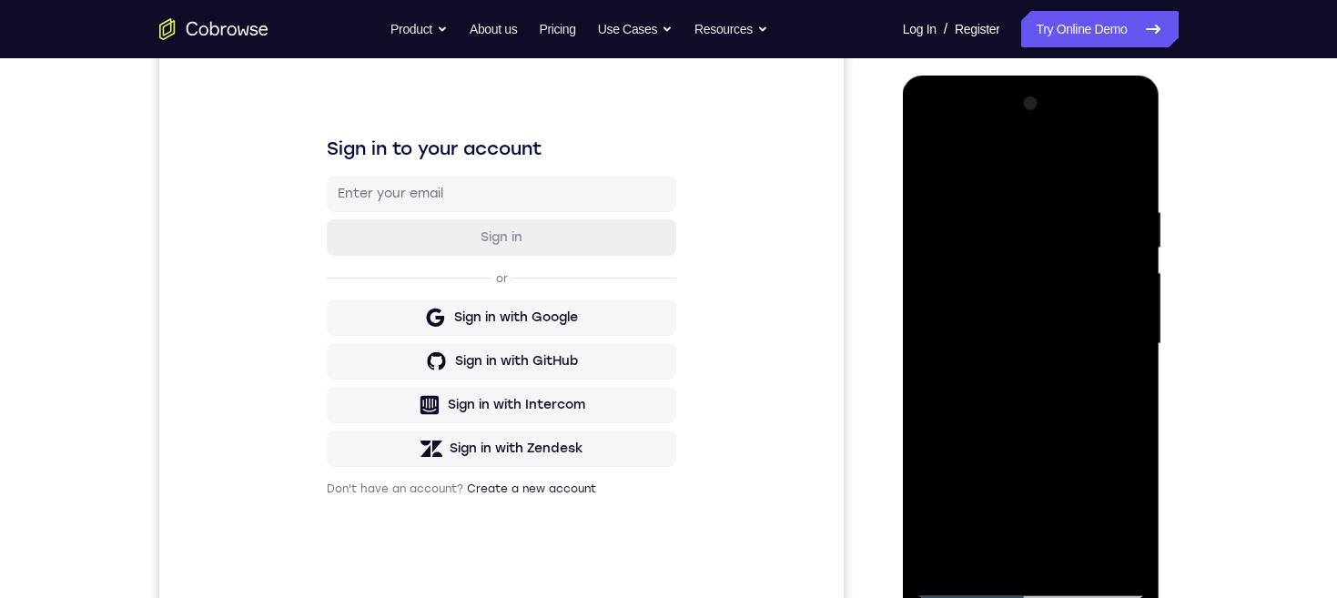
click at [1089, 260] on div at bounding box center [1030, 344] width 229 height 510
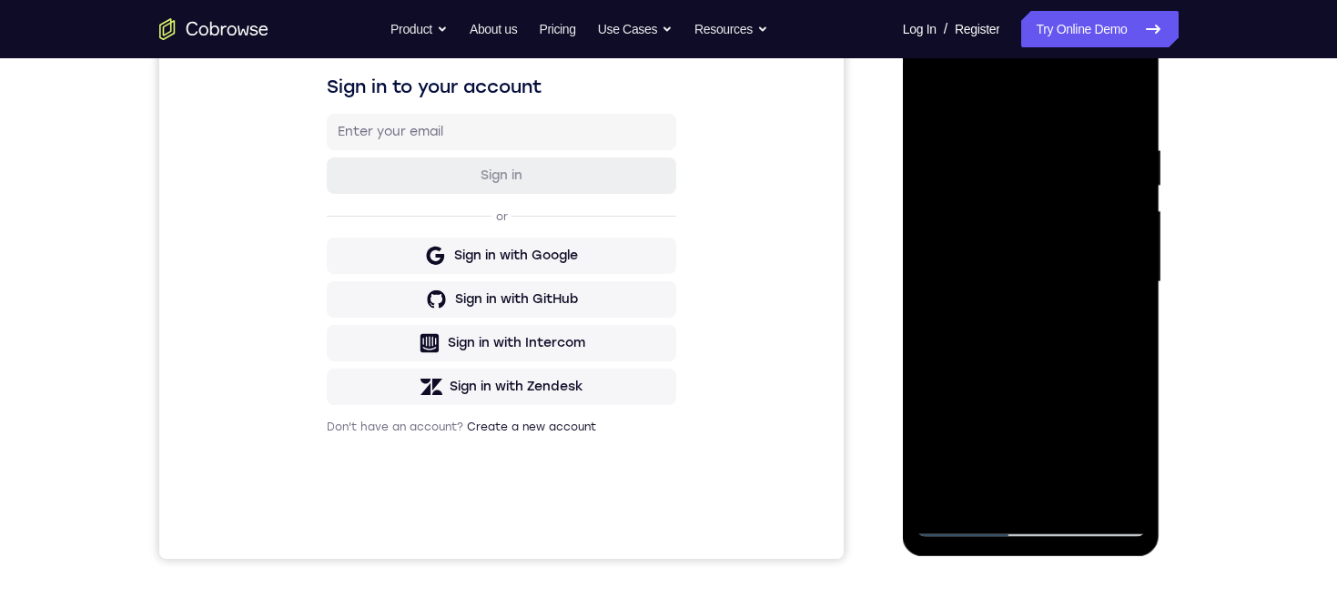
click at [1096, 230] on div at bounding box center [1030, 282] width 229 height 510
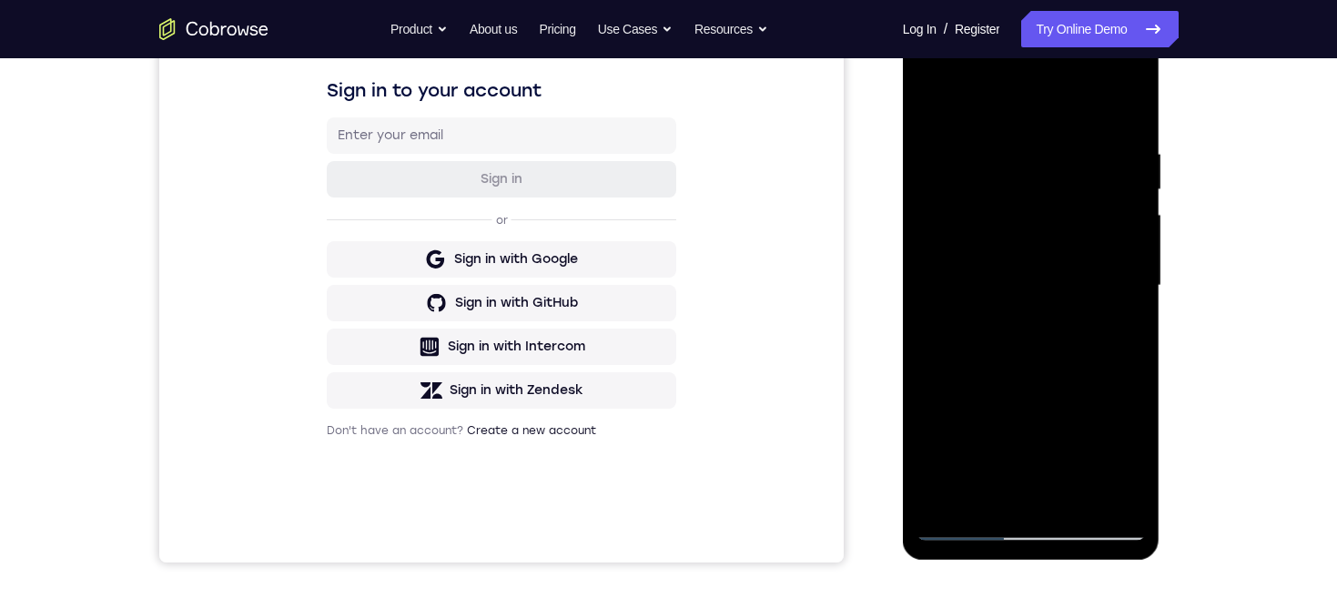
scroll to position [308, 0]
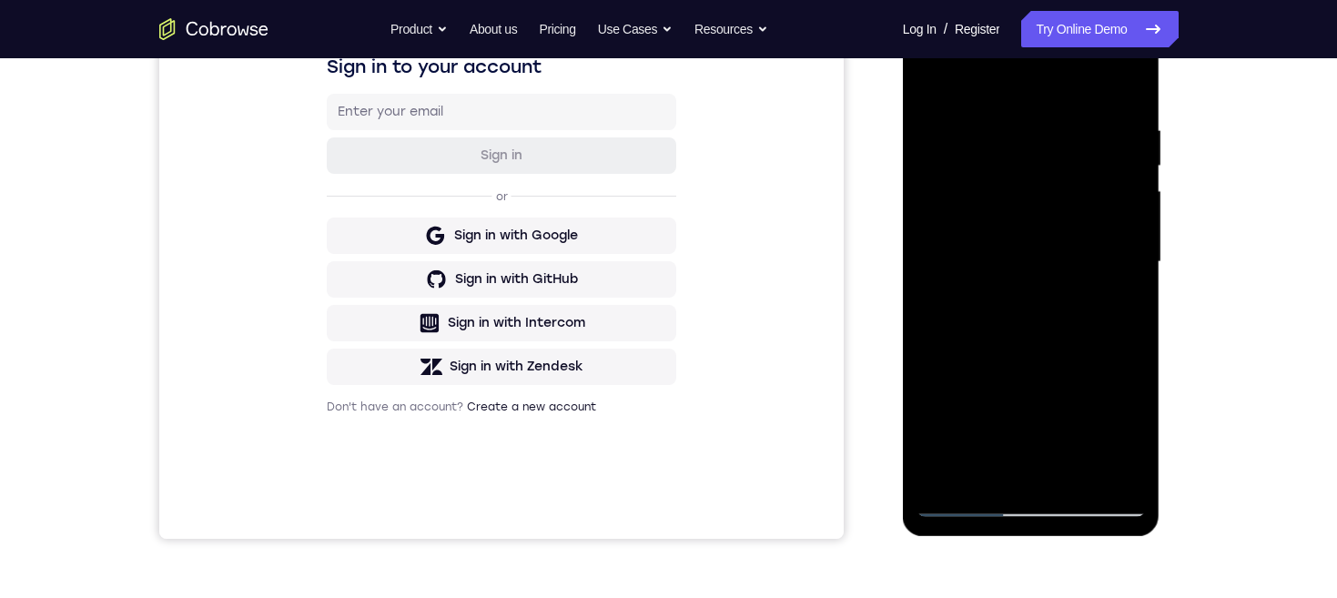
click at [1031, 511] on div at bounding box center [1030, 262] width 229 height 510
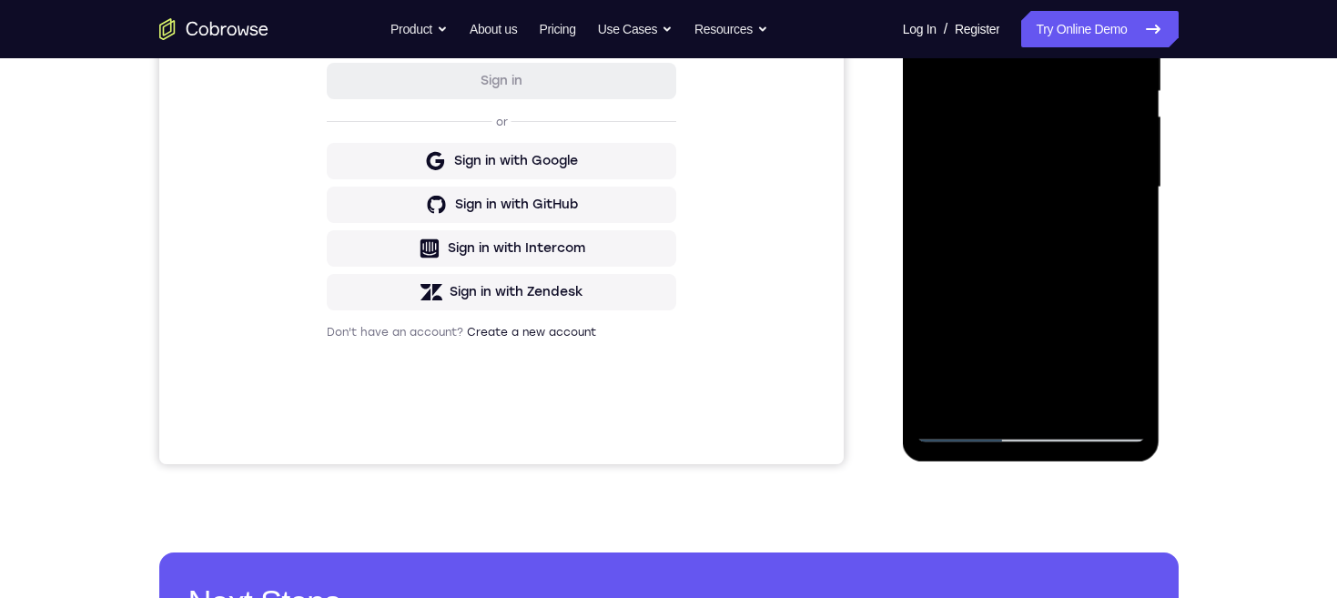
scroll to position [316, 0]
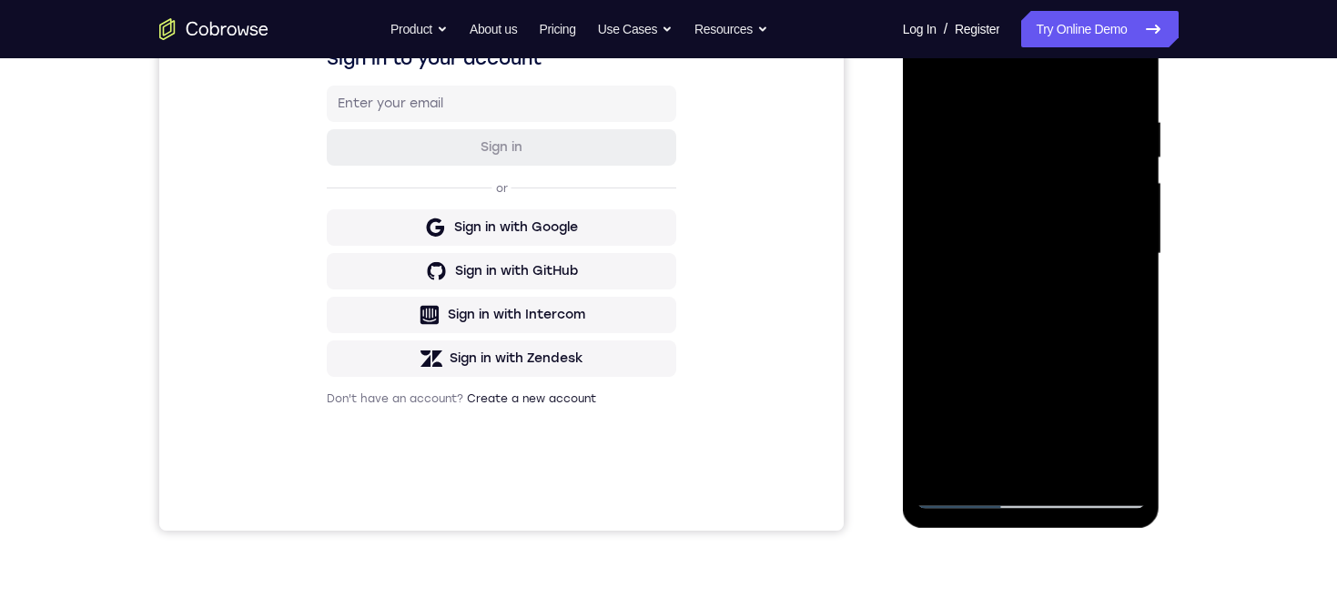
click at [945, 236] on div at bounding box center [1030, 254] width 229 height 510
click at [1042, 303] on div at bounding box center [1030, 254] width 229 height 510
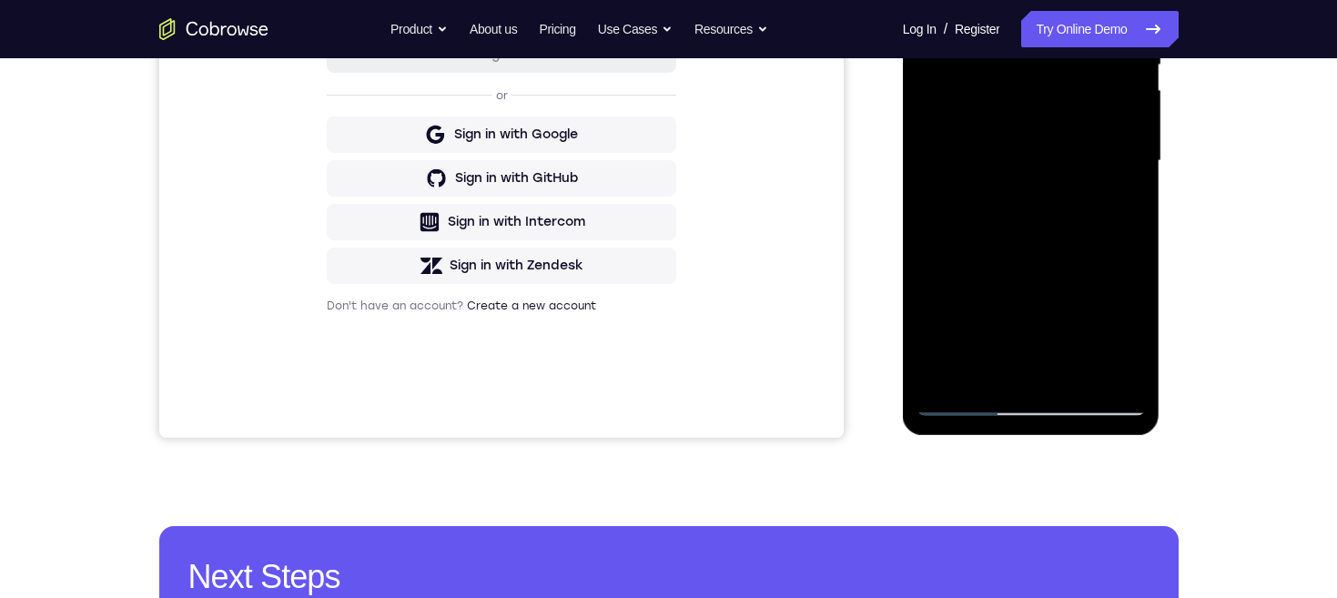
click at [1046, 366] on div at bounding box center [1030, 161] width 229 height 510
click at [1026, 98] on div at bounding box center [1030, 162] width 229 height 510
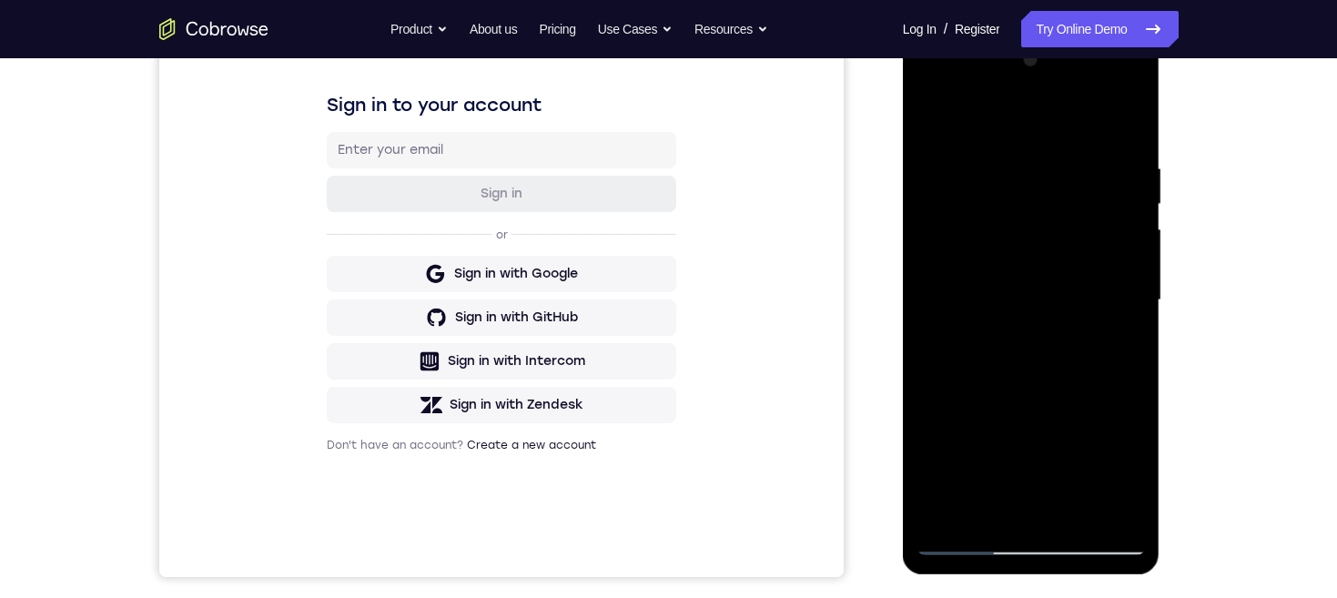
click at [1010, 180] on div at bounding box center [1030, 300] width 229 height 510
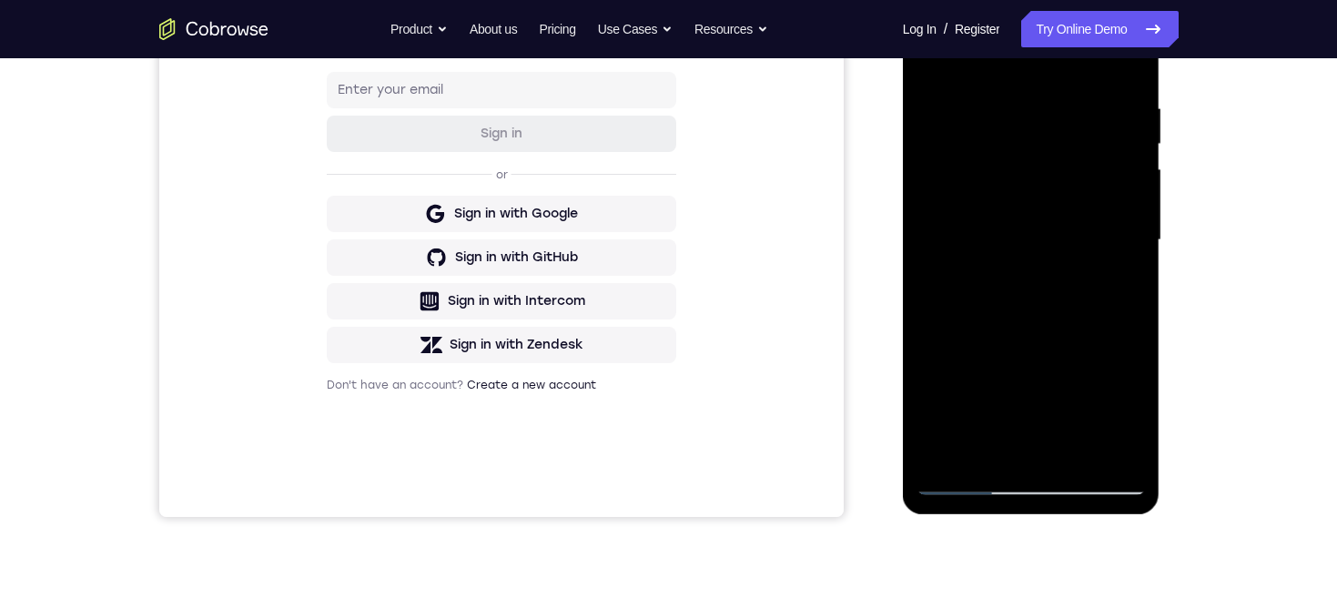
scroll to position [379, 0]
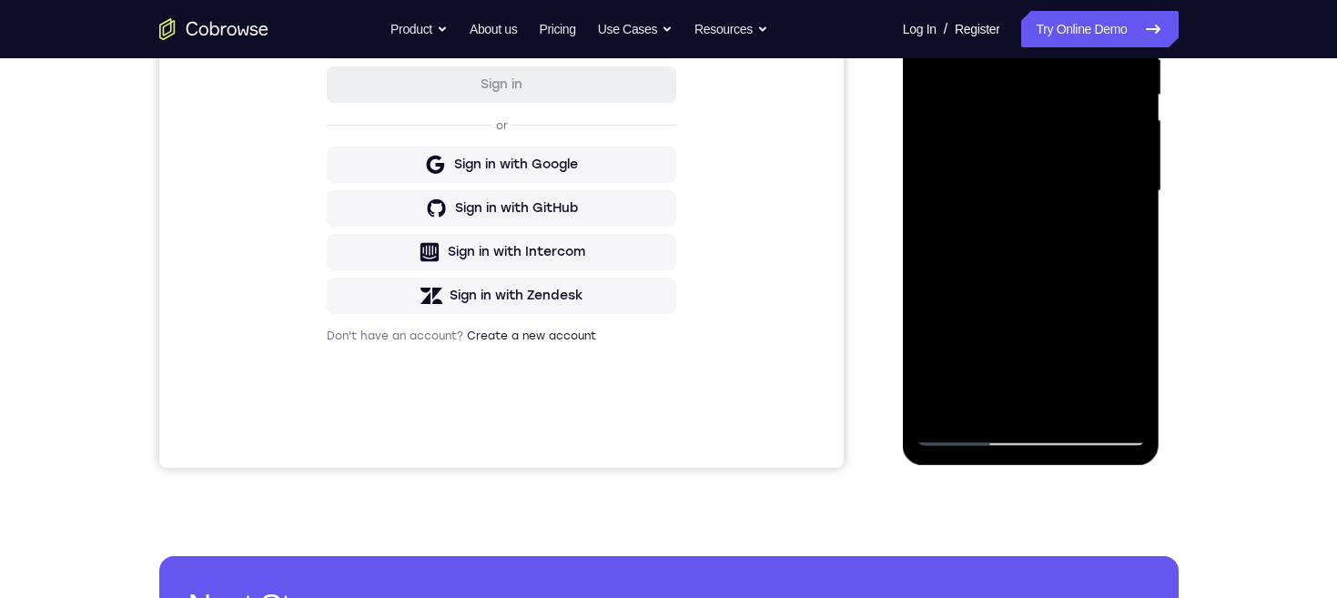
click at [1037, 126] on div at bounding box center [1030, 191] width 229 height 510
click at [1120, 395] on div at bounding box center [1030, 191] width 229 height 510
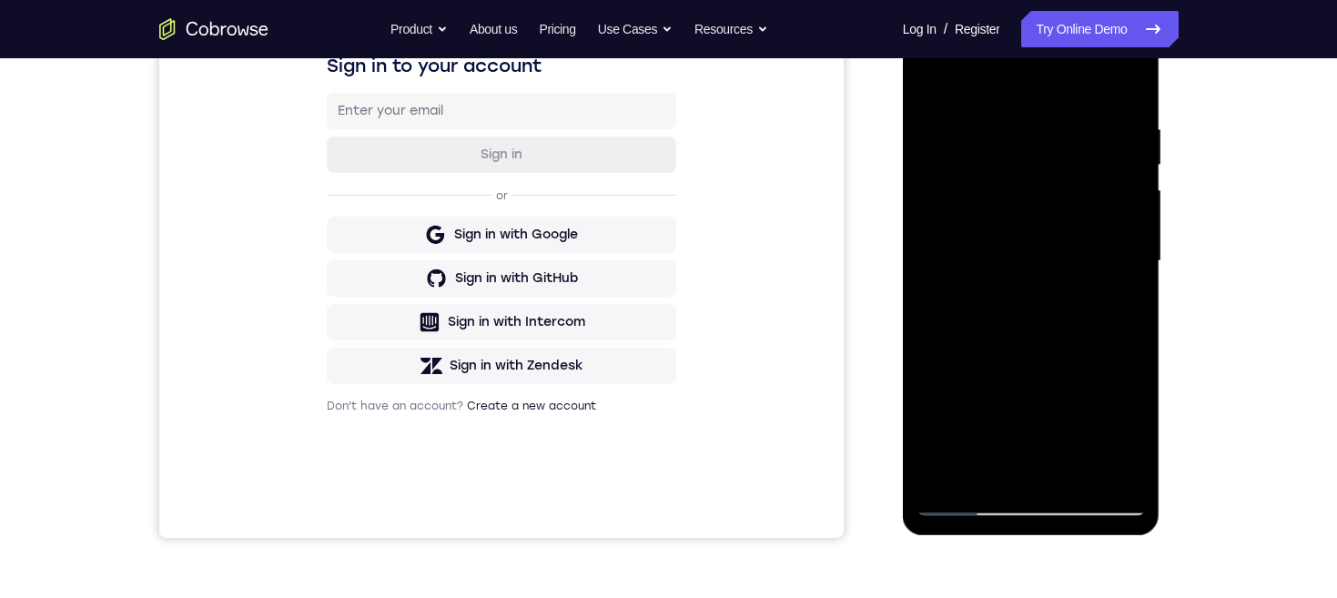
scroll to position [339, 0]
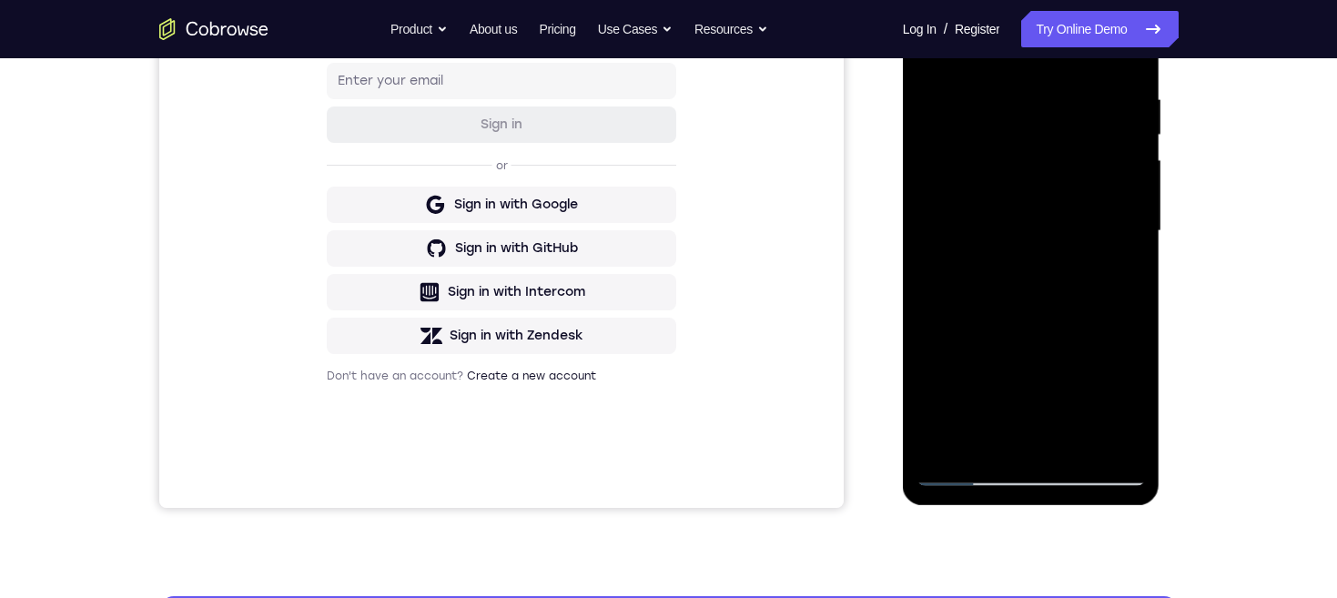
click at [1118, 438] on div at bounding box center [1030, 231] width 229 height 510
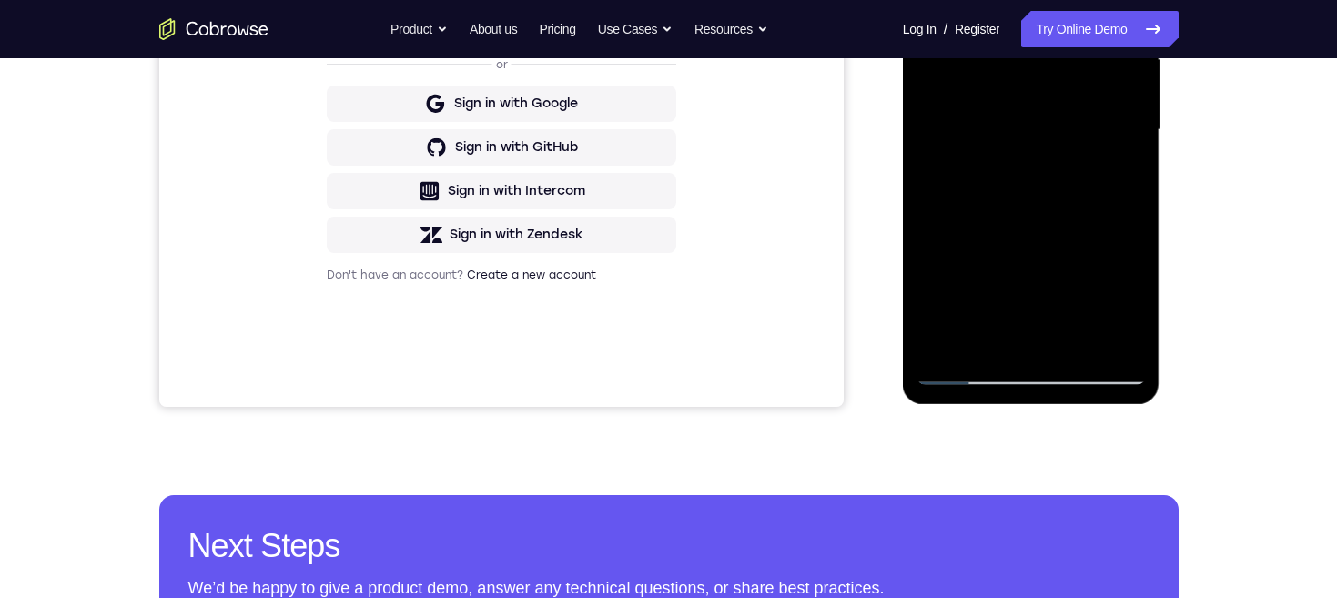
scroll to position [366, 0]
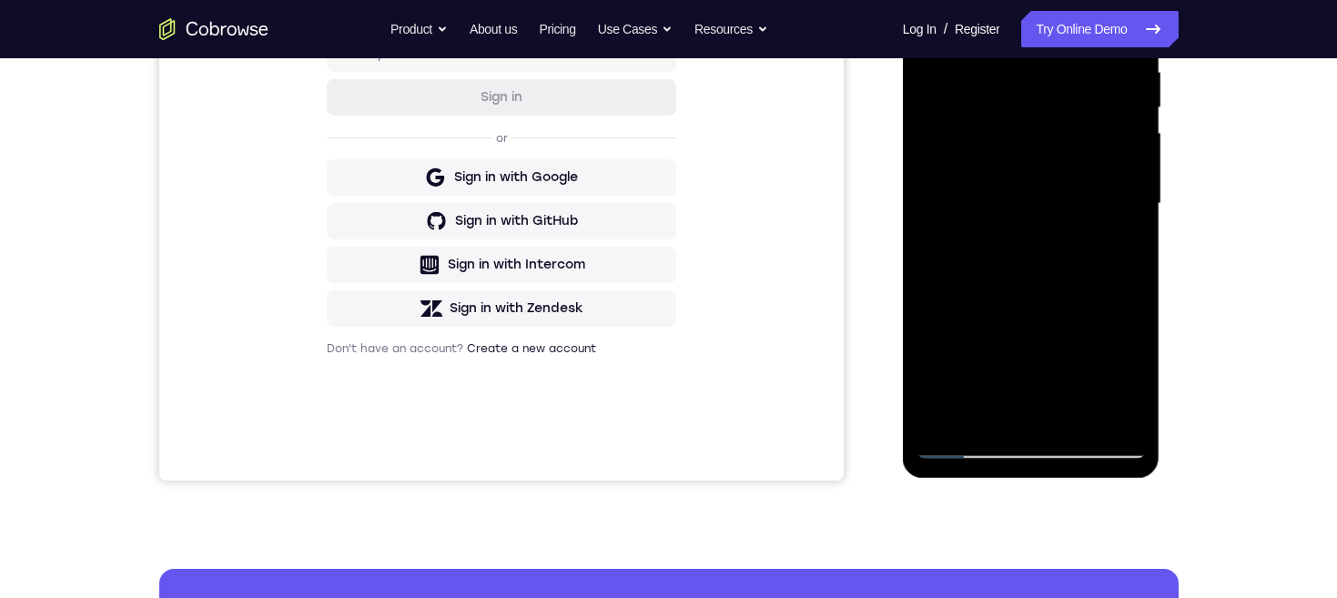
click at [1057, 424] on div at bounding box center [1030, 204] width 229 height 510
click at [1110, 193] on div at bounding box center [1030, 204] width 229 height 510
click at [1064, 102] on div at bounding box center [1030, 204] width 229 height 510
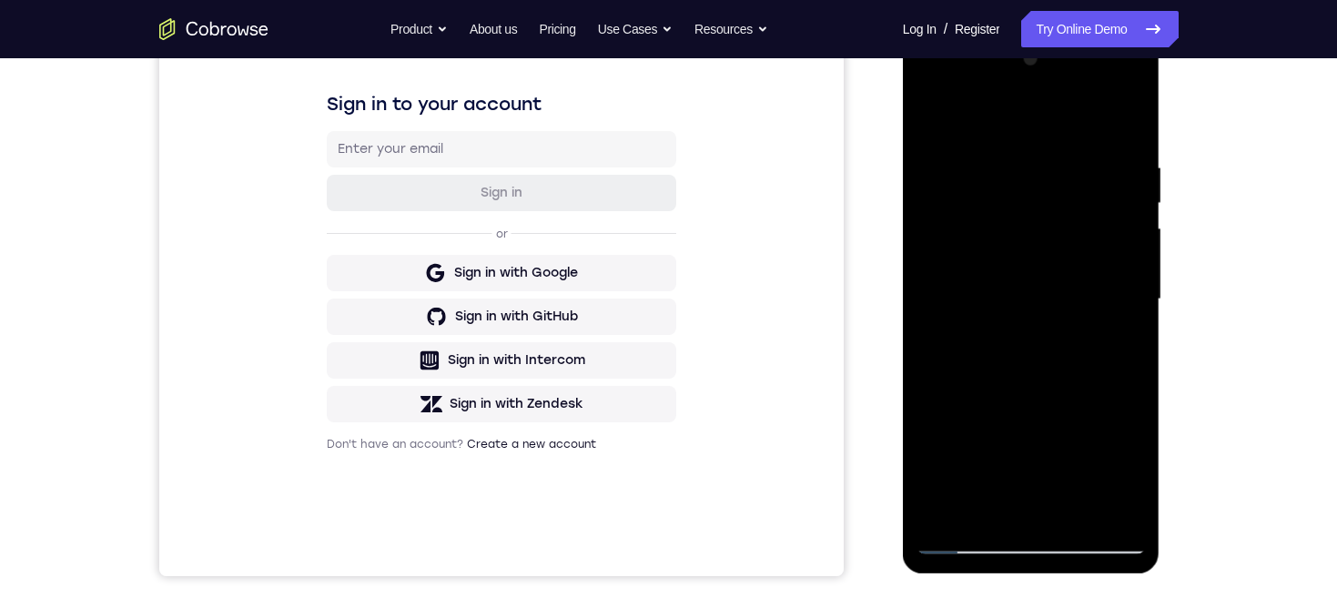
click at [1107, 142] on div at bounding box center [1030, 300] width 229 height 510
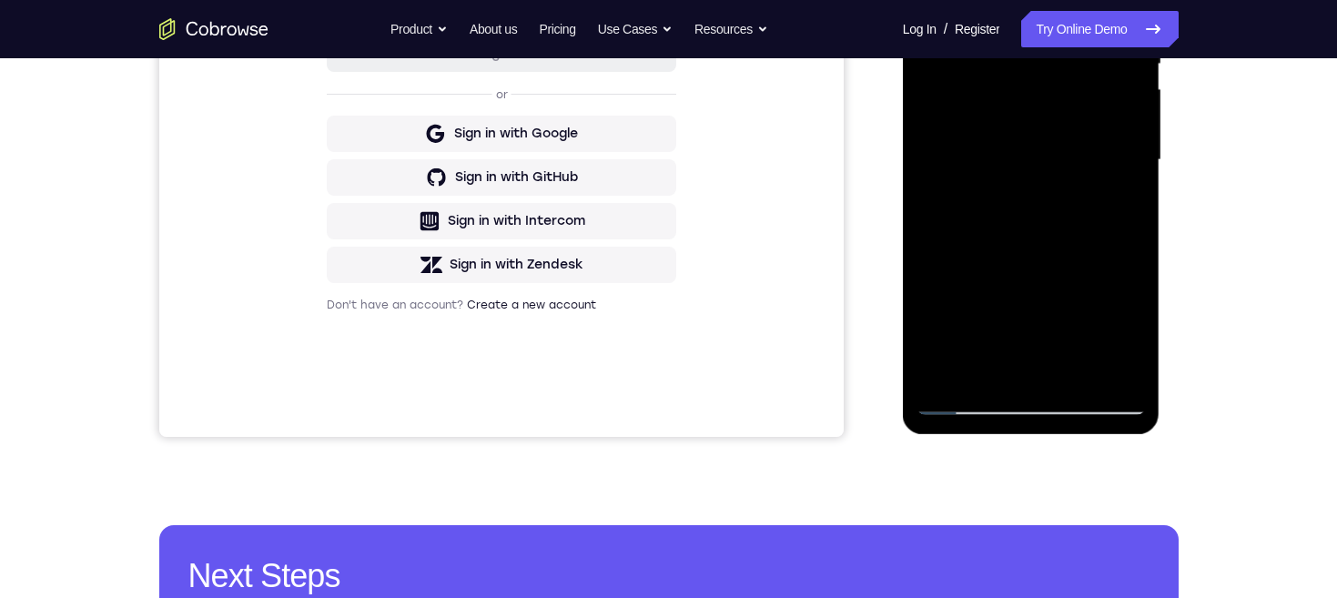
scroll to position [303, 0]
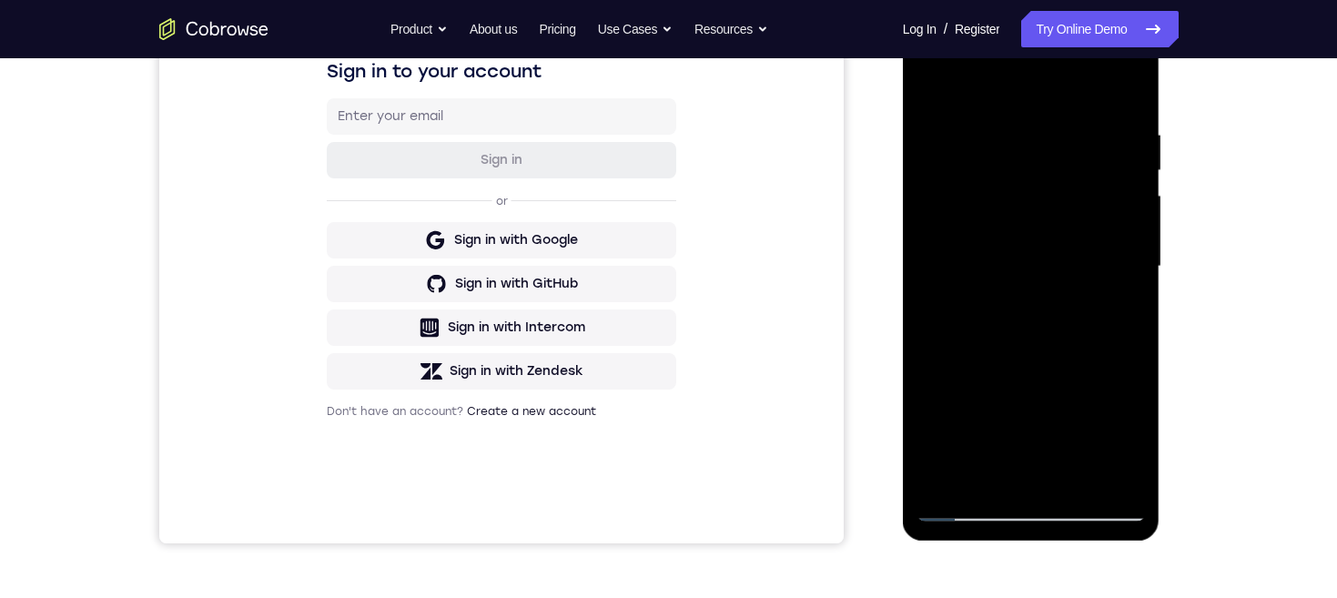
click at [944, 62] on div at bounding box center [1030, 267] width 229 height 510
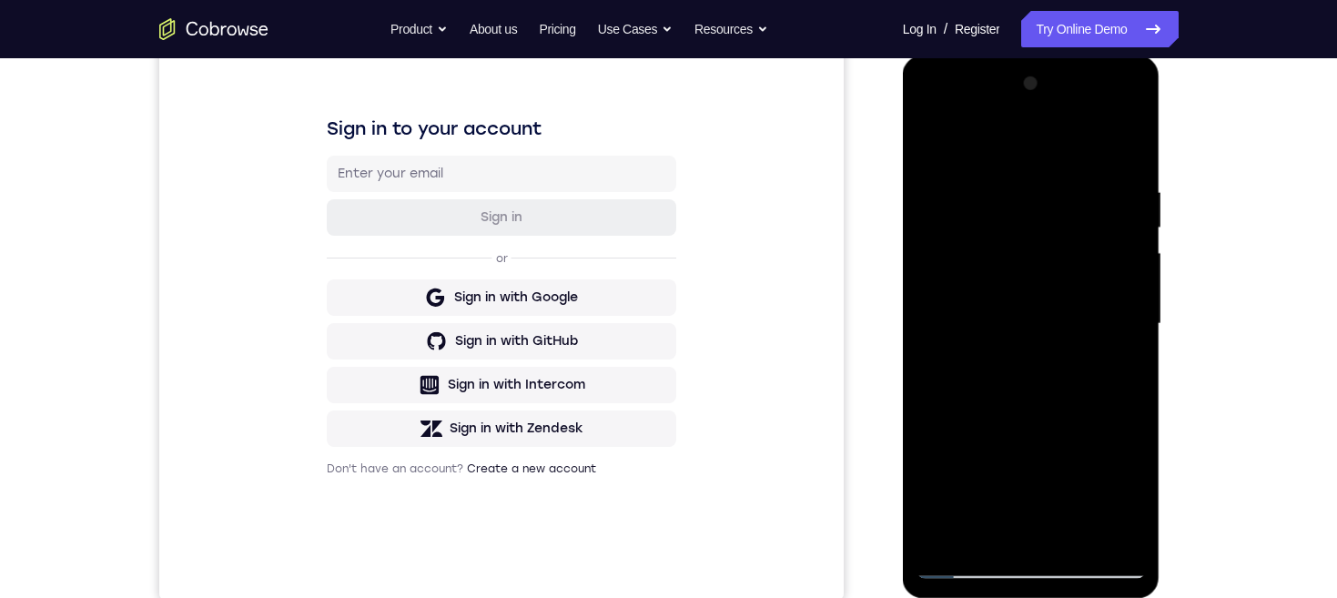
click at [1028, 168] on div at bounding box center [1030, 324] width 229 height 510
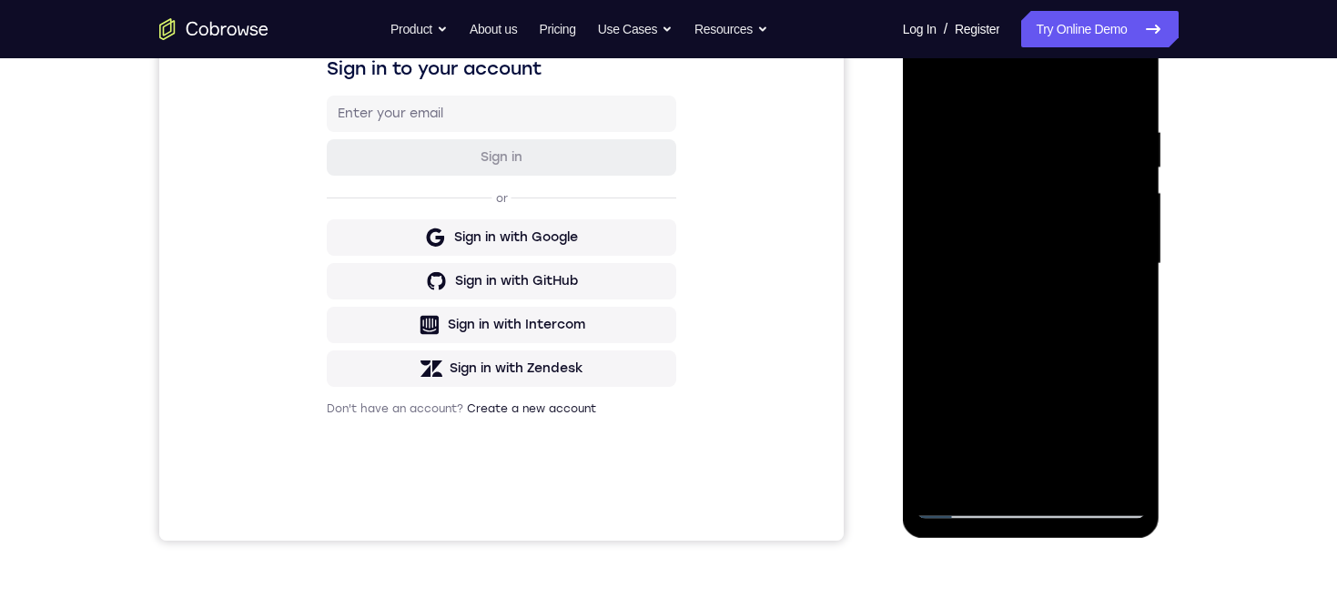
scroll to position [312, 0]
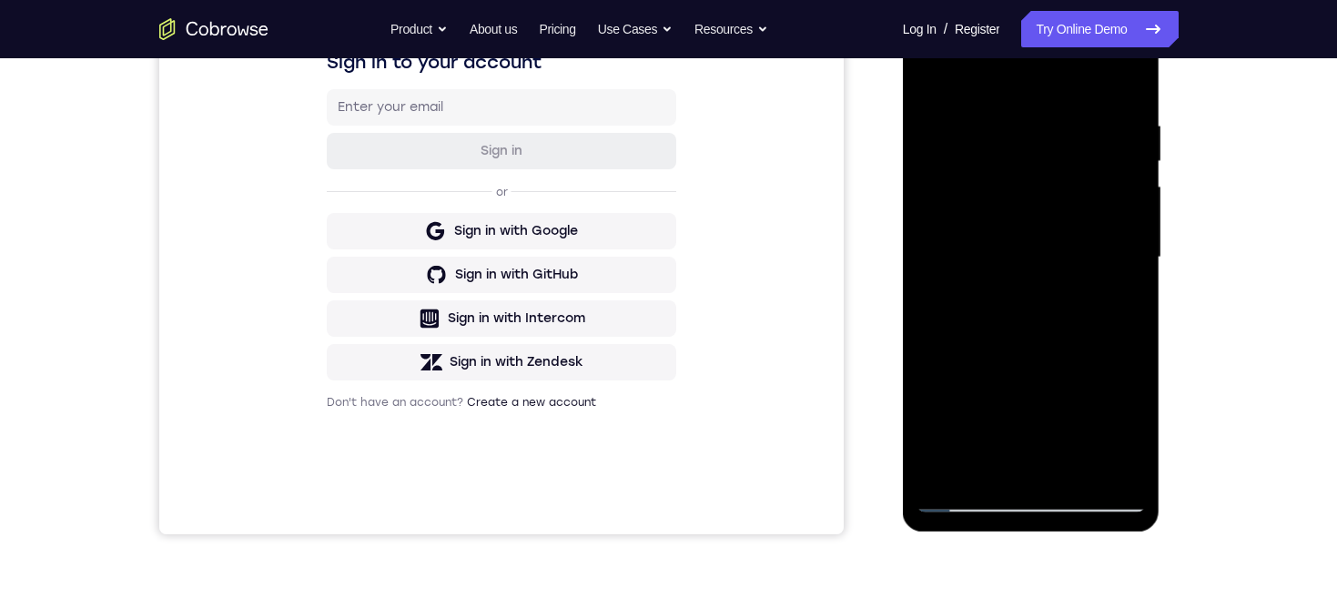
click at [998, 279] on div at bounding box center [1030, 258] width 229 height 510
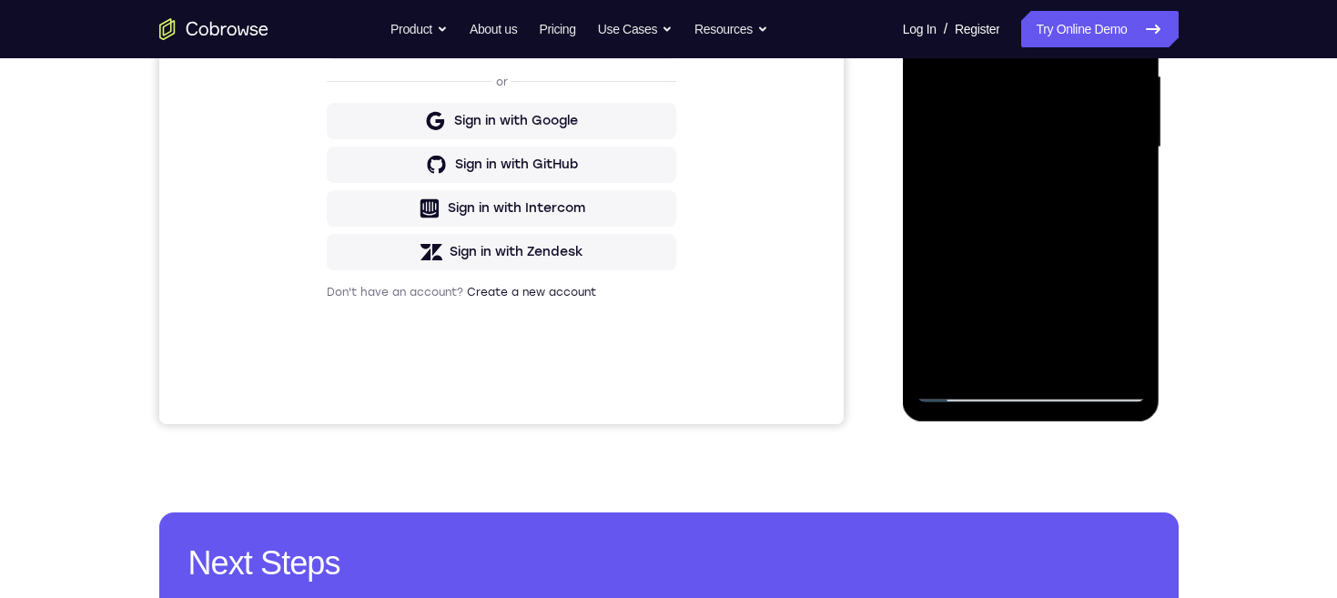
click at [1098, 393] on div at bounding box center [1030, 148] width 229 height 510
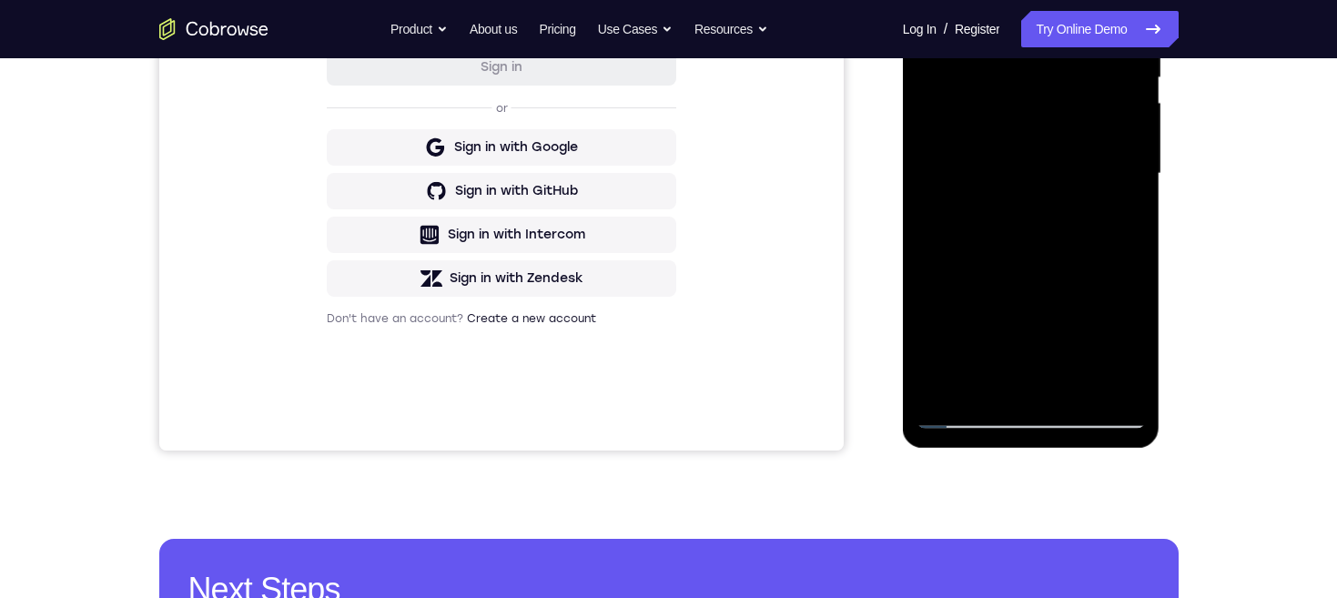
scroll to position [340, 0]
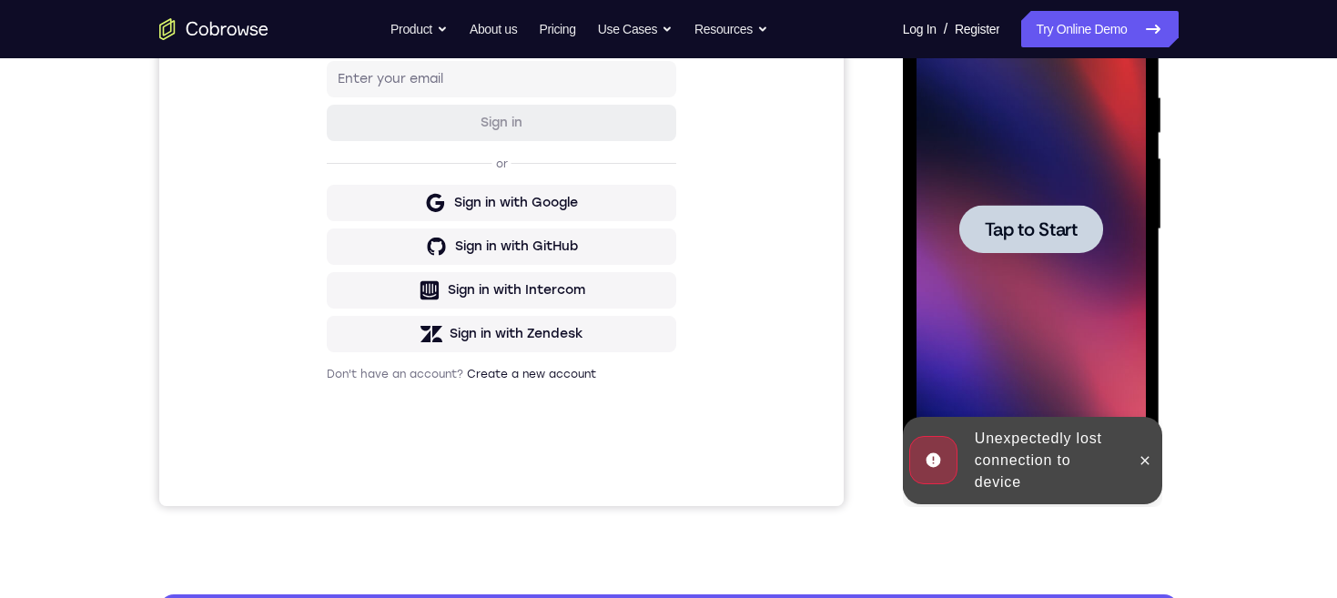
click at [1054, 233] on span "Tap to Start" at bounding box center [1031, 229] width 93 height 18
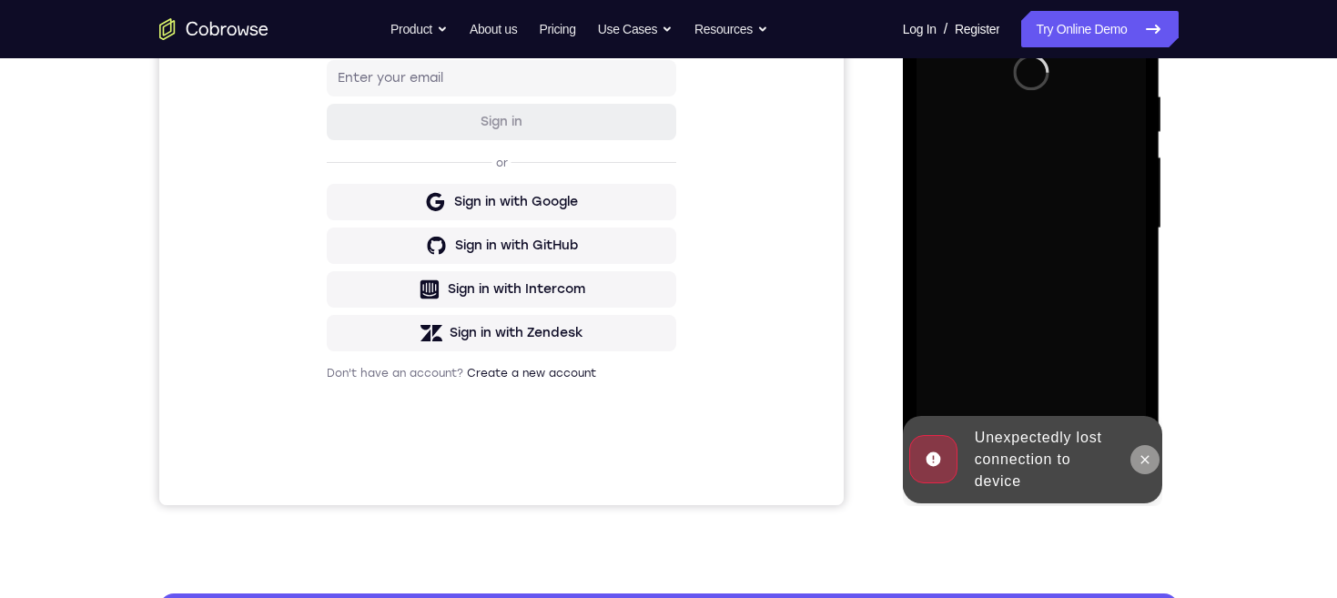
click at [1139, 460] on icon at bounding box center [1144, 459] width 15 height 15
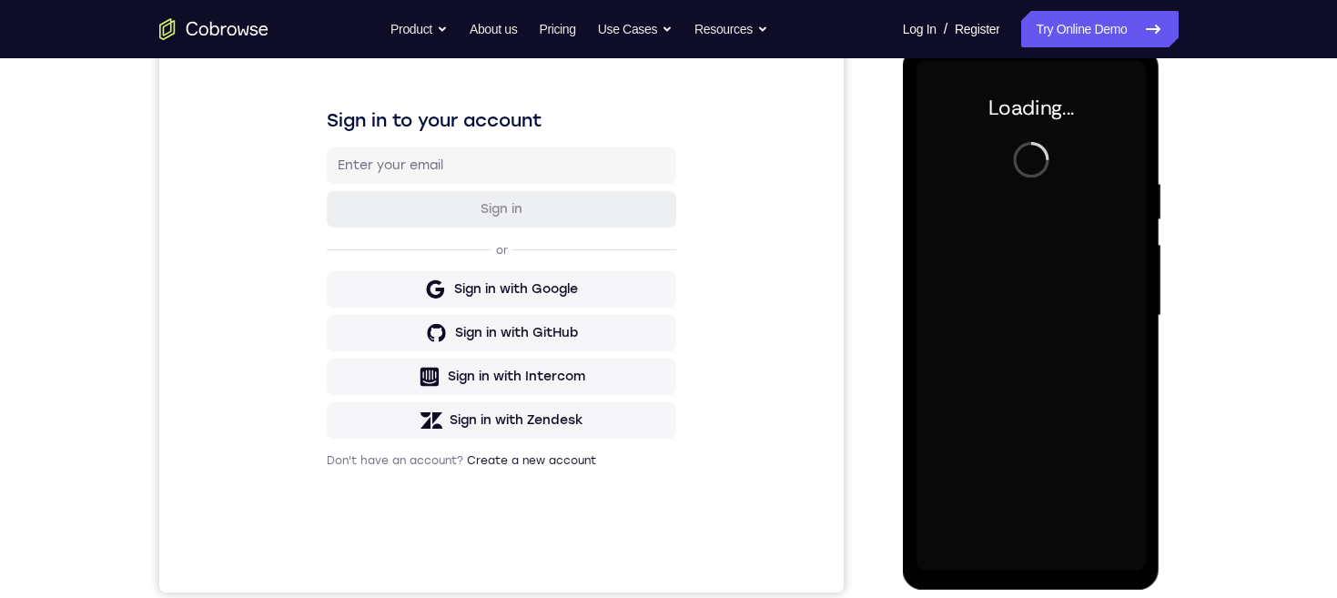
scroll to position [259, 0]
